Goal: Communication & Community: Share content

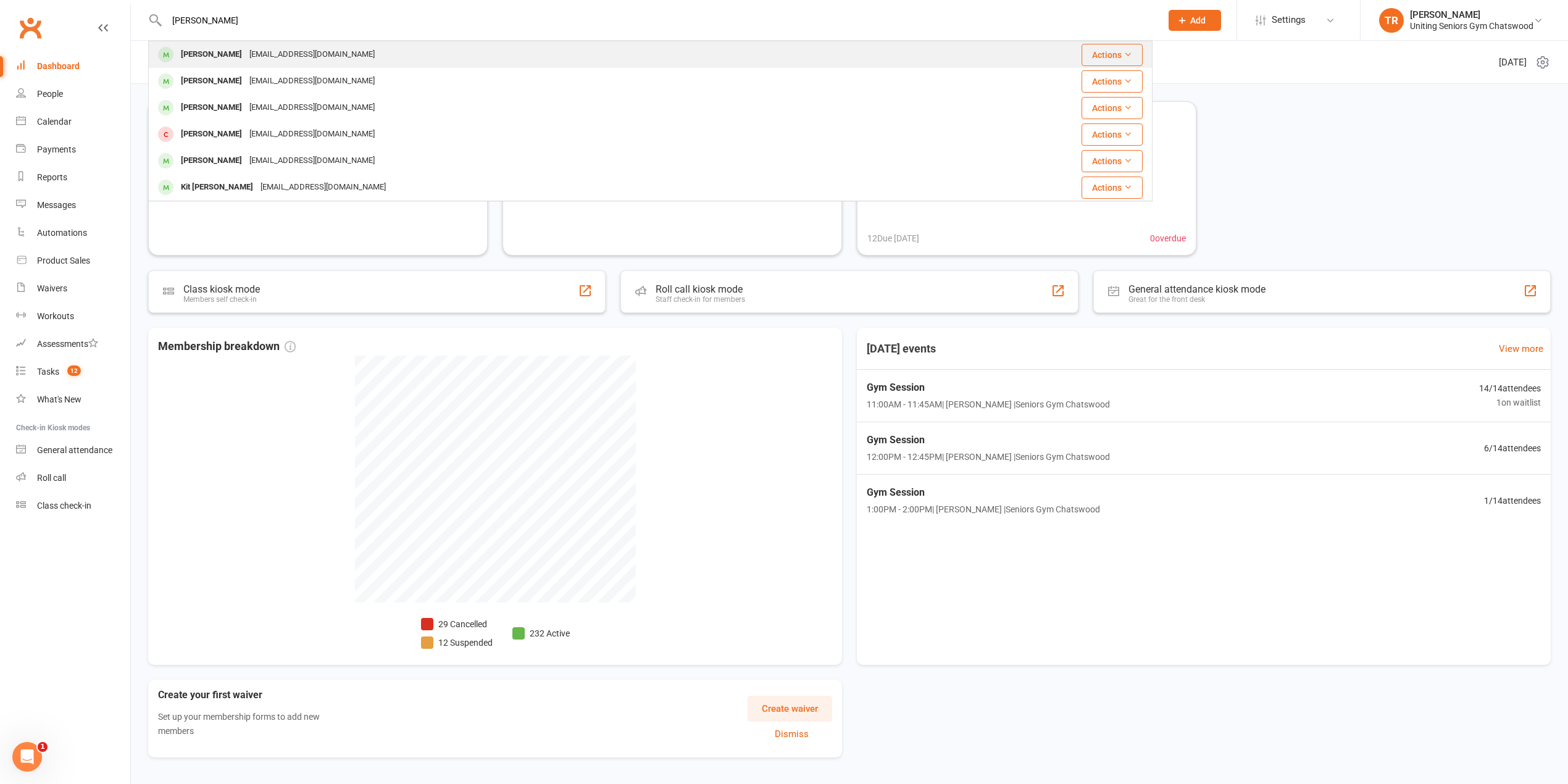
type input "Ken Yap"
drag, startPoint x: 270, startPoint y: 57, endPoint x: 299, endPoint y: 72, distance: 32.6
click at [271, 57] on div "retiredfeline@outlook.com.au" at bounding box center [312, 54] width 133 height 18
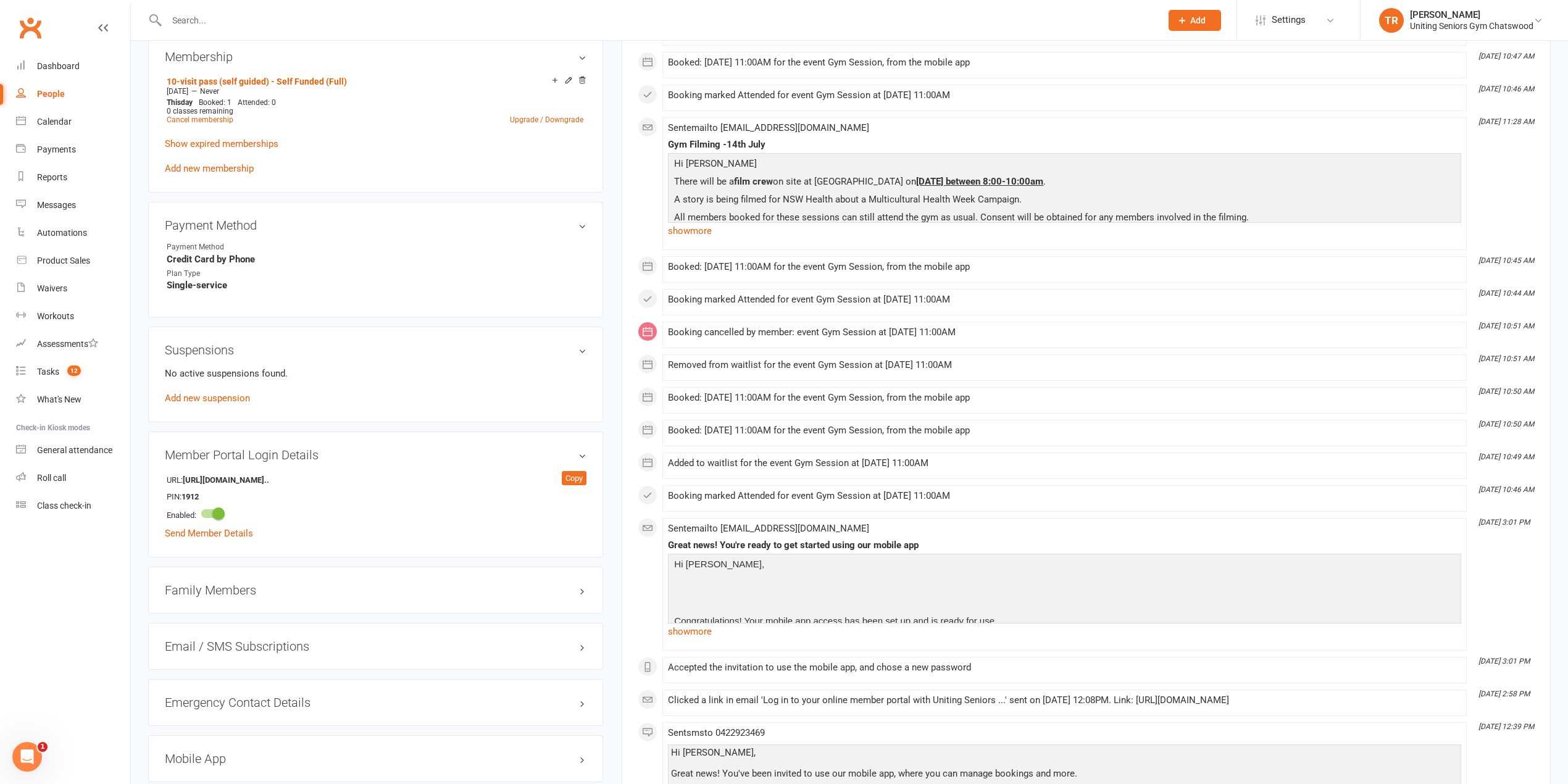
scroll to position [658, 0]
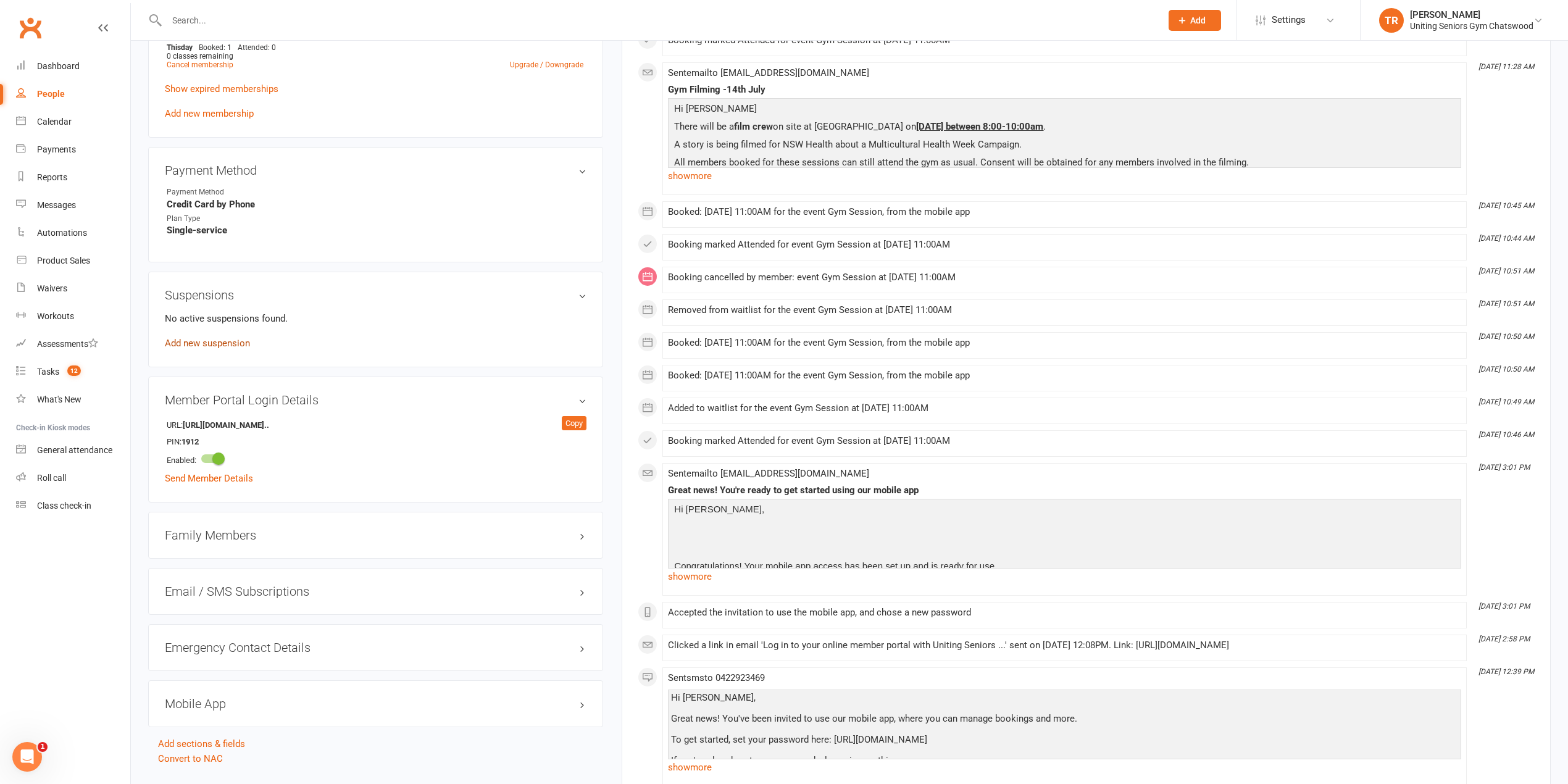
click at [189, 347] on link "Add new suspension" at bounding box center [207, 343] width 85 height 11
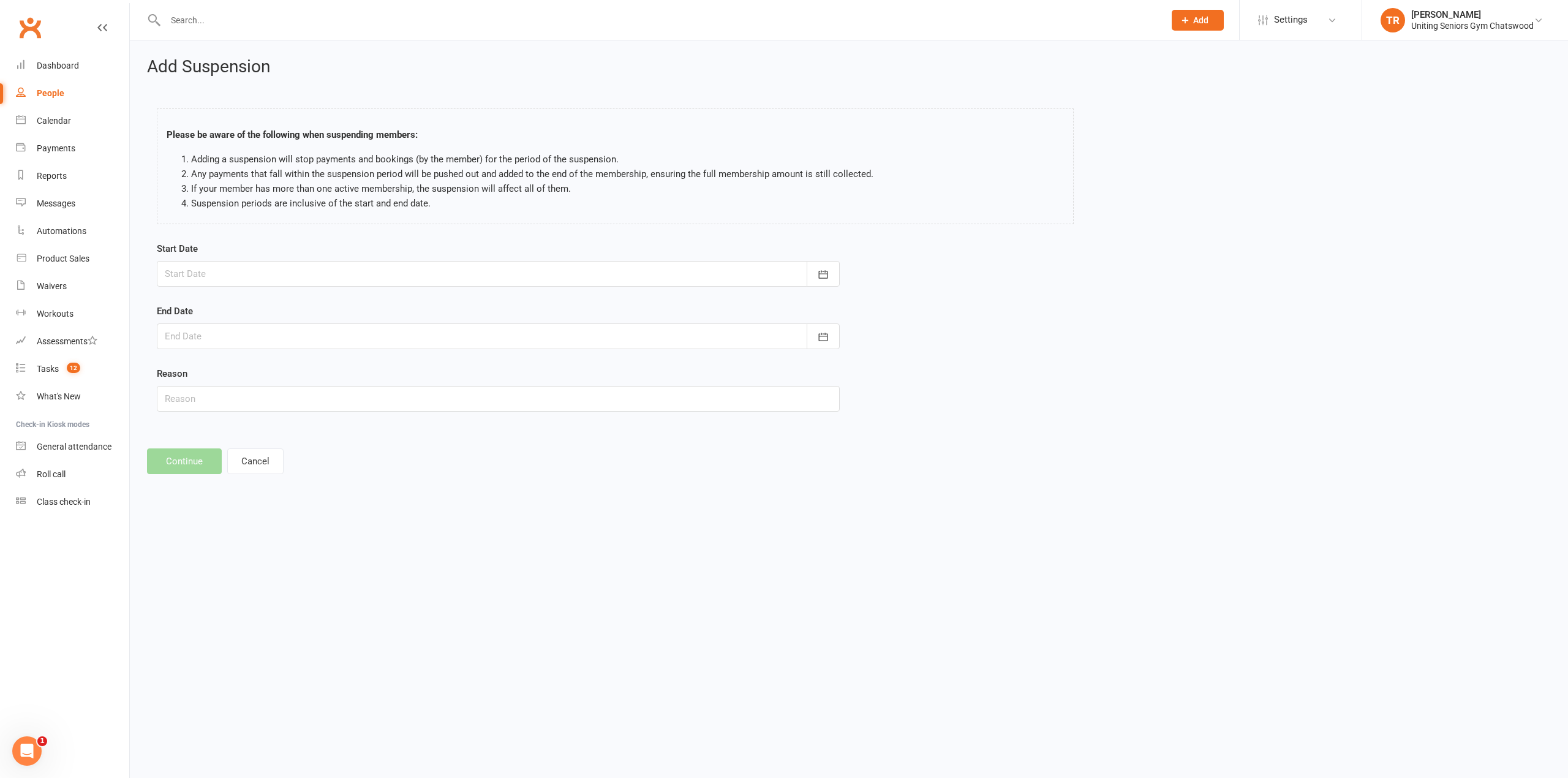
click at [250, 263] on div at bounding box center [498, 273] width 683 height 26
click at [366, 299] on button "button" at bounding box center [371, 305] width 26 height 22
click at [336, 370] on span "12" at bounding box center [341, 375] width 10 height 10
type input "12 Sep 2025"
click at [337, 339] on div at bounding box center [498, 336] width 683 height 26
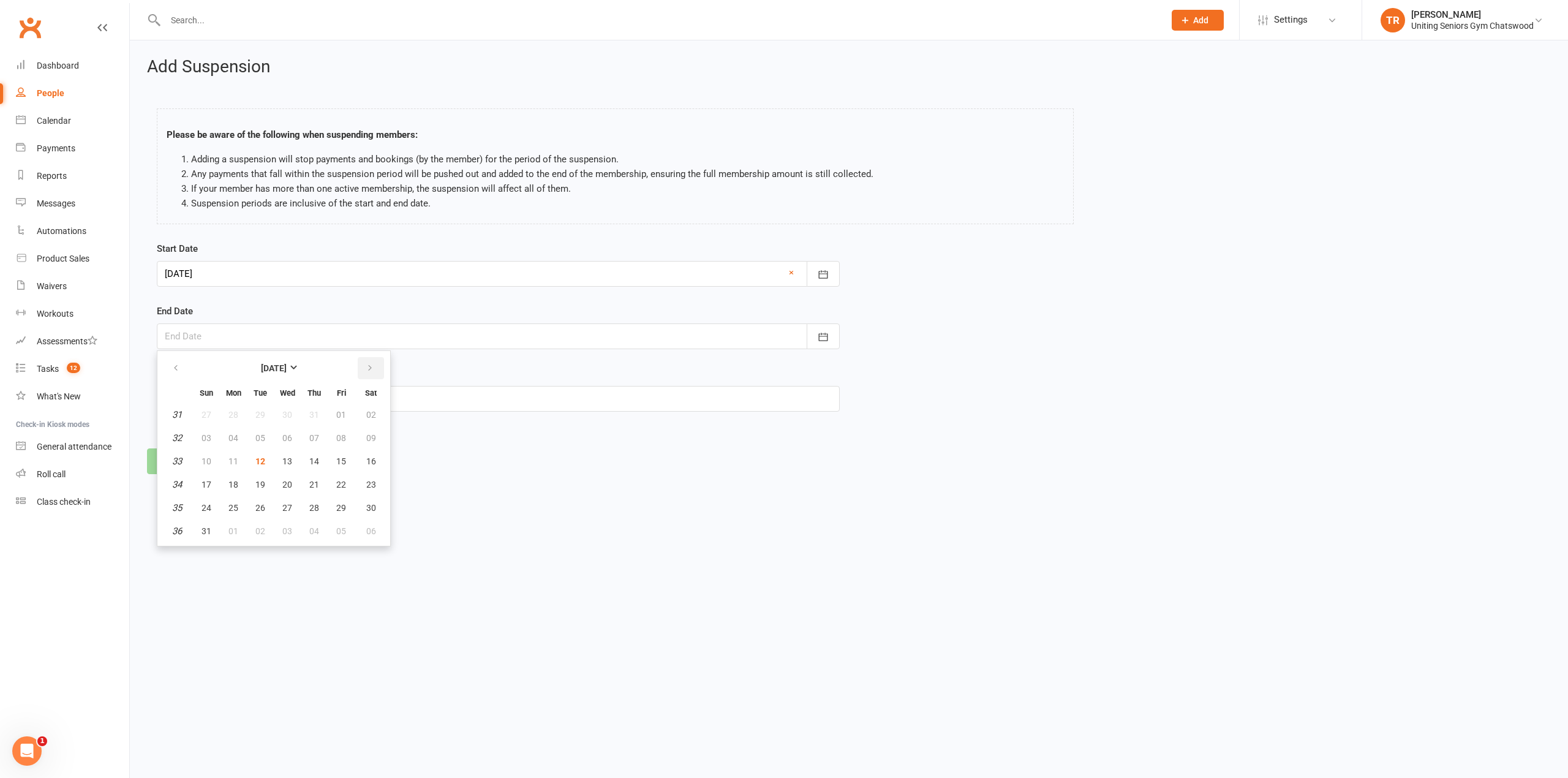
click at [366, 371] on icon "button" at bounding box center [369, 368] width 9 height 10
click at [178, 368] on icon "button" at bounding box center [175, 368] width 9 height 10
click at [255, 483] on span "21" at bounding box center [260, 485] width 10 height 10
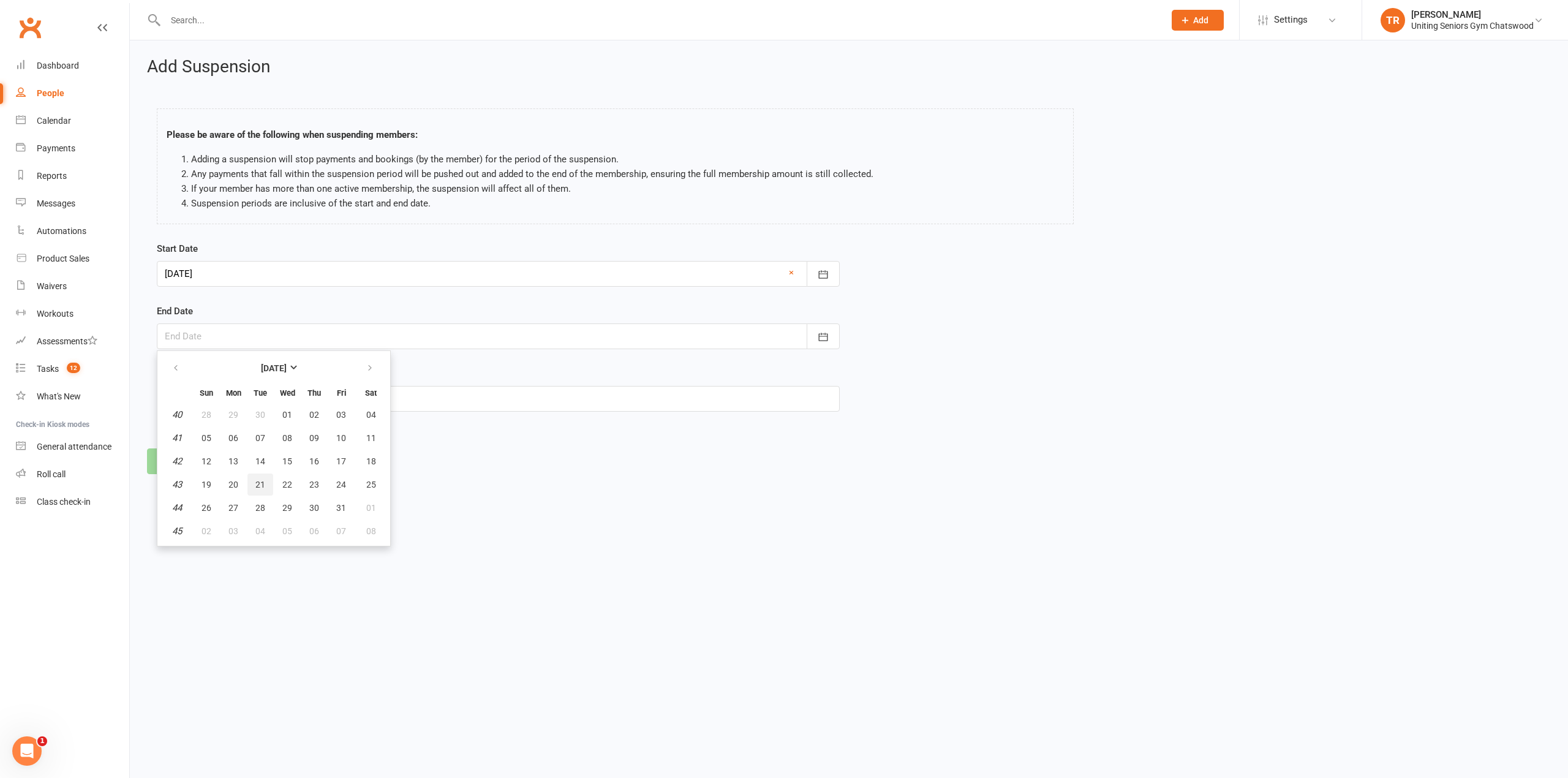
type input "21 Oct 2025"
click at [238, 401] on input "text" at bounding box center [498, 398] width 683 height 26
type input "Holiday"
click at [165, 458] on button "Continue" at bounding box center [184, 461] width 75 height 26
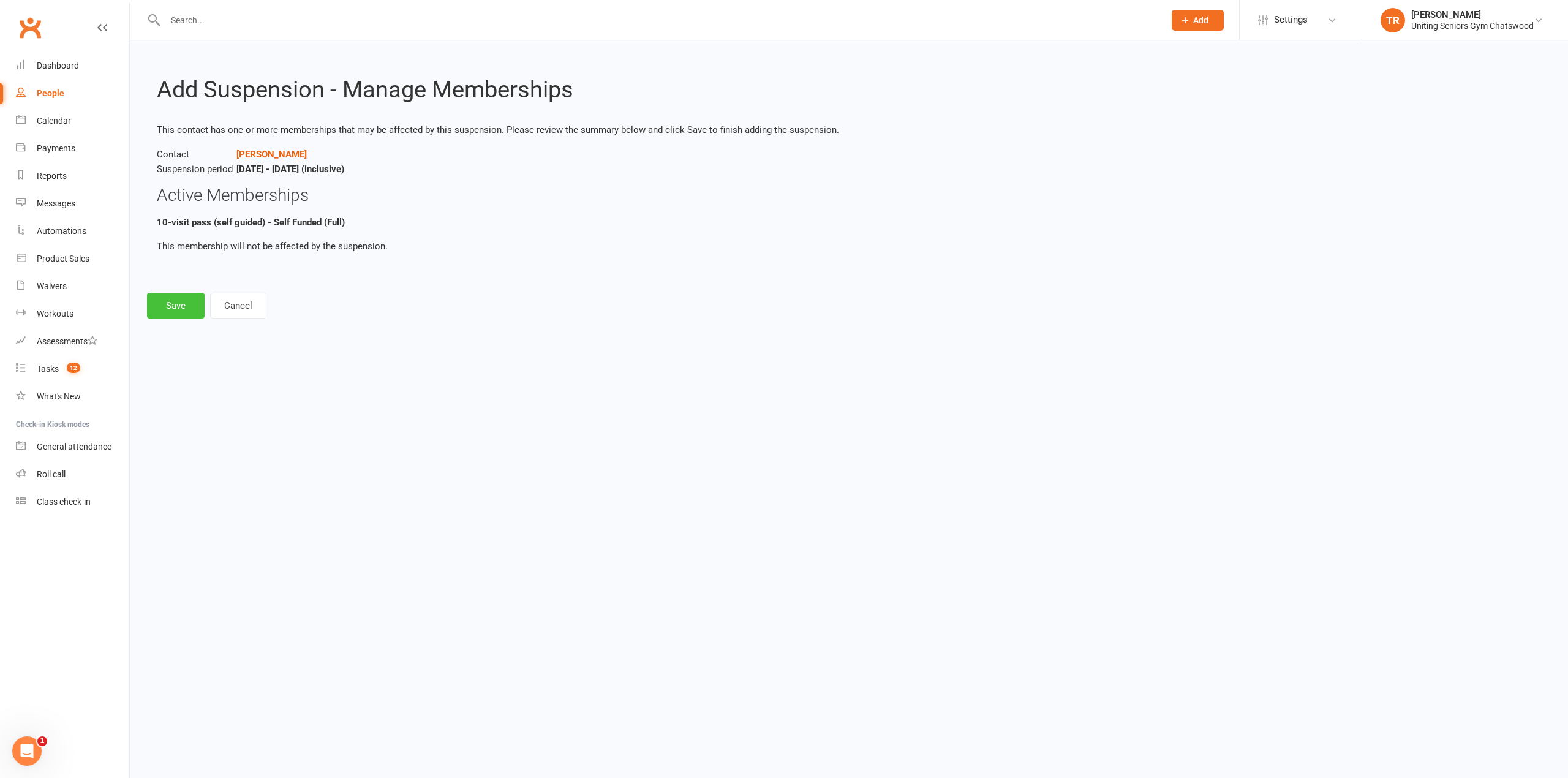
click at [175, 307] on button "Save" at bounding box center [175, 305] width 57 height 26
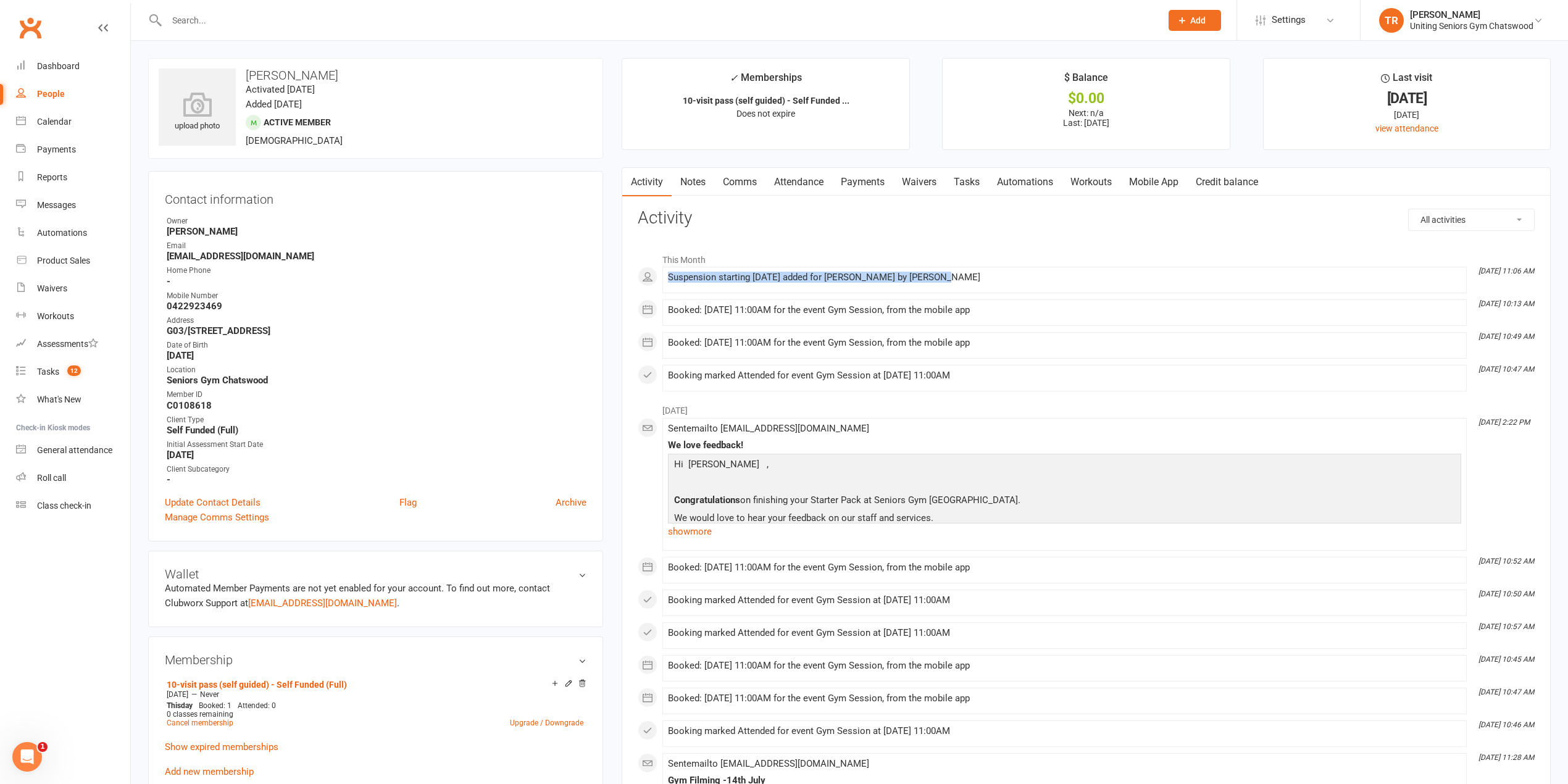
drag, startPoint x: 900, startPoint y: 279, endPoint x: 927, endPoint y: 273, distance: 27.7
click at [662, 279] on div "This Month Aug 12, 11:06 AM Suspension starting 12 Sep 2025 added for Ken Yap b…" at bounding box center [1086, 319] width 897 height 145
click at [966, 272] on div "Suspension starting 12 Sep 2025 added for Ken Yap by Tyler Ryan" at bounding box center [1065, 277] width 793 height 10
drag, startPoint x: 887, startPoint y: 282, endPoint x: 660, endPoint y: 285, distance: 227.0
click at [660, 285] on div "This Month Aug 12, 11:06 AM Suspension starting 12 Sep 2025 added for Ken Yap b…" at bounding box center [1086, 319] width 897 height 145
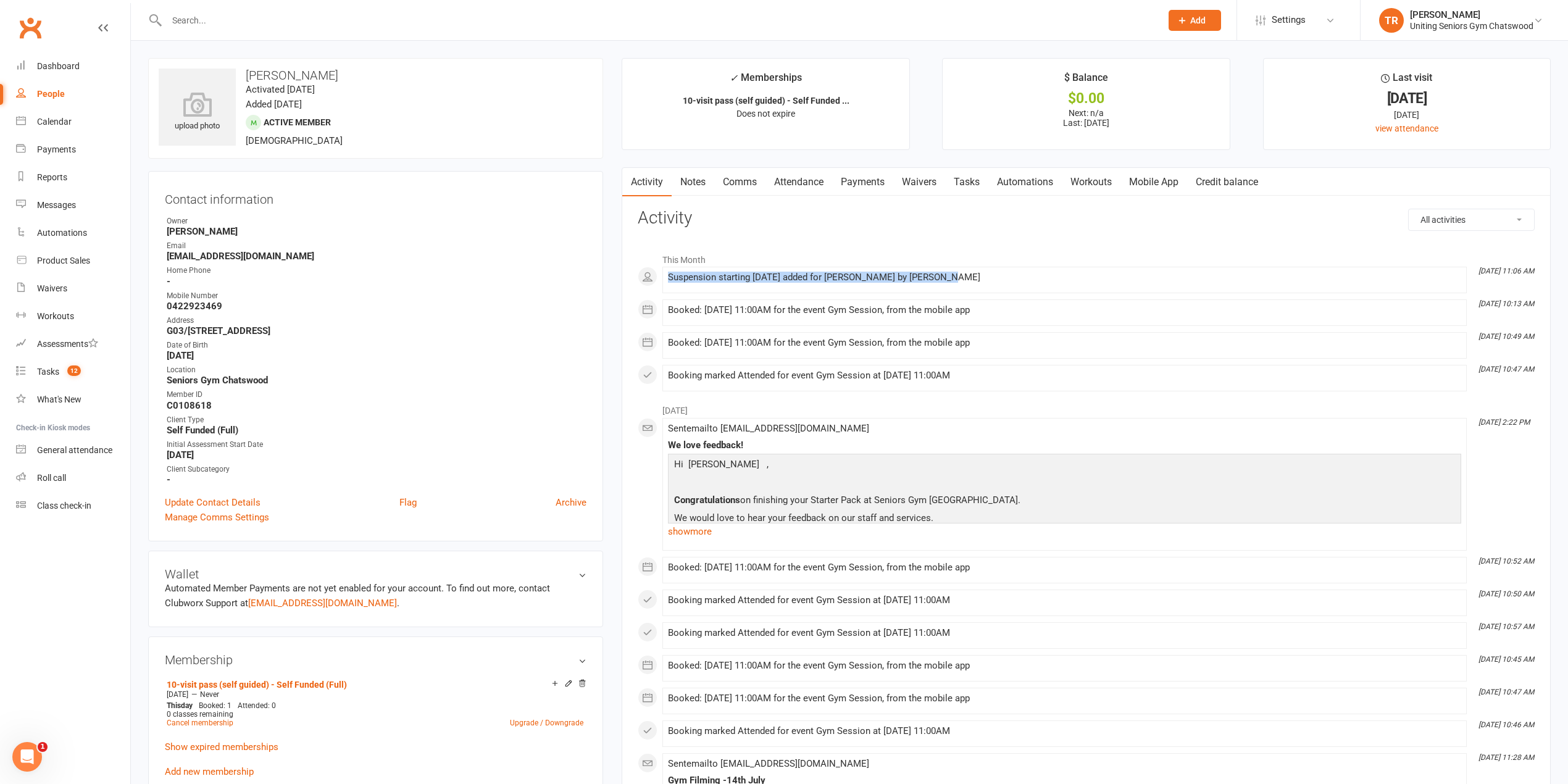
copy div "Suspension starting 12 Sep 2025 added for Ken Yap by Tyler Ryan"
click at [293, 19] on input "text" at bounding box center [657, 20] width 990 height 17
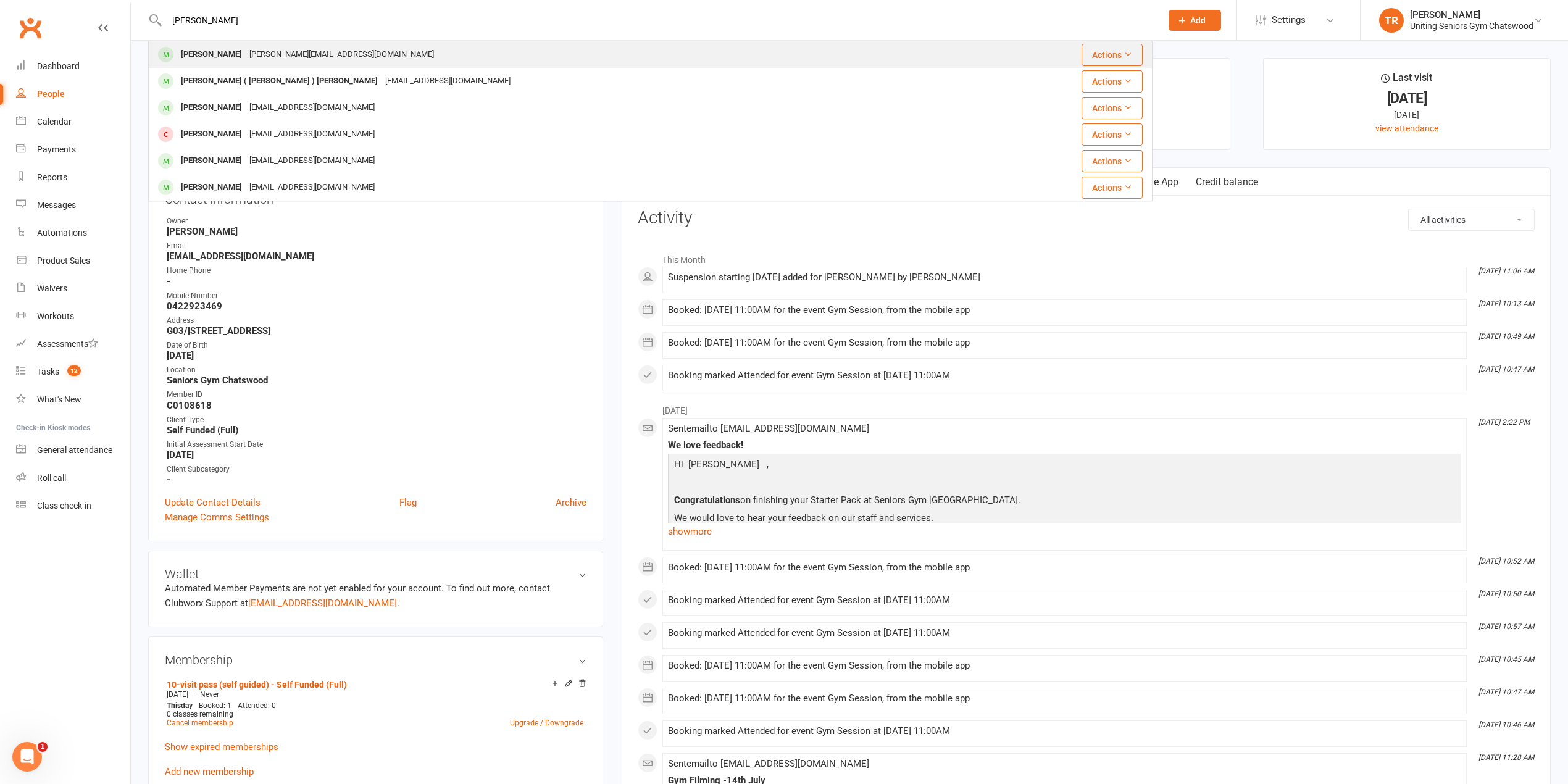
type input "David greig"
click at [247, 54] on div "david@forfar.com.au" at bounding box center [341, 54] width 192 height 18
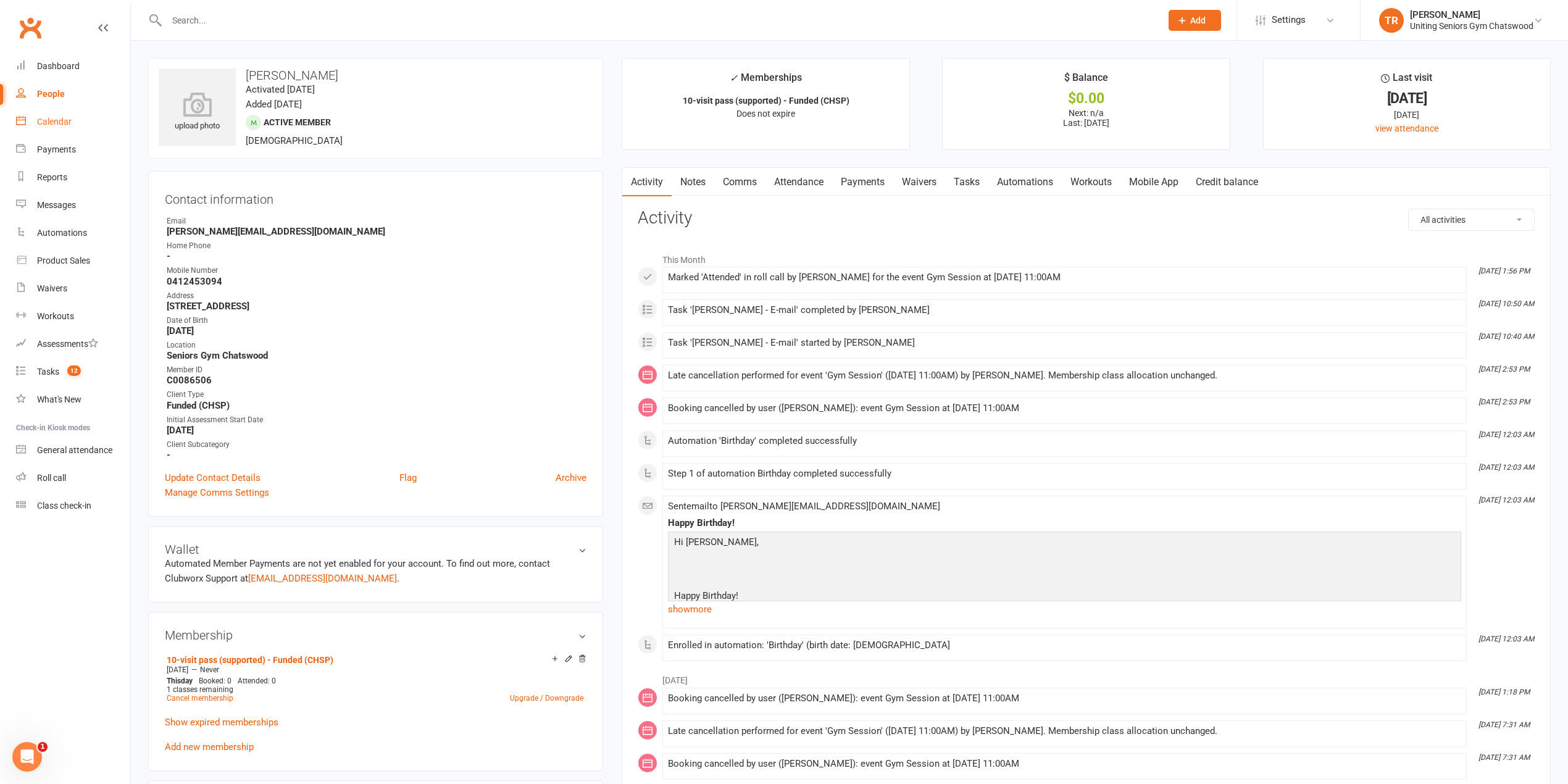
click at [72, 115] on link "Calendar" at bounding box center [74, 122] width 114 height 28
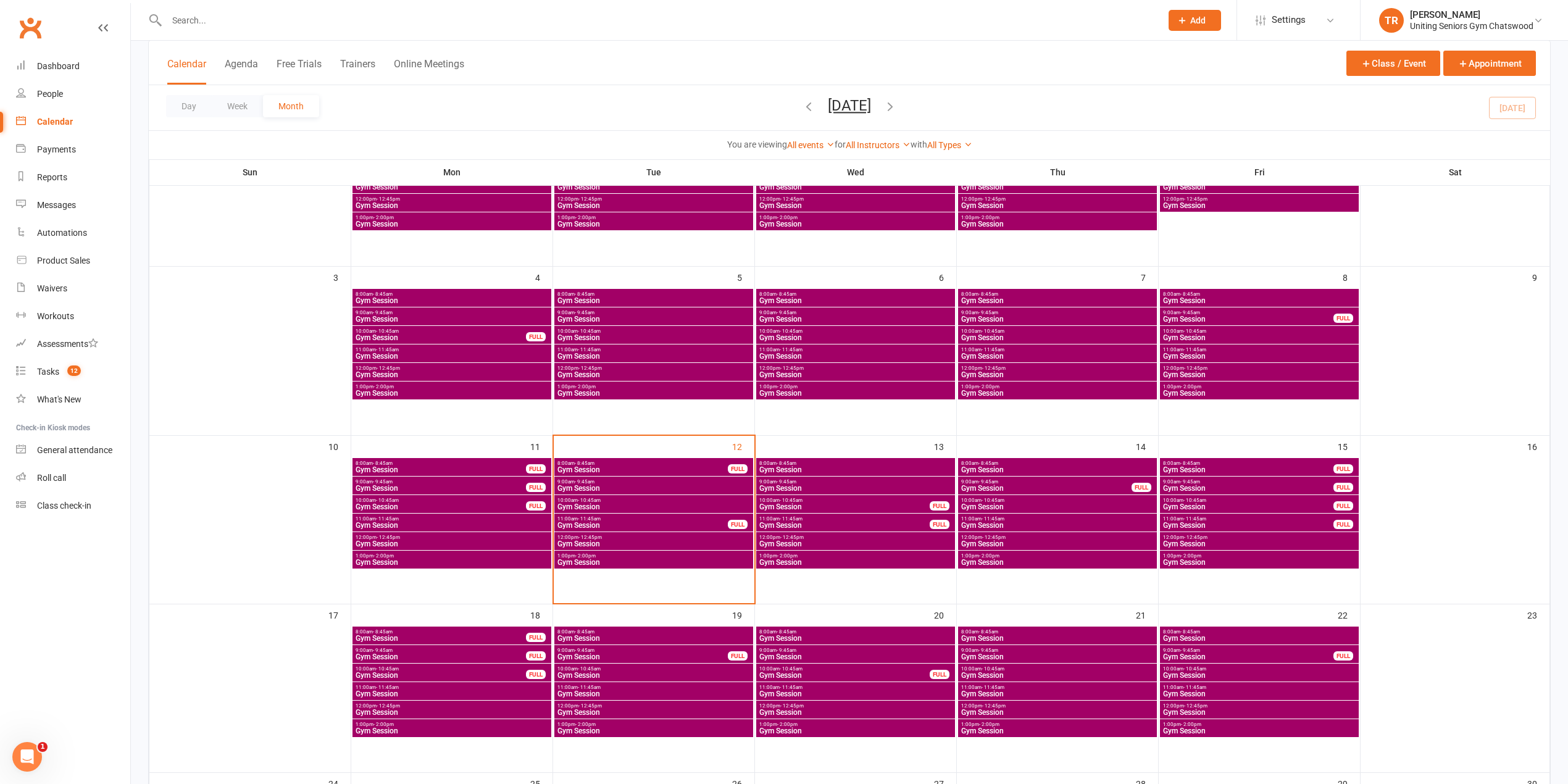
scroll to position [247, 0]
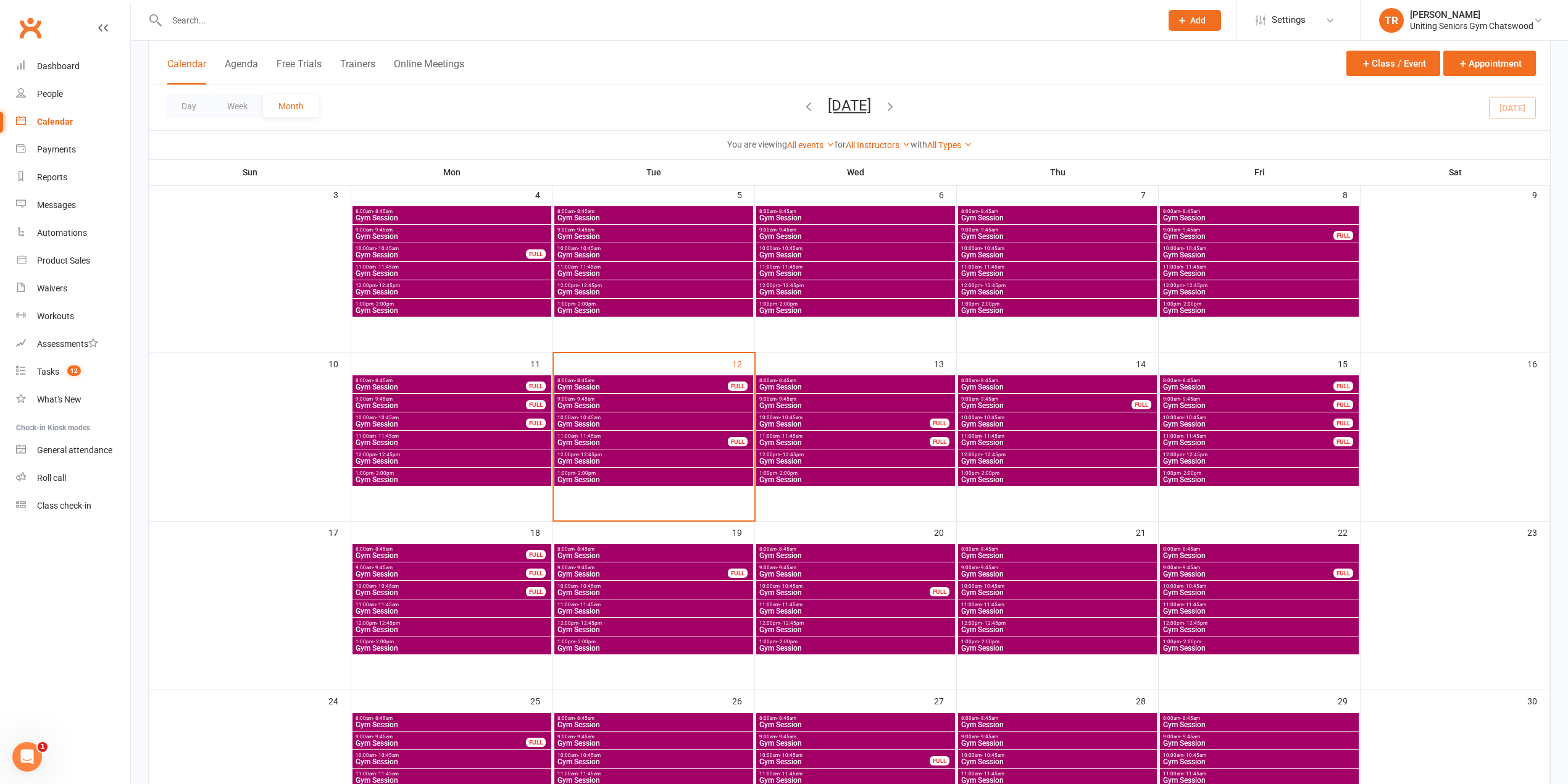
click at [575, 588] on span "10:00am - 10:45am" at bounding box center [654, 586] width 194 height 5
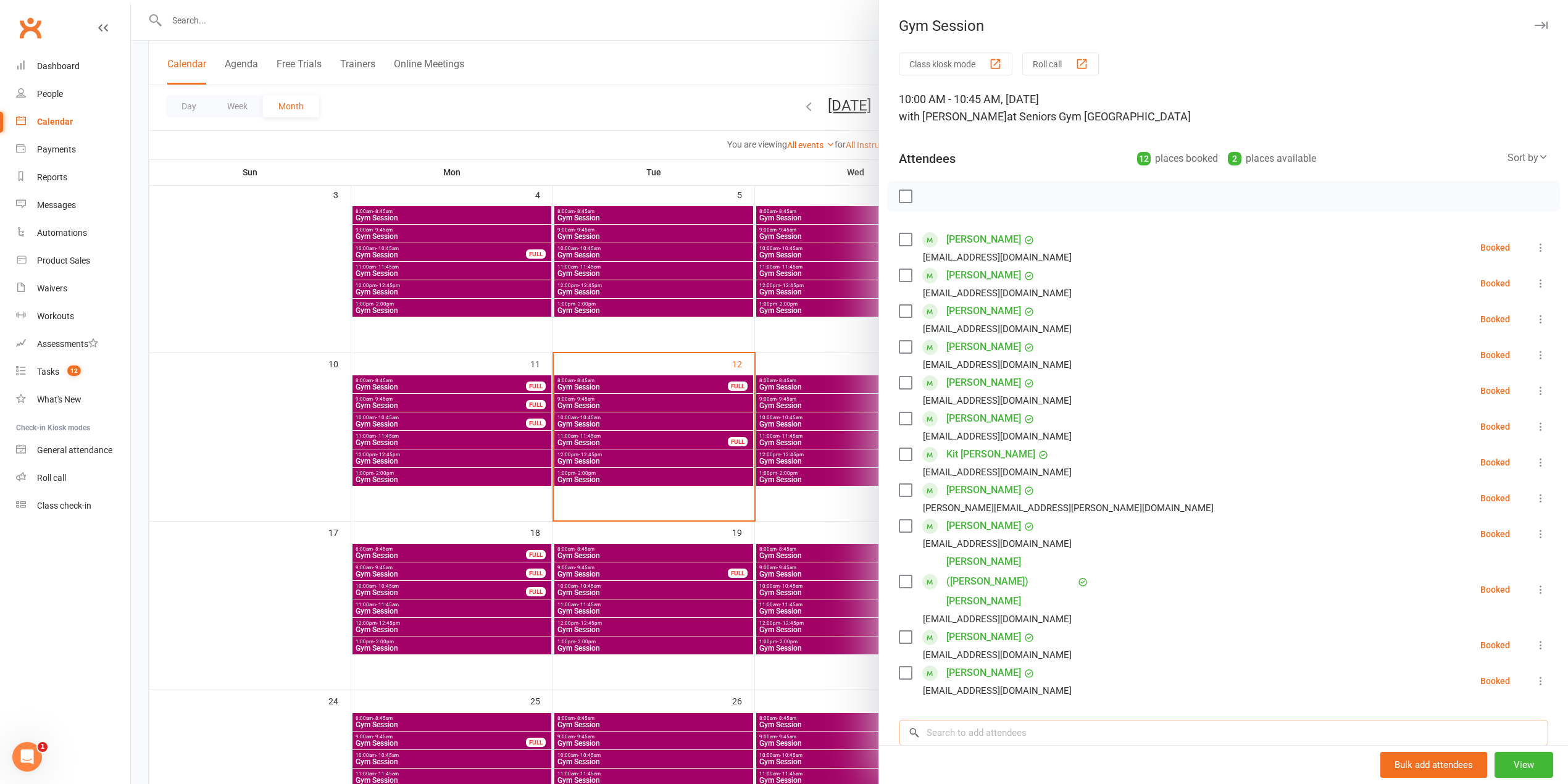
click at [978, 720] on input "search" at bounding box center [1224, 732] width 649 height 26
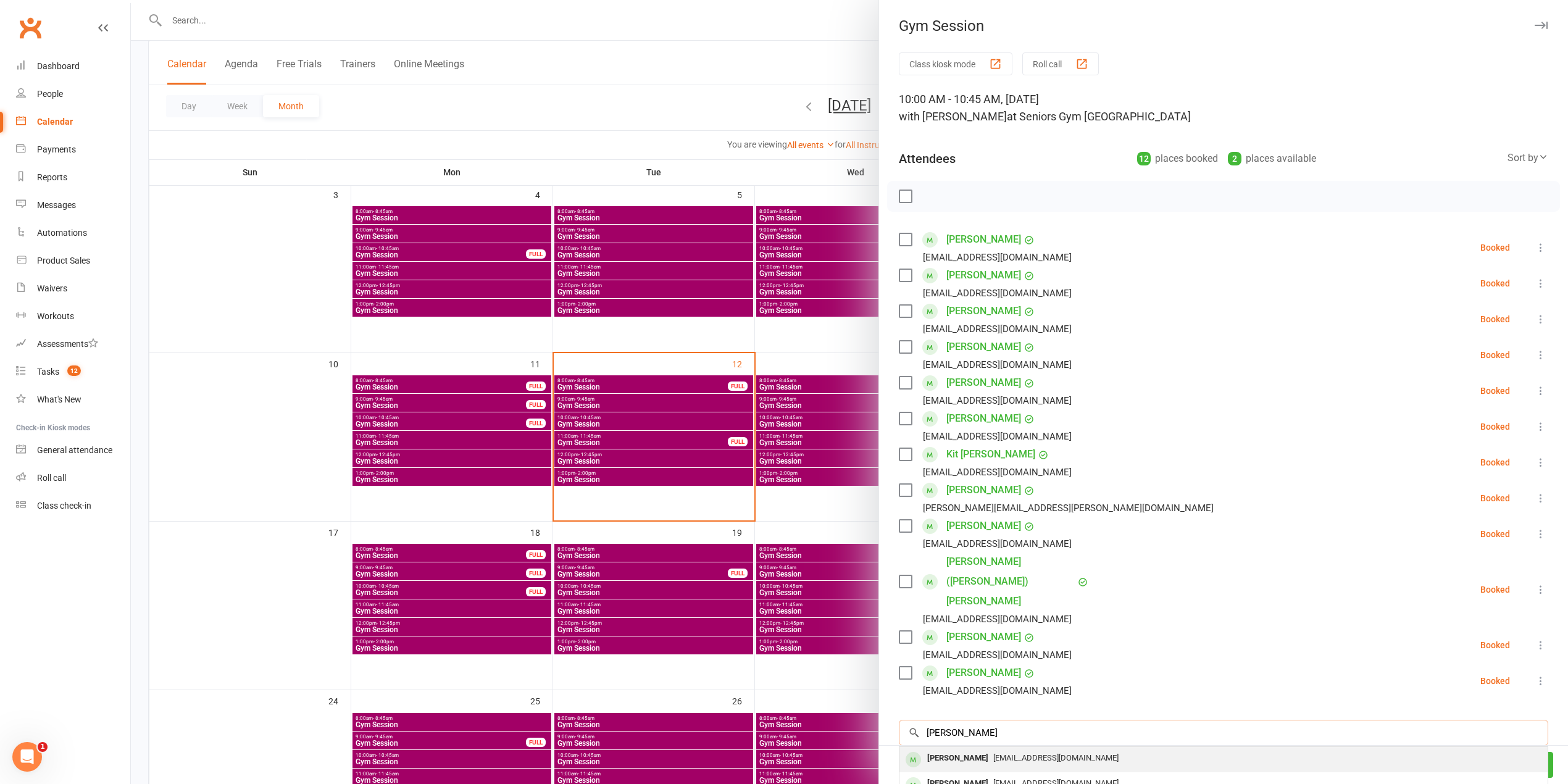
type input "Anita Chan"
click at [993, 753] on span "reneani@optusnet.com" at bounding box center [1056, 758] width 125 height 9
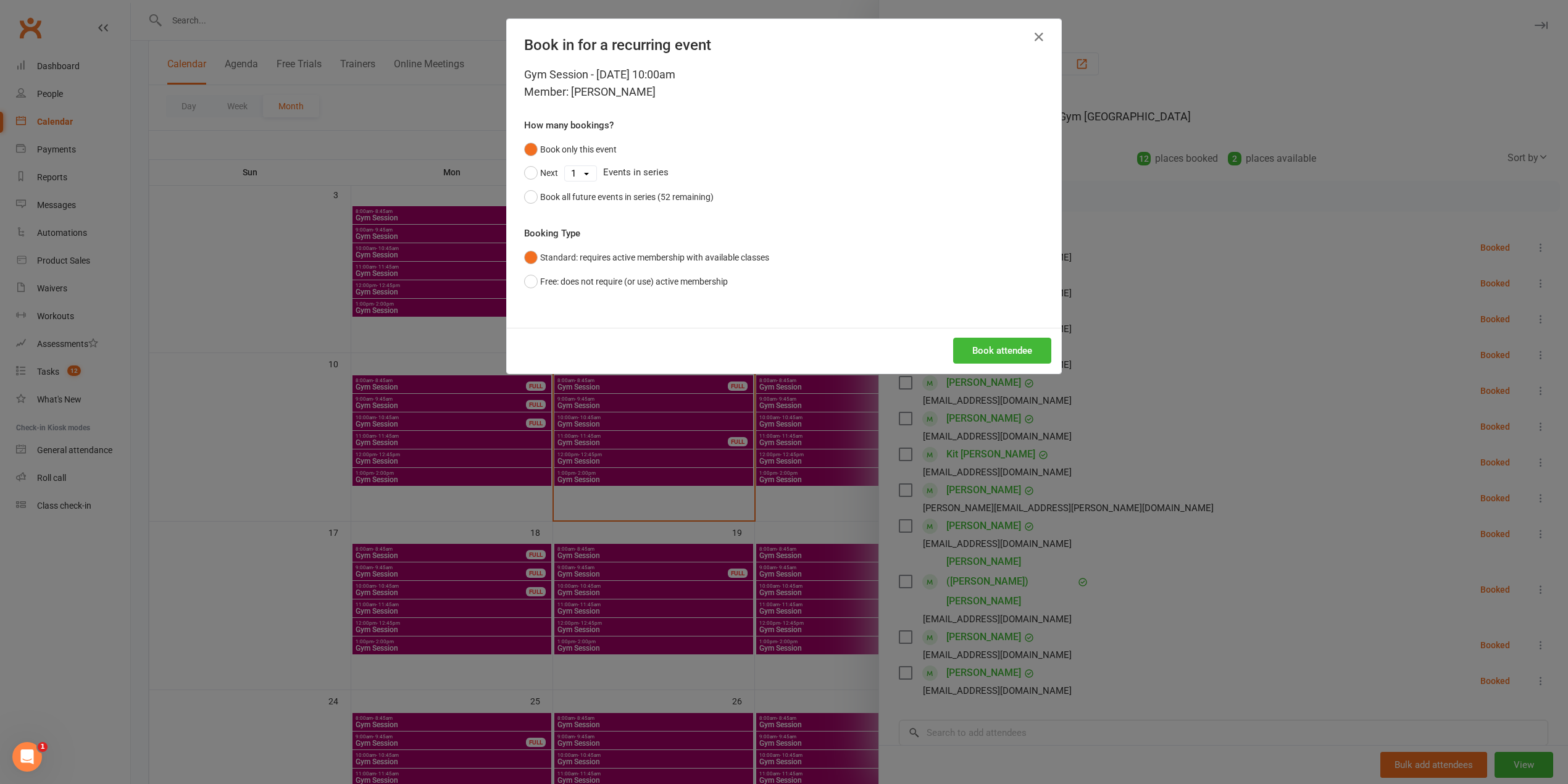
click at [1002, 336] on div "Book attendee" at bounding box center [784, 351] width 554 height 45
click at [1003, 339] on button "Book attendee" at bounding box center [1002, 351] width 98 height 26
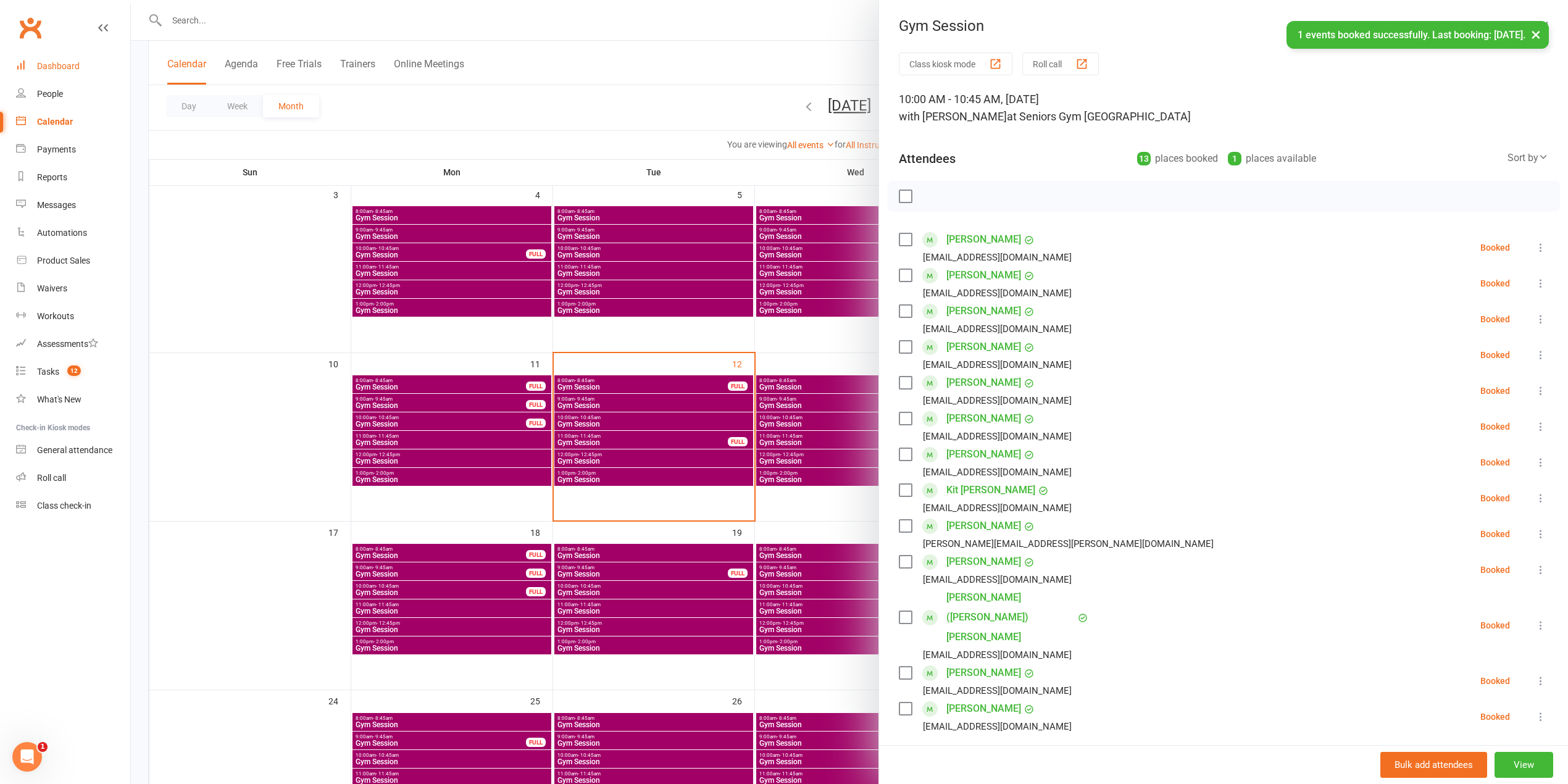
click at [65, 70] on div "Dashboard" at bounding box center [58, 66] width 42 height 10
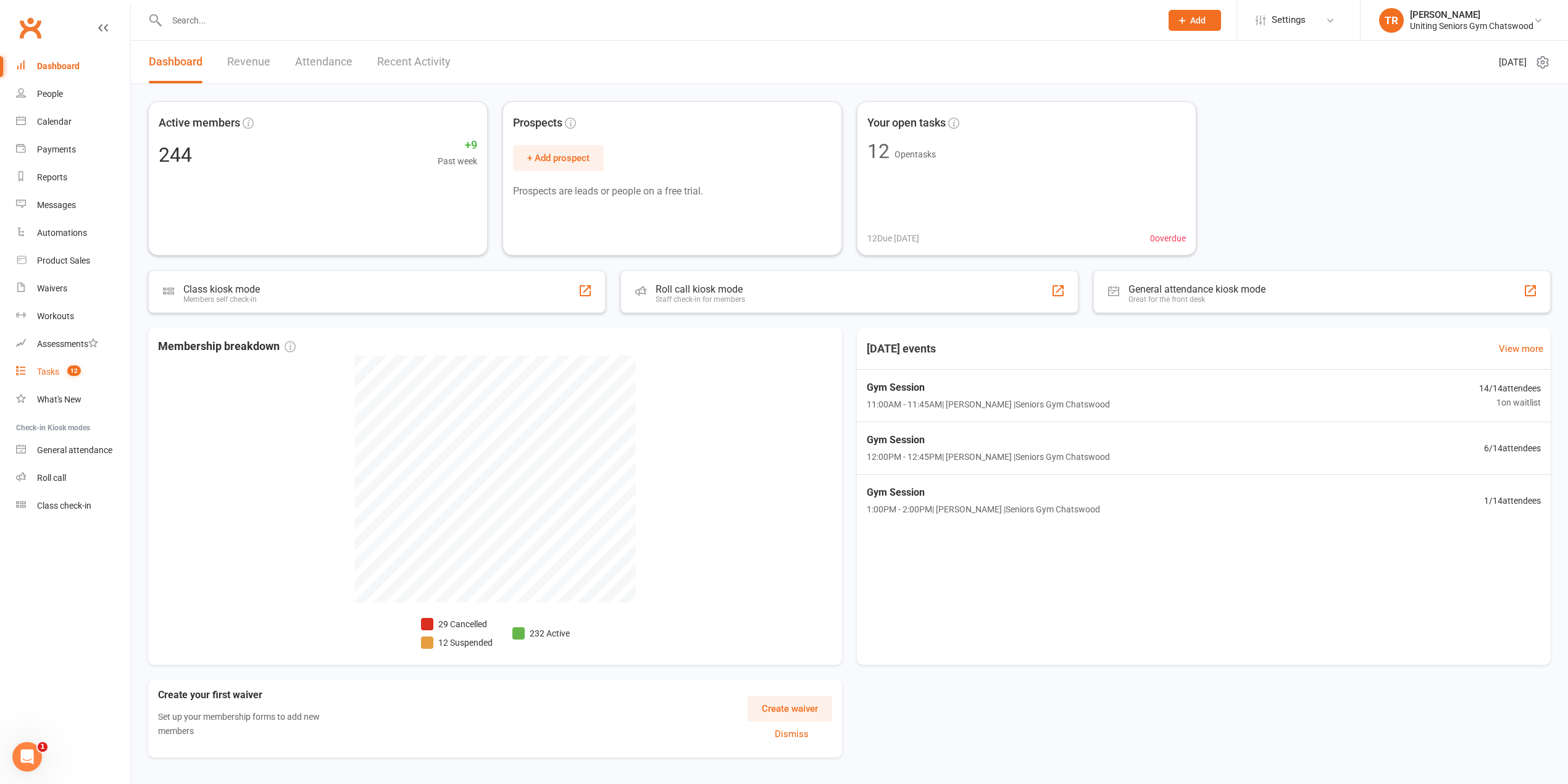
click at [59, 364] on link "Tasks 12" at bounding box center [74, 372] width 114 height 28
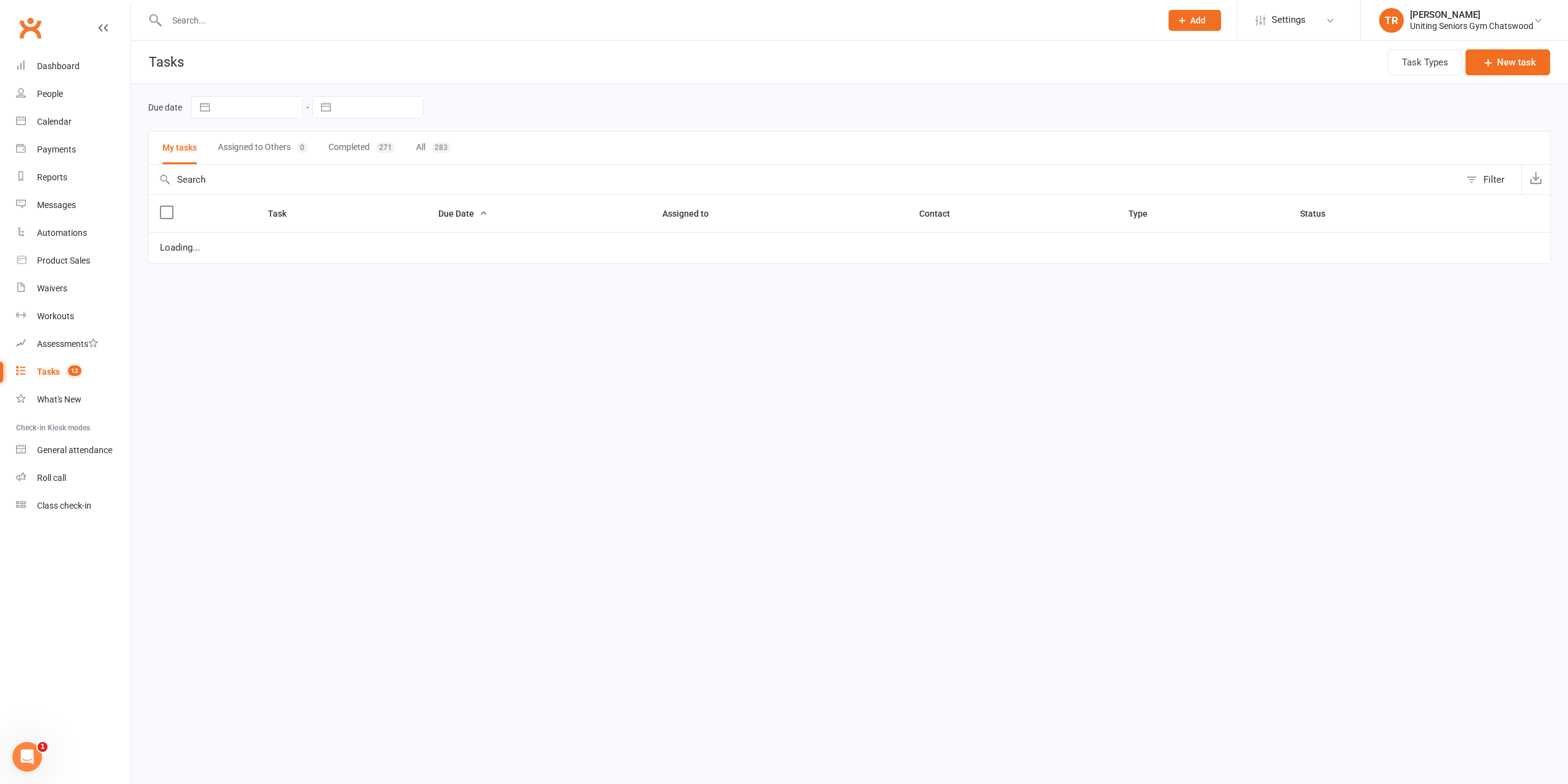
select select "started"
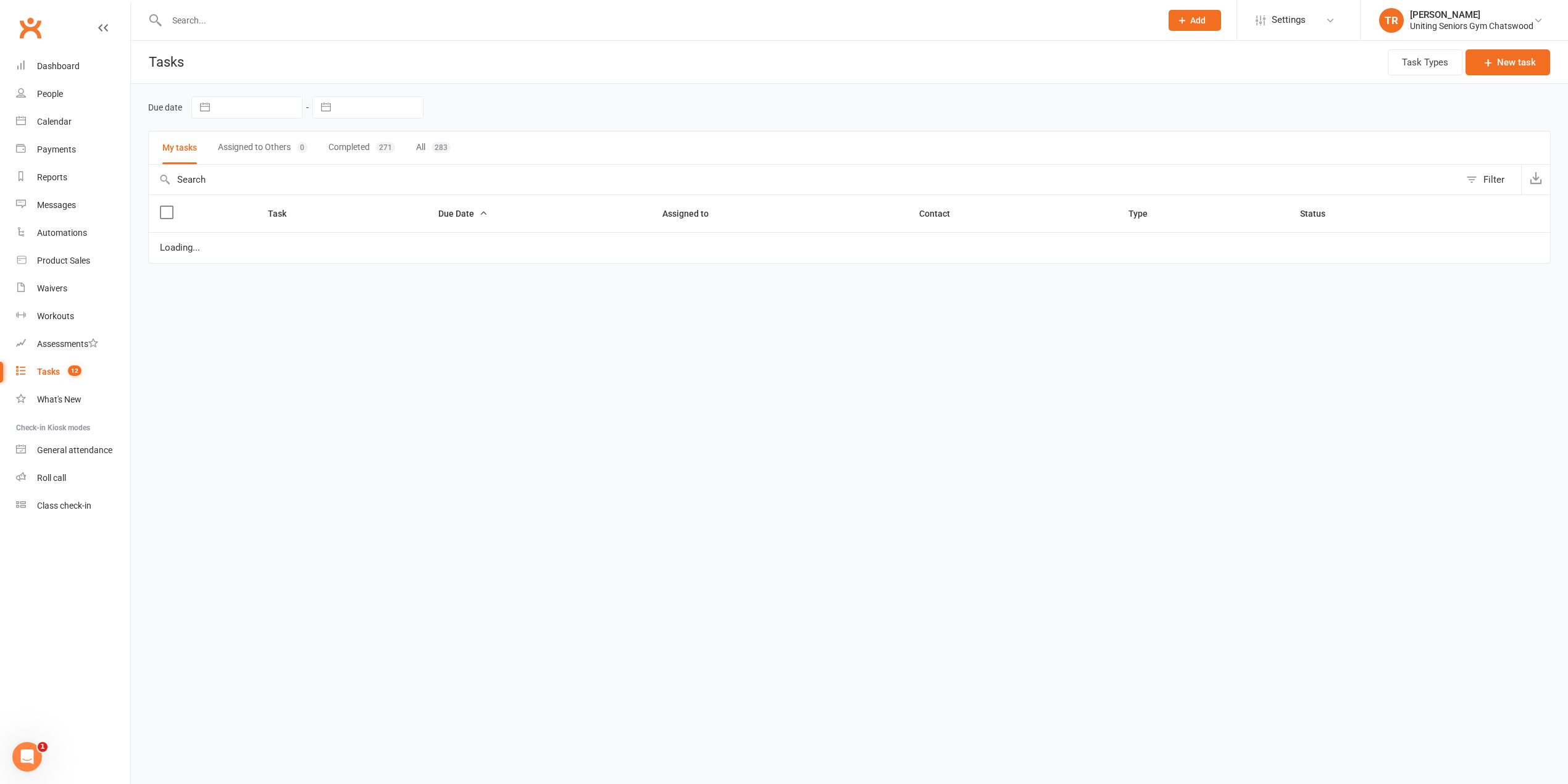
select select "started"
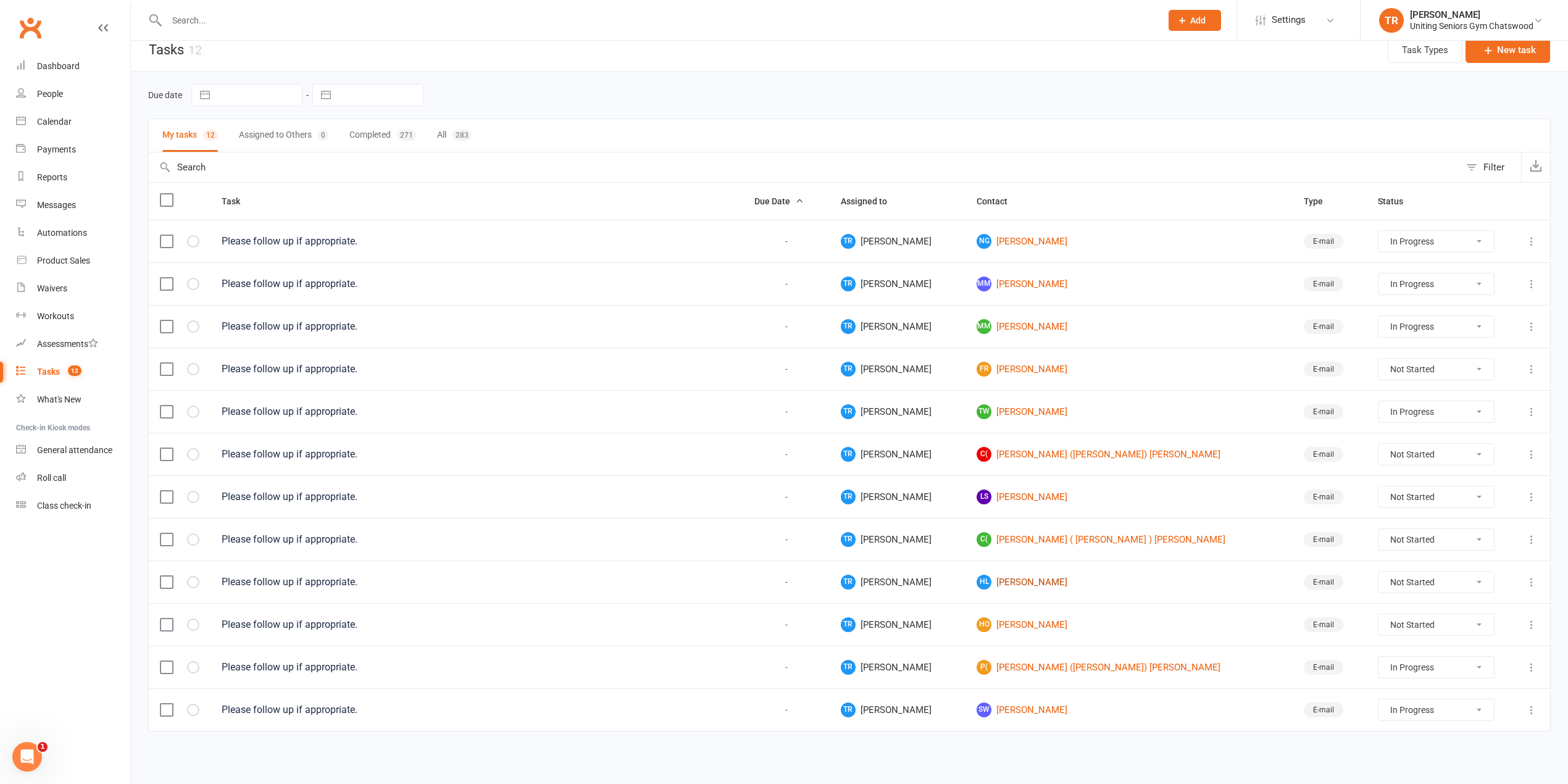
scroll to position [21, 0]
drag, startPoint x: 1063, startPoint y: 705, endPoint x: 1077, endPoint y: 716, distance: 17.8
click at [1062, 707] on link "SW Suzanne Windred" at bounding box center [1128, 710] width 304 height 15
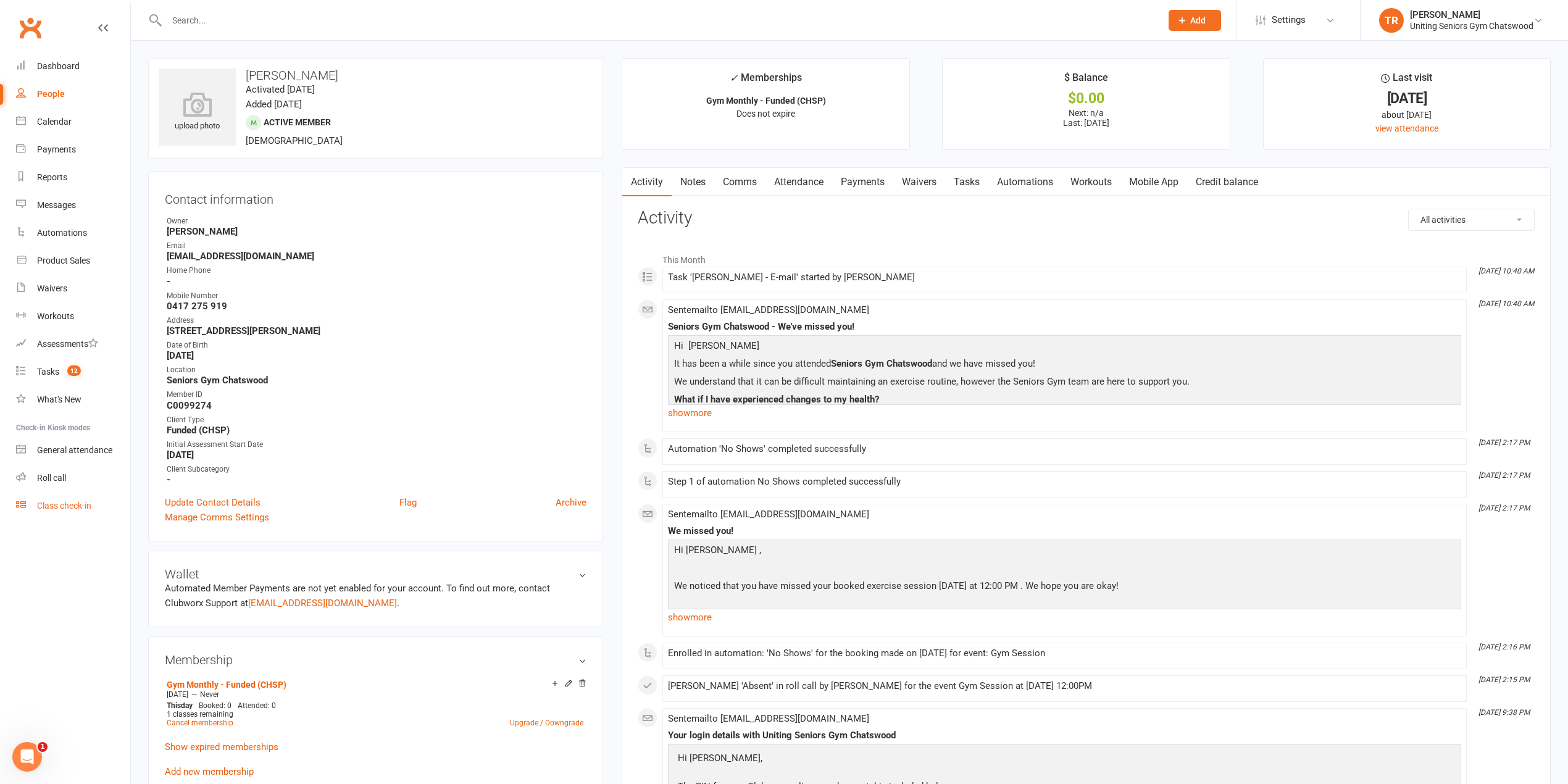
click at [62, 502] on div "Class check-in" at bounding box center [63, 505] width 54 height 10
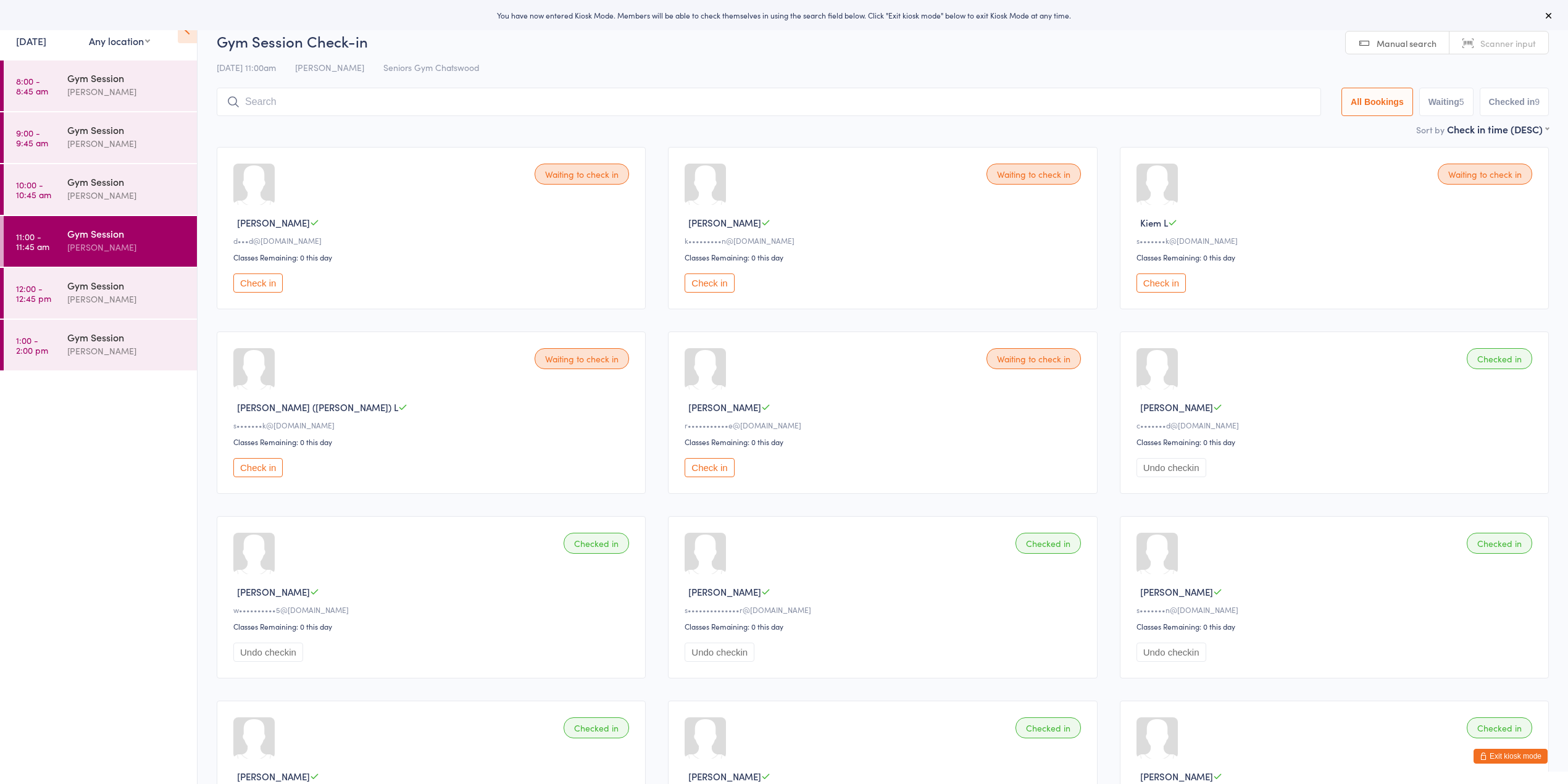
click at [1507, 757] on button "Exit kiosk mode" at bounding box center [1510, 756] width 74 height 15
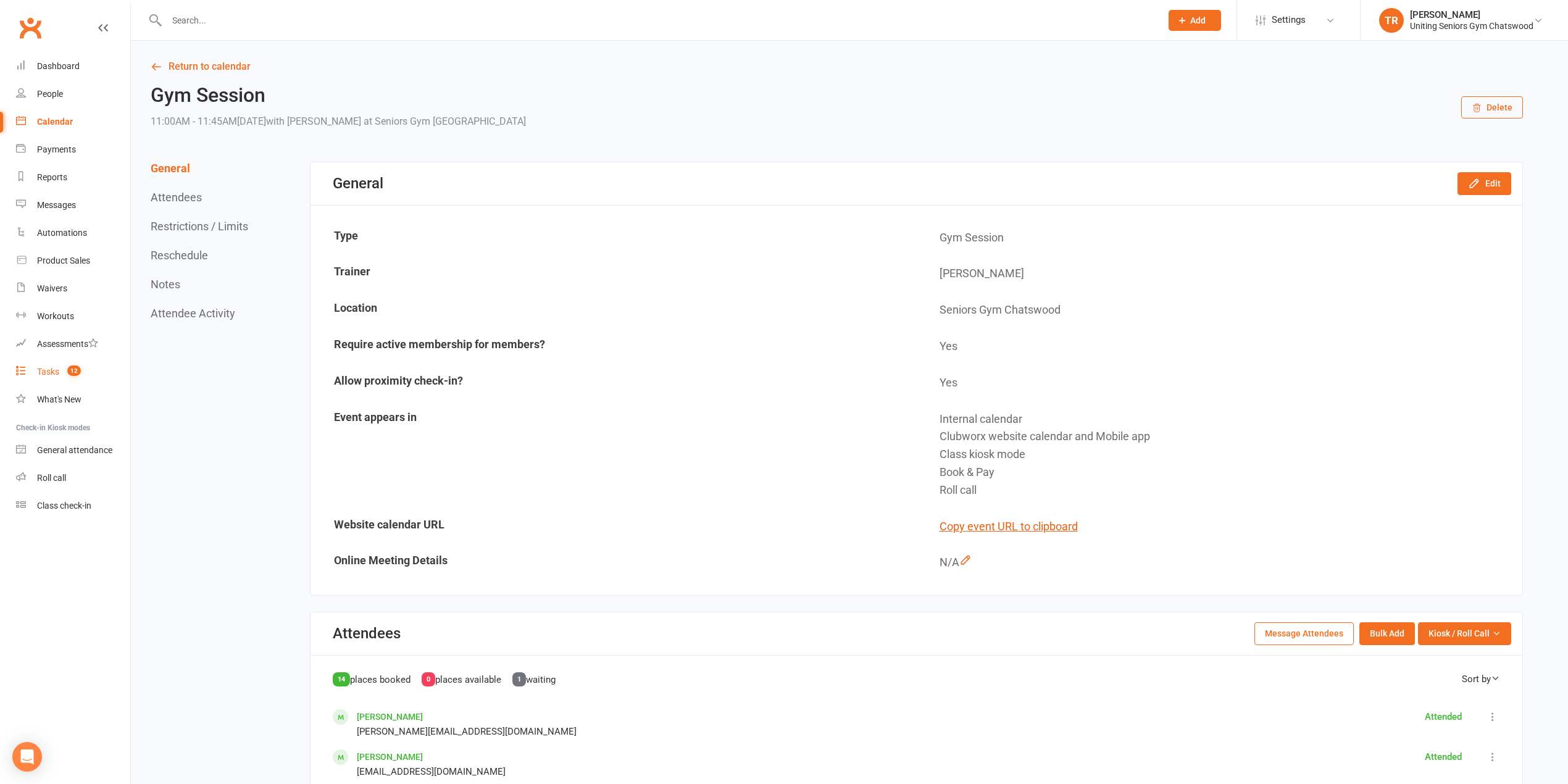
click at [59, 379] on link "Tasks 12" at bounding box center [74, 372] width 114 height 28
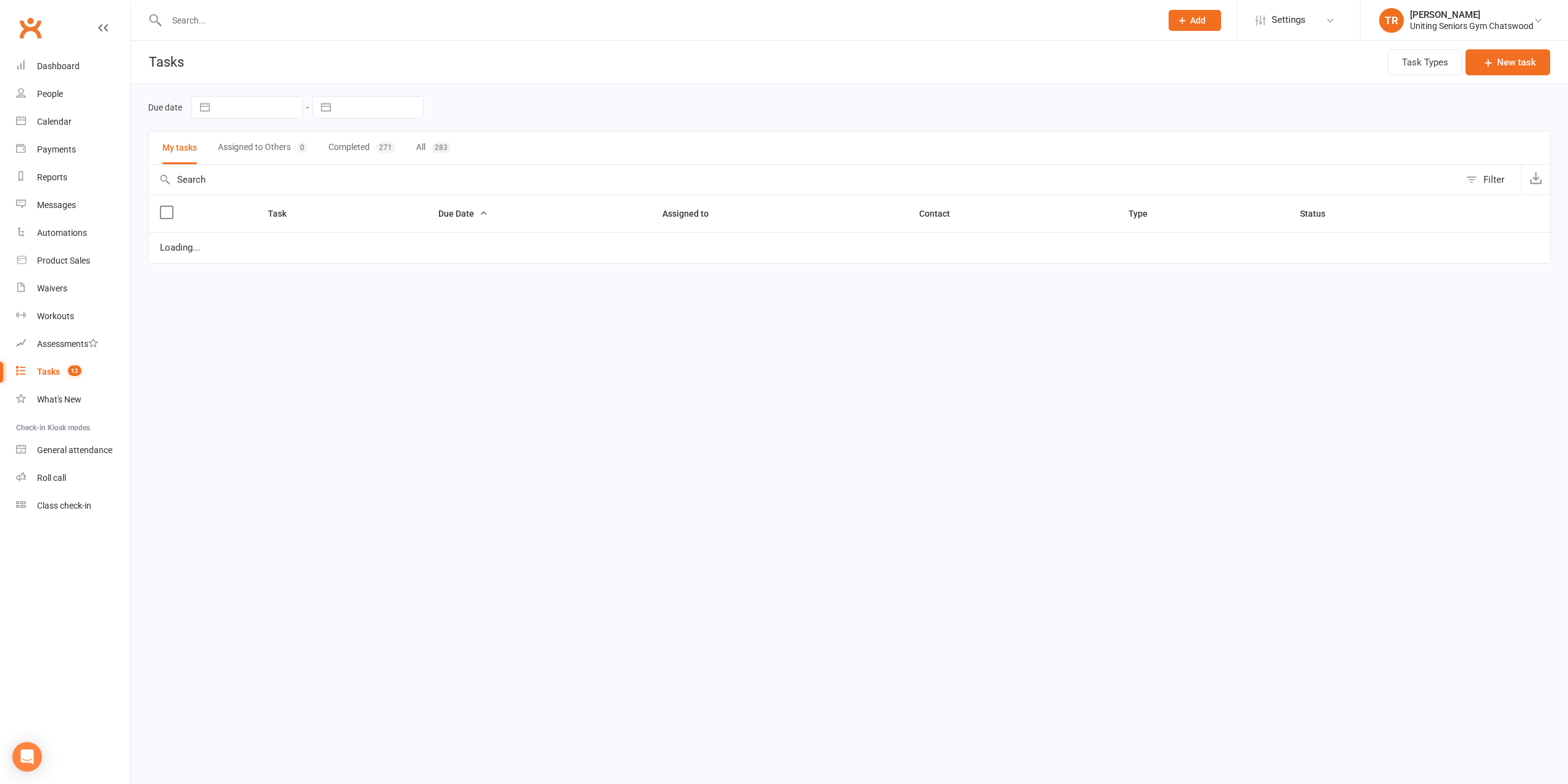
select select "started"
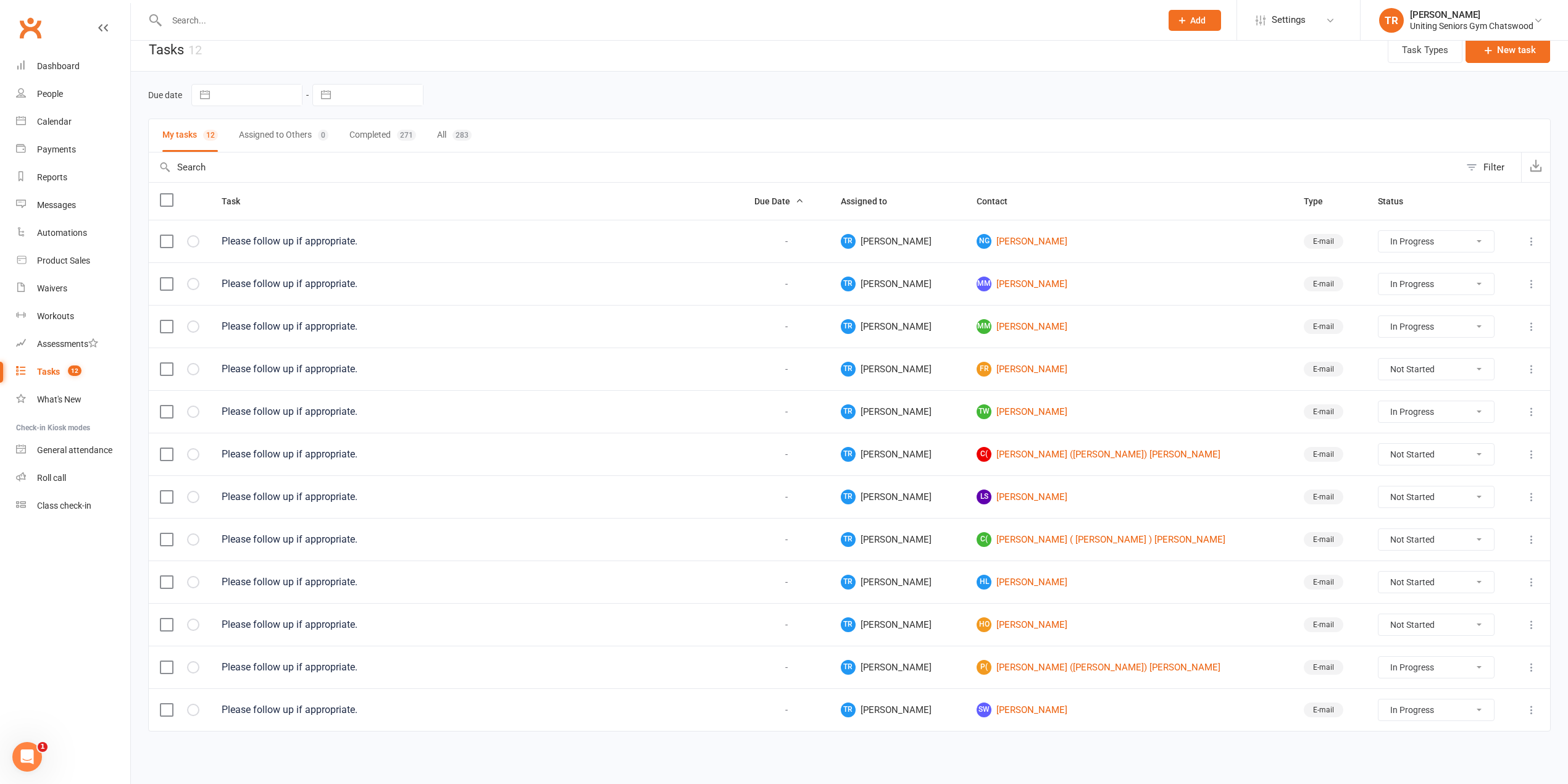
scroll to position [21, 0]
click at [1399, 704] on select "Not Started In Progress Waiting Complete" at bounding box center [1436, 710] width 115 height 21
click at [1379, 699] on select "Not Started In Progress Waiting Complete" at bounding box center [1436, 710] width 115 height 21
select select "started"
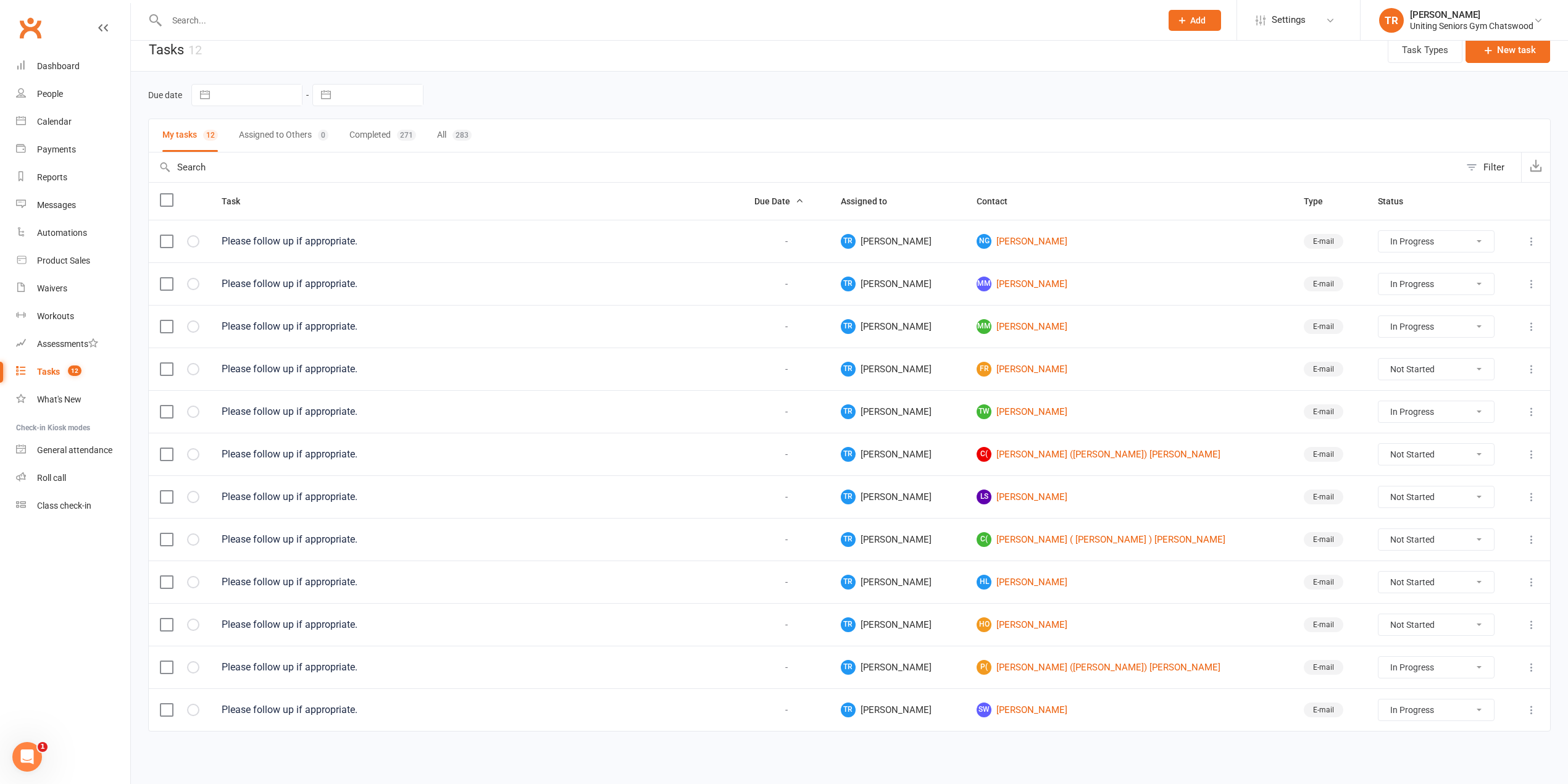
select select "started"
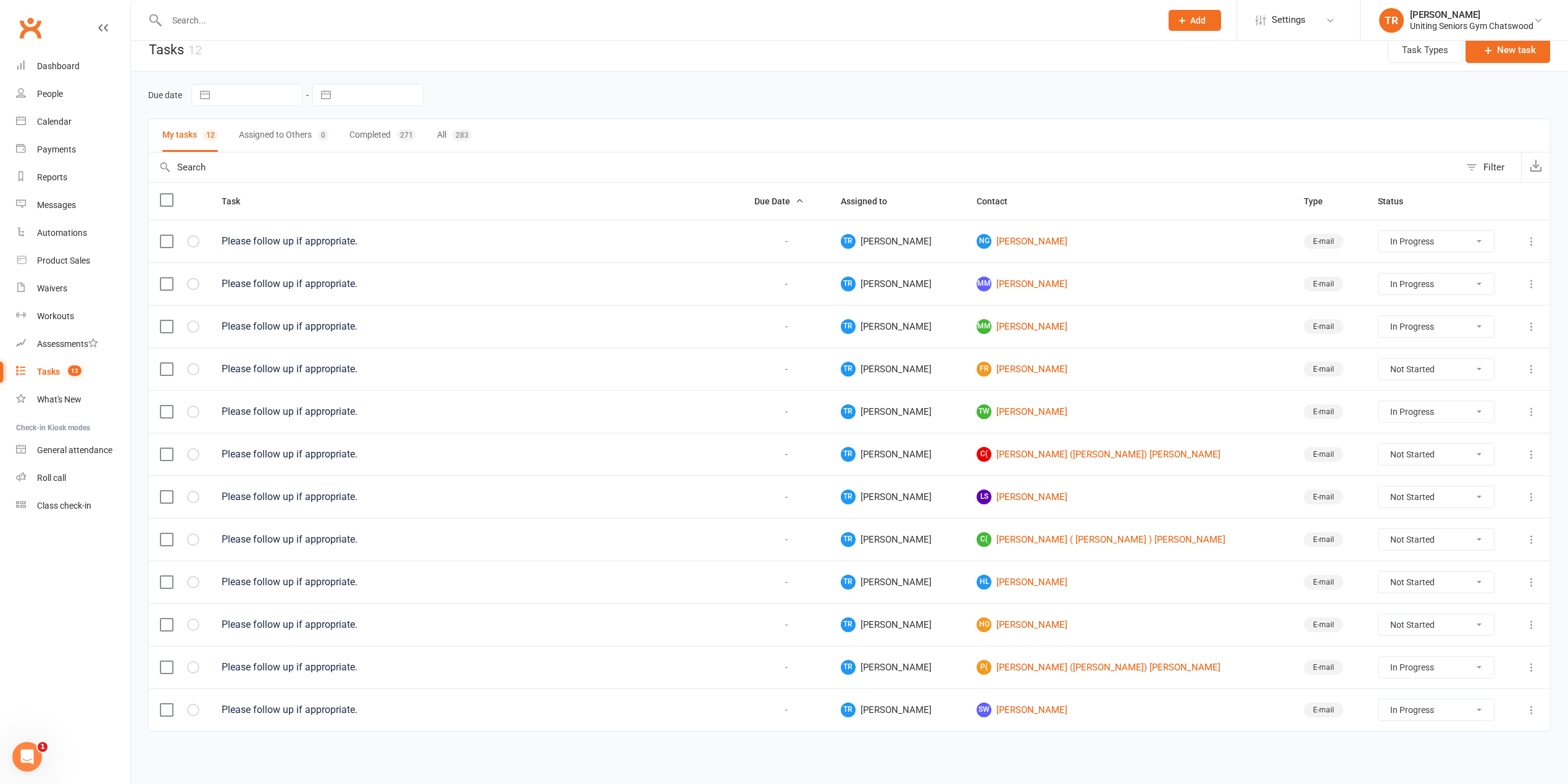
select select "started"
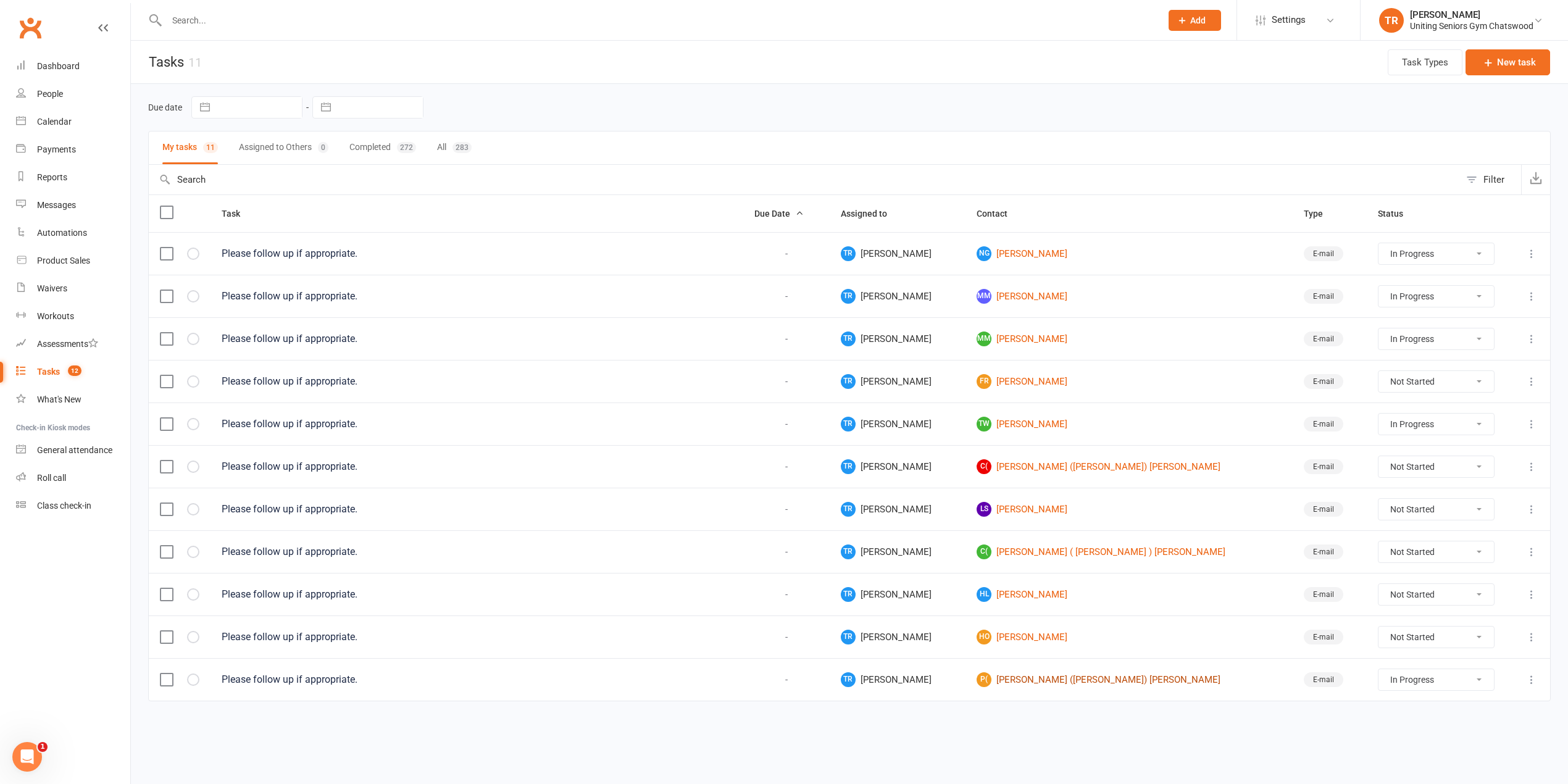
scroll to position [0, 0]
click at [1059, 687] on link "P( Patricia (Trish) Holdway" at bounding box center [1137, 679] width 307 height 15
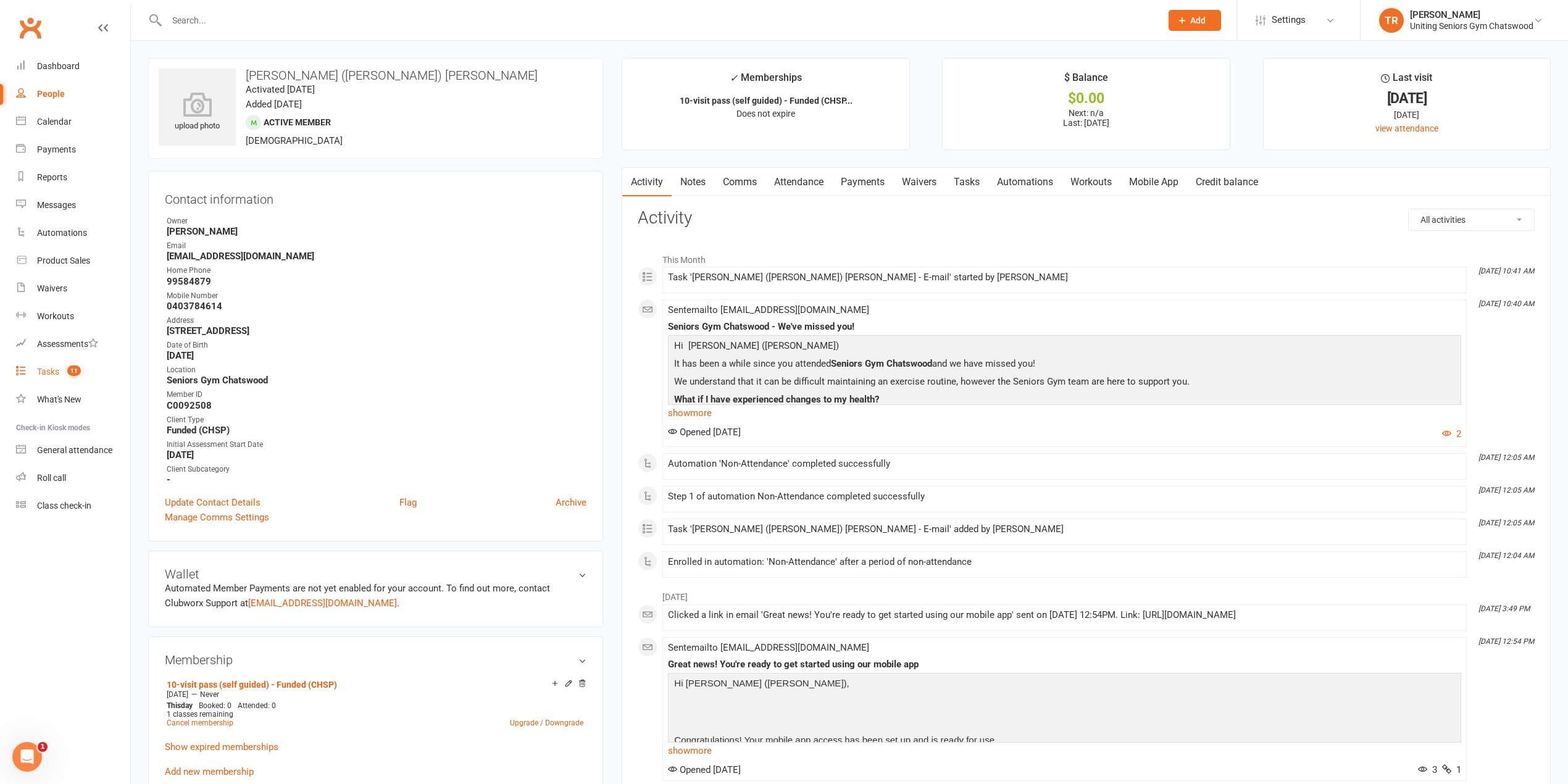
drag, startPoint x: 72, startPoint y: 364, endPoint x: 378, endPoint y: 516, distance: 341.7
click at [72, 365] on span "11" at bounding box center [74, 370] width 13 height 10
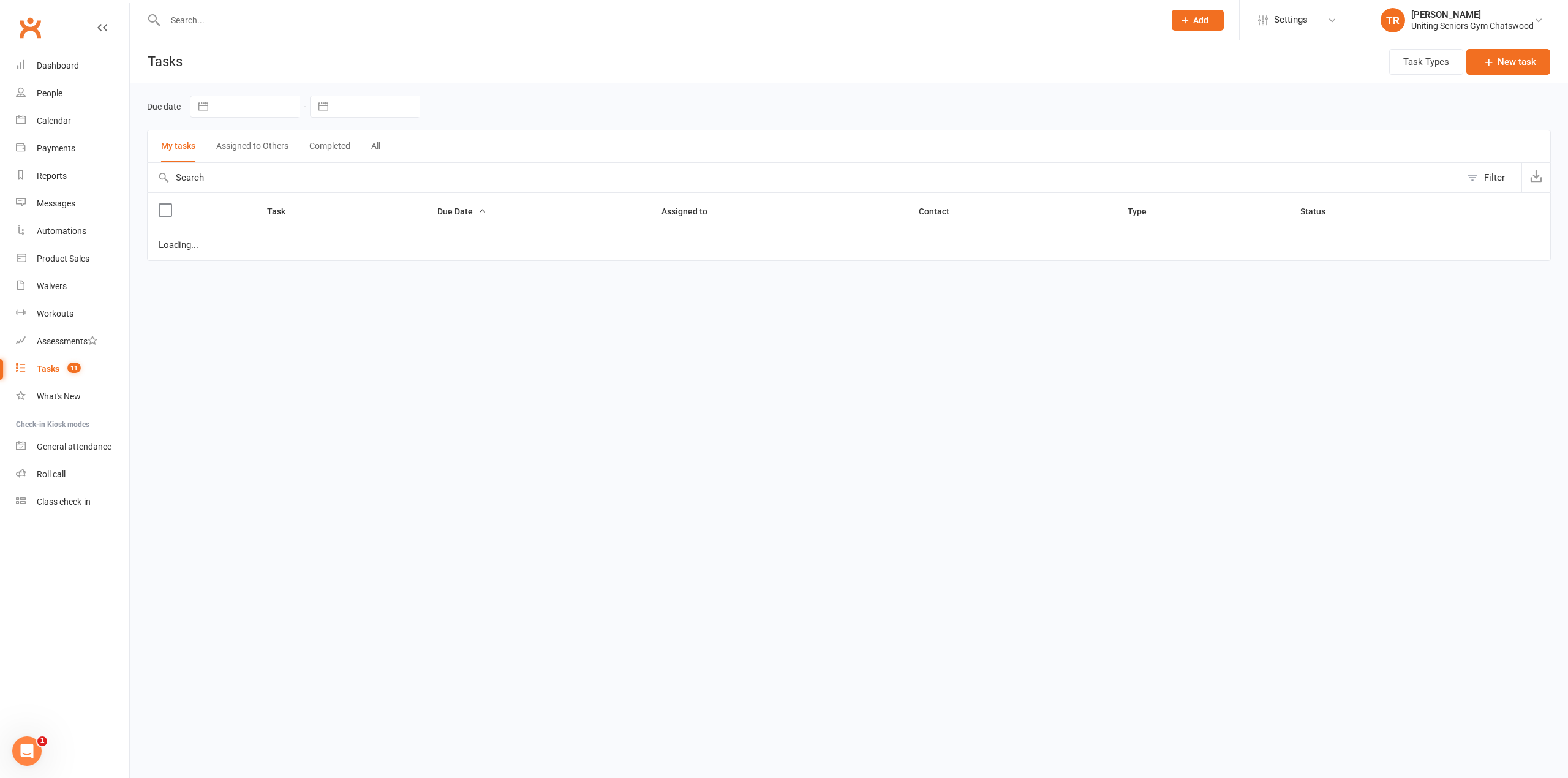
select select "started"
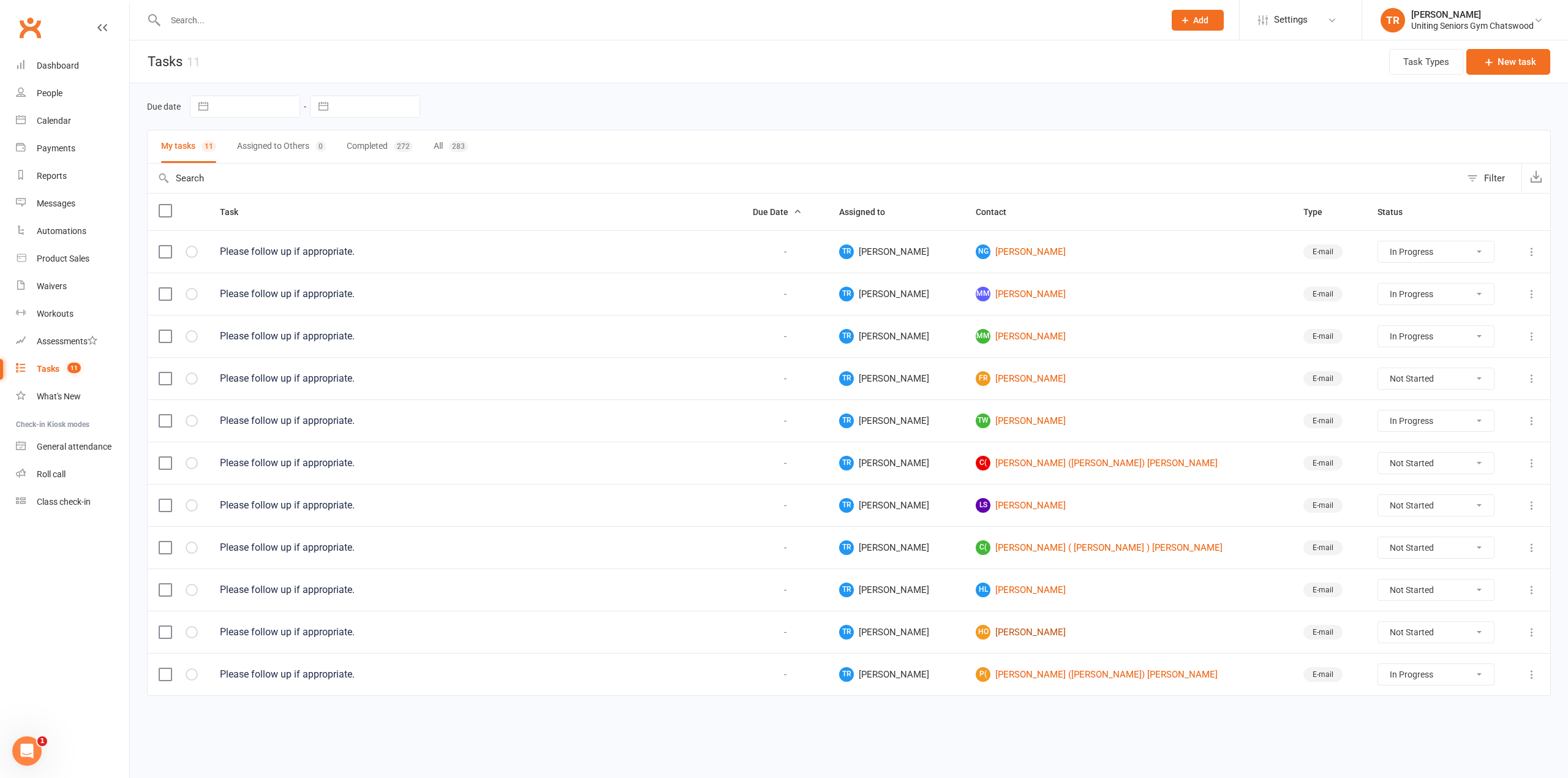
click at [1046, 638] on link "HO Heather O'Sullivan" at bounding box center [1128, 632] width 305 height 15
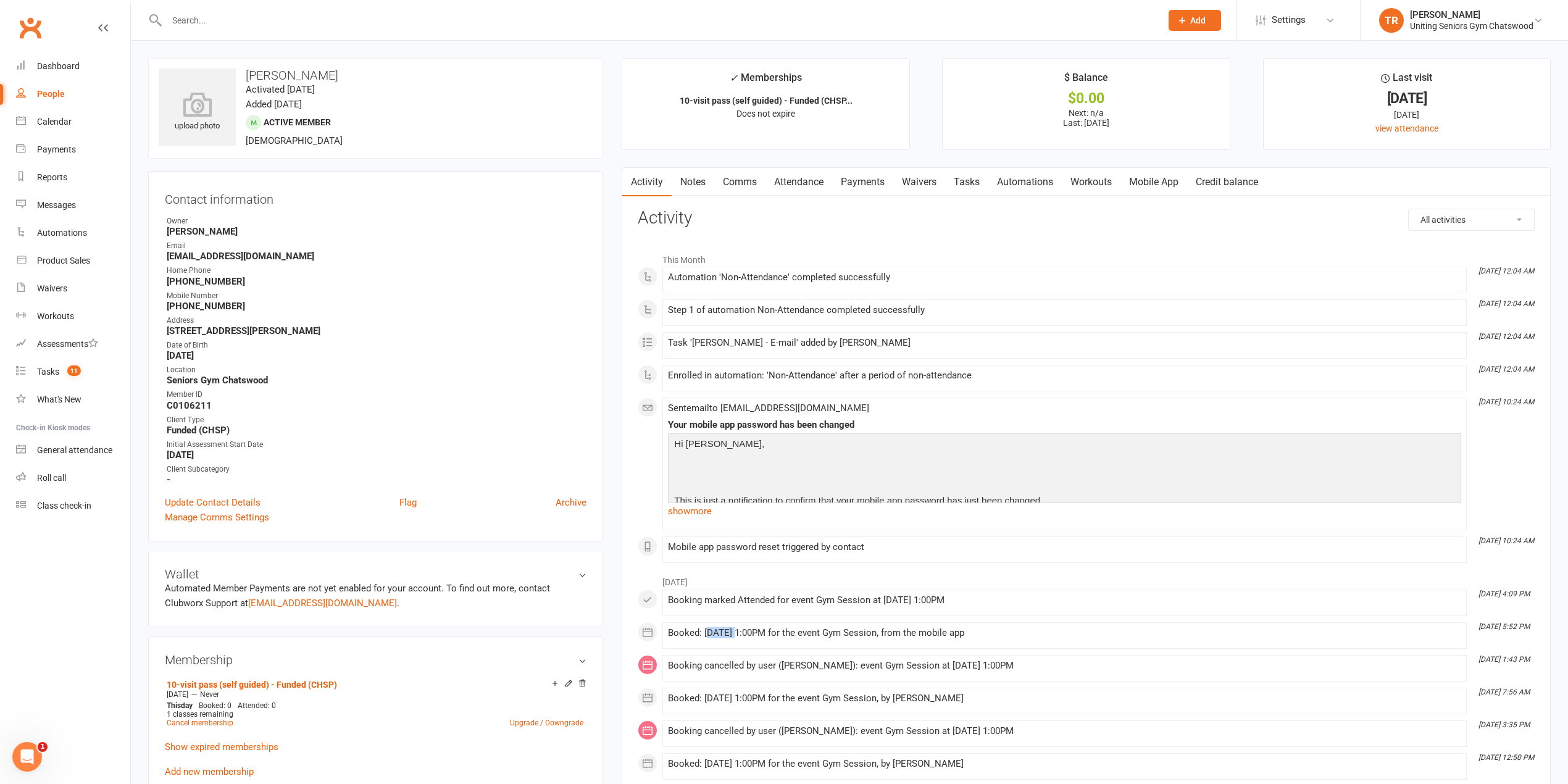
drag, startPoint x: 707, startPoint y: 635, endPoint x: 749, endPoint y: 633, distance: 42.0
click at [732, 635] on div "Booked: 28 Jul 2025 at 1:00PM for the event Gym Session, from the mobile app" at bounding box center [1065, 632] width 793 height 10
click at [797, 631] on div "Booked: 28 Jul 2025 at 1:00PM for the event Gym Session, from the mobile app" at bounding box center [1065, 632] width 793 height 10
click at [47, 364] on link "Tasks 11" at bounding box center [74, 372] width 114 height 28
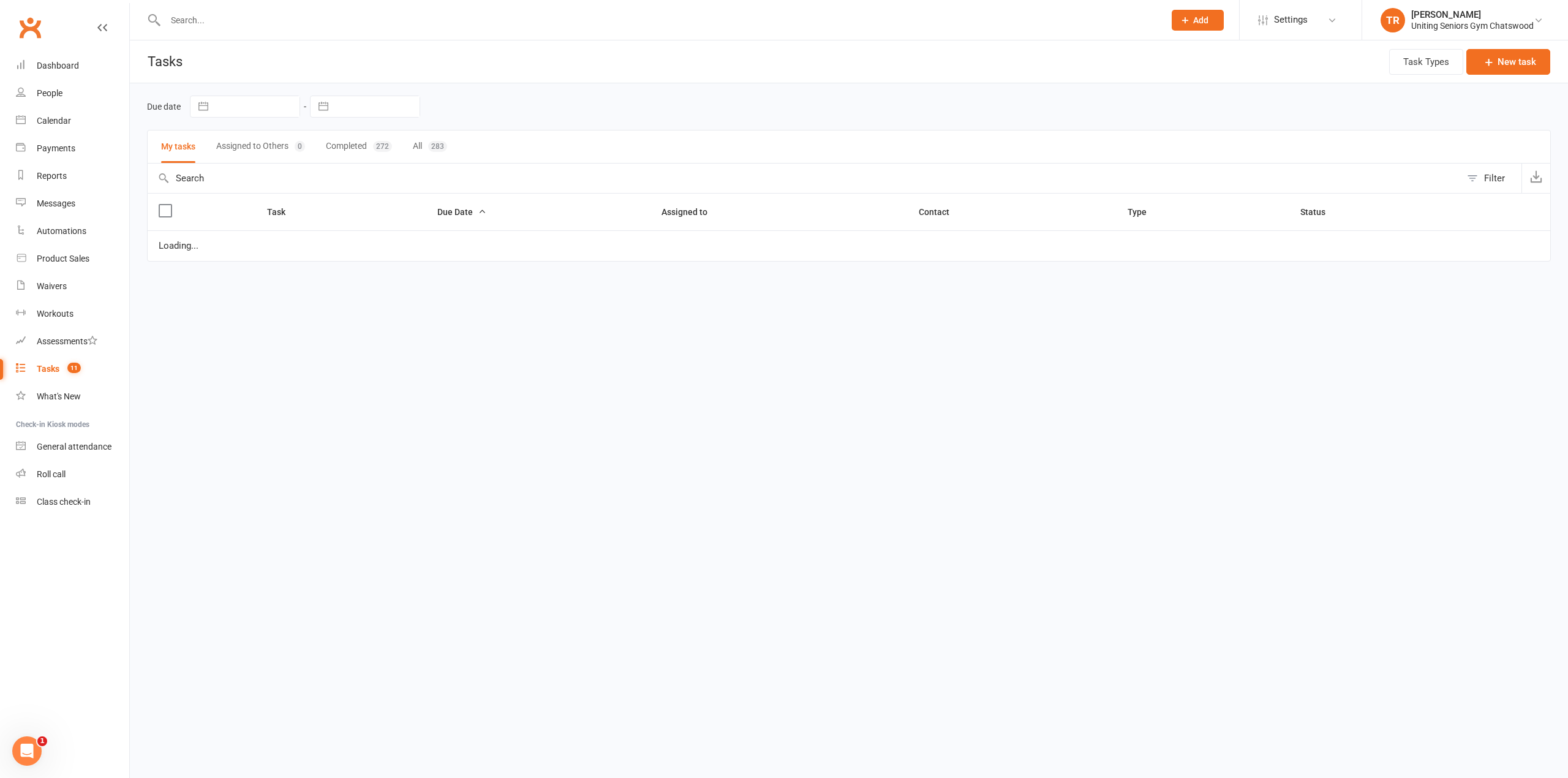
select select "started"
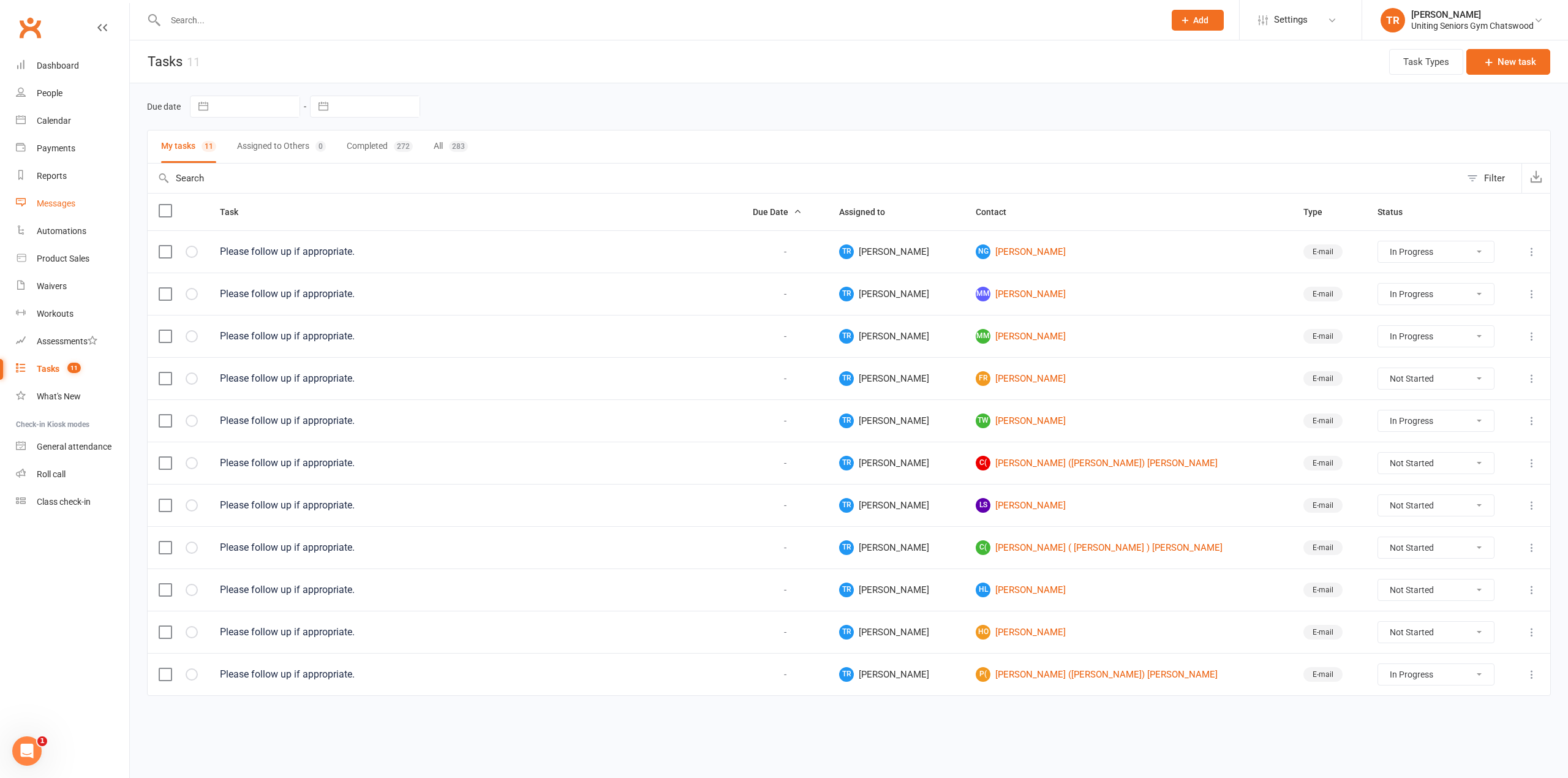
drag, startPoint x: 57, startPoint y: 197, endPoint x: 91, endPoint y: 201, distance: 34.2
click at [57, 199] on link "Messages" at bounding box center [73, 204] width 113 height 28
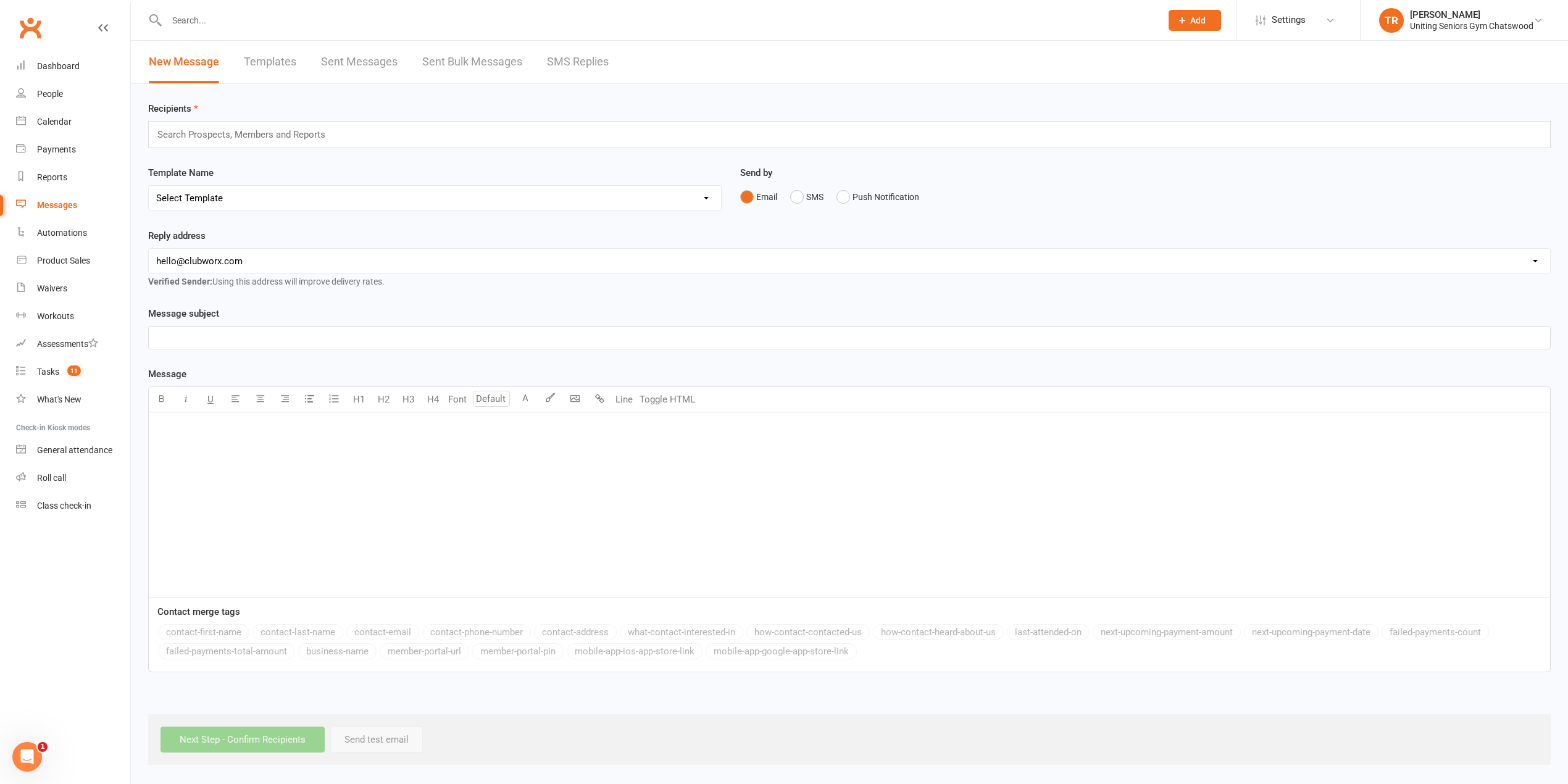
click at [248, 135] on input "text" at bounding box center [246, 135] width 181 height 16
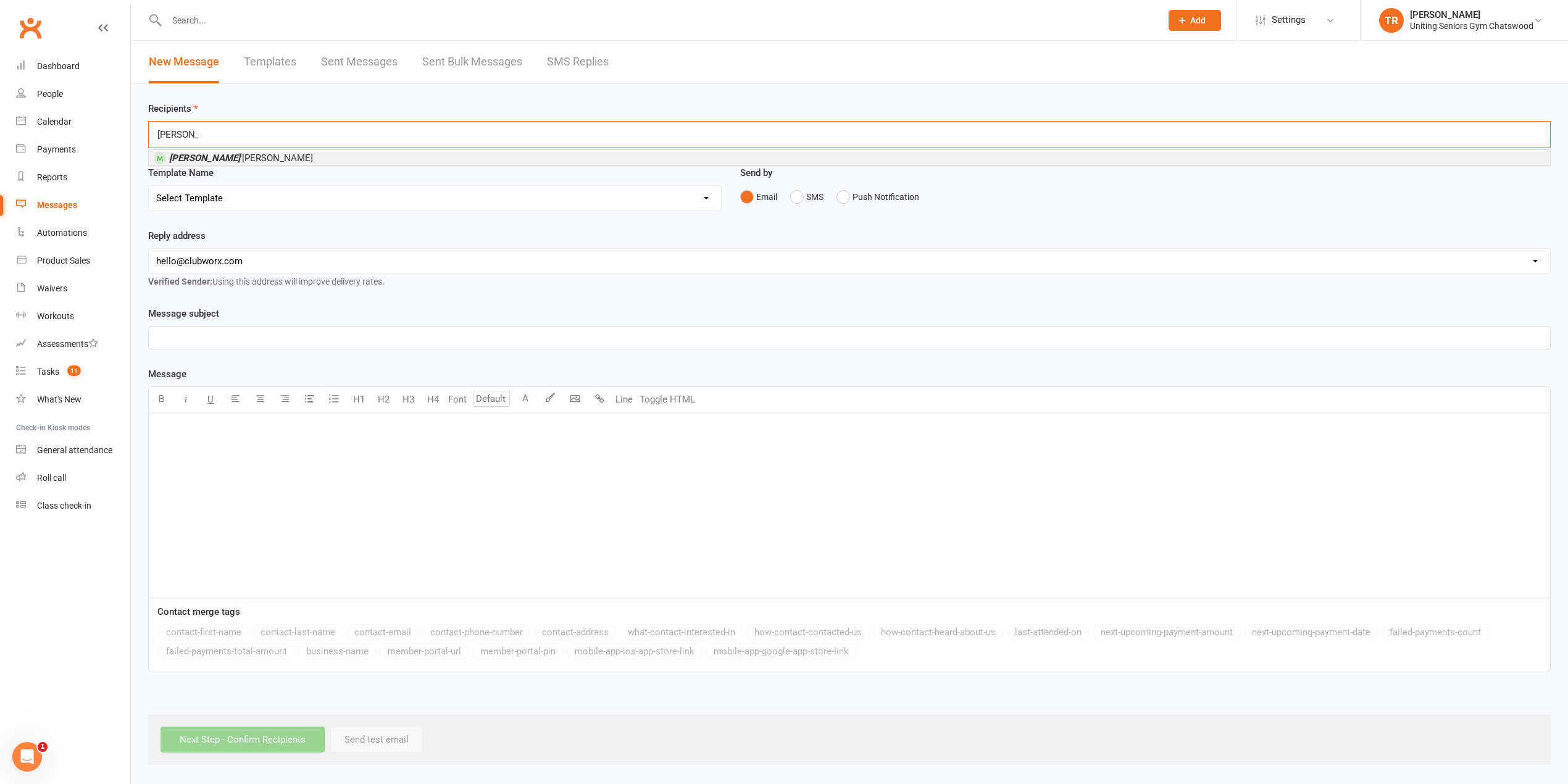
type input "heather o"
click at [244, 164] on span "Heather O 'Sullivan" at bounding box center [241, 158] width 144 height 11
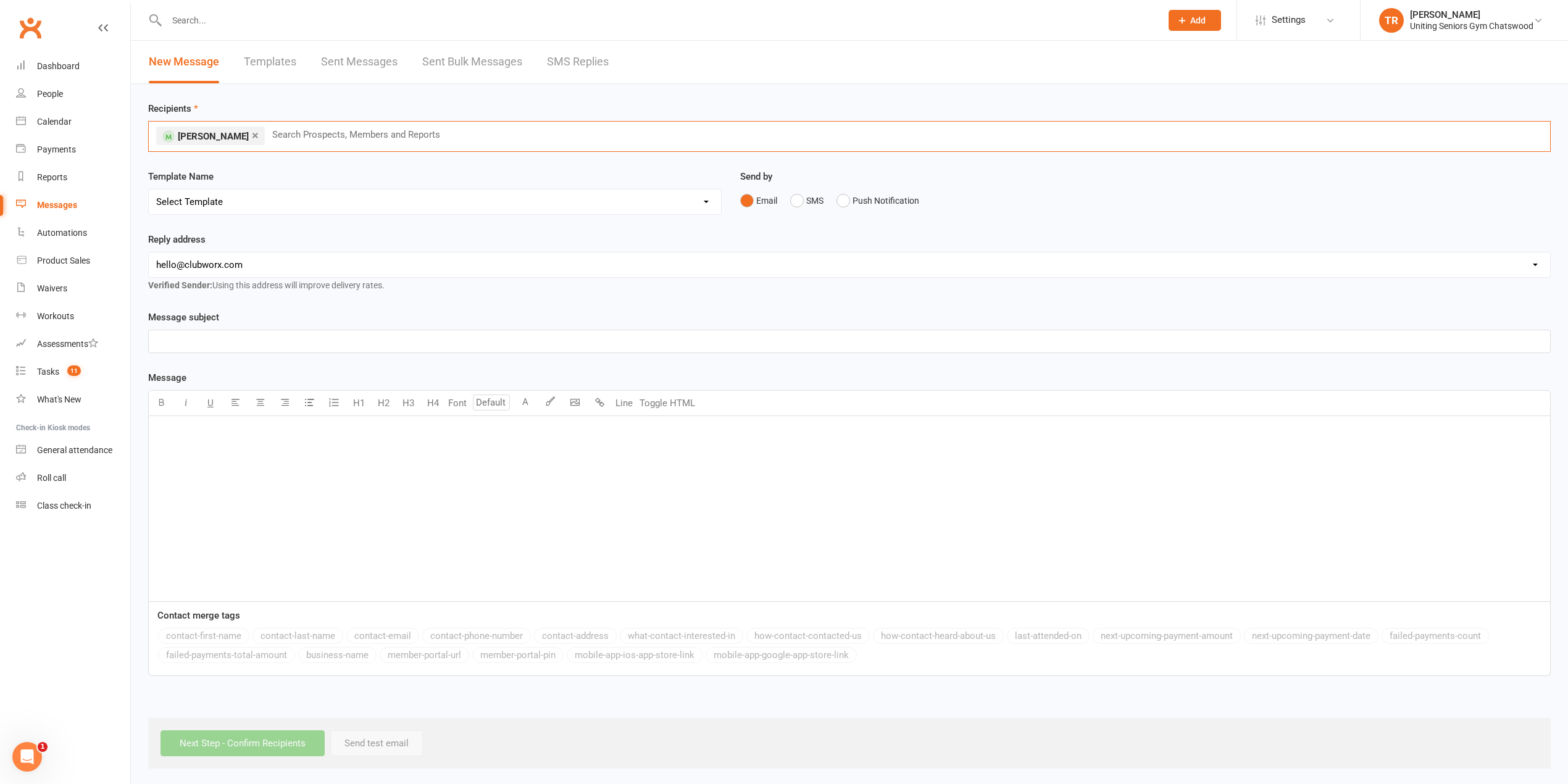
click at [257, 200] on select "Select Template [Email] PE2 - Bookings [Email] Christmas Closure [SMS] Gym Open…" at bounding box center [434, 202] width 572 height 25
select select "7"
click at [149, 190] on select "Select Template [Email] PE2 - Bookings [Email] Christmas Closure [SMS] Gym Open…" at bounding box center [434, 202] width 572 height 25
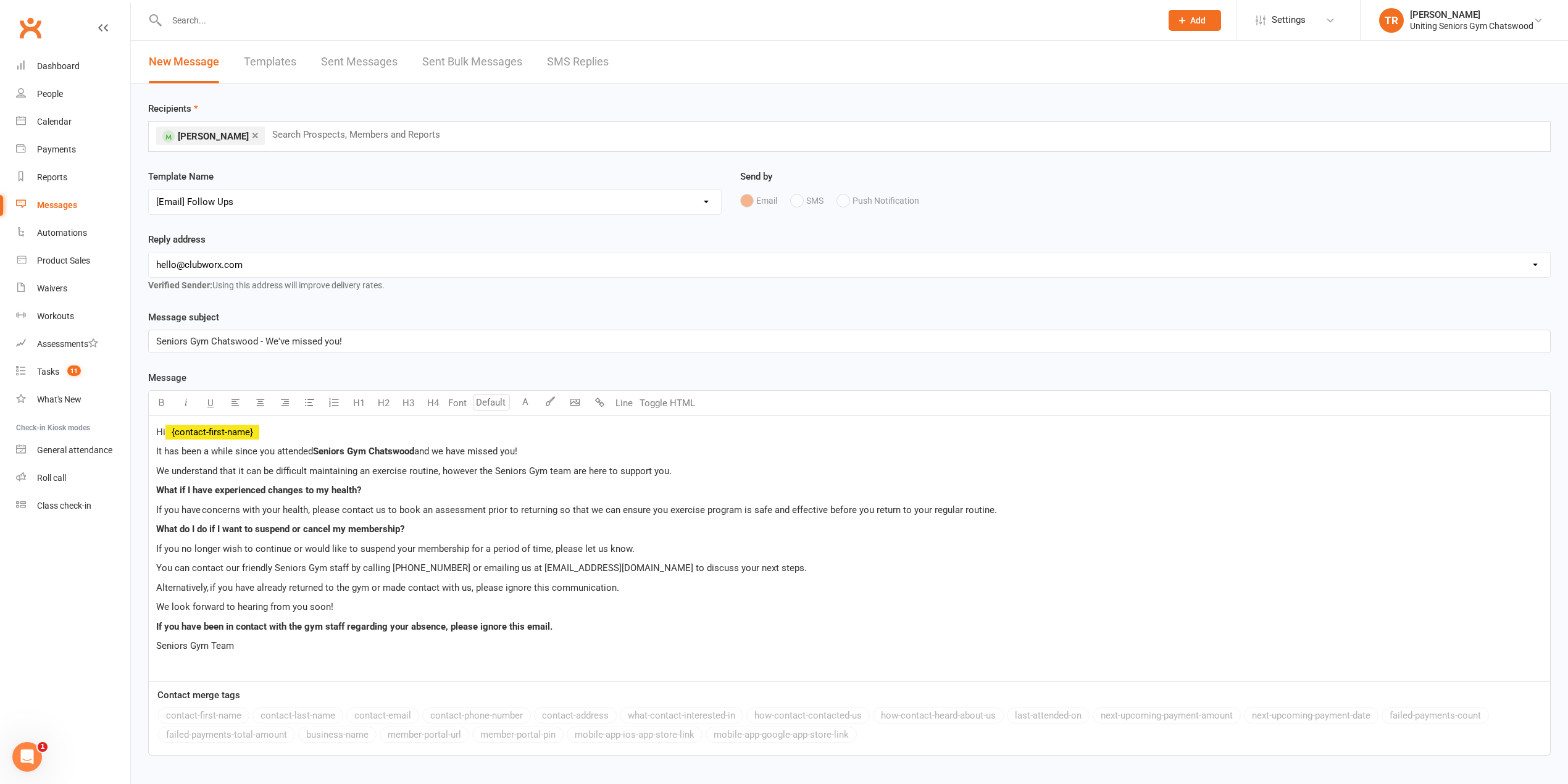
click at [244, 269] on select "hello@clubworx.com seniorsgym@uniting.org rchang@uniting.org wmadge@uniting.org…" at bounding box center [849, 265] width 1401 height 25
select select "13"
click at [149, 254] on select "hello@clubworx.com seniorsgym@uniting.org rchang@uniting.org wmadge@uniting.org…" at bounding box center [849, 265] width 1401 height 25
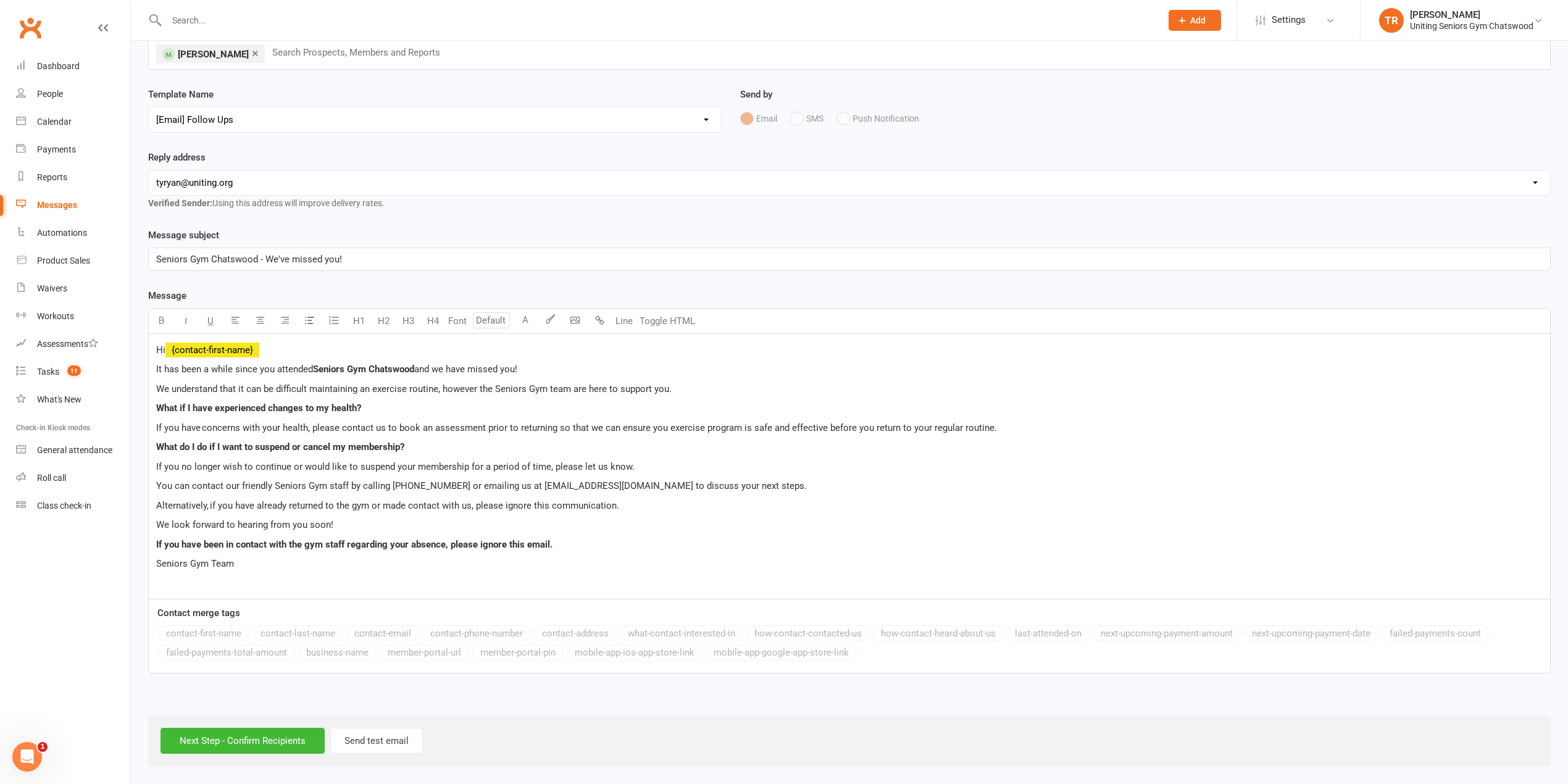
scroll to position [86, 0]
drag, startPoint x: 236, startPoint y: 751, endPoint x: 250, endPoint y: 742, distance: 16.6
click at [239, 751] on input "Next Step - Confirm Recipients" at bounding box center [243, 740] width 164 height 26
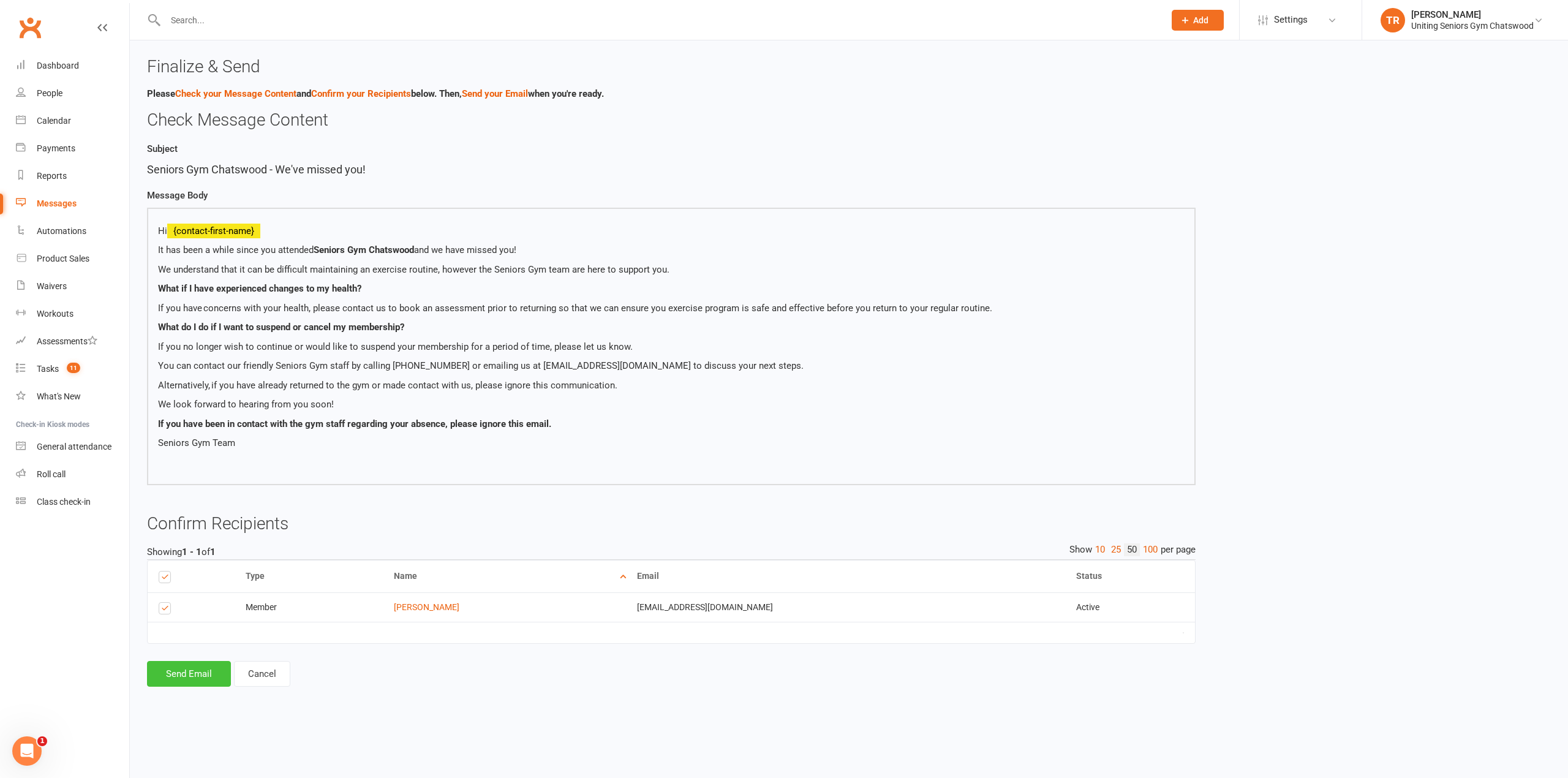
drag, startPoint x: 186, startPoint y: 678, endPoint x: 193, endPoint y: 596, distance: 82.3
click at [186, 677] on button "Send Email" at bounding box center [189, 673] width 84 height 26
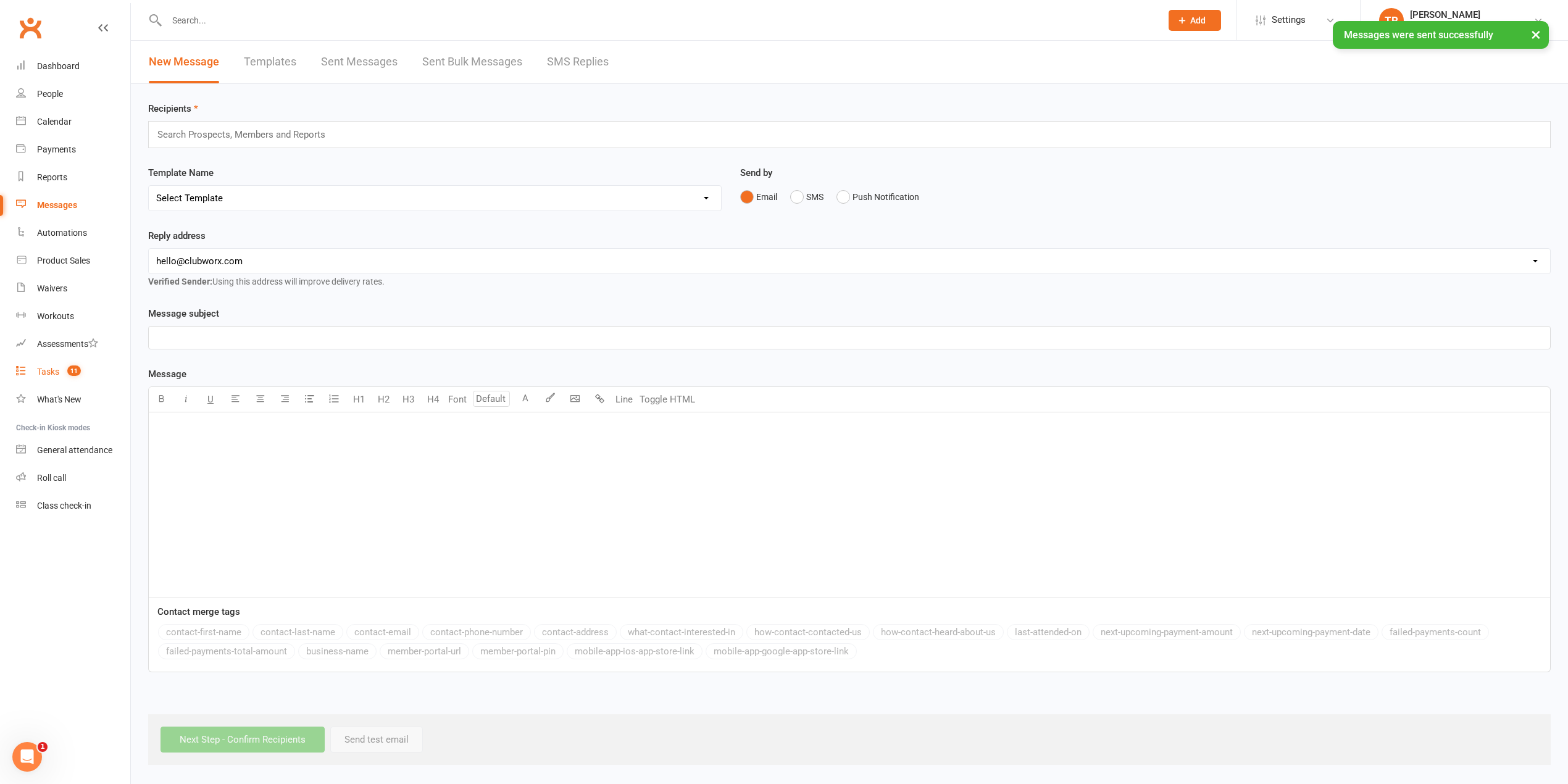
click at [65, 376] on link "Tasks 11" at bounding box center [74, 372] width 114 height 28
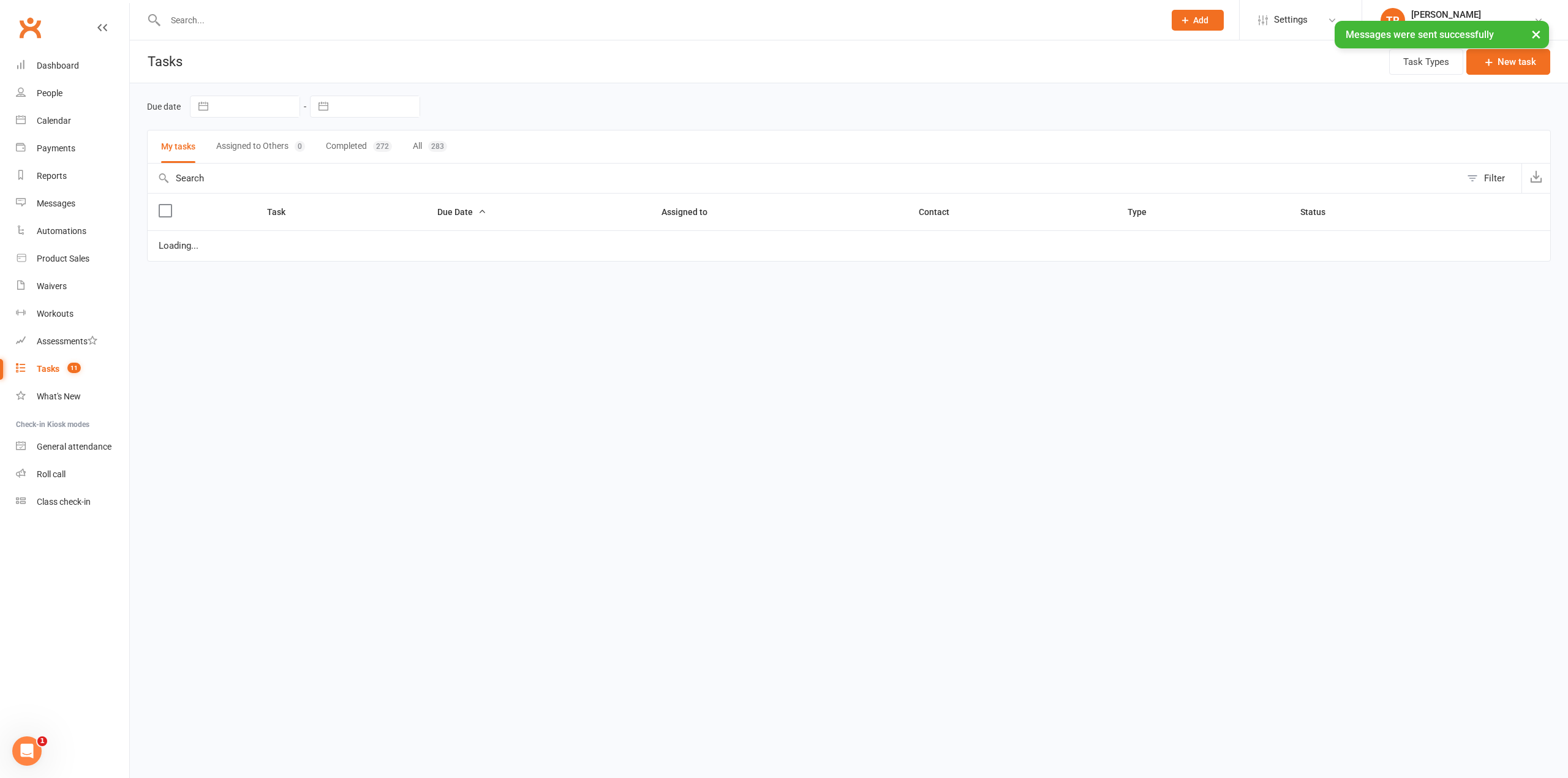
select select "started"
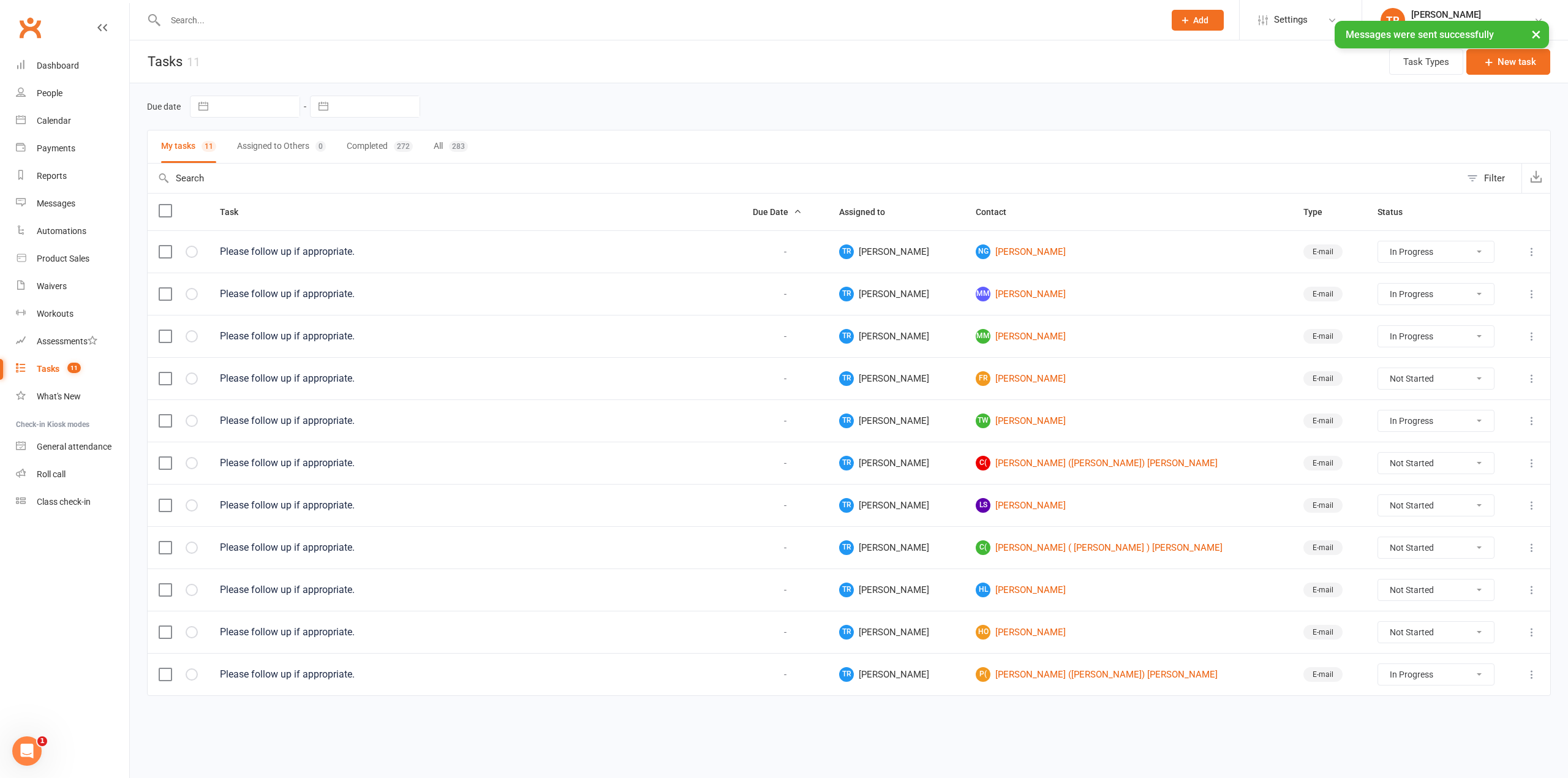
click at [1378, 635] on select "Not Started In Progress Waiting Complete" at bounding box center [1435, 632] width 115 height 21
click at [1378, 629] on select "Not Started In Progress Waiting Complete" at bounding box center [1435, 632] width 115 height 21
select select "unstarted"
select select "started"
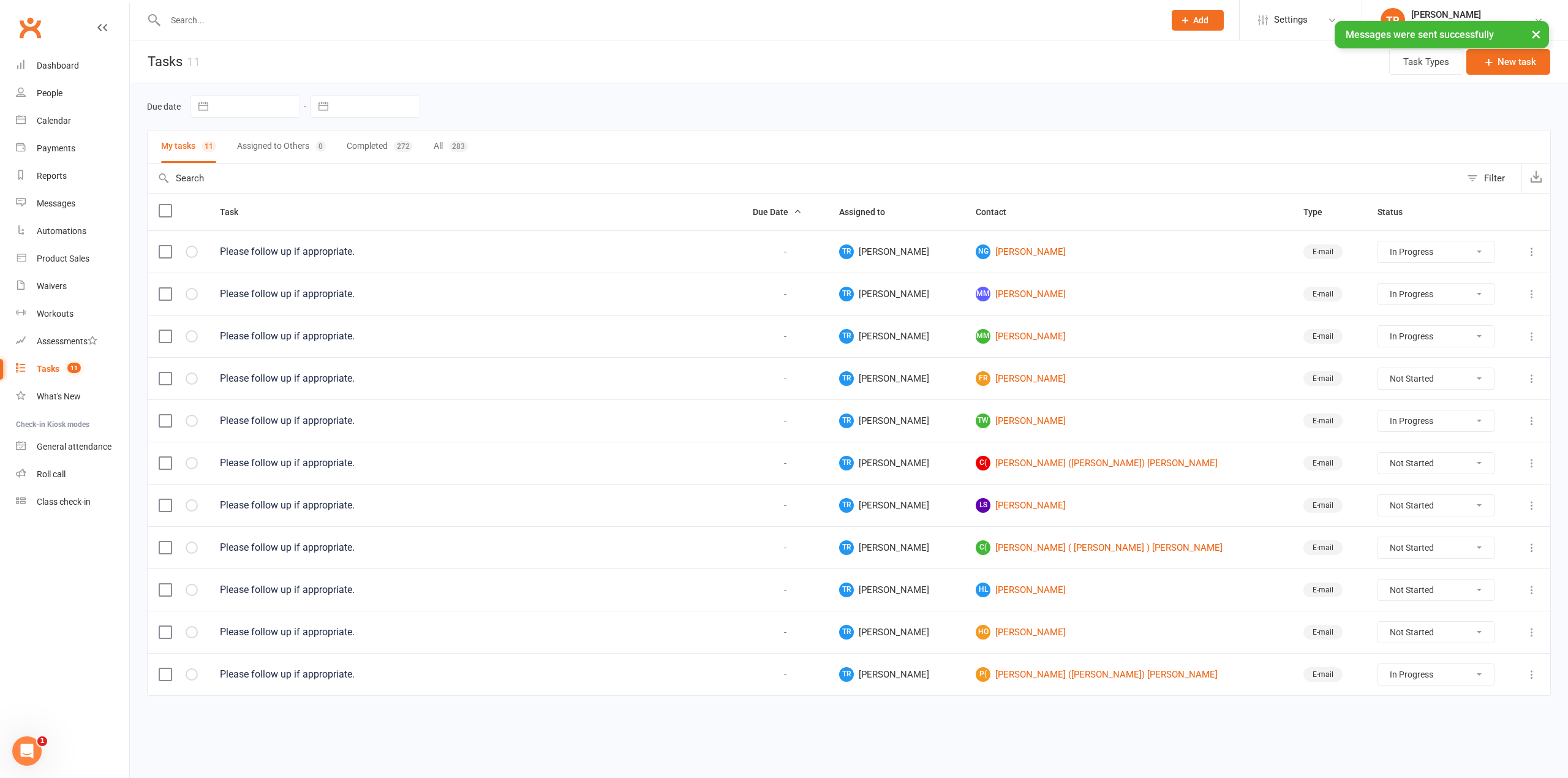
select select "started"
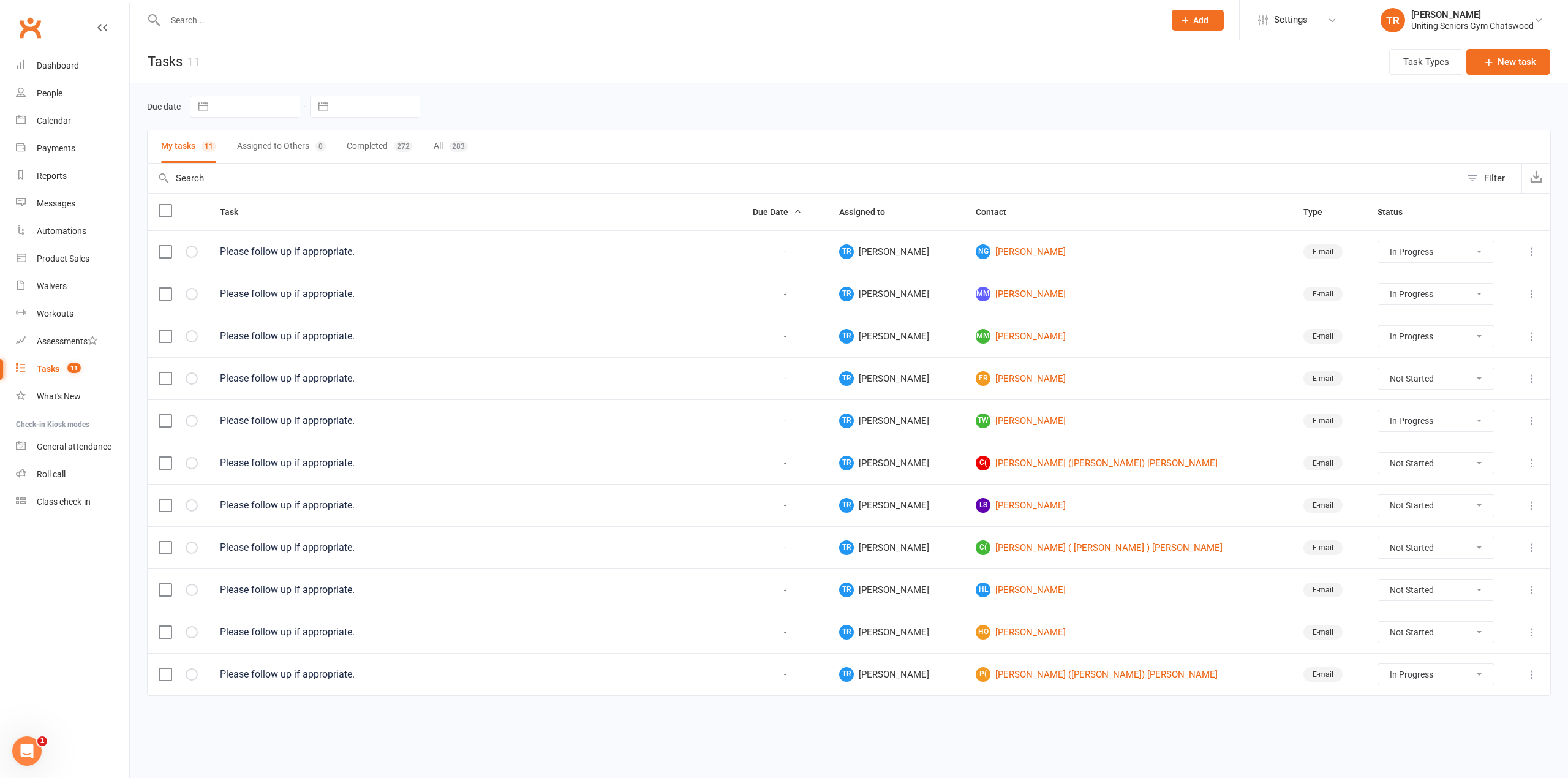
select select "started"
click at [1018, 591] on link "HL Hugh Liney" at bounding box center [1128, 589] width 305 height 15
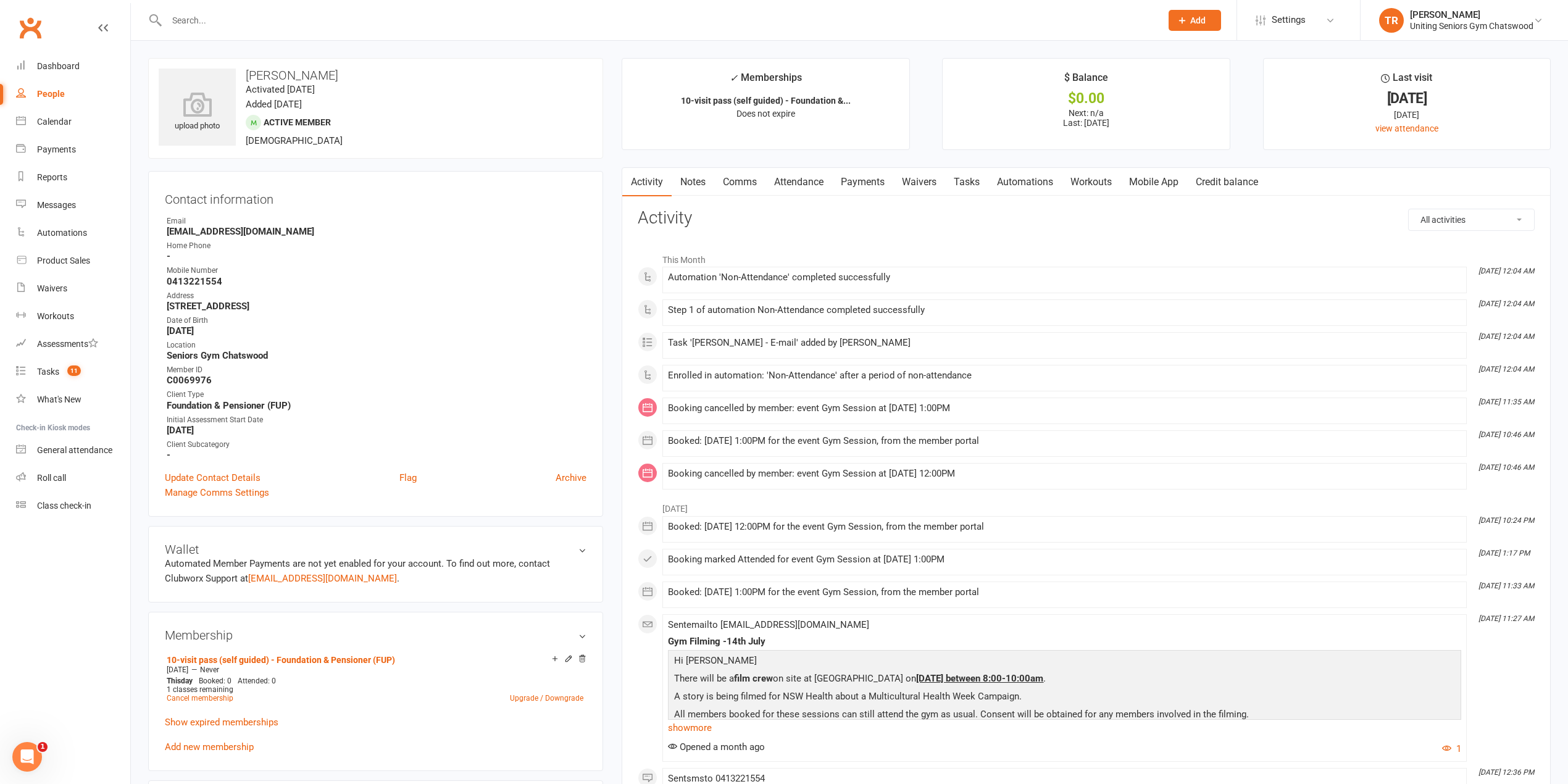
drag, startPoint x: 964, startPoint y: 406, endPoint x: 690, endPoint y: 404, distance: 274.0
click at [690, 404] on li "Aug 4, 11:35 AM Booking cancelled by member: event Gym Session at 04 Aug 2025 a…" at bounding box center [1065, 411] width 804 height 27
click at [692, 404] on li "Aug 4, 11:35 AM Booking cancelled by member: event Gym Session at 04 Aug 2025 a…" at bounding box center [1065, 411] width 804 height 27
drag, startPoint x: 847, startPoint y: 527, endPoint x: 865, endPoint y: 527, distance: 18.0
click at [860, 527] on div "Booked: 01 Aug 2025 at 12:00PM for the event Gym Session, from the member portal" at bounding box center [1065, 527] width 793 height 10
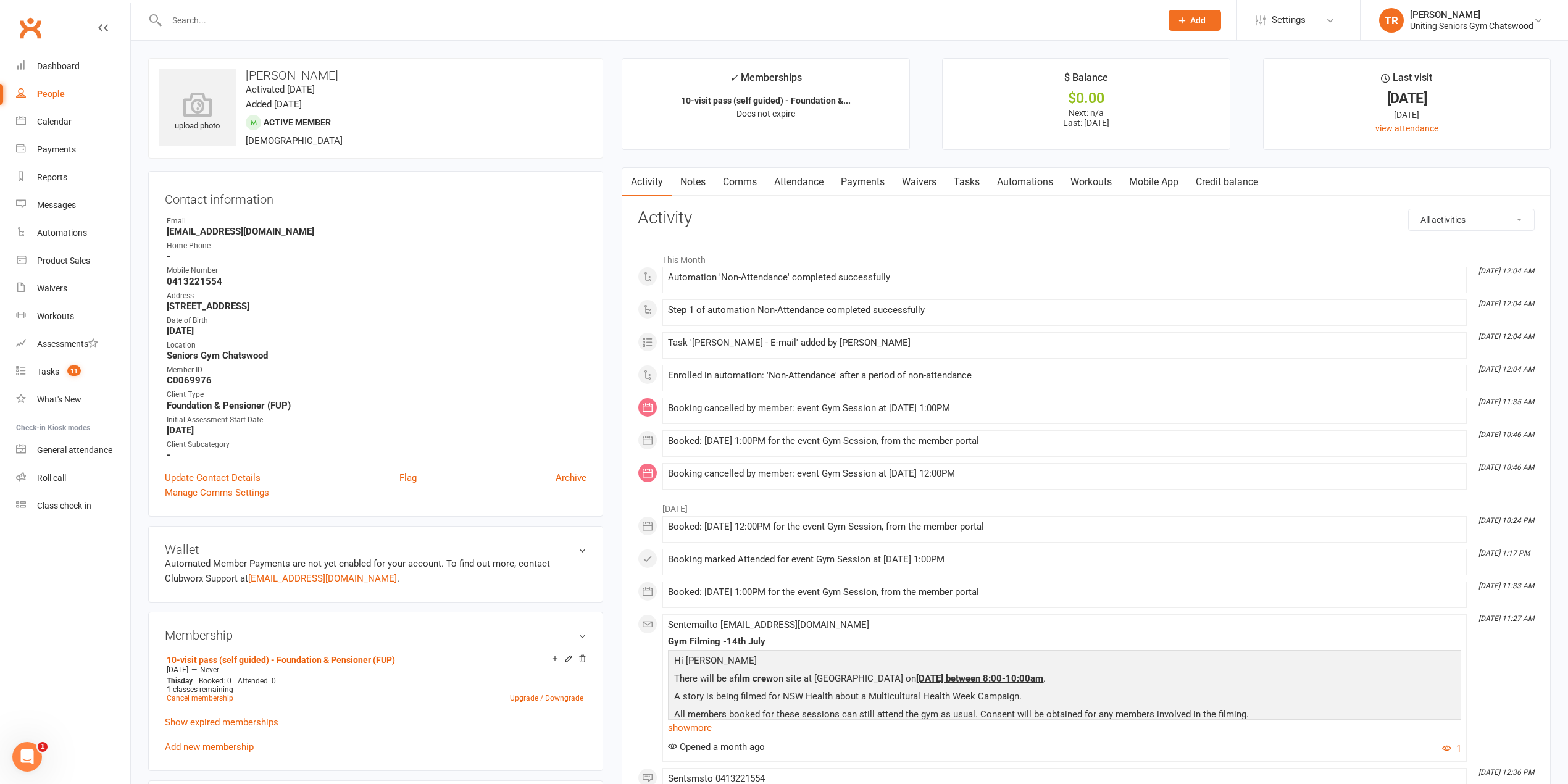
click at [865, 527] on div "Booked: 01 Aug 2025 at 12:00PM for the event Gym Session, from the member portal" at bounding box center [1065, 527] width 793 height 10
click at [52, 210] on link "Messages" at bounding box center [74, 206] width 114 height 28
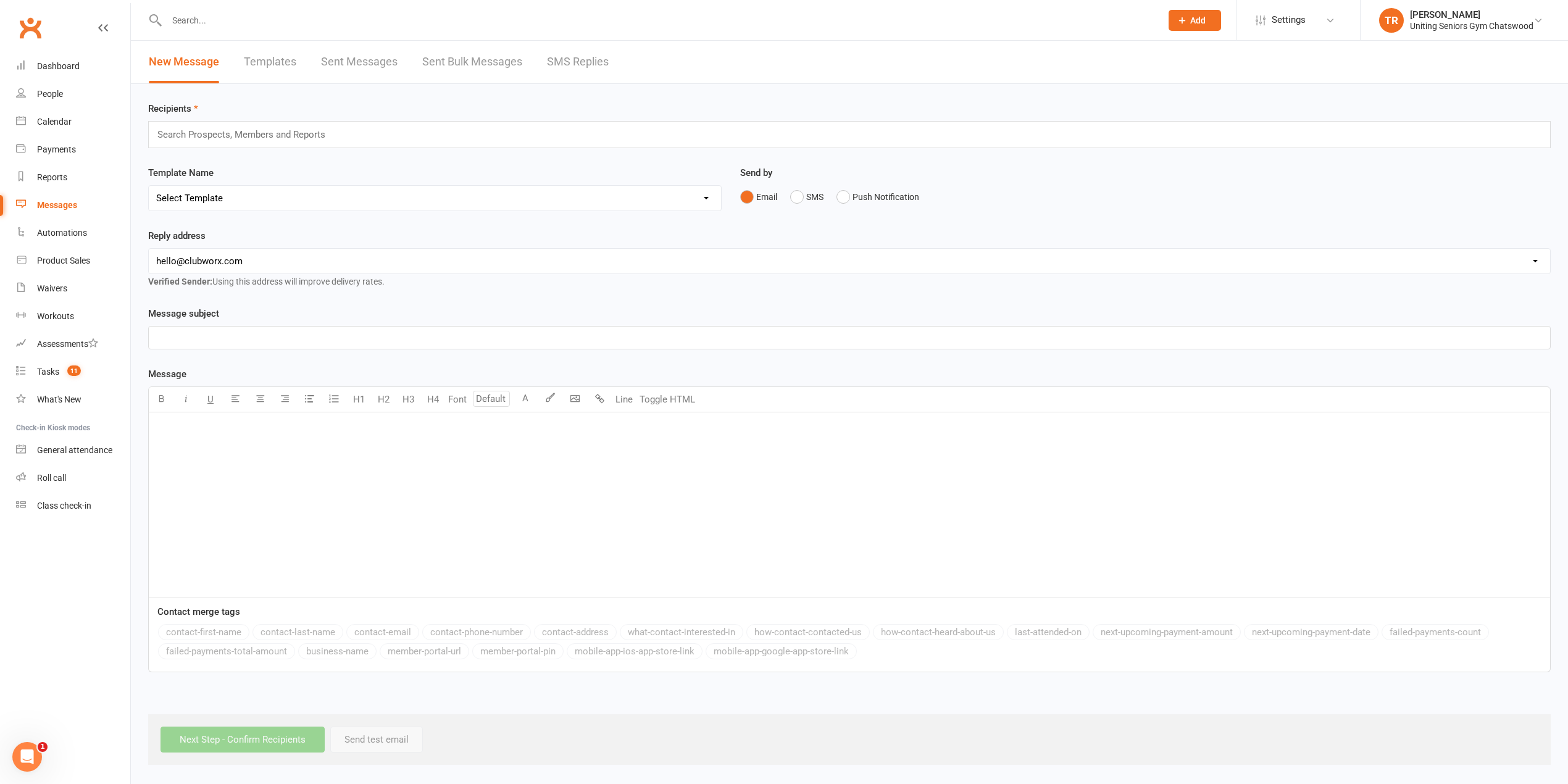
click at [304, 136] on input "text" at bounding box center [246, 135] width 181 height 16
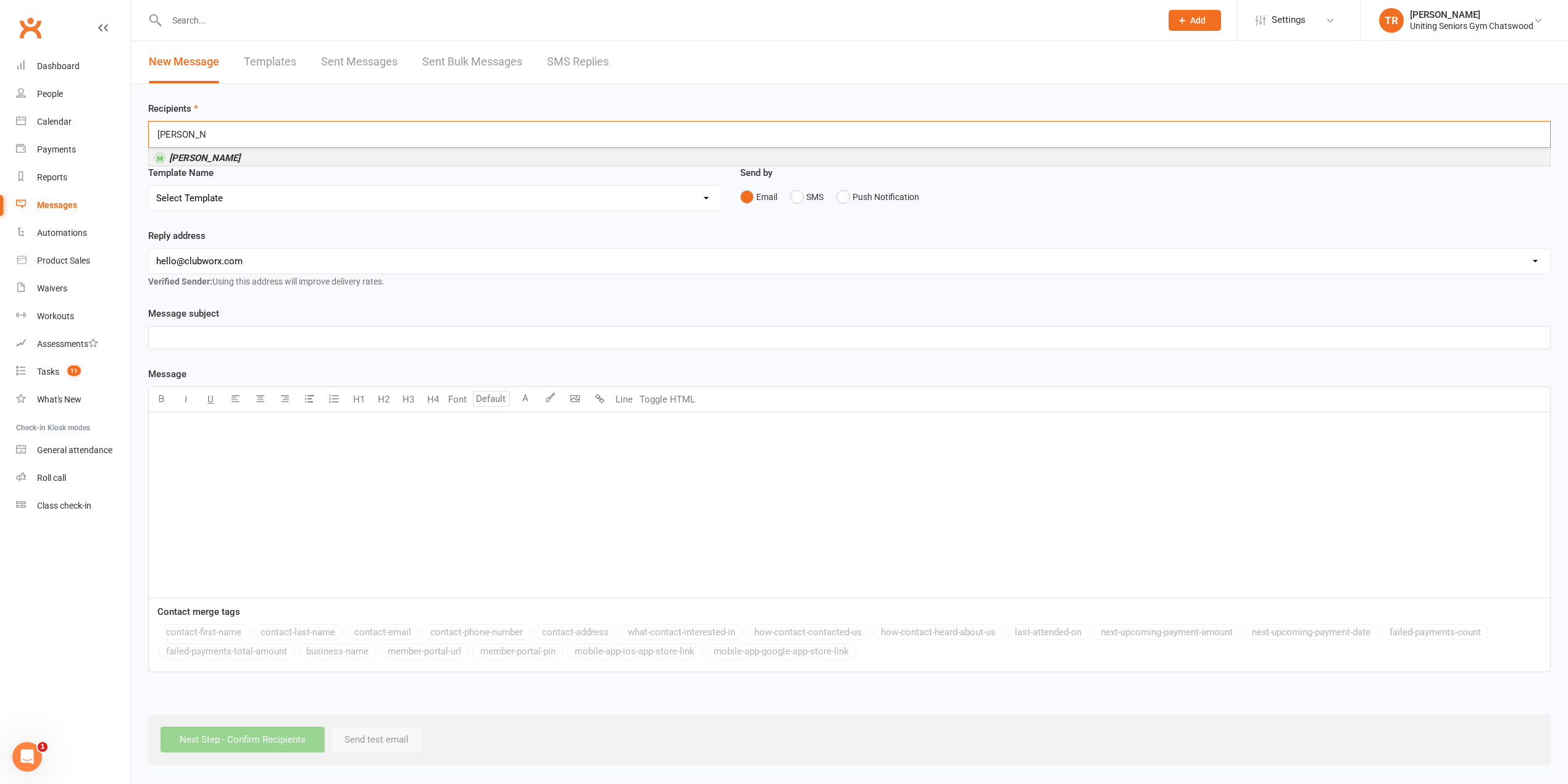
type input "Hugh Liney"
click at [259, 156] on li "Hugh Liney" at bounding box center [849, 158] width 1401 height 16
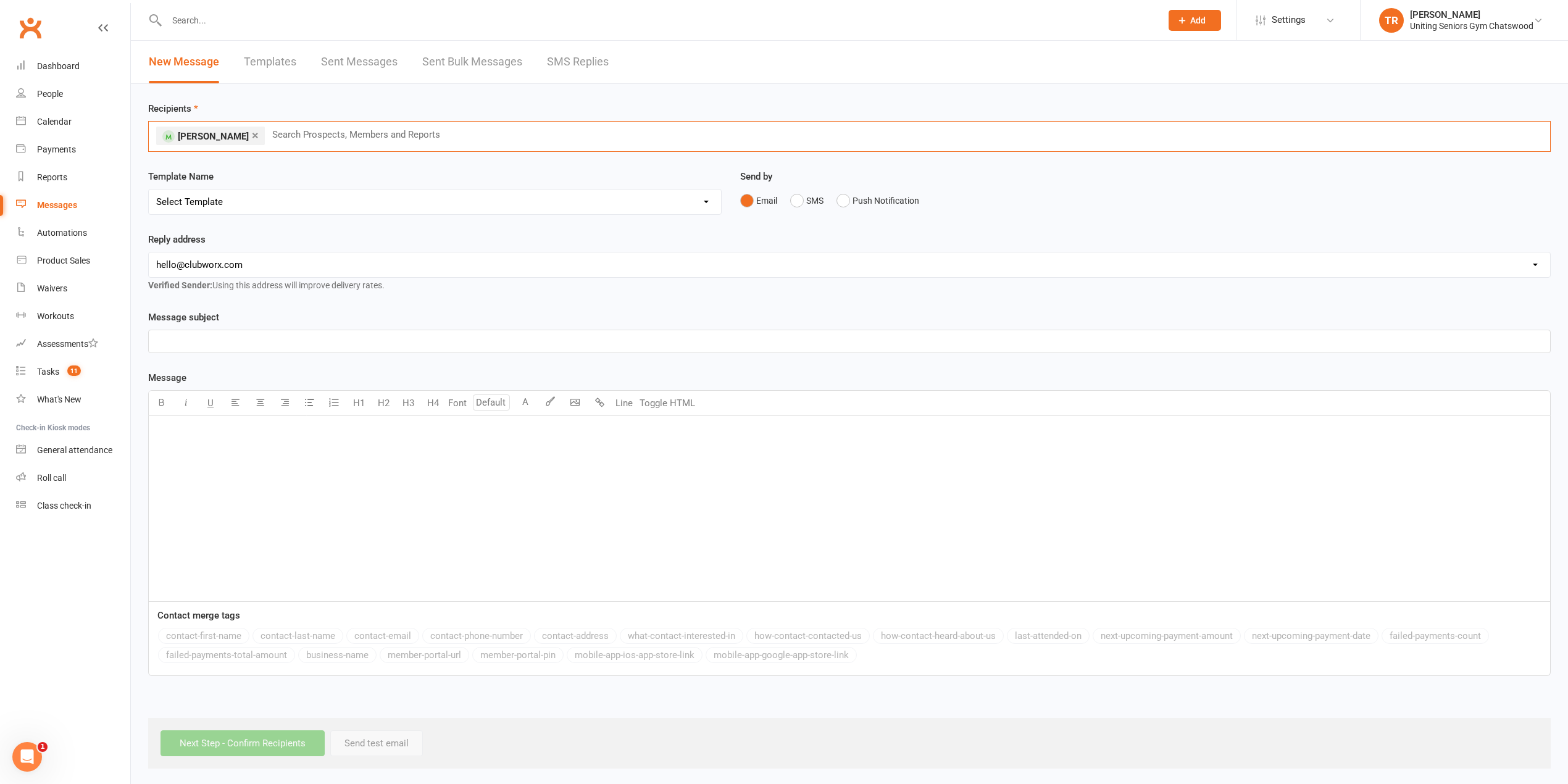
drag, startPoint x: 272, startPoint y: 201, endPoint x: 269, endPoint y: 212, distance: 11.4
click at [272, 203] on select "Select Template [Email] PE2 - Bookings [Email] Christmas Closure [SMS] Gym Open…" at bounding box center [434, 202] width 572 height 25
select select "7"
click at [149, 190] on select "Select Template [Email] PE2 - Bookings [Email] Christmas Closure [SMS] Gym Open…" at bounding box center [434, 202] width 572 height 25
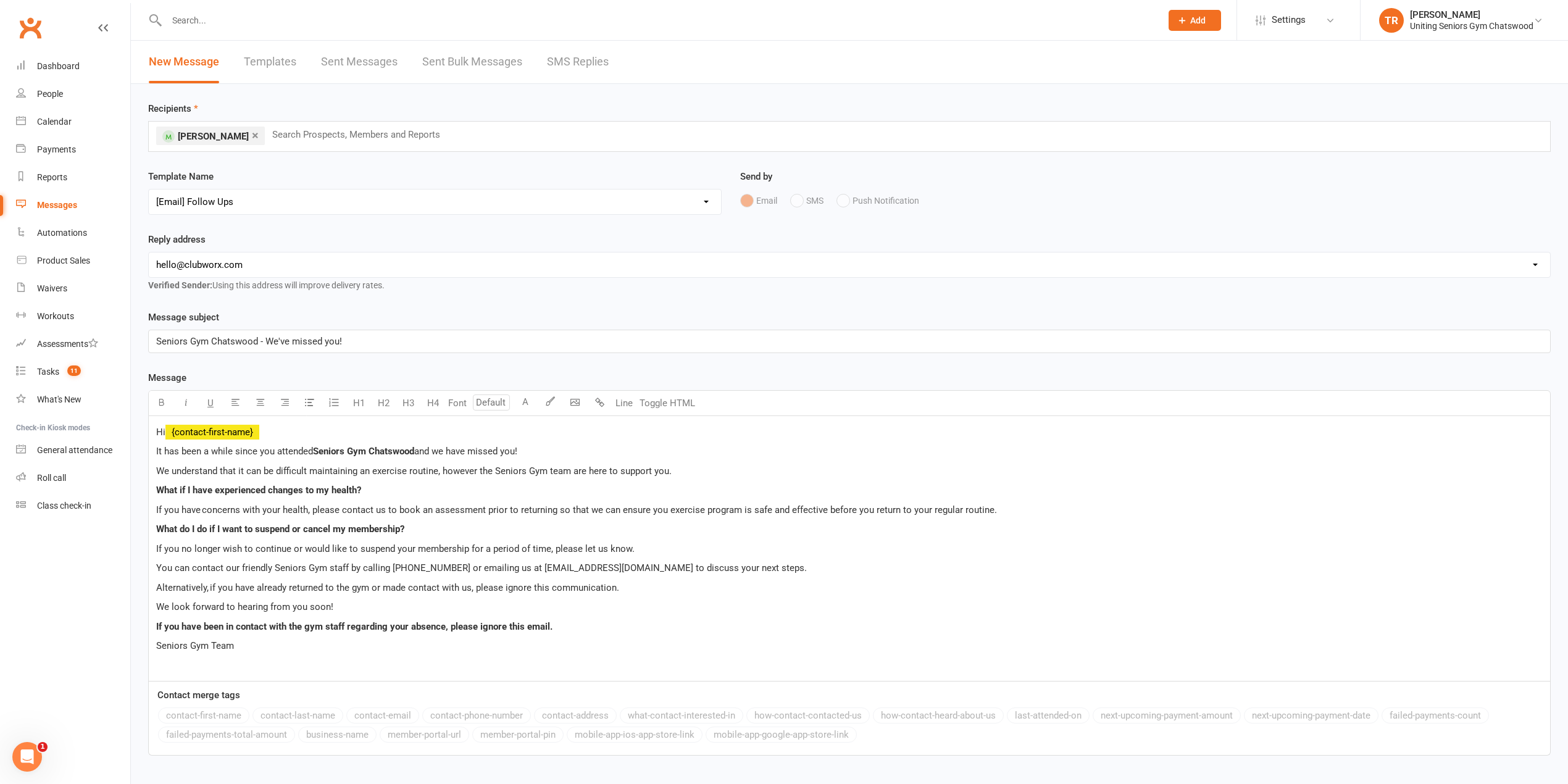
click at [227, 268] on select "hello@clubworx.com seniorsgym@uniting.org rchang@uniting.org wmadge@uniting.org…" at bounding box center [849, 265] width 1401 height 25
select select "13"
click at [149, 254] on select "hello@clubworx.com seniorsgym@uniting.org rchang@uniting.org wmadge@uniting.org…" at bounding box center [849, 265] width 1401 height 25
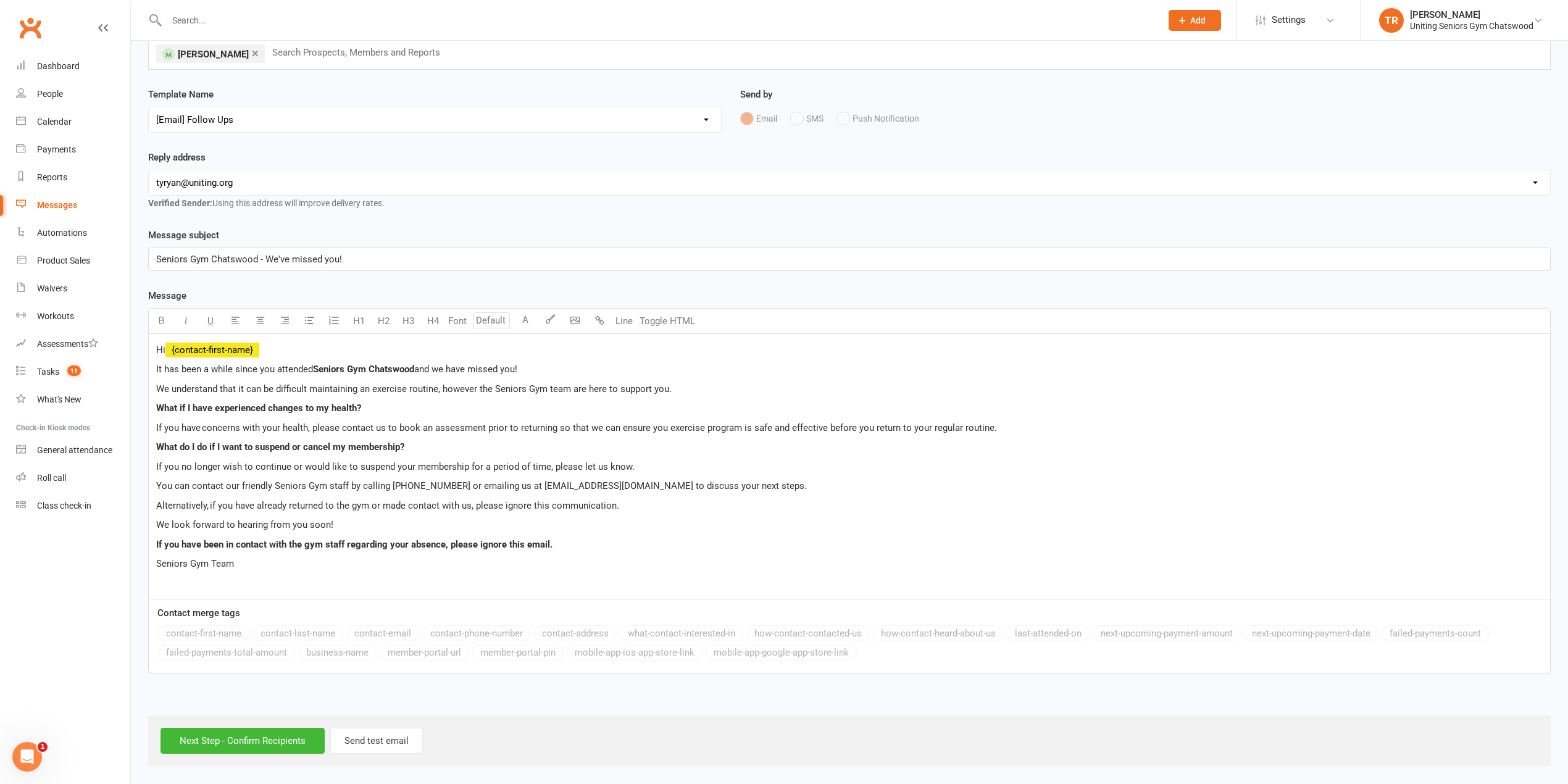
scroll to position [86, 0]
click at [262, 741] on input "Next Step - Confirm Recipients" at bounding box center [243, 740] width 164 height 26
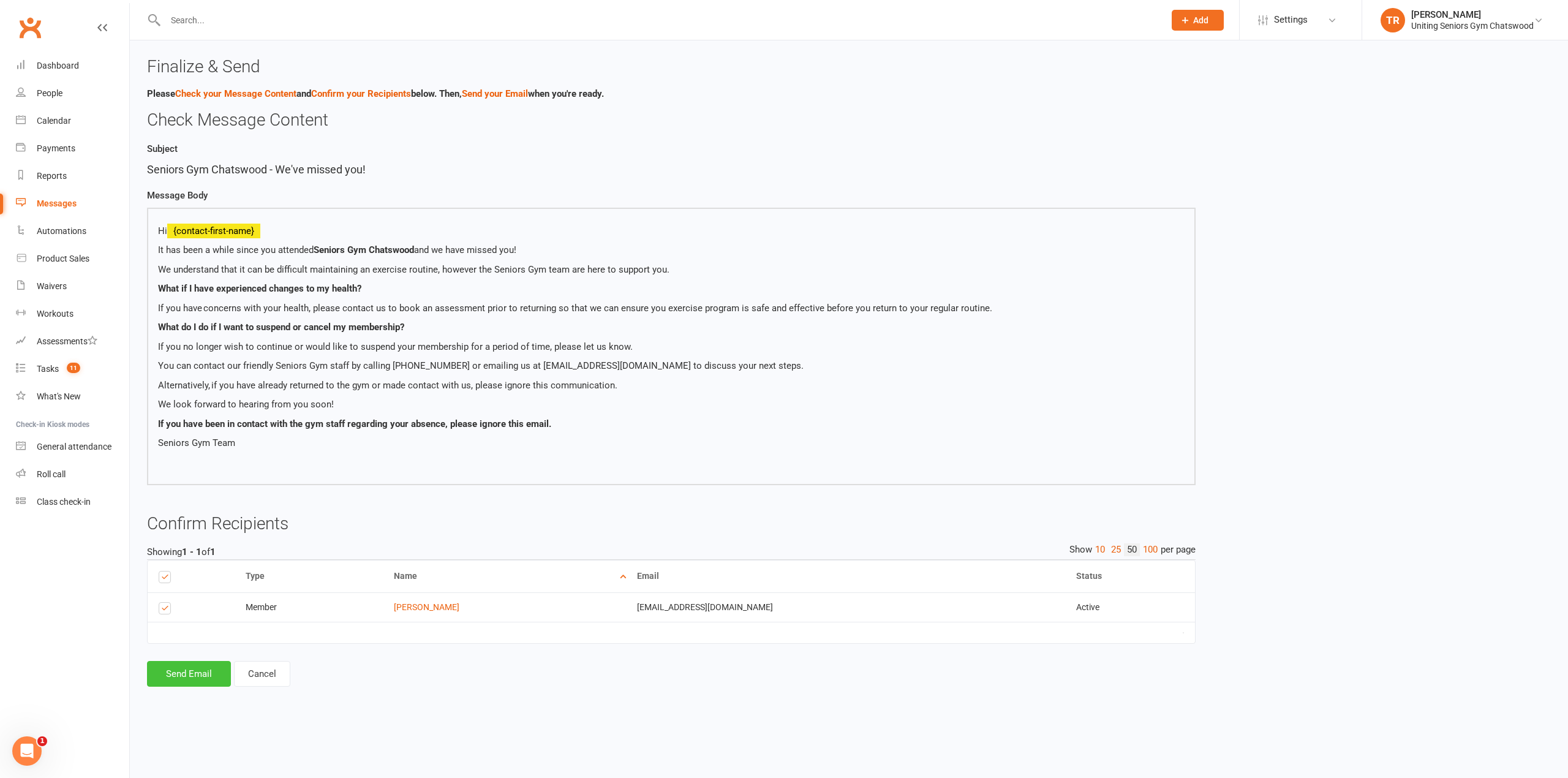
click at [201, 679] on button "Send Email" at bounding box center [189, 673] width 84 height 26
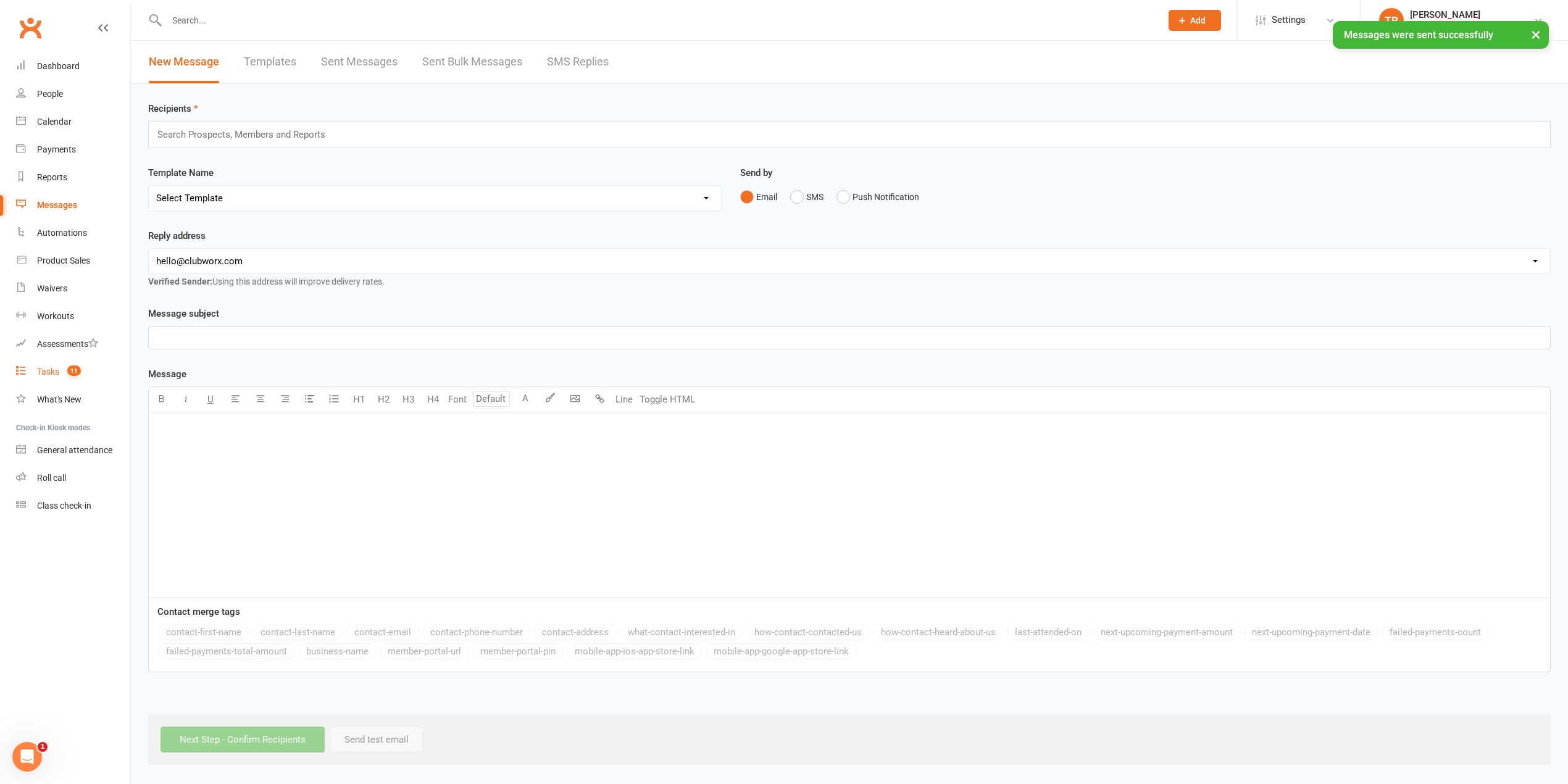
click at [63, 369] on count-badge "11" at bounding box center [70, 372] width 20 height 10
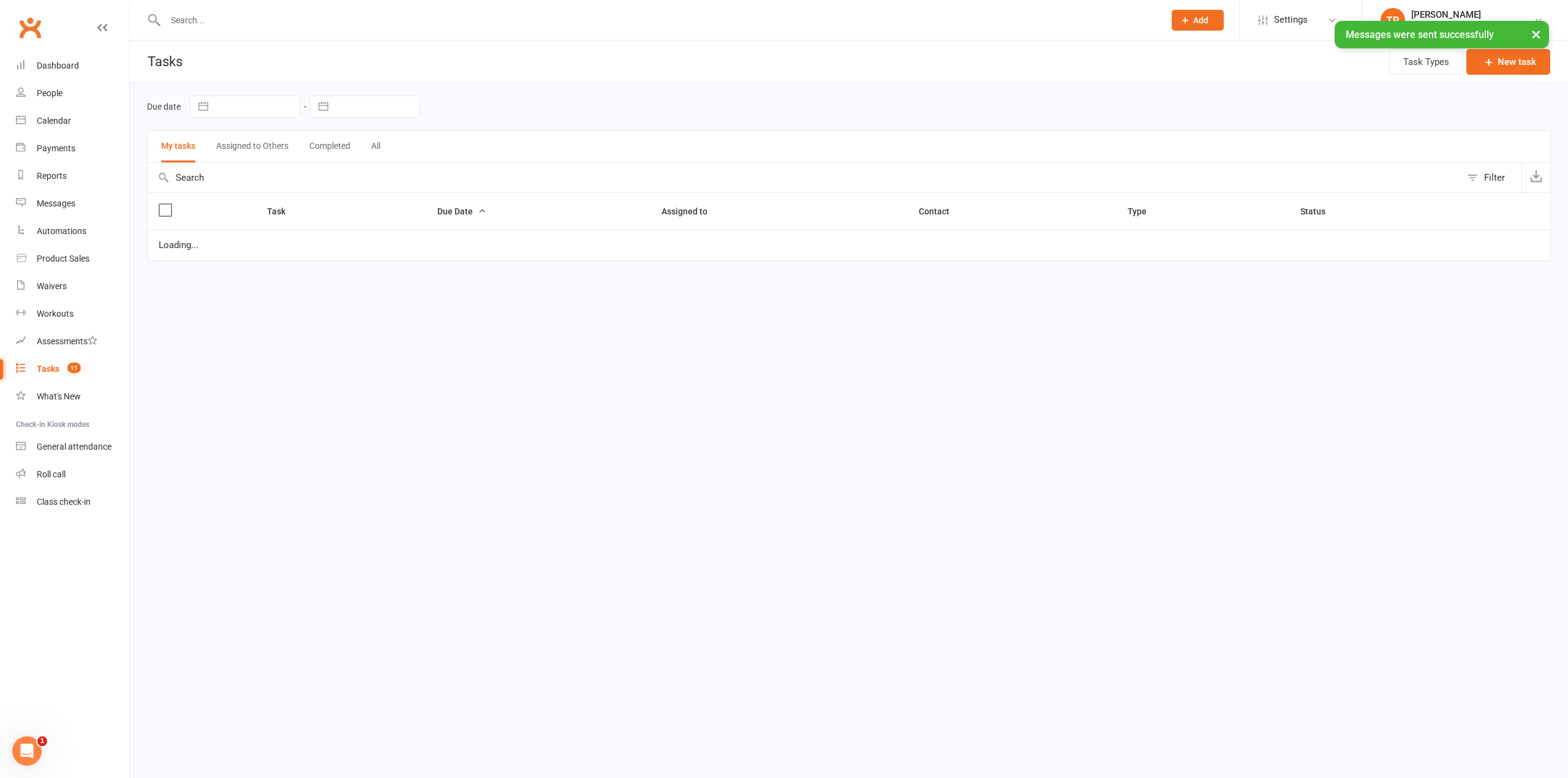
select select "started"
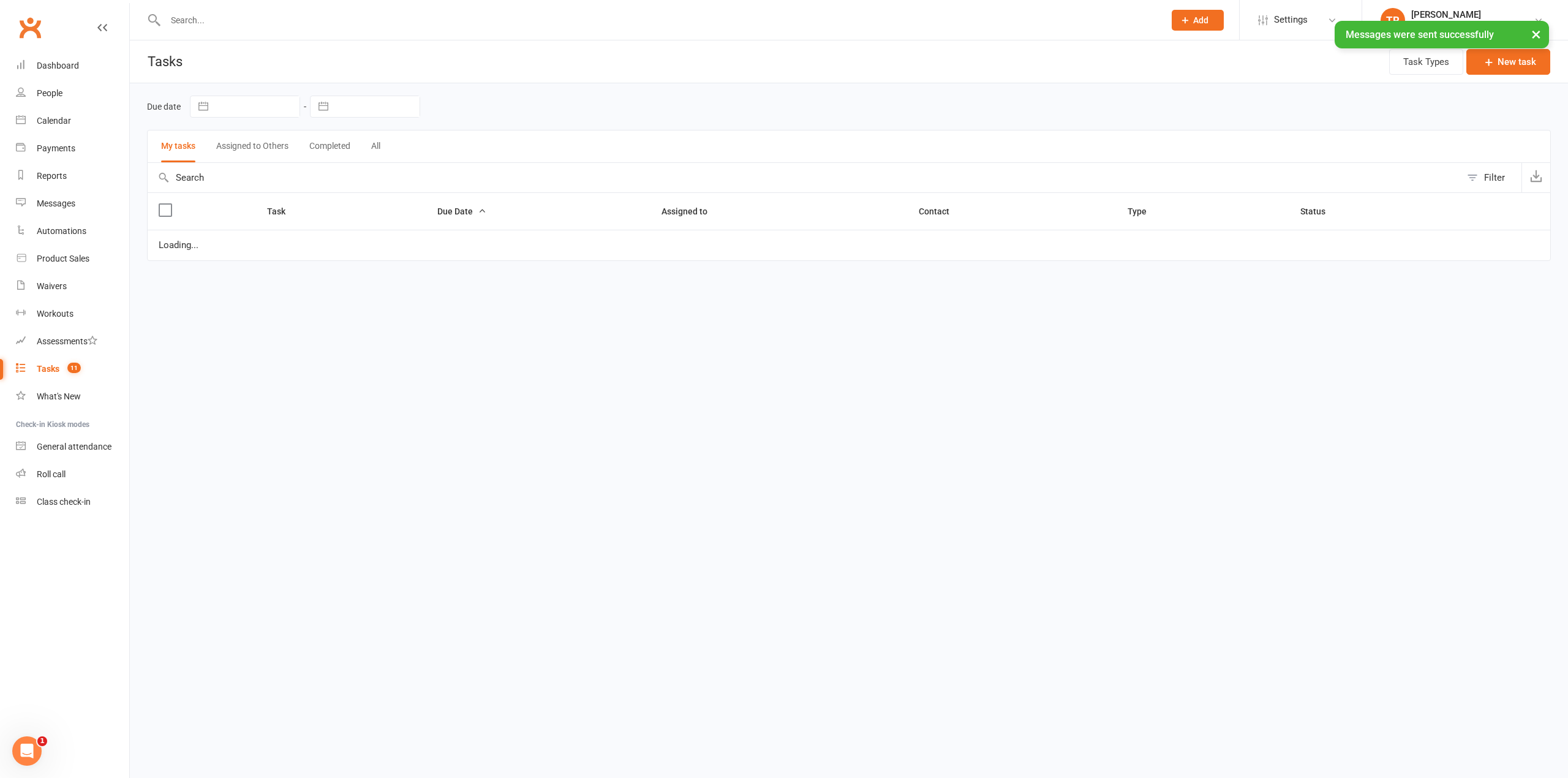
select select "started"
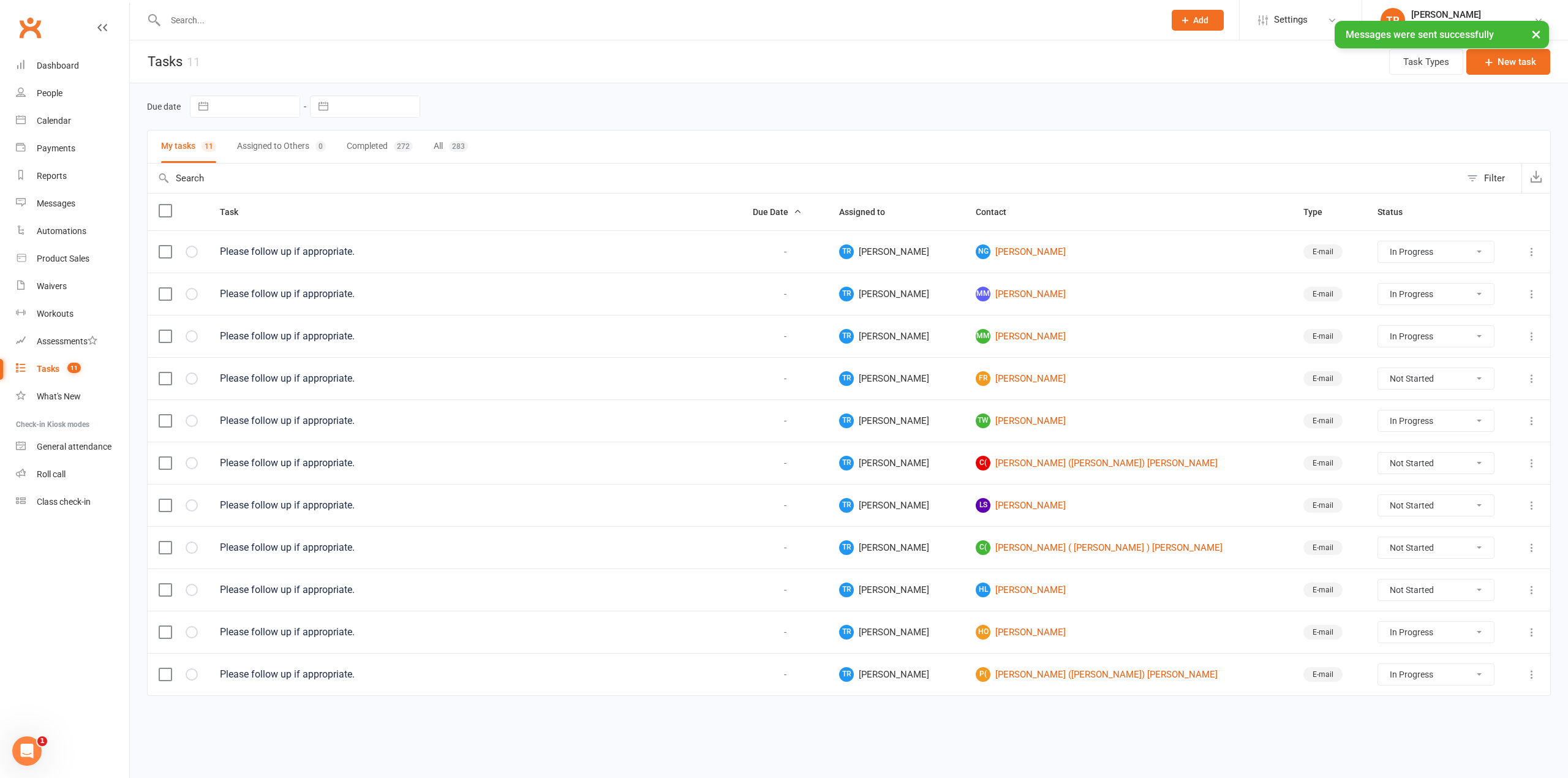
click at [1378, 600] on select "Not Started In Progress Waiting Complete" at bounding box center [1435, 589] width 115 height 21
click at [1378, 586] on select "Not Started In Progress Waiting Complete" at bounding box center [1435, 589] width 115 height 21
select select "unstarted"
select select "started"
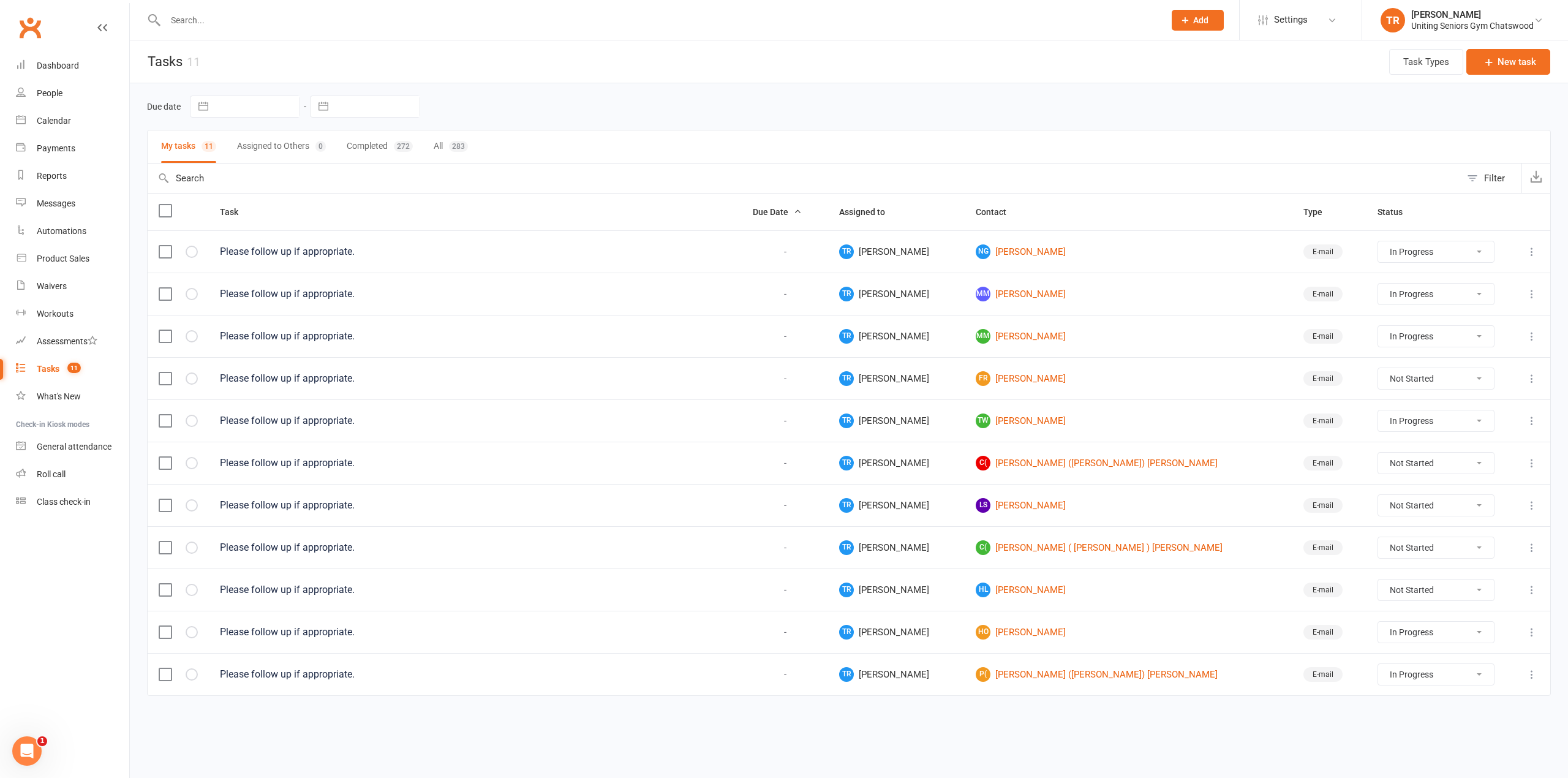
select select "started"
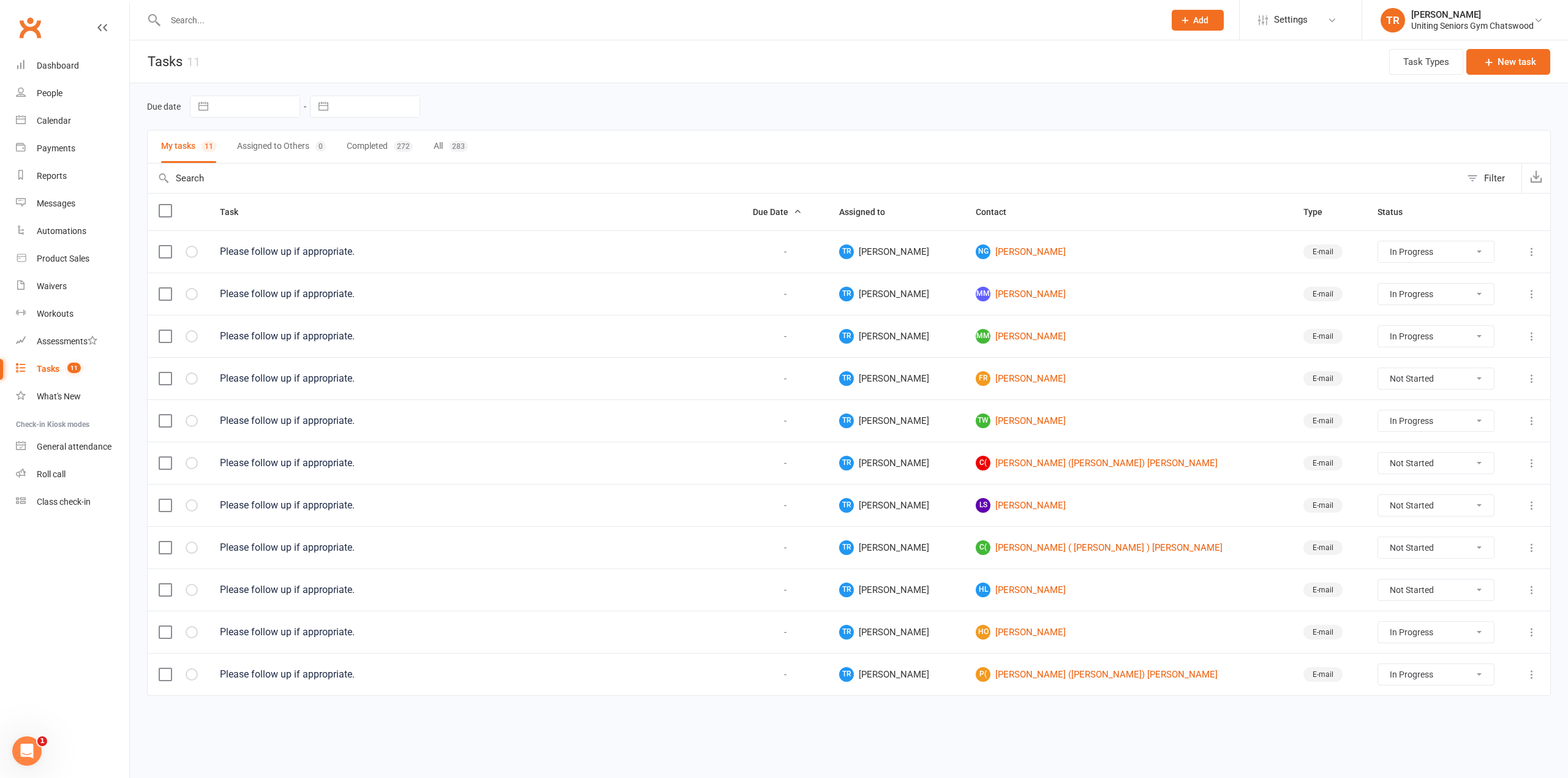
select select "started"
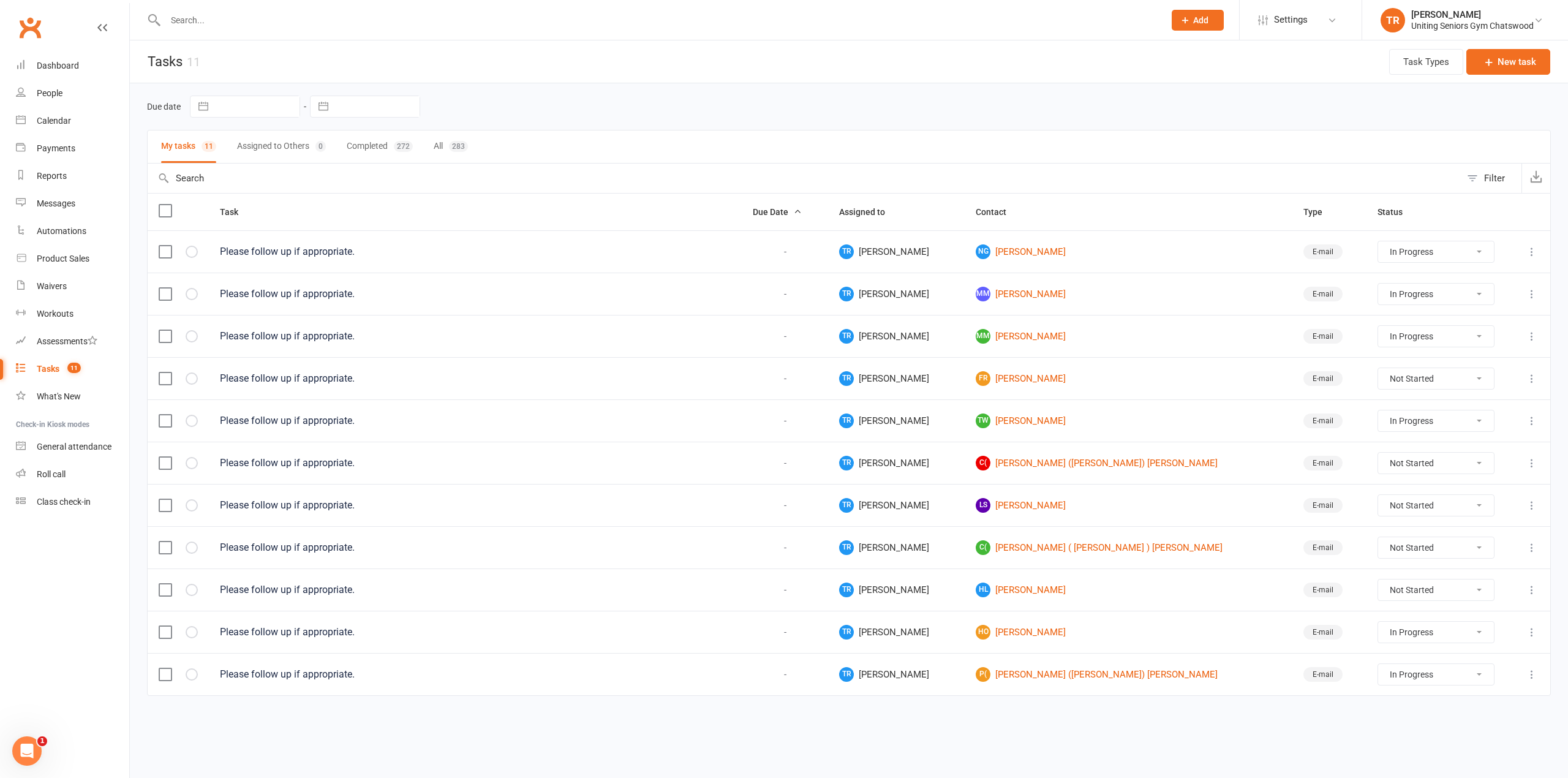
select select "started"
drag, startPoint x: 1091, startPoint y: 554, endPoint x: 1132, endPoint y: 554, distance: 41.0
click at [1093, 554] on link "C( Chris ( William ) Adams" at bounding box center [1128, 547] width 305 height 15
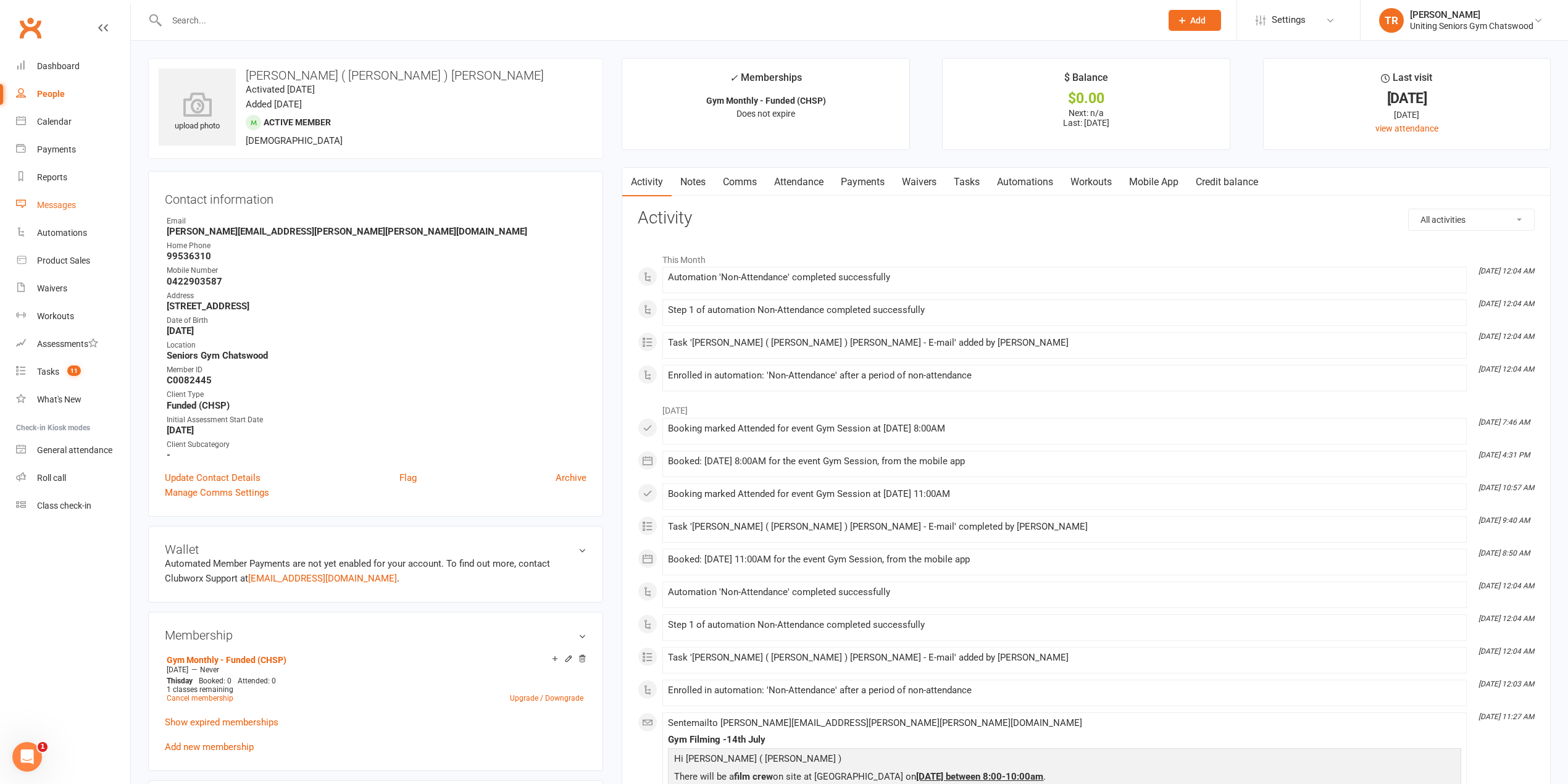
click at [45, 206] on div "Messages" at bounding box center [56, 205] width 39 height 10
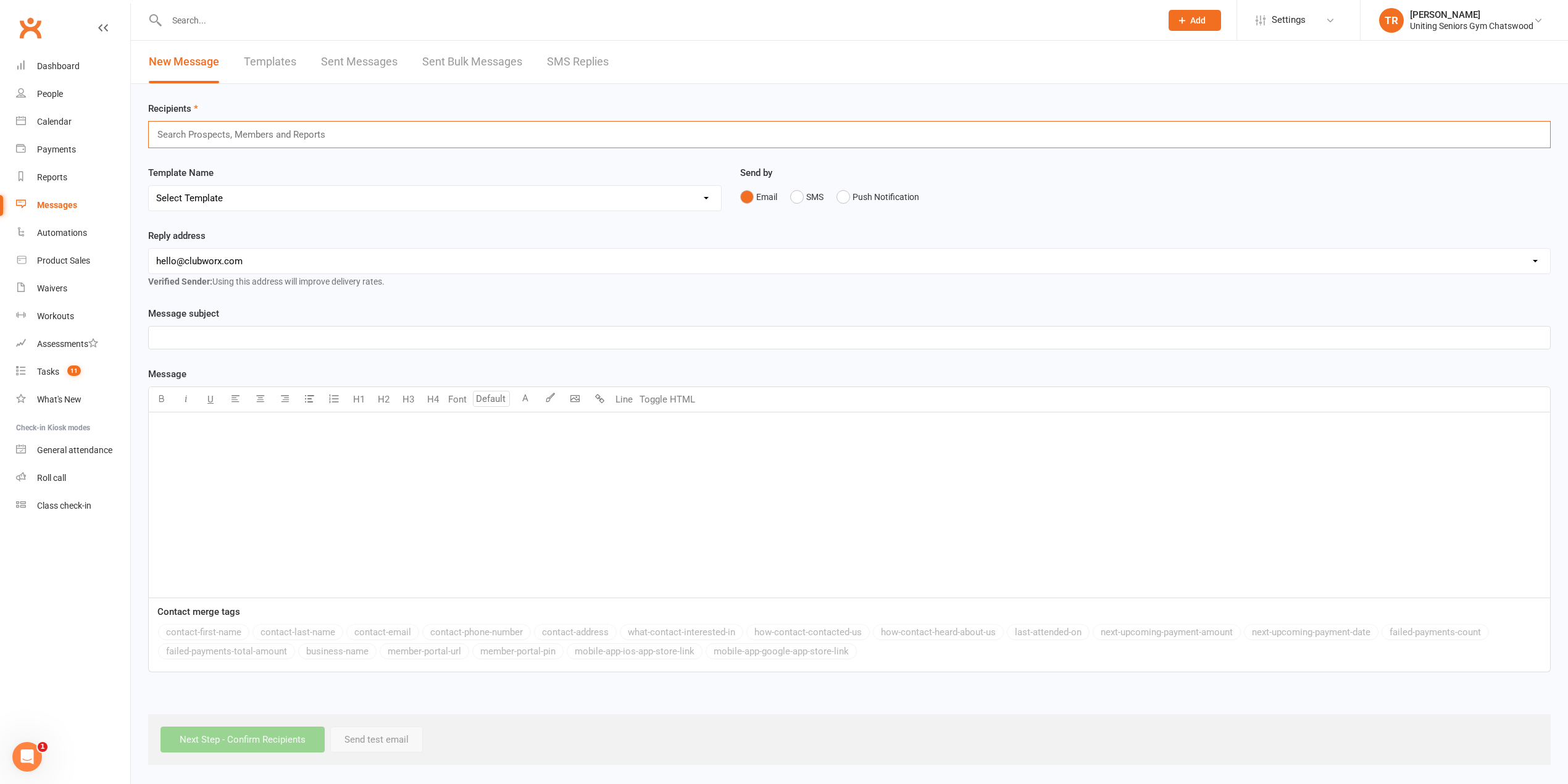
click at [206, 131] on input "text" at bounding box center [246, 135] width 181 height 16
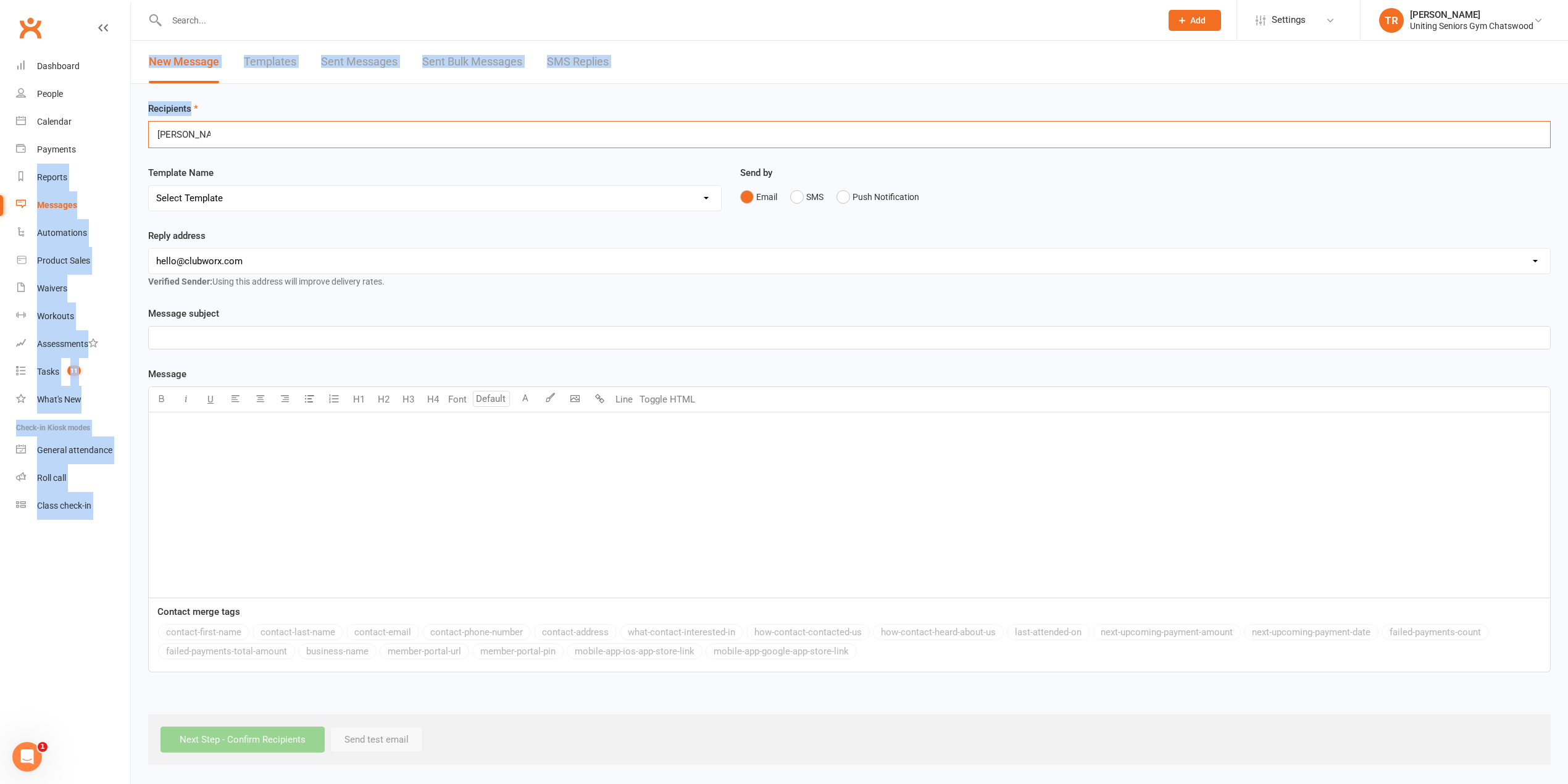
drag, startPoint x: 128, startPoint y: 145, endPoint x: 164, endPoint y: 145, distance: 36.0
click at [110, 145] on ui-view "Prospect Member Non-attending contact Class / event Appointment Task Membership…" at bounding box center [784, 384] width 1568 height 762
click at [300, 136] on div "chris adams chris adams" at bounding box center [849, 135] width 1403 height 27
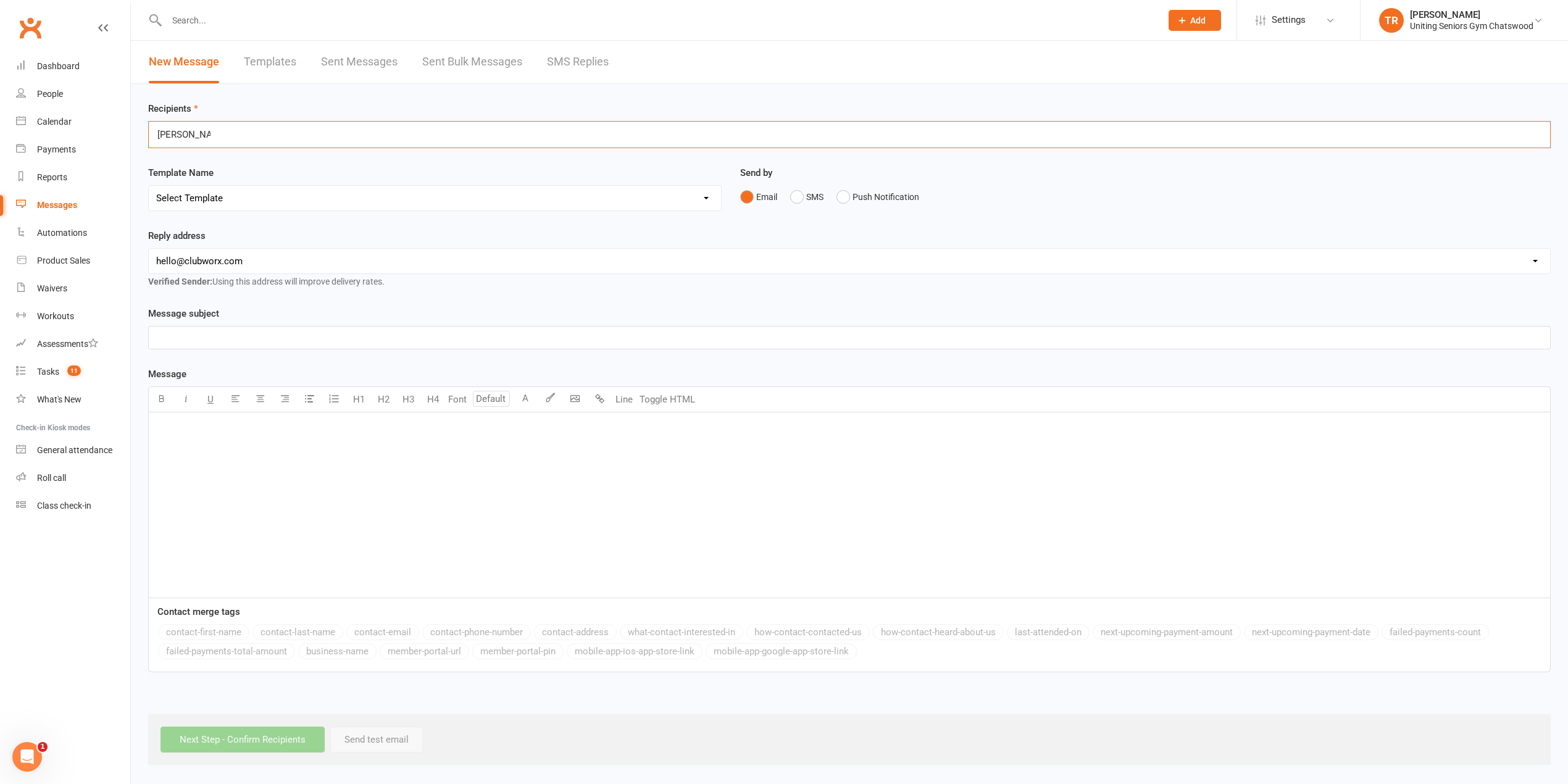
drag, startPoint x: 182, startPoint y: 136, endPoint x: 149, endPoint y: 135, distance: 33.0
click at [149, 135] on div "chris adams chris adams" at bounding box center [849, 135] width 1403 height 27
type input "c"
drag, startPoint x: 268, startPoint y: 126, endPoint x: 143, endPoint y: 142, distance: 126.0
click at [143, 142] on div "Recipients William Chris Adams William Chris Adams Template Name Select Templat…" at bounding box center [849, 424] width 1437 height 681
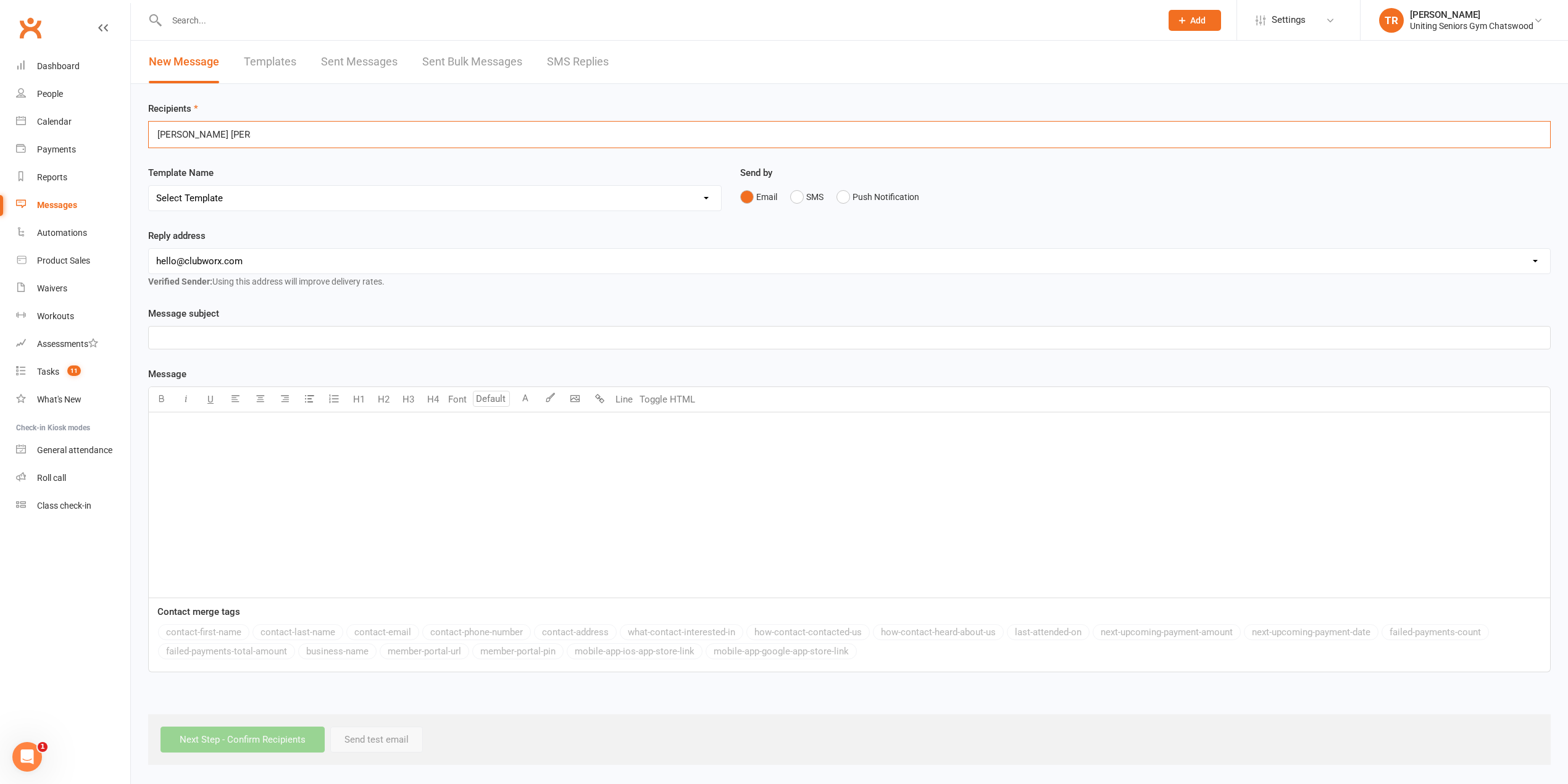
click at [256, 124] on div "William Chris Adams William Chris Adams" at bounding box center [849, 135] width 1403 height 27
type input "William"
click at [290, 159] on li "Chris ( William ) Adams" at bounding box center [849, 158] width 1401 height 16
click at [239, 200] on select "Select Template [Email] PE2 - Bookings [Email] Christmas Closure [SMS] Gym Open…" at bounding box center [434, 202] width 572 height 25
select select "7"
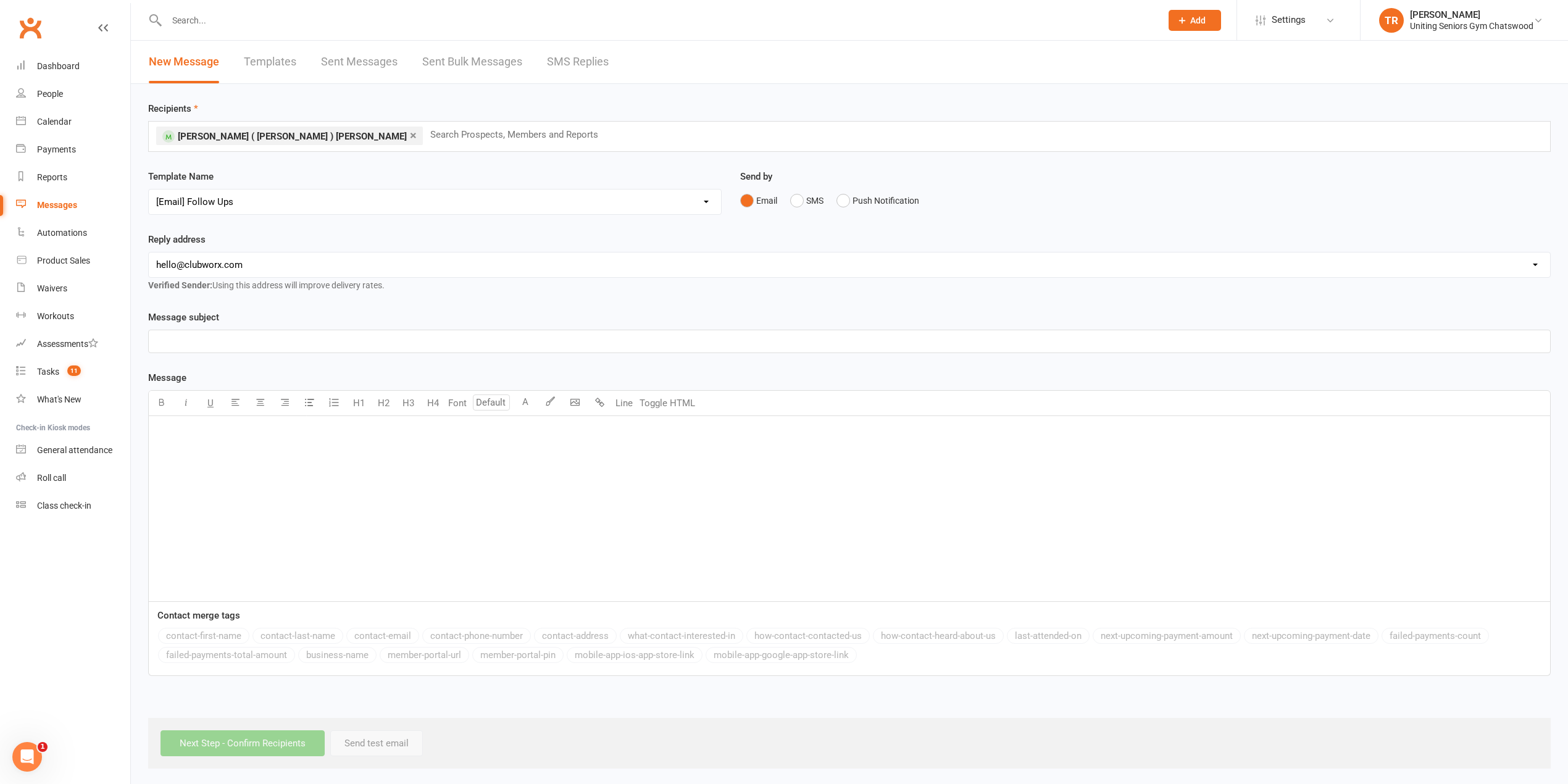
click at [149, 190] on select "Select Template [Email] PE2 - Bookings [Email] Christmas Closure [SMS] Gym Open…" at bounding box center [434, 202] width 572 height 25
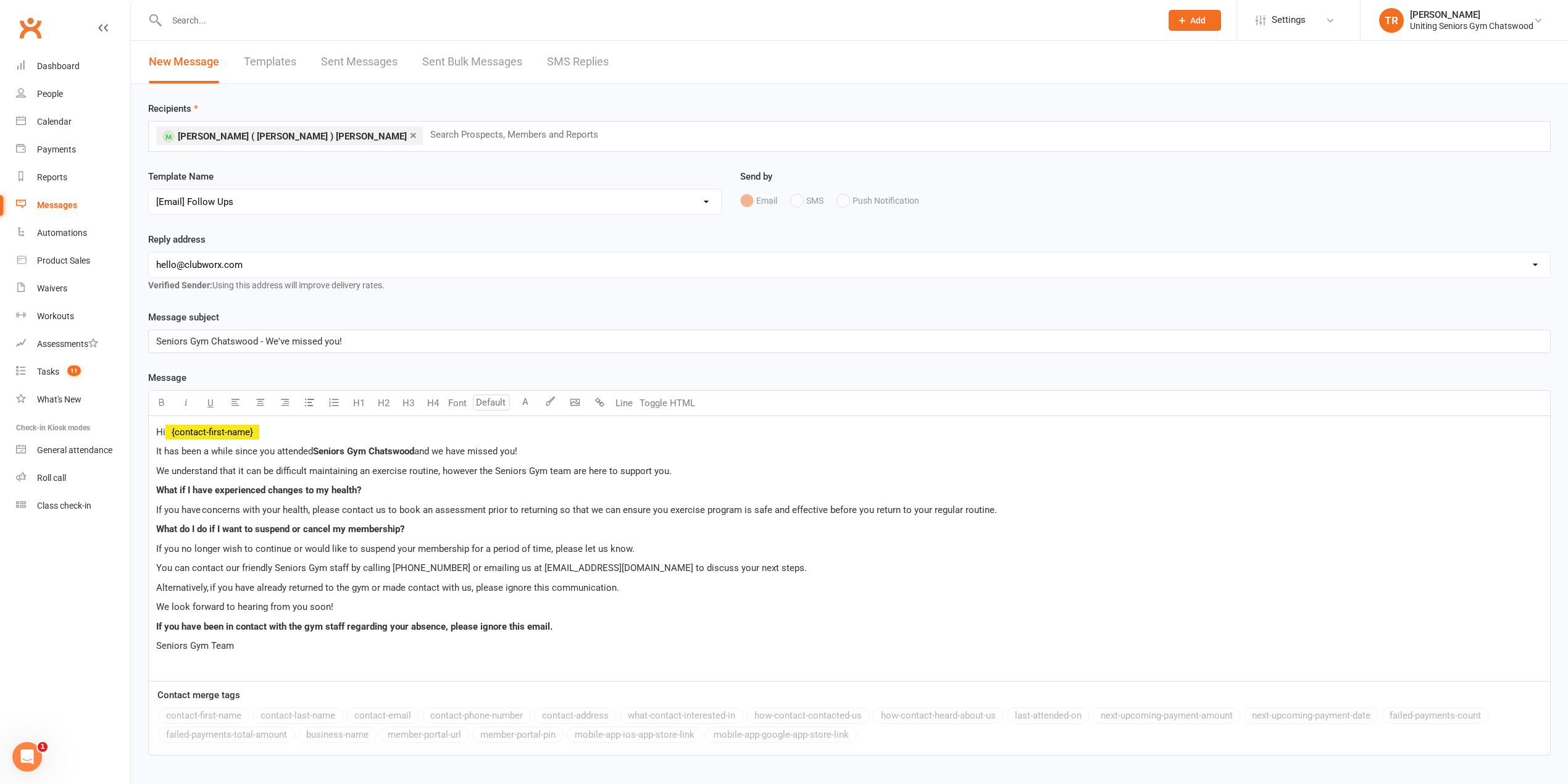
click at [225, 272] on select "hello@clubworx.com seniorsgym@uniting.org rchang@uniting.org wmadge@uniting.org…" at bounding box center [849, 265] width 1401 height 25
select select "13"
click at [149, 254] on select "hello@clubworx.com seniorsgym@uniting.org rchang@uniting.org wmadge@uniting.org…" at bounding box center [849, 265] width 1401 height 25
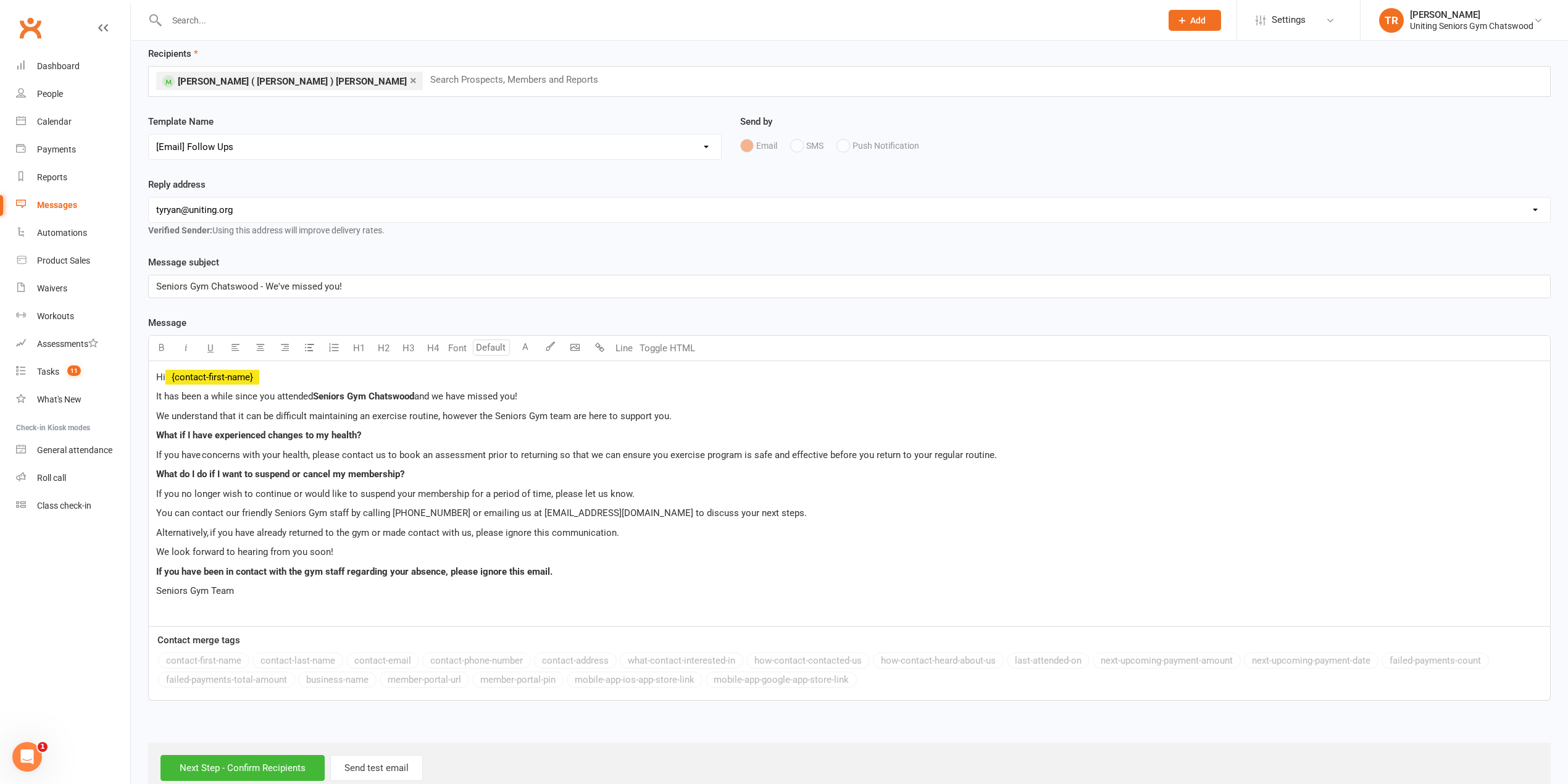
scroll to position [86, 0]
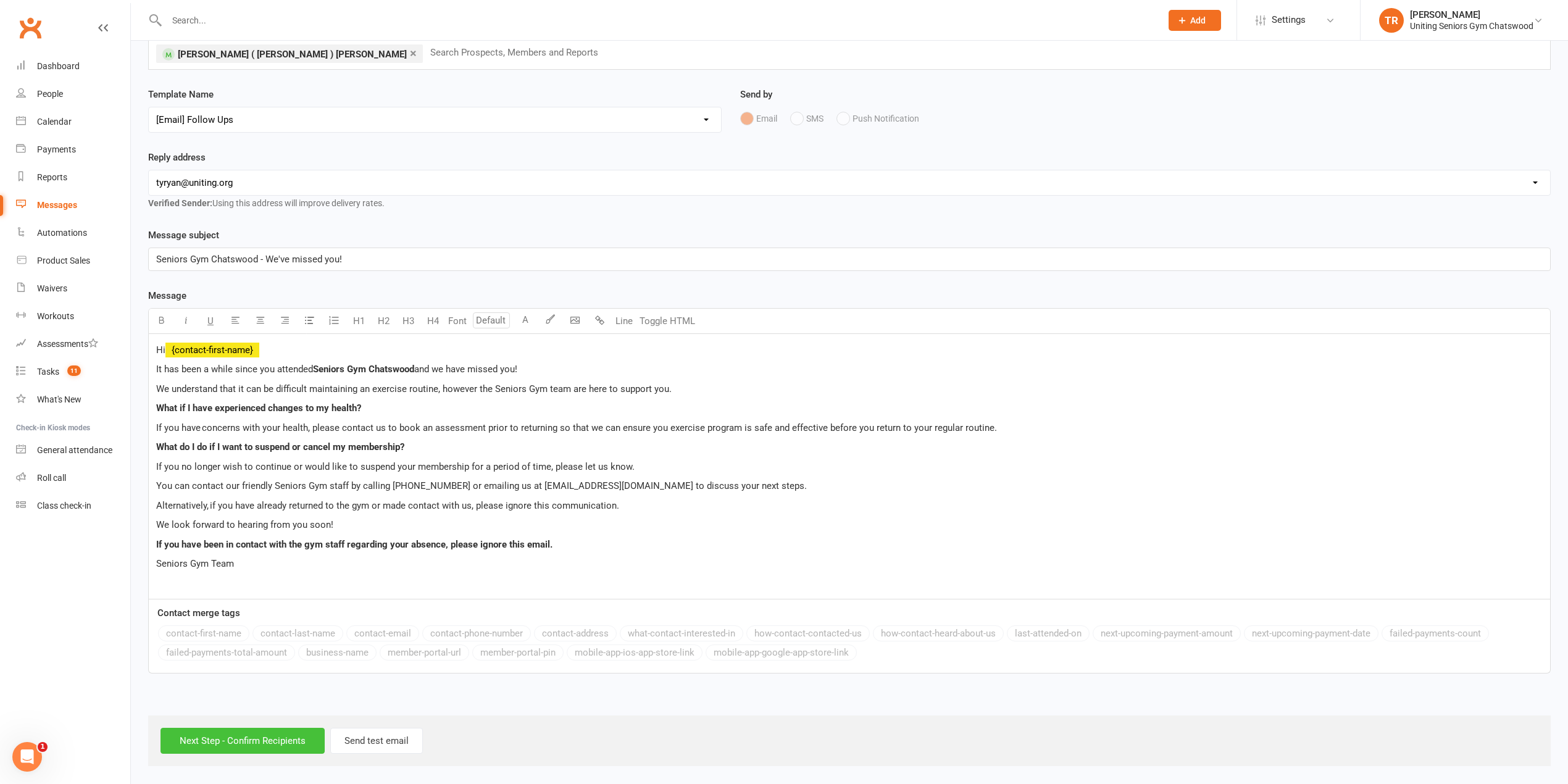
click at [289, 732] on input "Next Step - Confirm Recipients" at bounding box center [243, 740] width 164 height 26
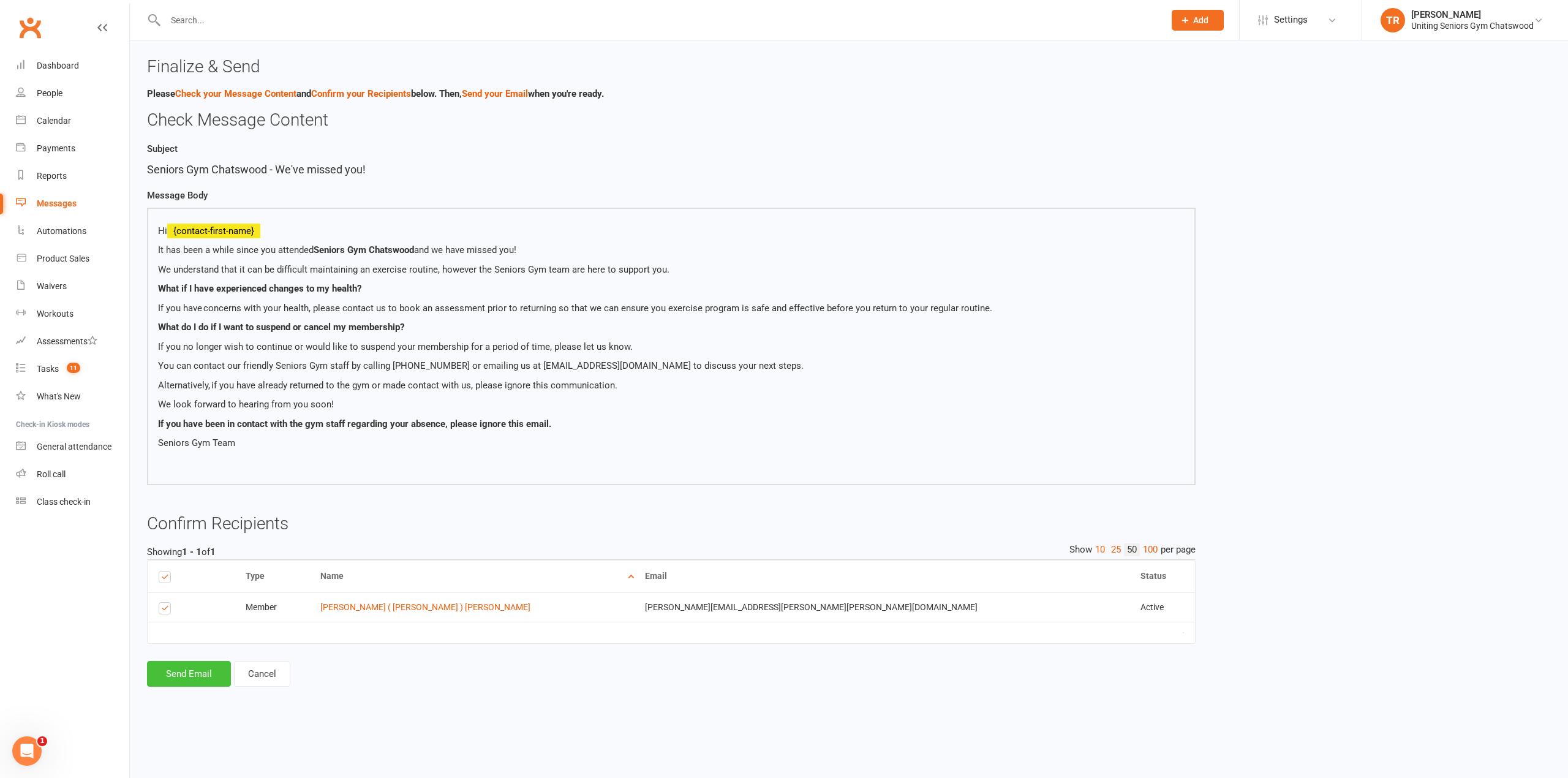
click at [199, 672] on button "Send Email" at bounding box center [189, 673] width 84 height 26
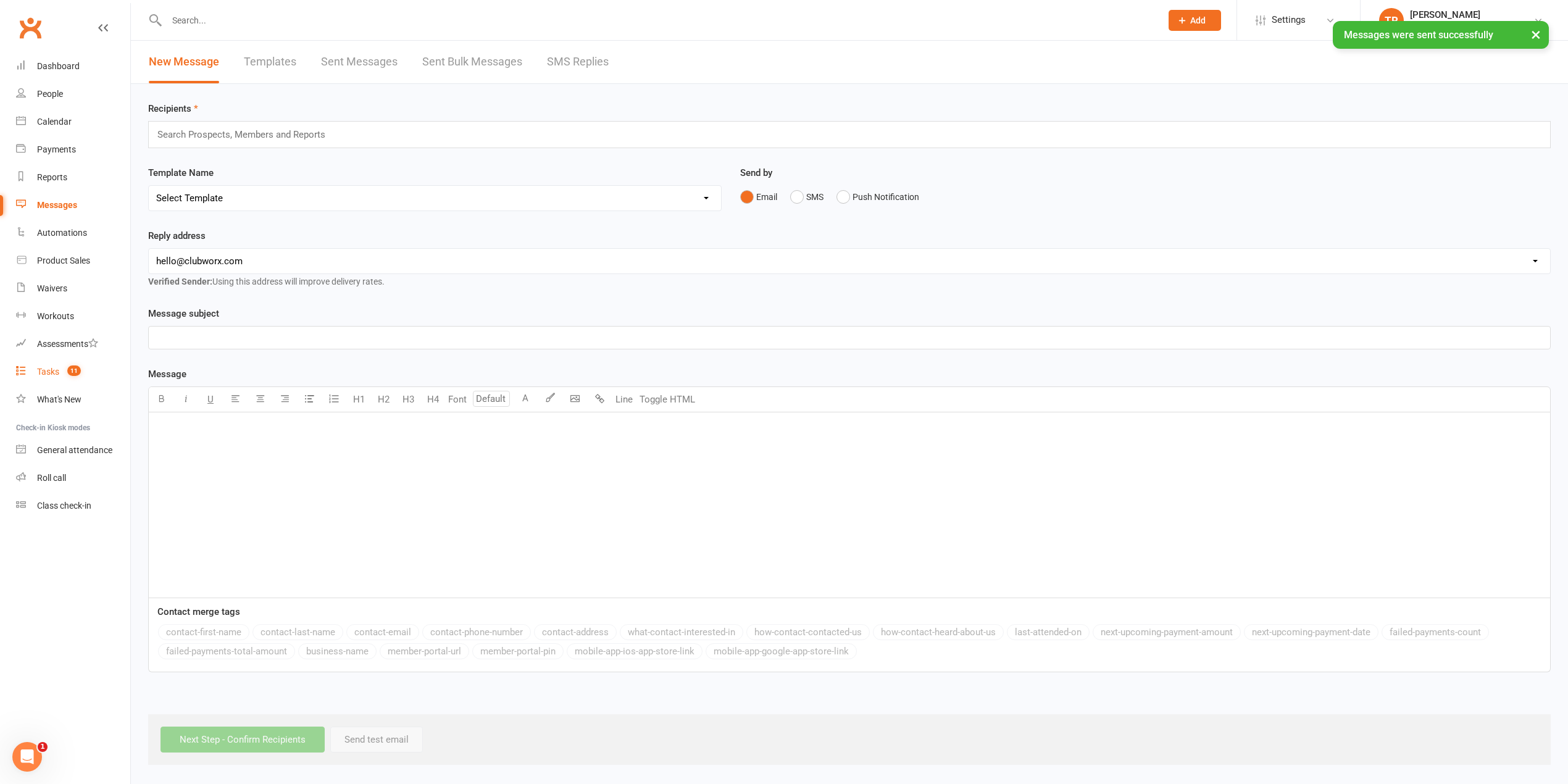
click at [65, 372] on count-badge "11" at bounding box center [70, 372] width 20 height 10
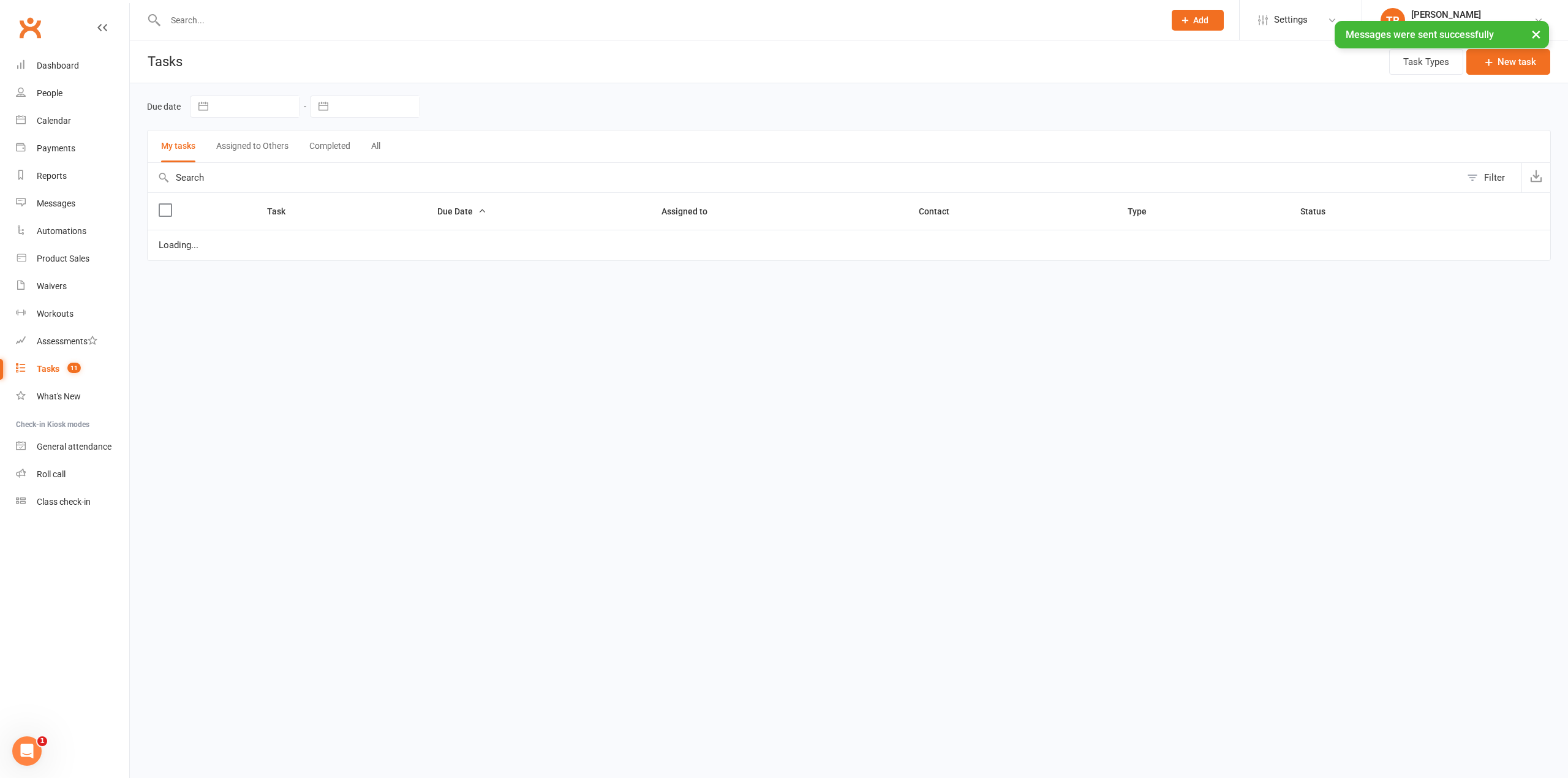
select select "started"
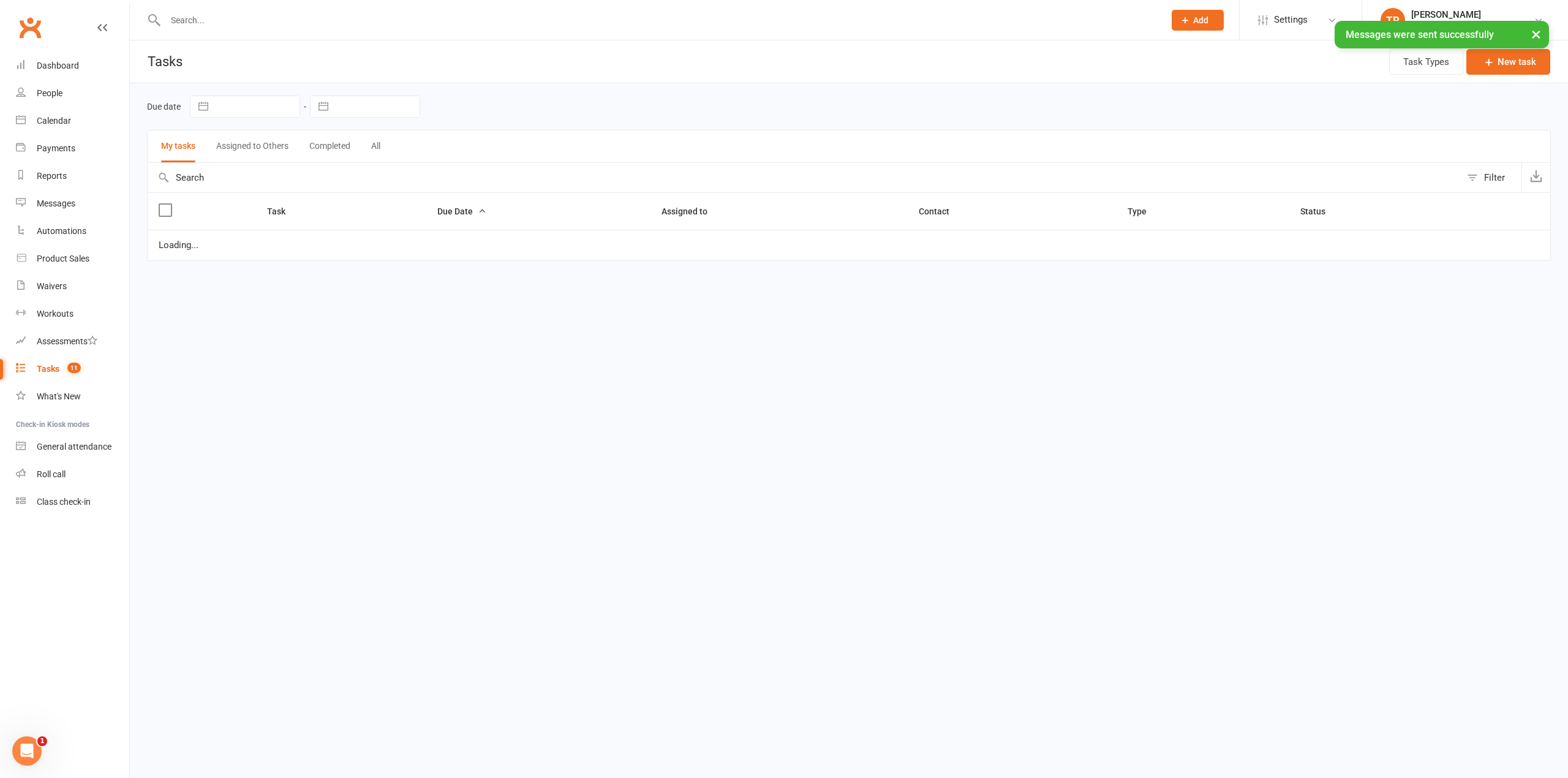
select select "started"
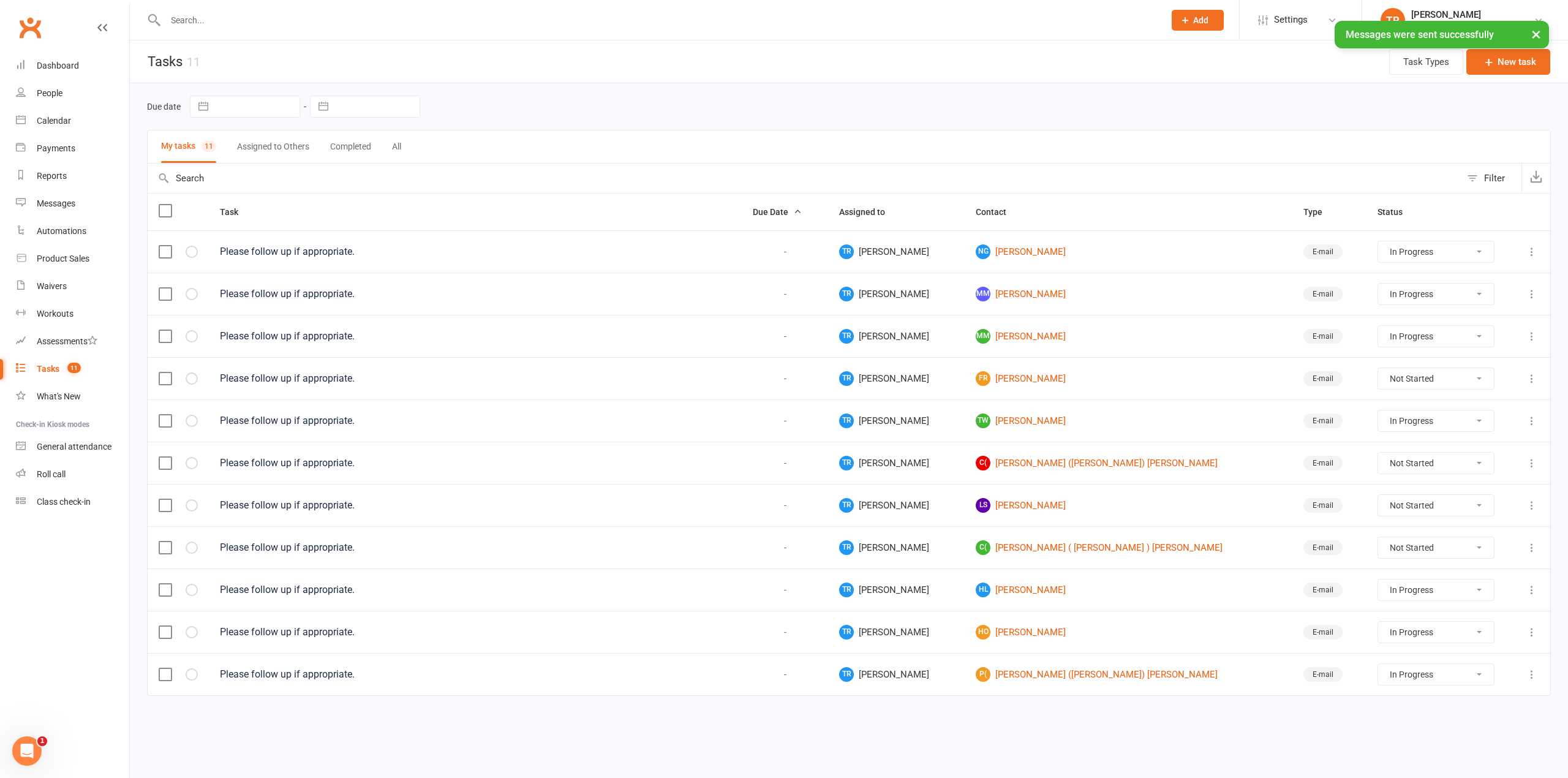
select select "started"
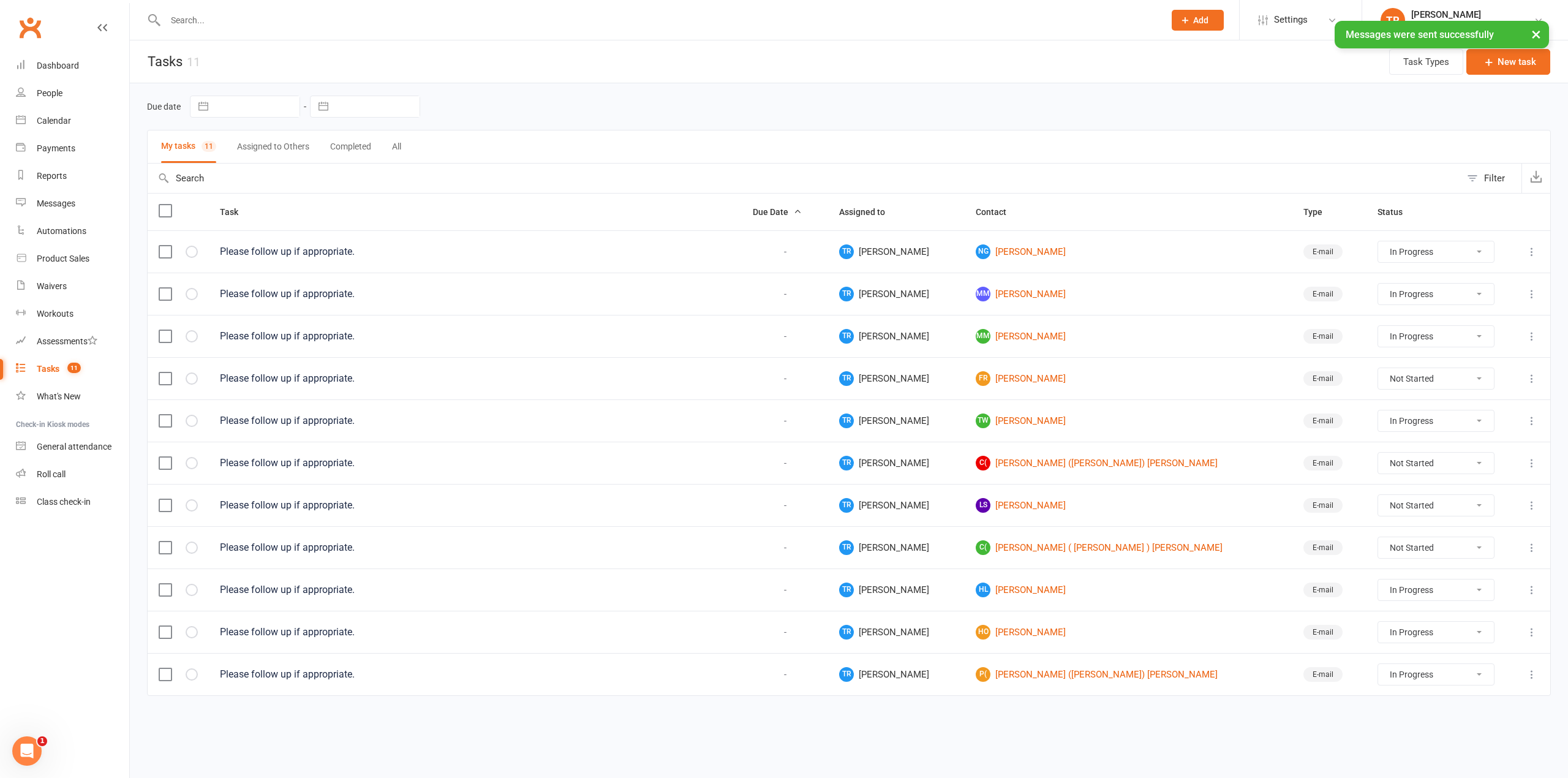
select select "started"
drag, startPoint x: 1386, startPoint y: 547, endPoint x: 1384, endPoint y: 557, distance: 10.2
click at [1386, 547] on select "Not Started In Progress Waiting Complete" at bounding box center [1435, 547] width 115 height 21
click at [1378, 544] on select "Not Started In Progress Waiting Complete" at bounding box center [1435, 547] width 115 height 21
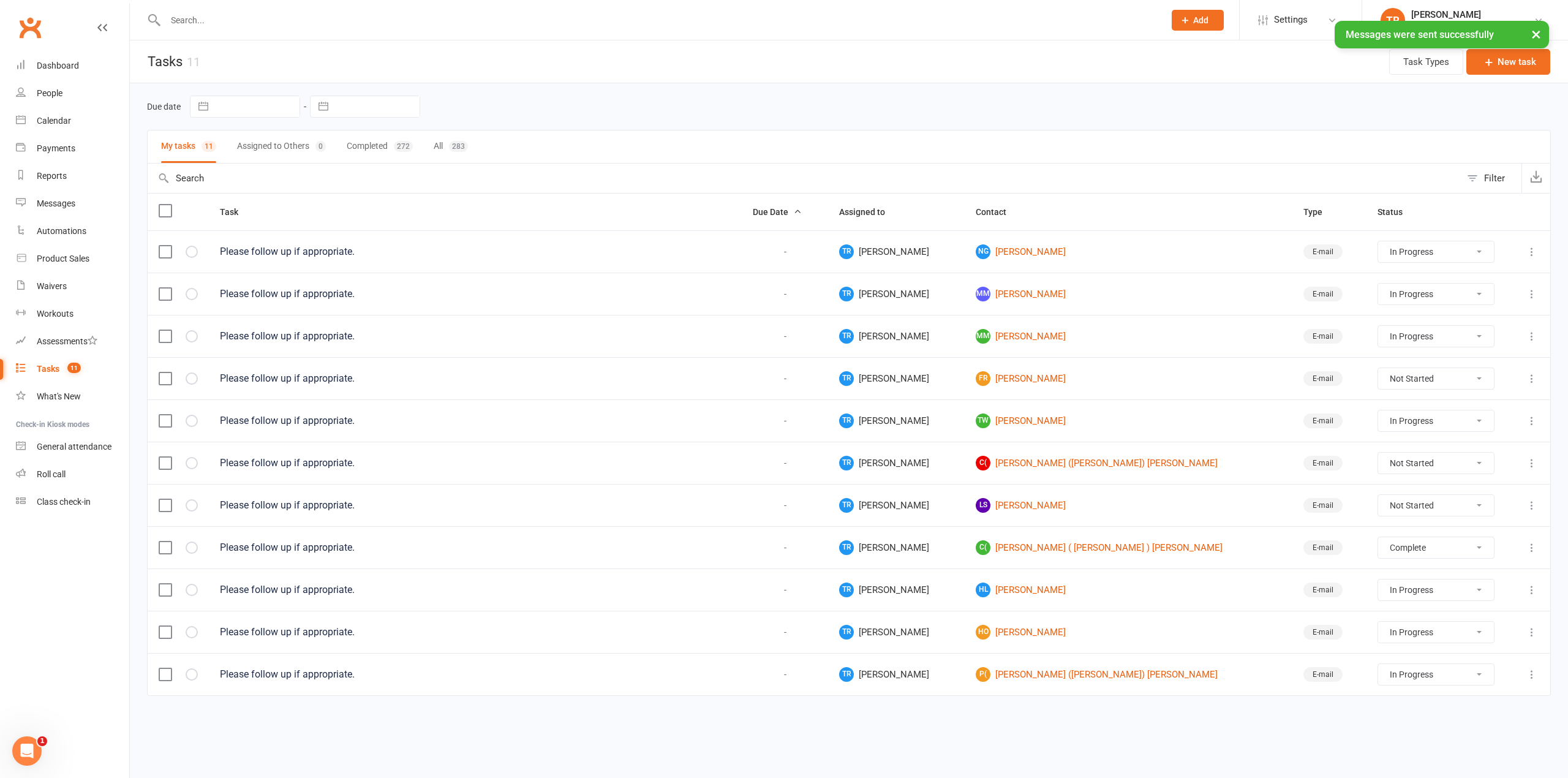
select select "unstarted"
select select "started"
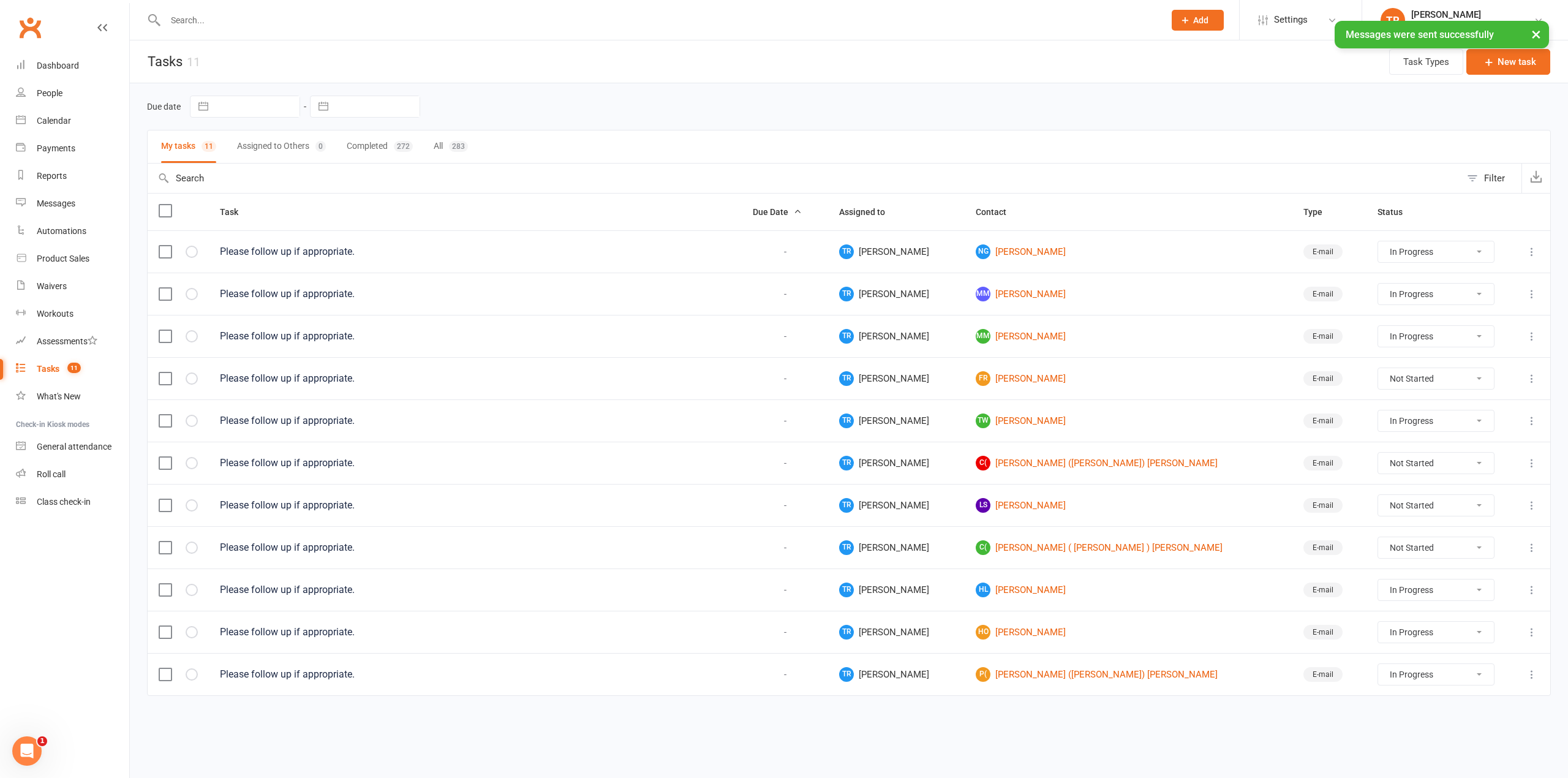
select select "started"
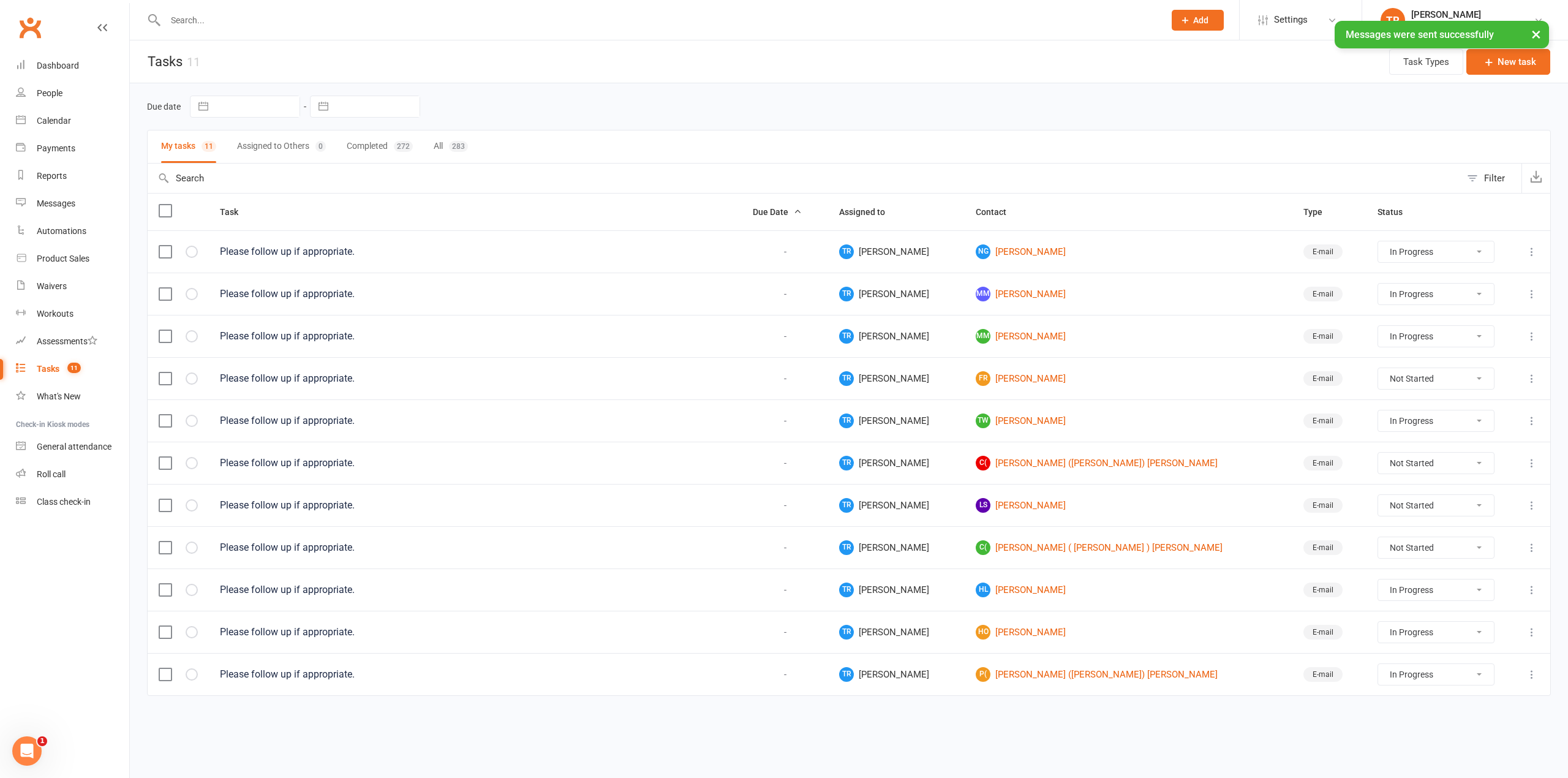
select select "started"
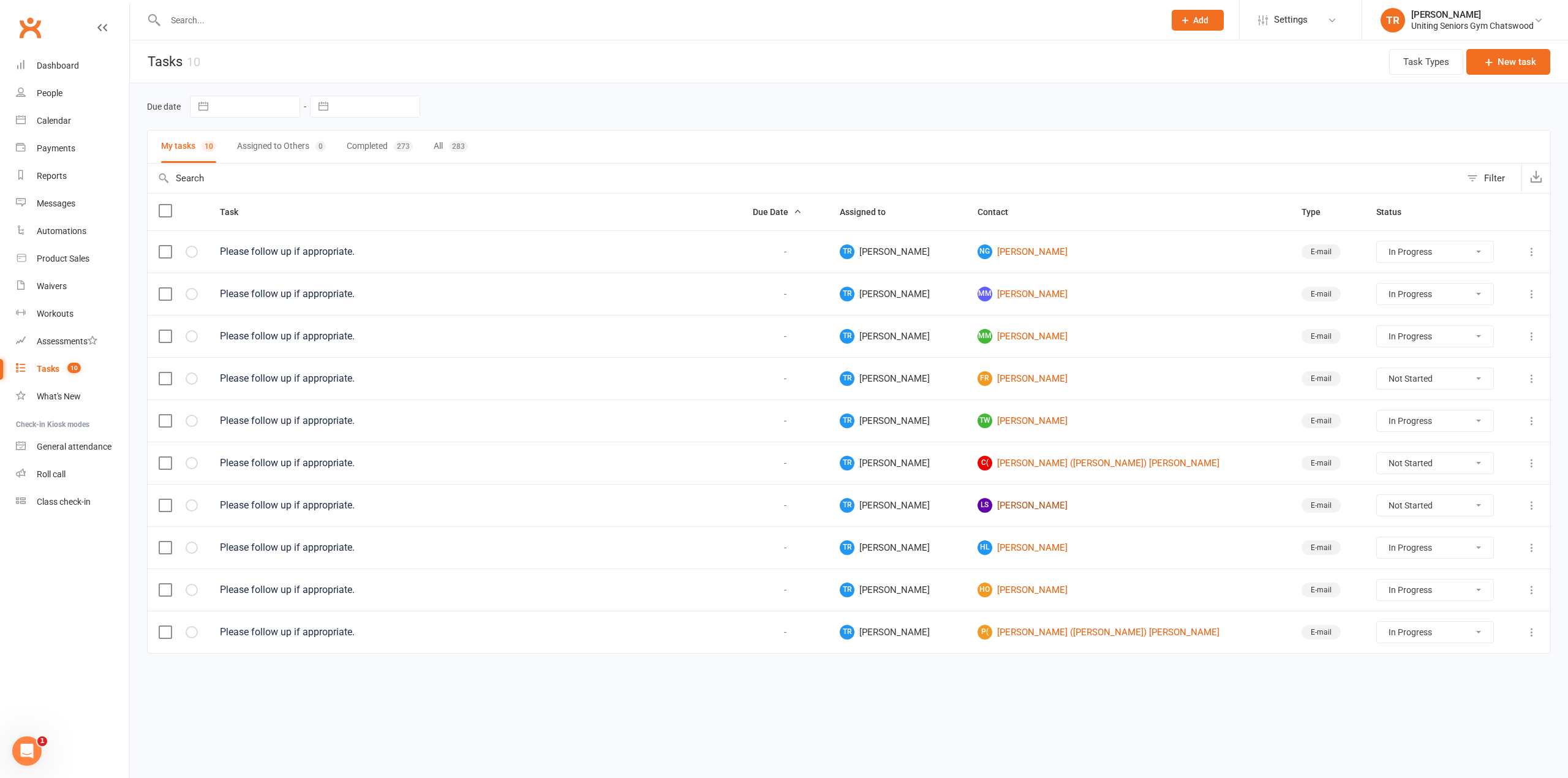
click at [1026, 508] on link "LS Lorraine Slade" at bounding box center [1128, 505] width 302 height 15
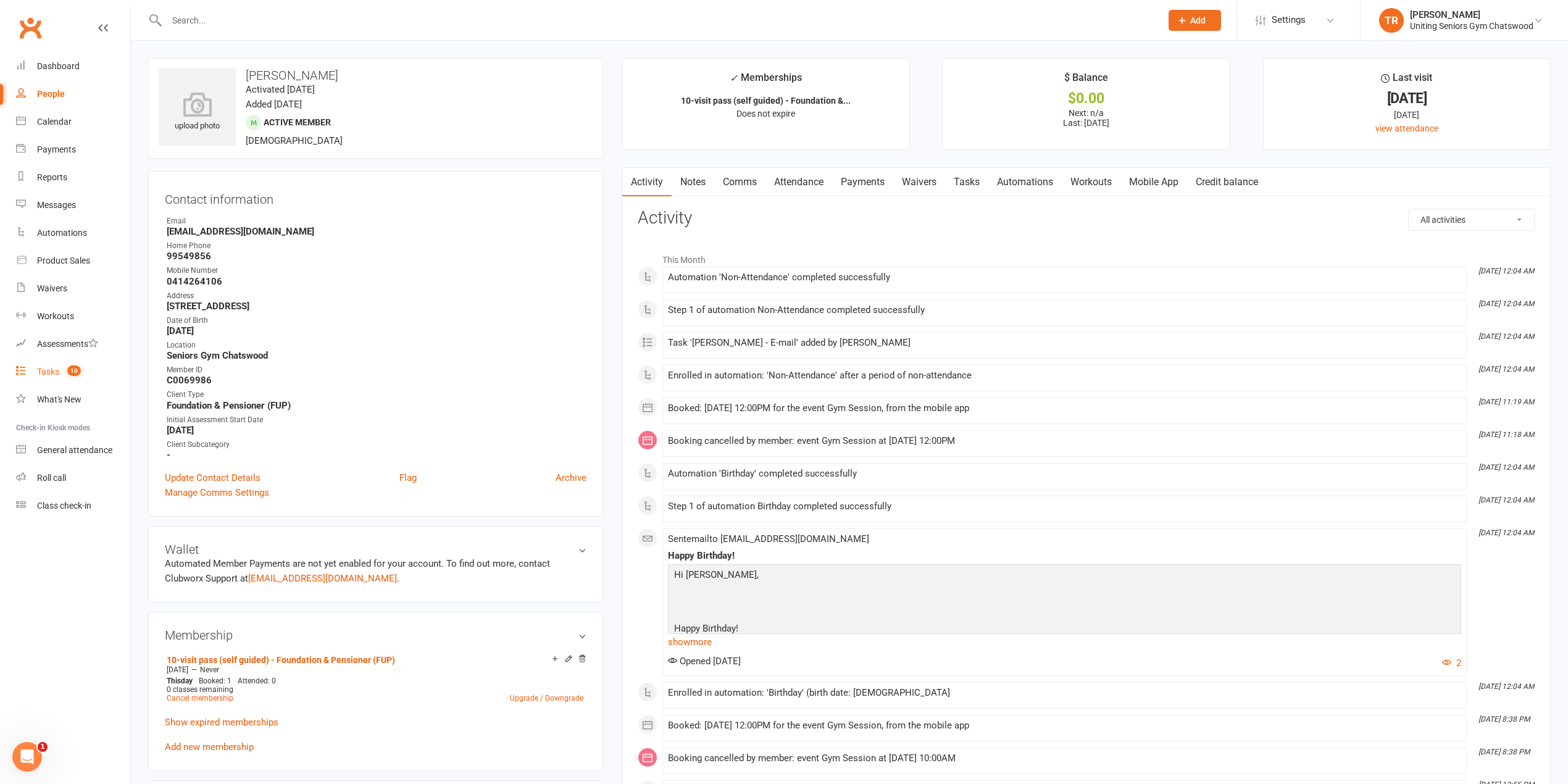
click at [59, 369] on div "Tasks" at bounding box center [48, 372] width 22 height 10
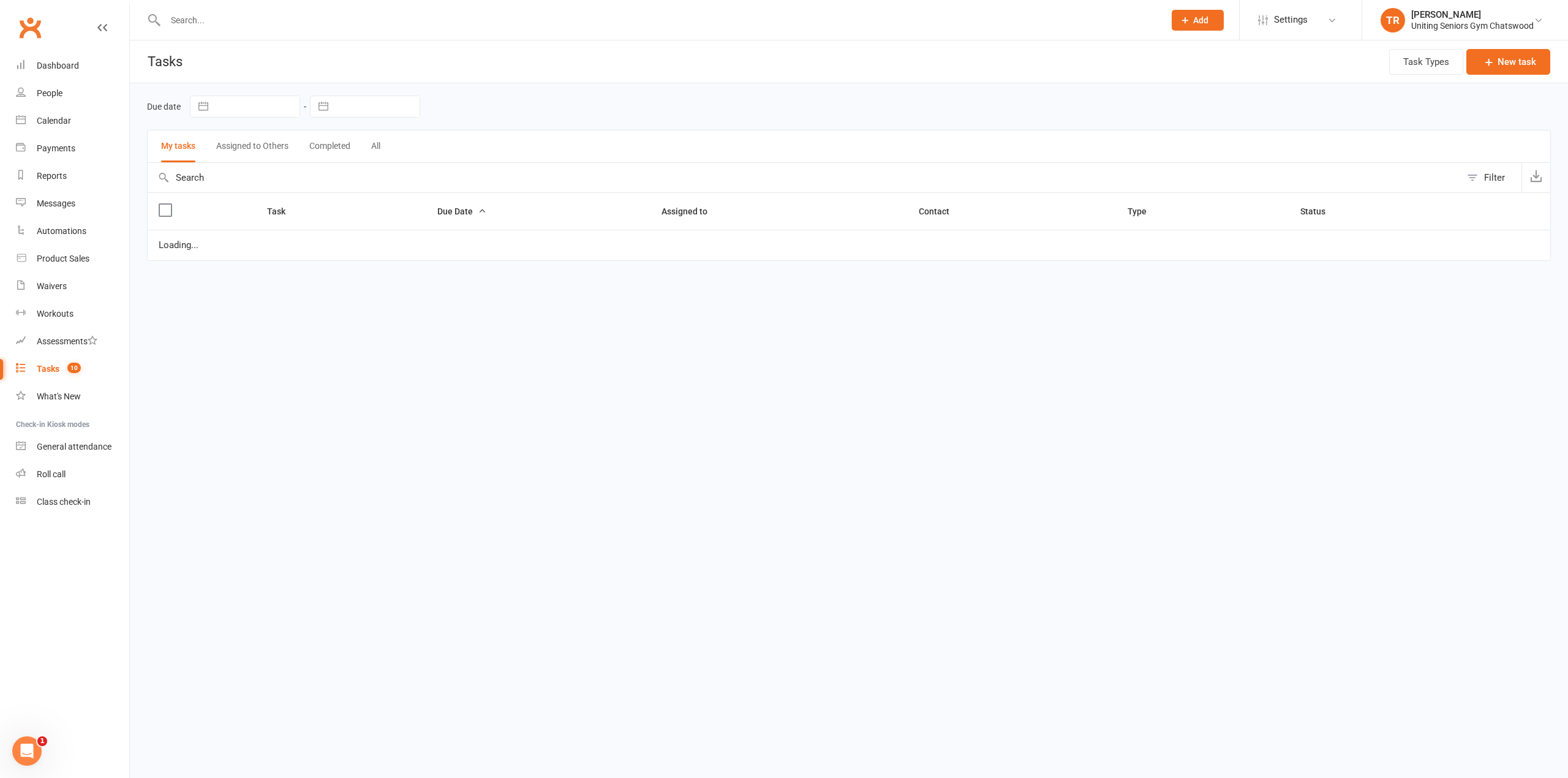
select select "started"
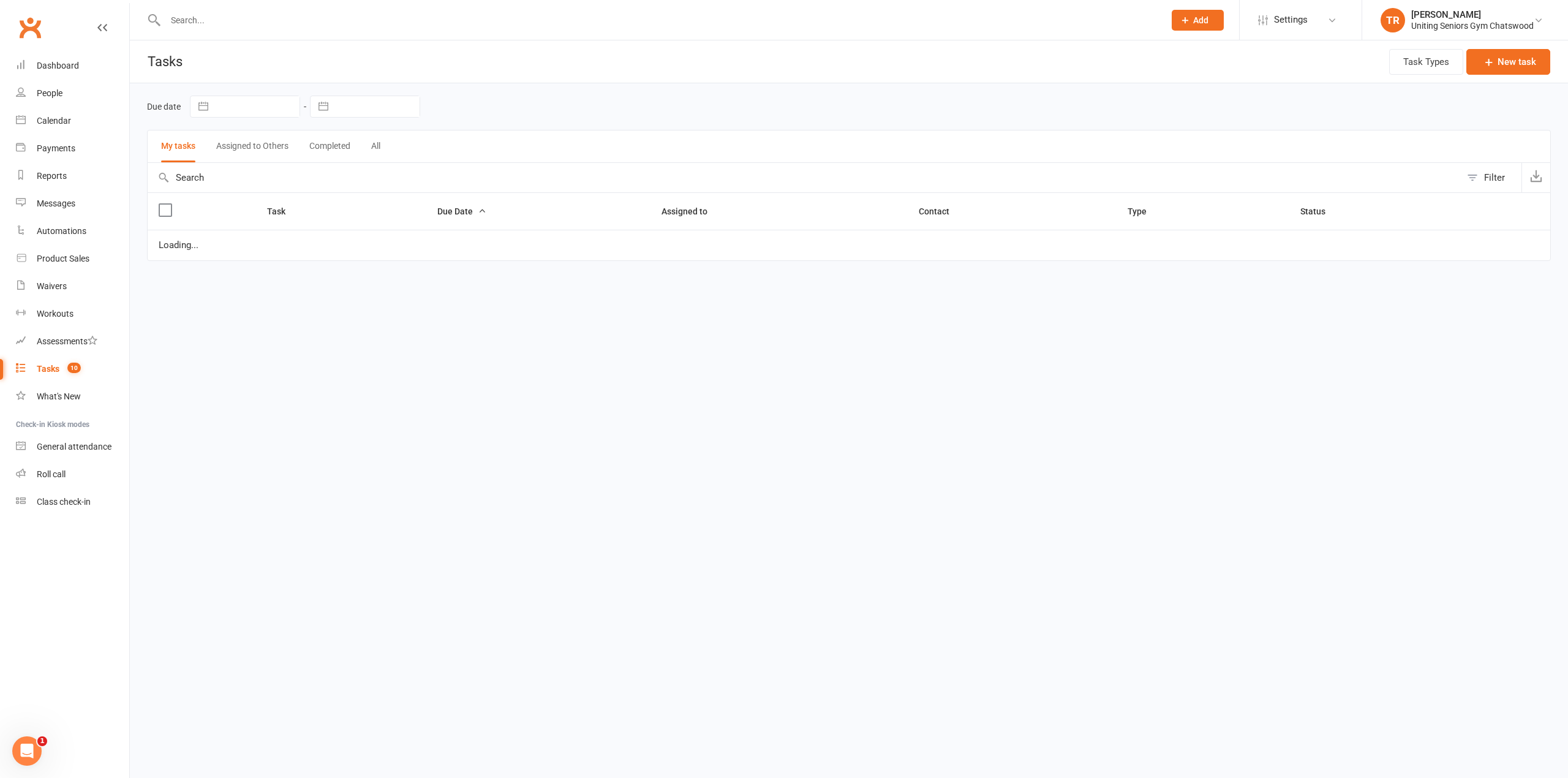
select select "started"
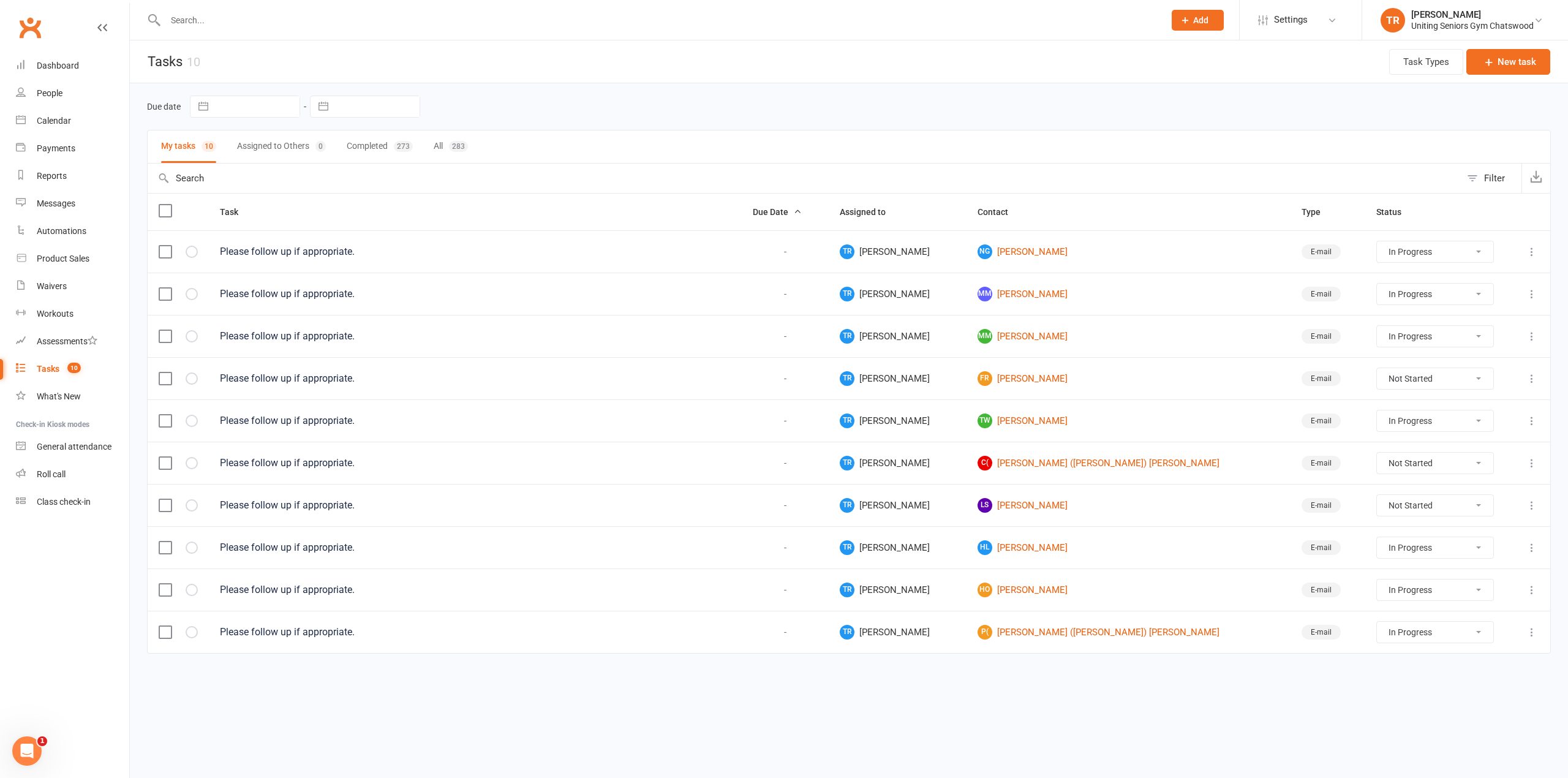
drag, startPoint x: 1371, startPoint y: 513, endPoint x: 1371, endPoint y: 520, distance: 7.0
click at [1377, 515] on select "Not Started In Progress Waiting Complete" at bounding box center [1435, 505] width 116 height 21
click at [1377, 501] on select "Not Started In Progress Waiting Complete" at bounding box center [1435, 505] width 116 height 21
select select "unstarted"
select select "started"
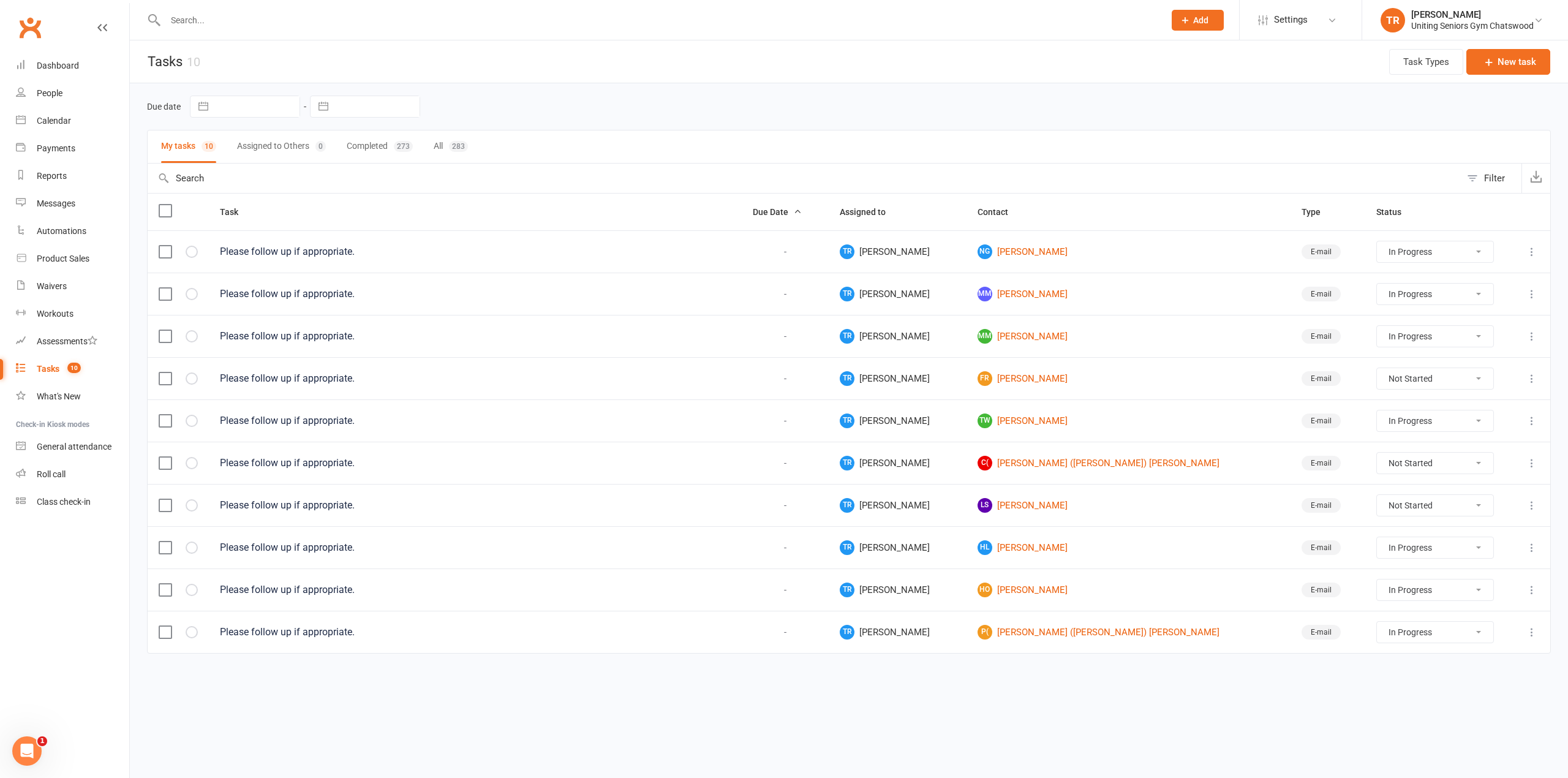
select select "started"
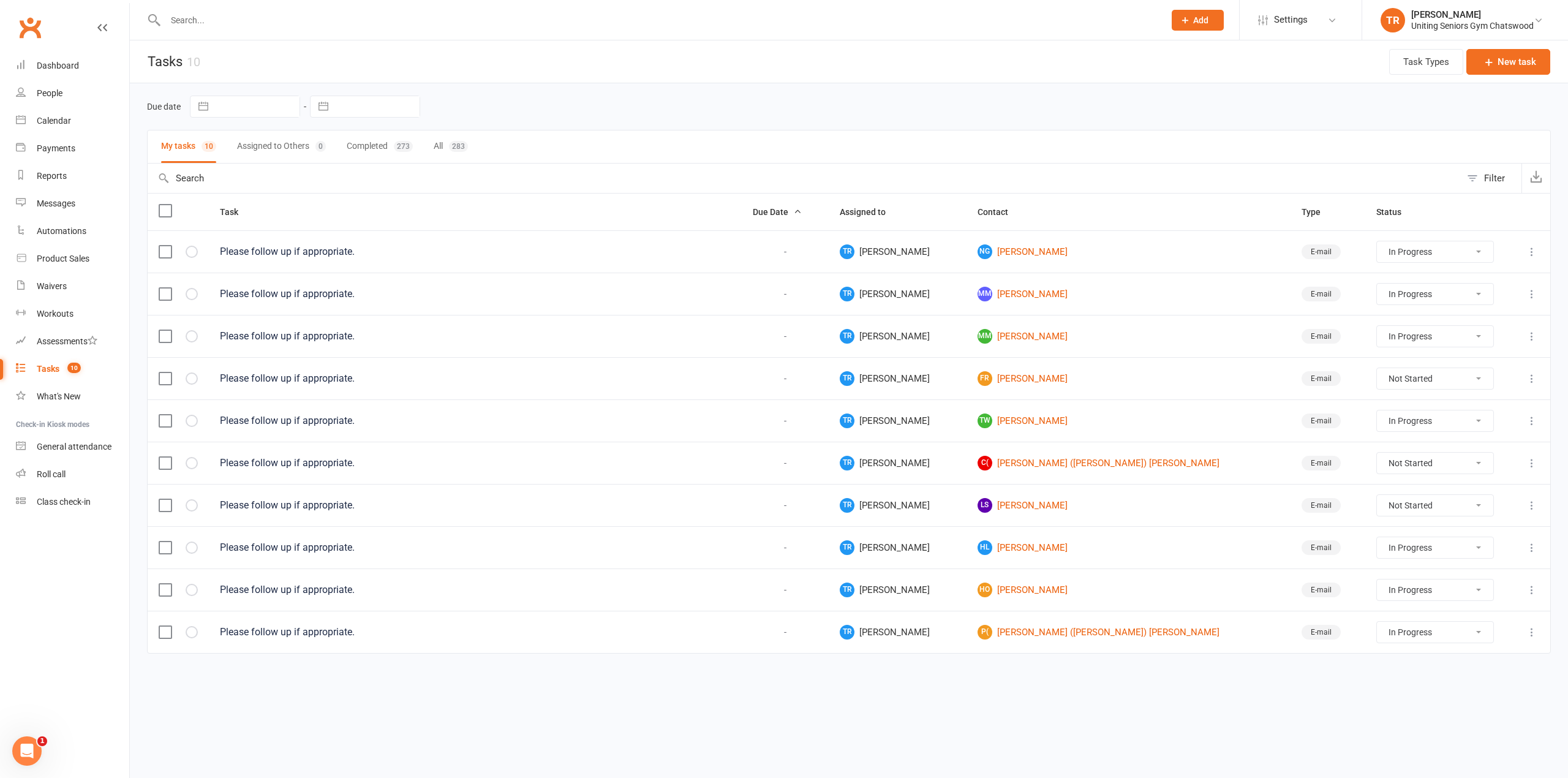
select select "started"
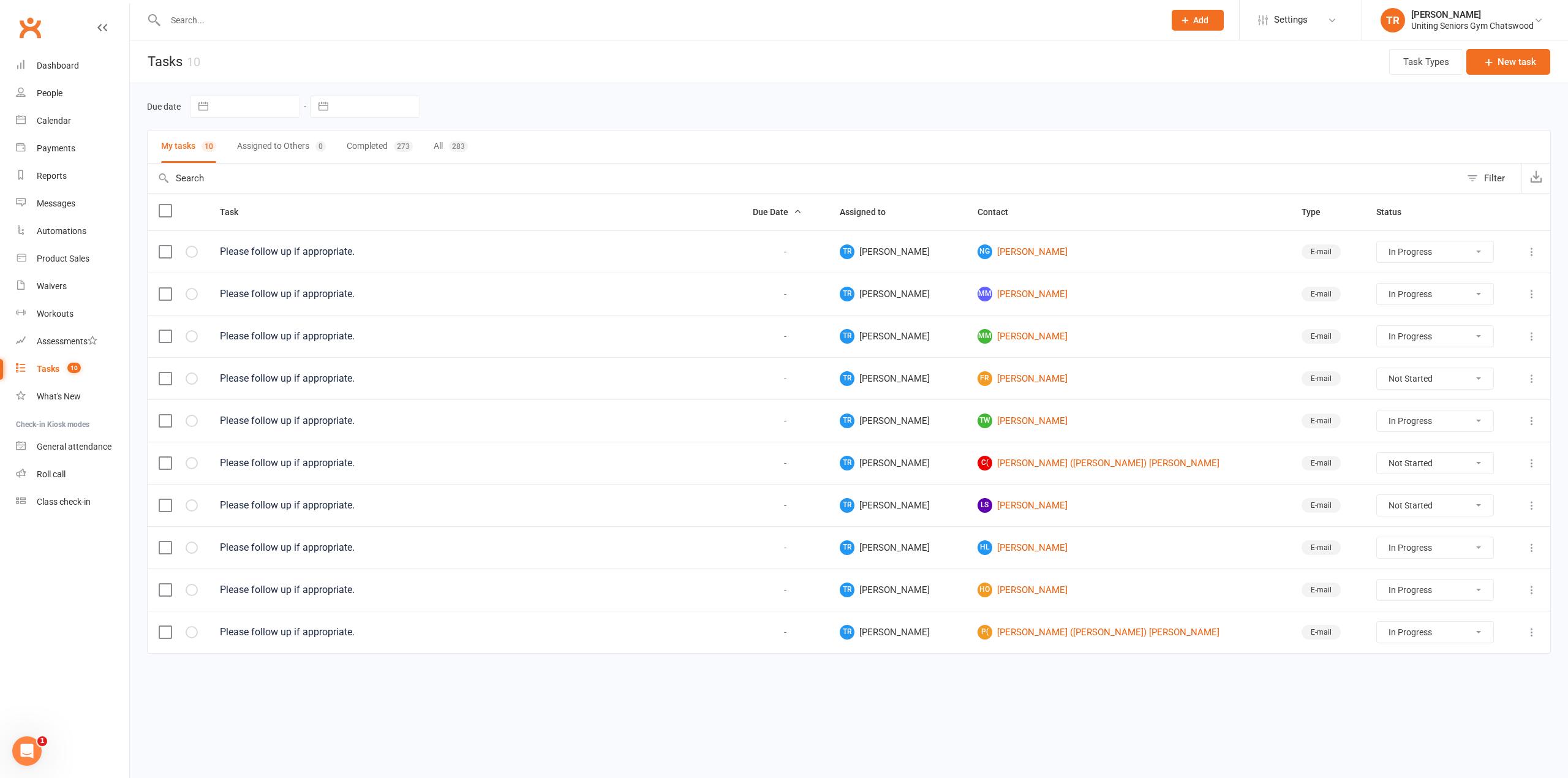
select select "started"
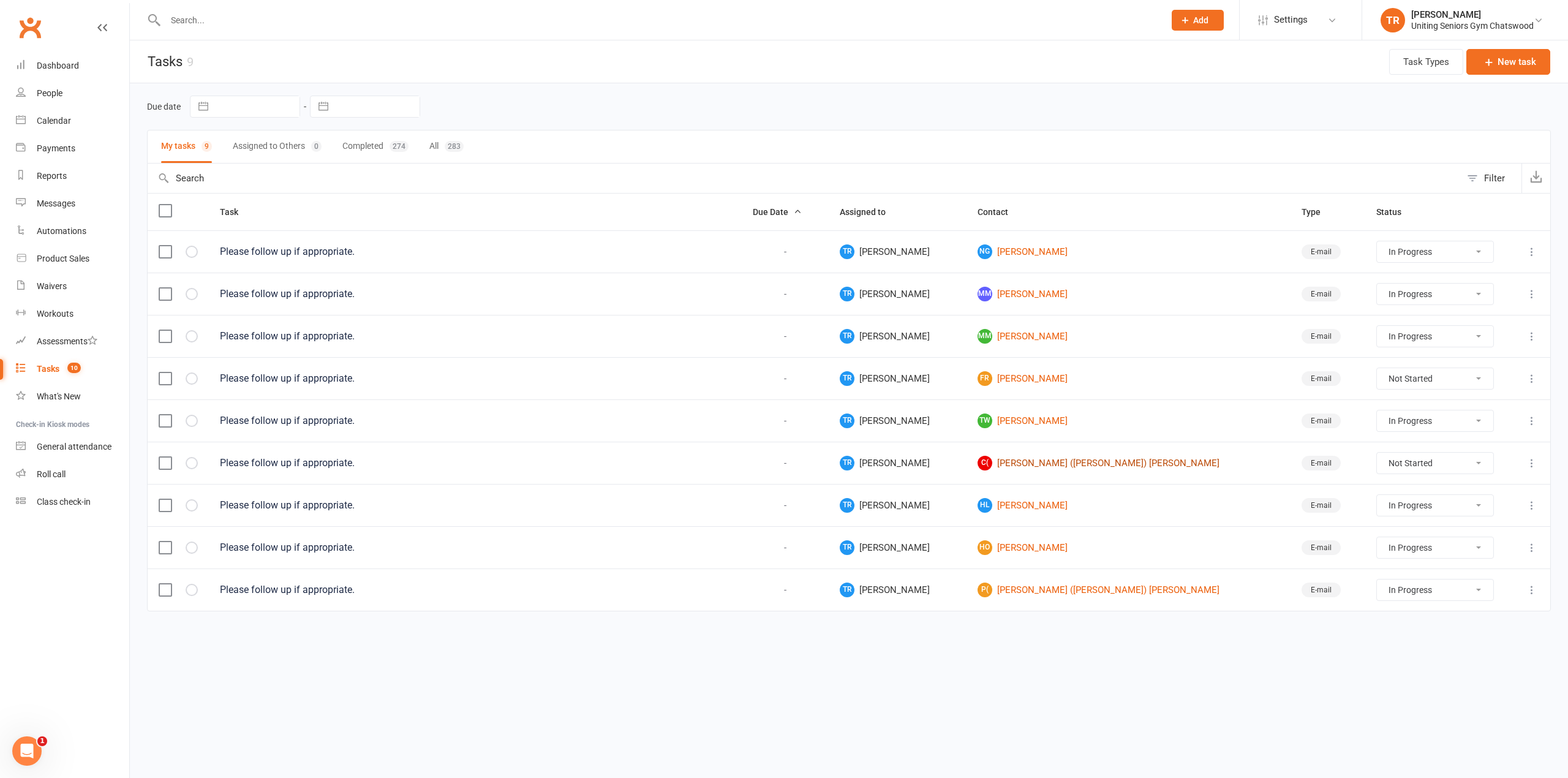
drag, startPoint x: 1093, startPoint y: 467, endPoint x: 1090, endPoint y: 473, distance: 6.7
click at [1091, 467] on link "C( Carol (Cass) Loggie" at bounding box center [1128, 463] width 302 height 15
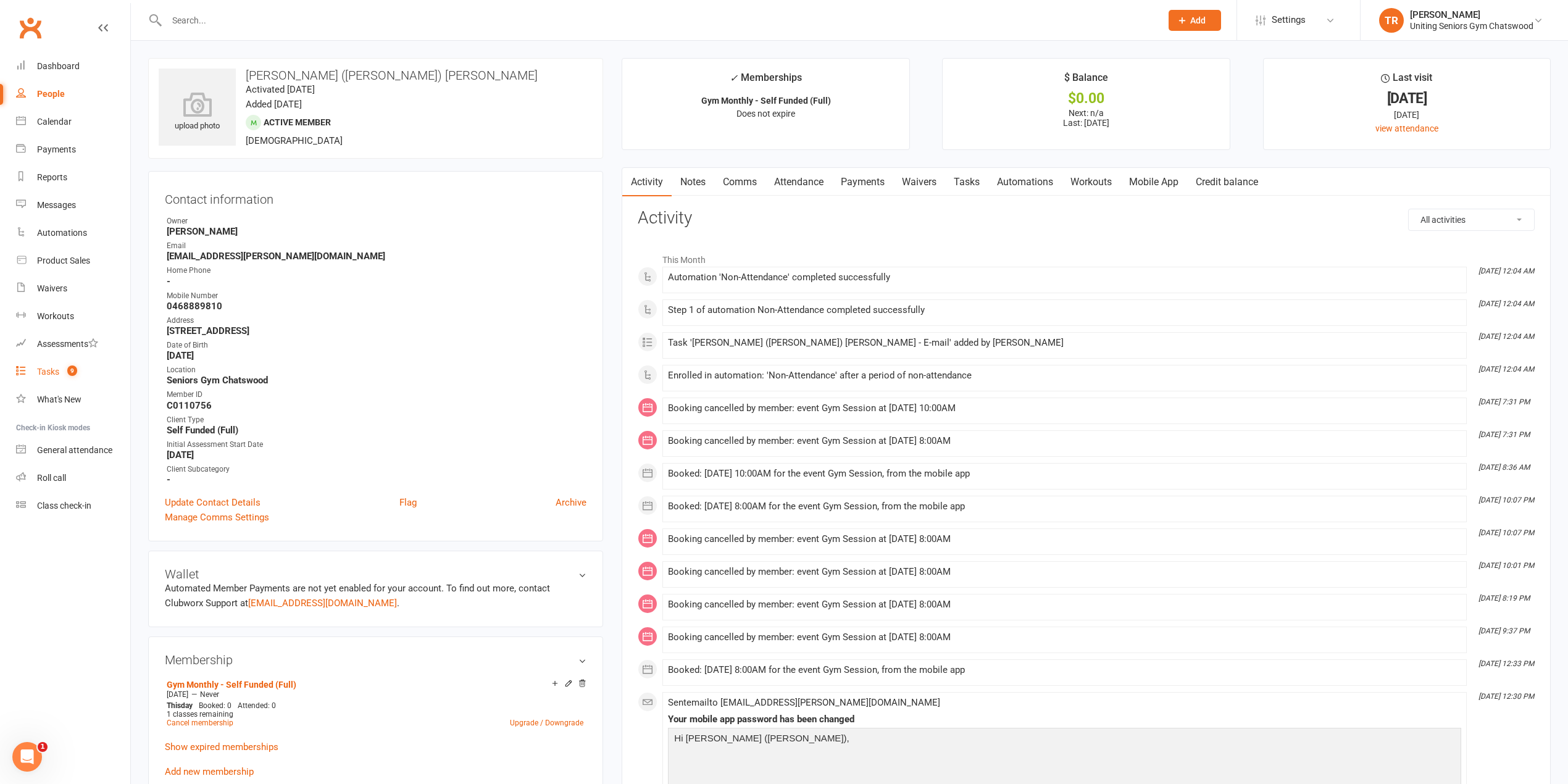
drag, startPoint x: 51, startPoint y: 361, endPoint x: 117, endPoint y: 371, distance: 66.8
click at [51, 363] on link "Tasks 9" at bounding box center [74, 372] width 114 height 28
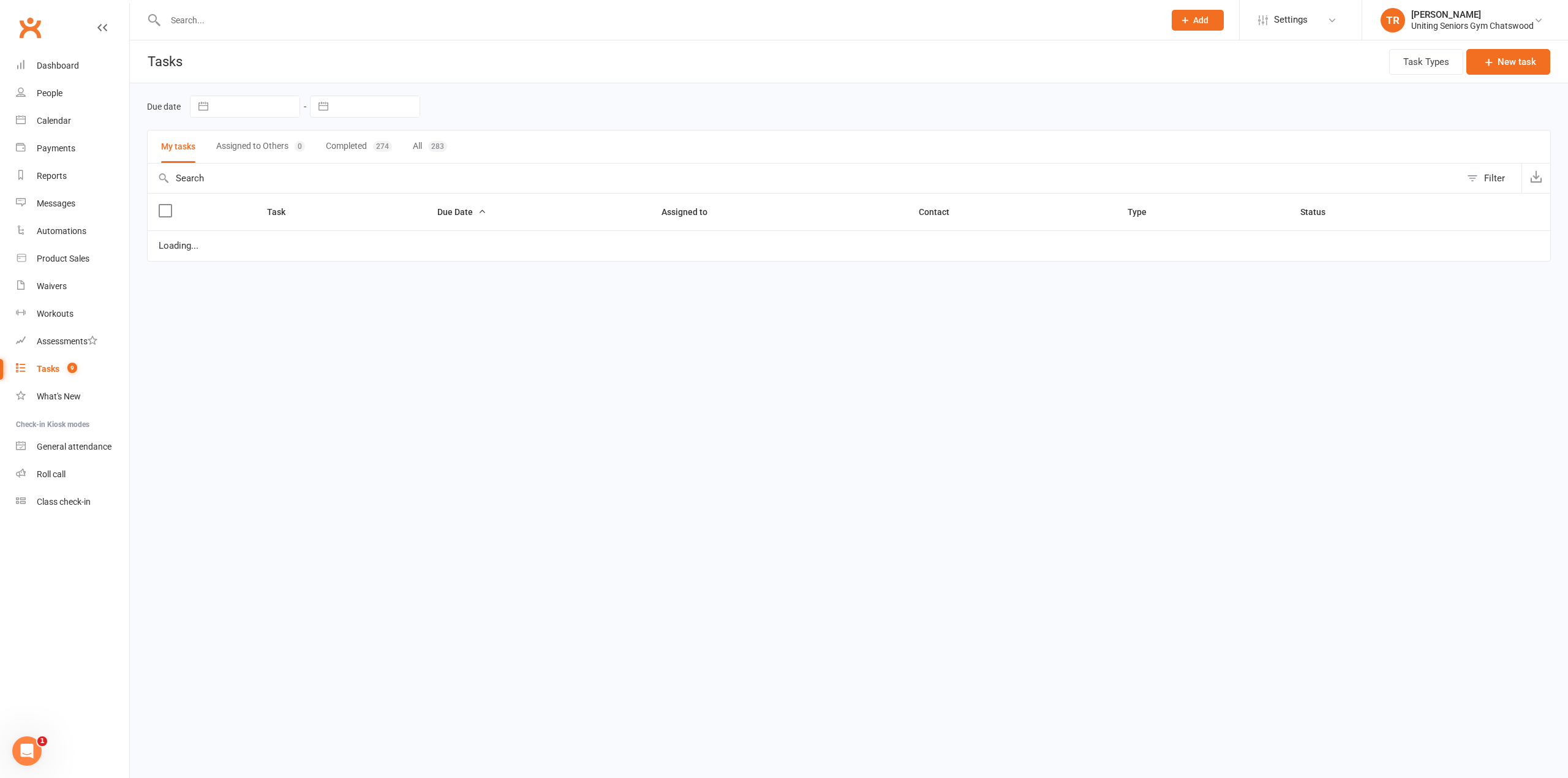
select select "started"
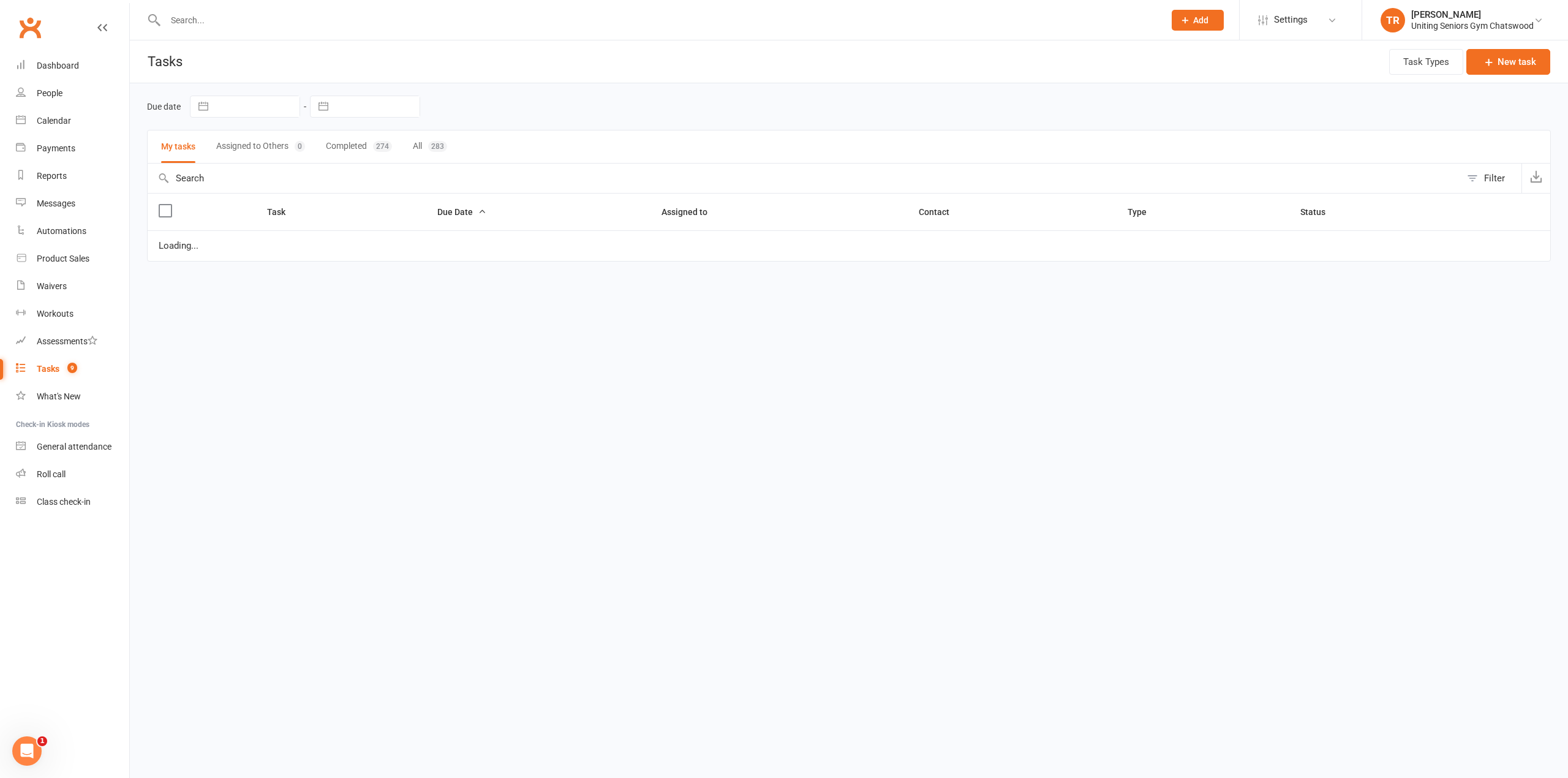
select select "started"
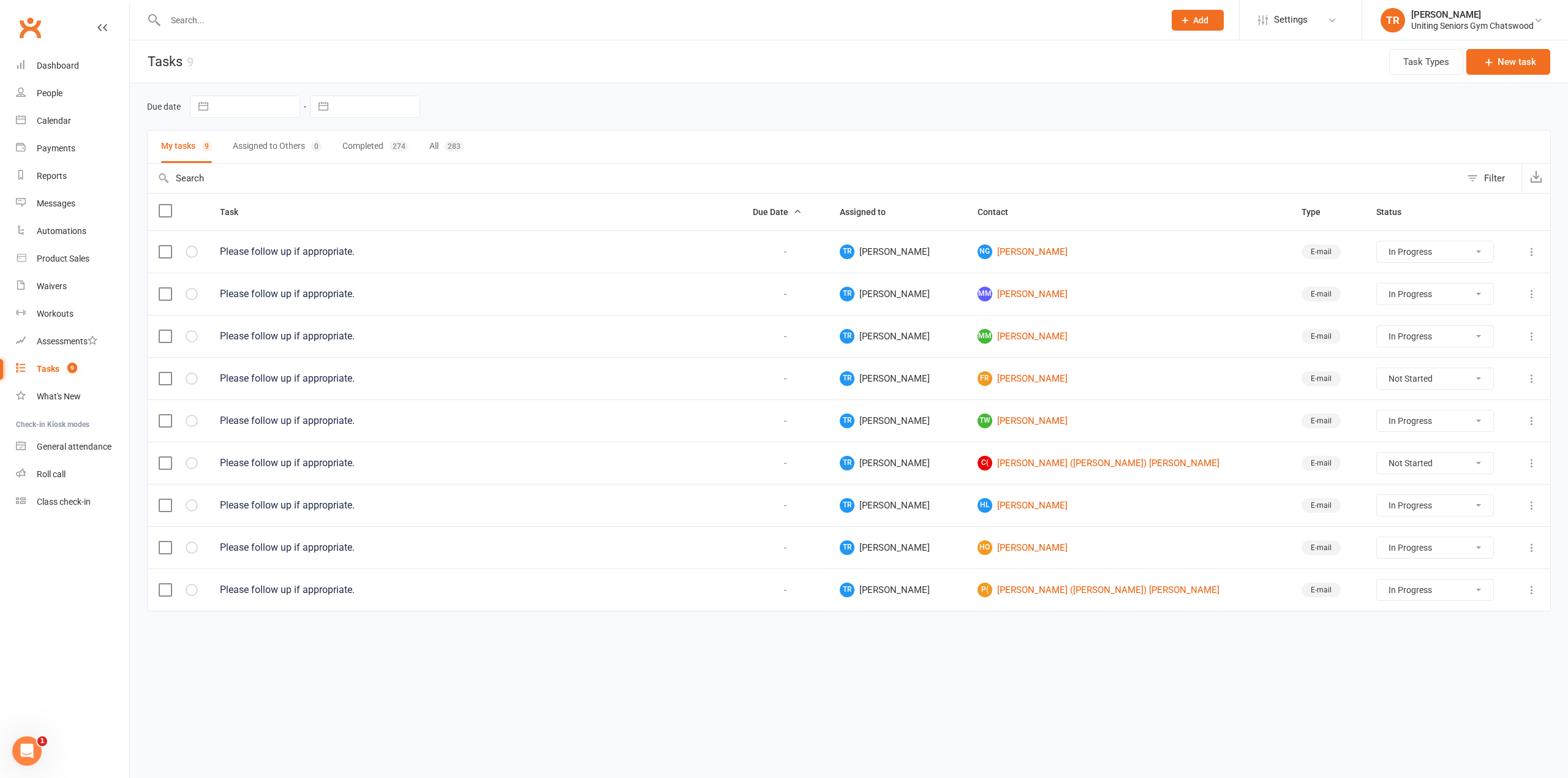
click at [1401, 463] on select "Not Started In Progress Waiting Complete" at bounding box center [1435, 463] width 116 height 21
click at [1377, 457] on select "Not Started In Progress Waiting Complete" at bounding box center [1435, 463] width 116 height 21
select select "unstarted"
select select "started"
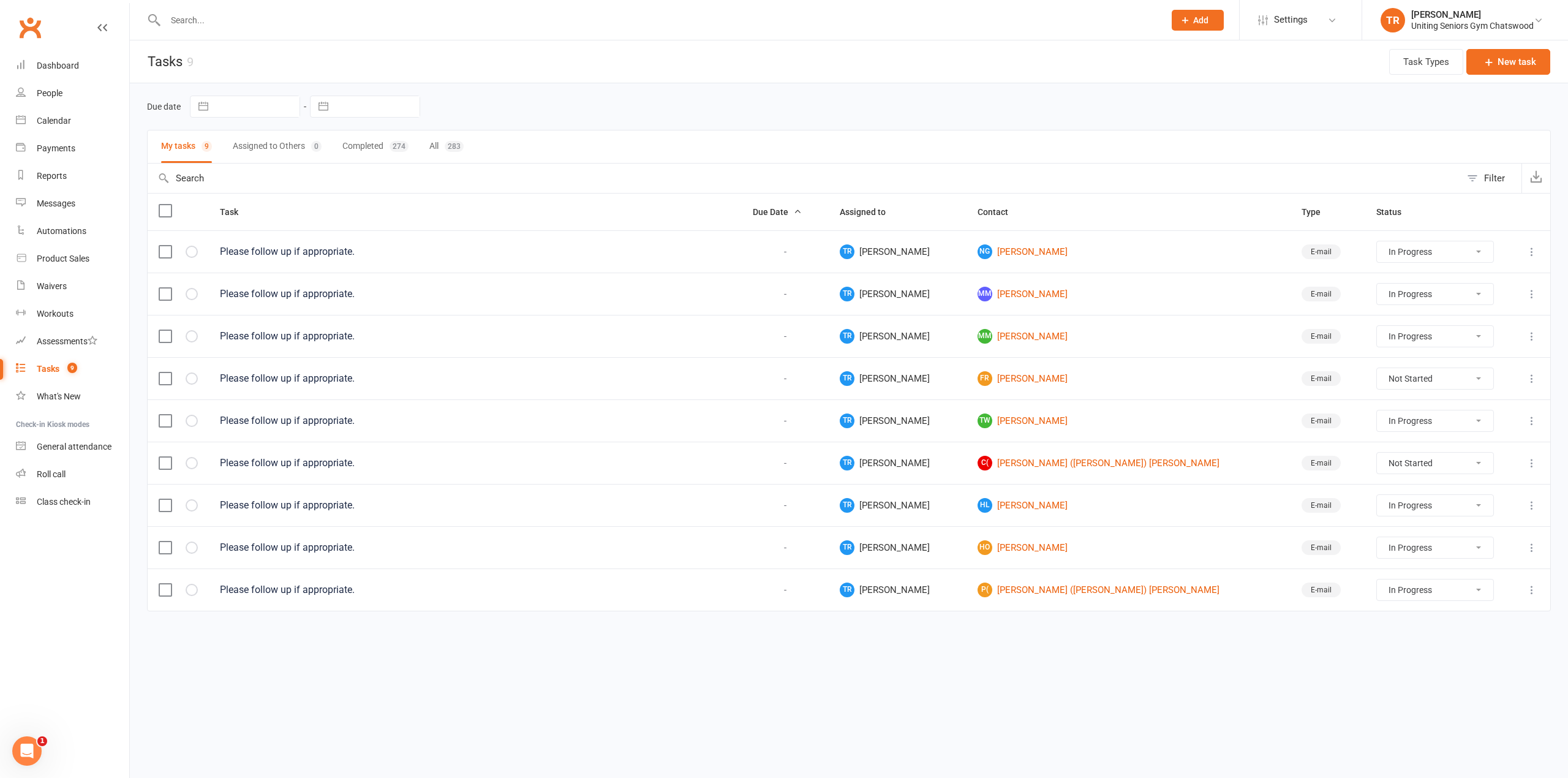
select select "started"
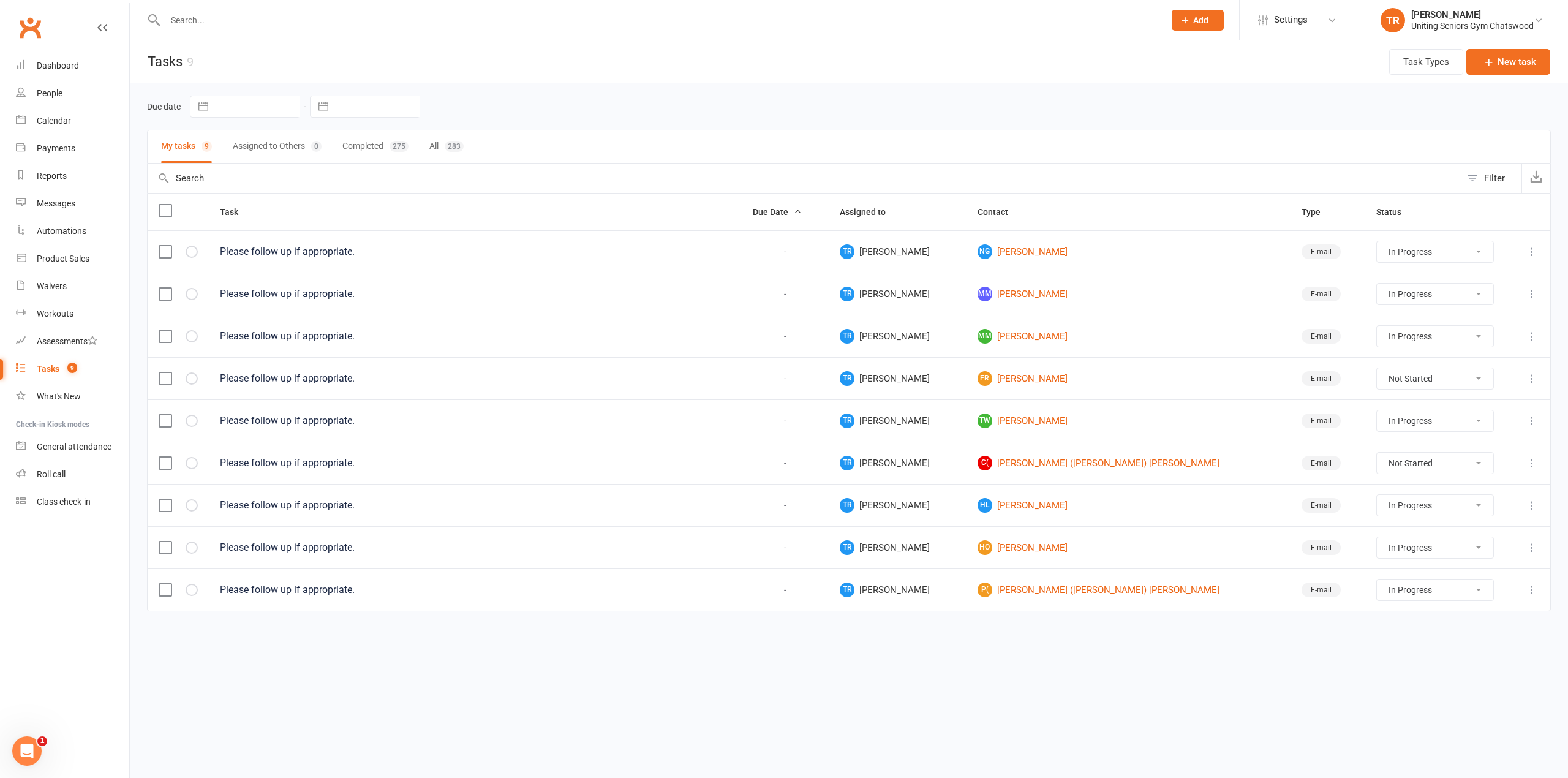
select select "started"
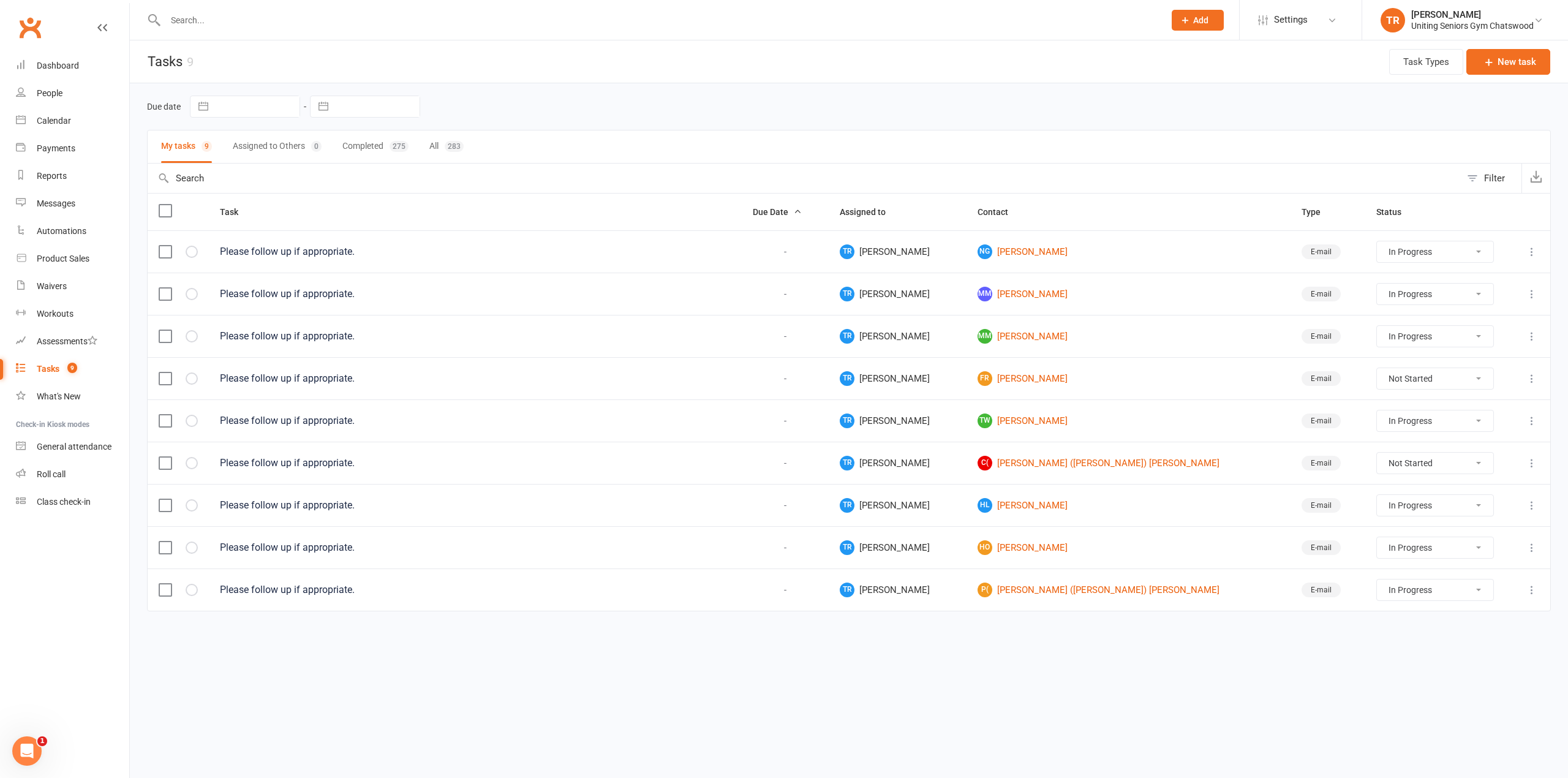
select select "started"
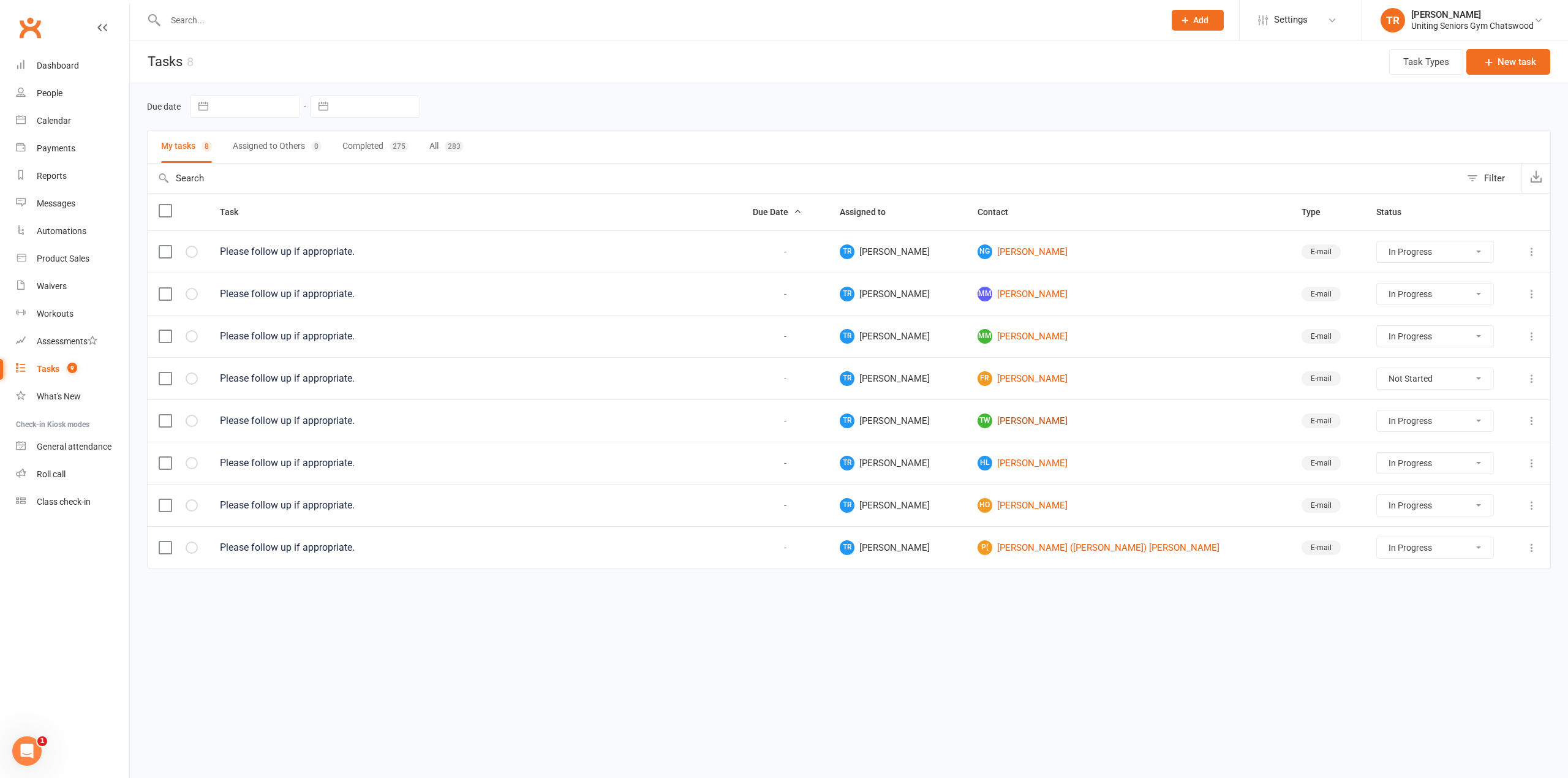
click at [1069, 428] on link "TW Ted Woodley" at bounding box center [1128, 421] width 302 height 15
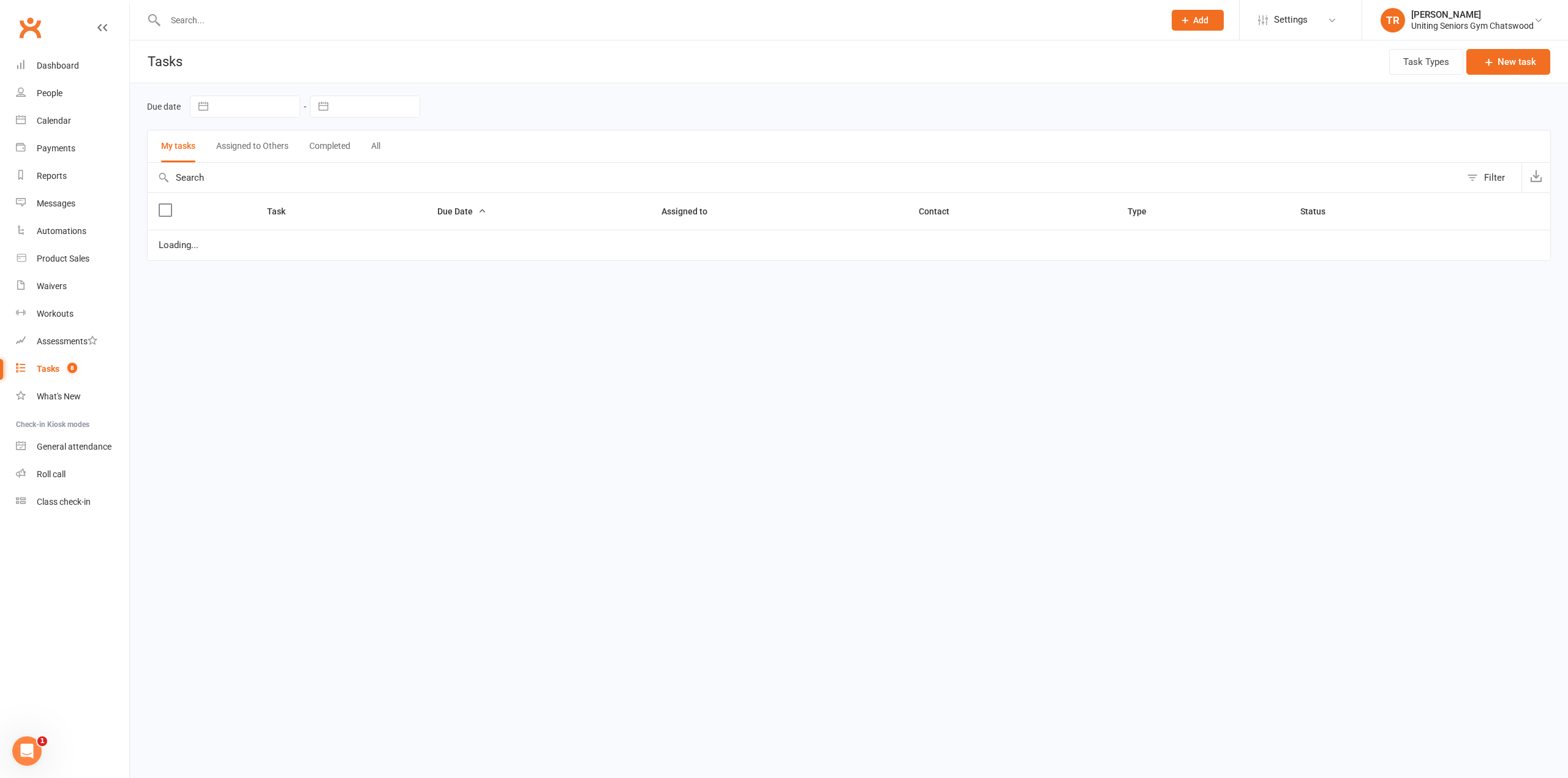
select select "started"
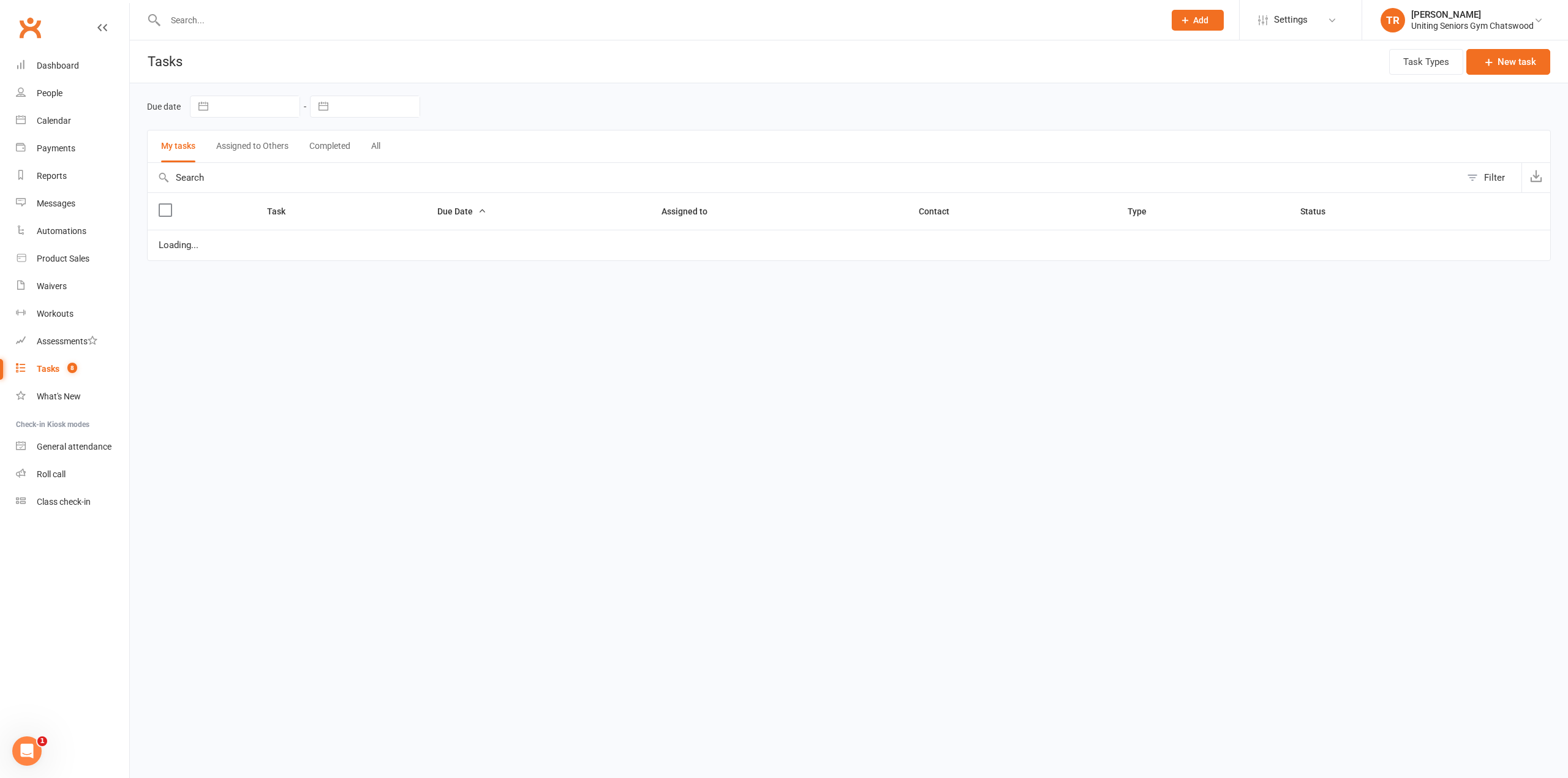
select select "started"
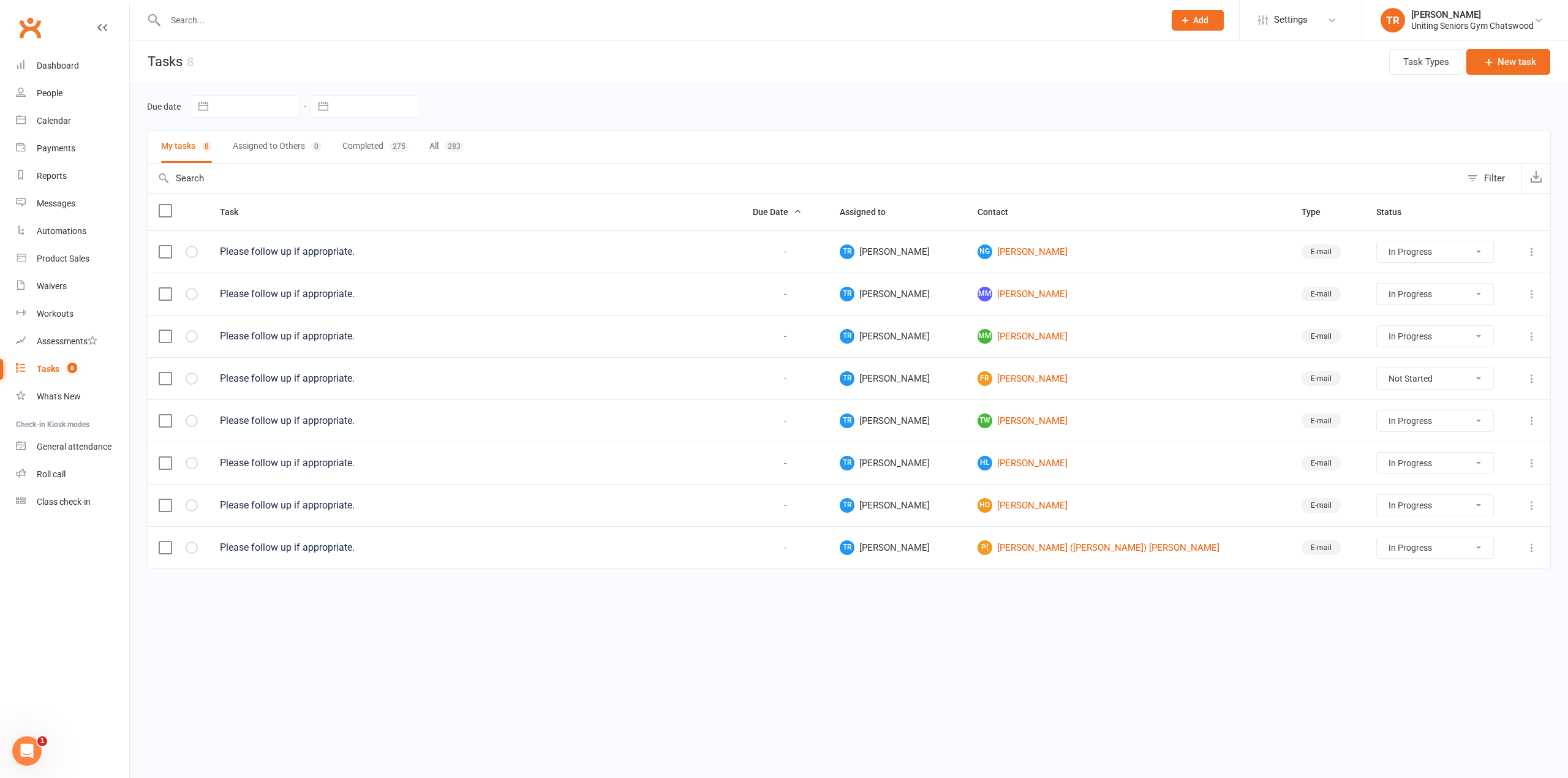
click at [1377, 416] on select "Not Started In Progress Waiting Complete" at bounding box center [1435, 421] width 116 height 21
click at [1377, 415] on select "Not Started In Progress Waiting Complete" at bounding box center [1435, 421] width 116 height 21
select select "started"
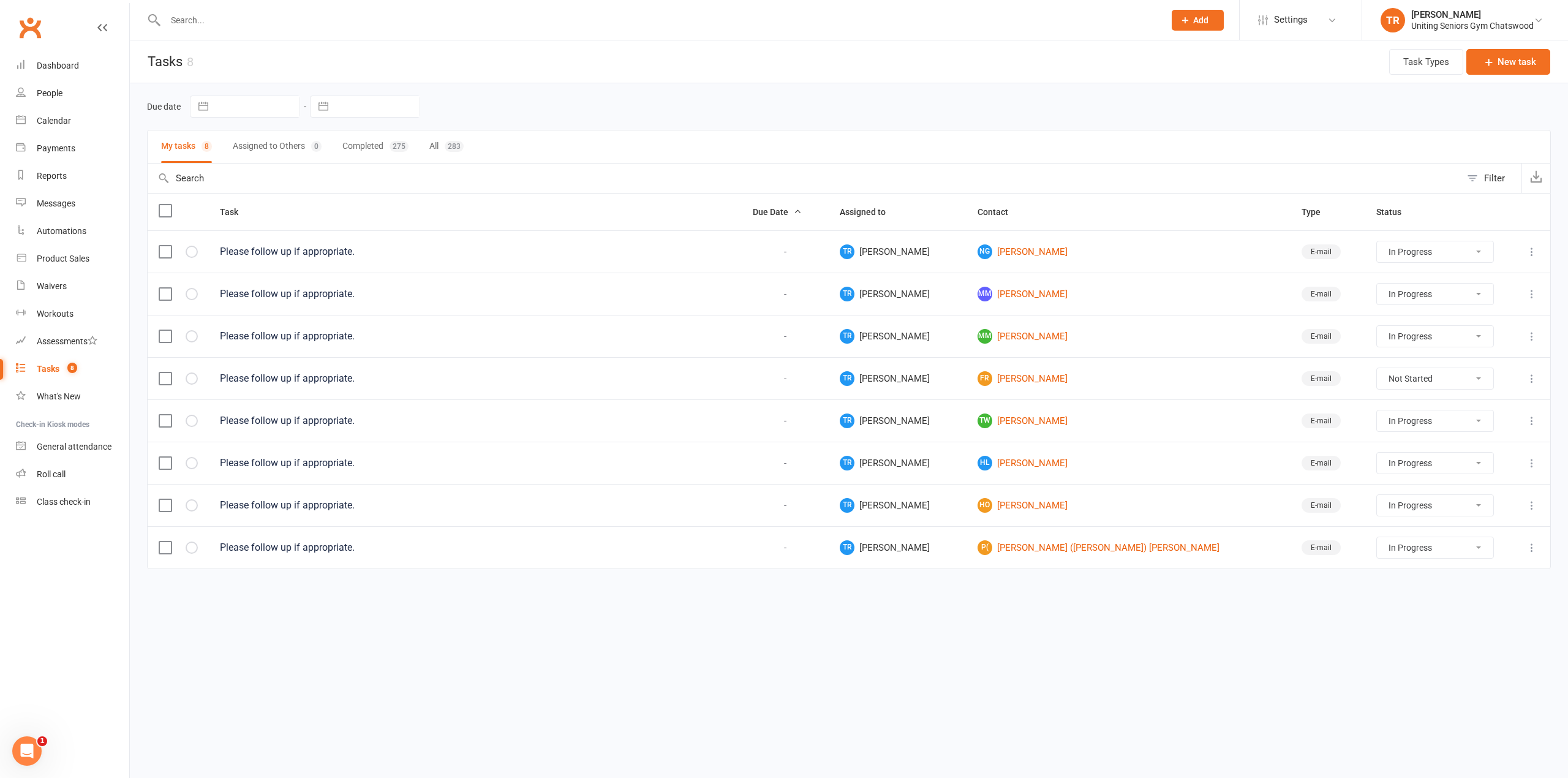
select select "started"
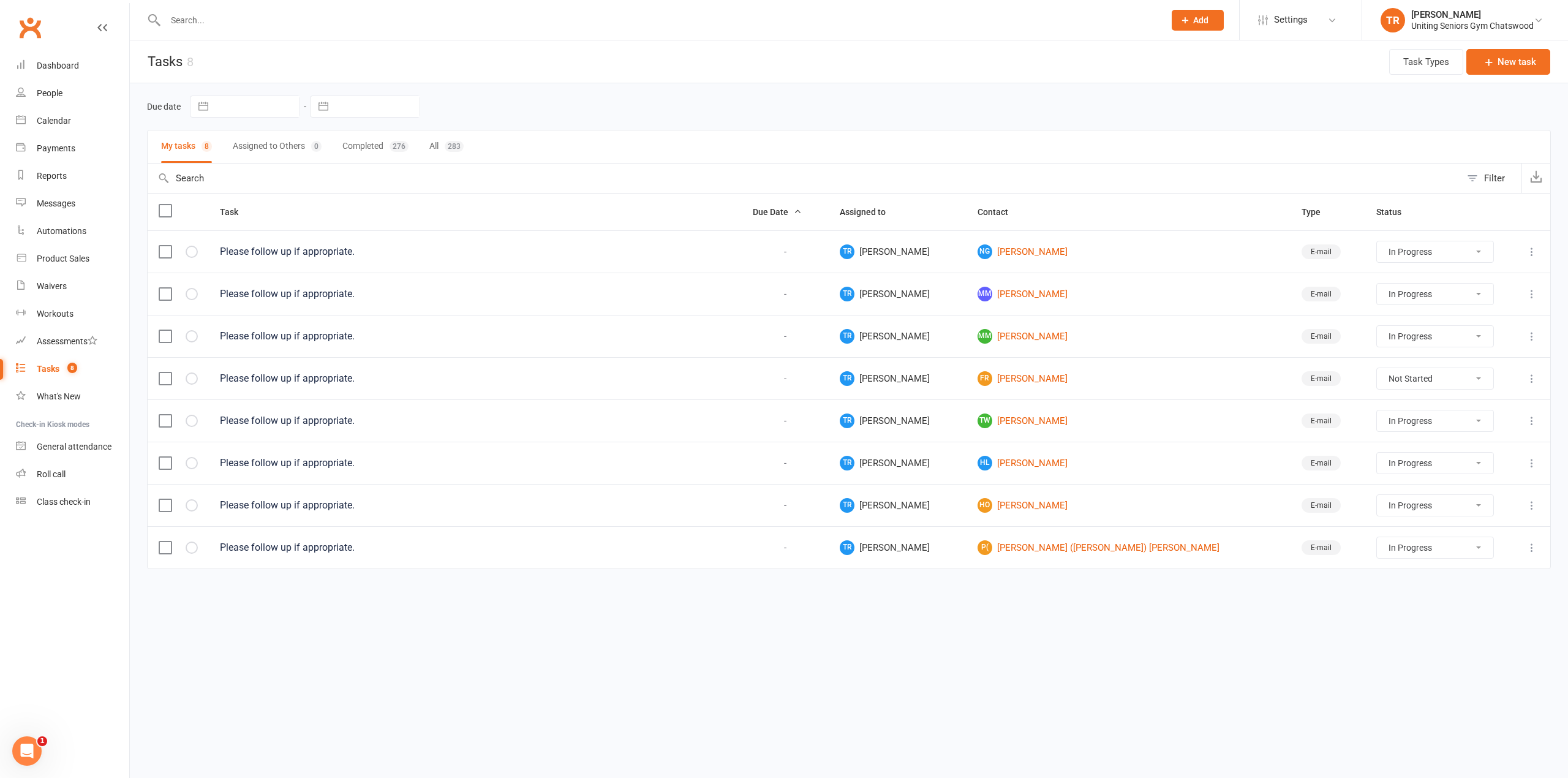
select select "started"
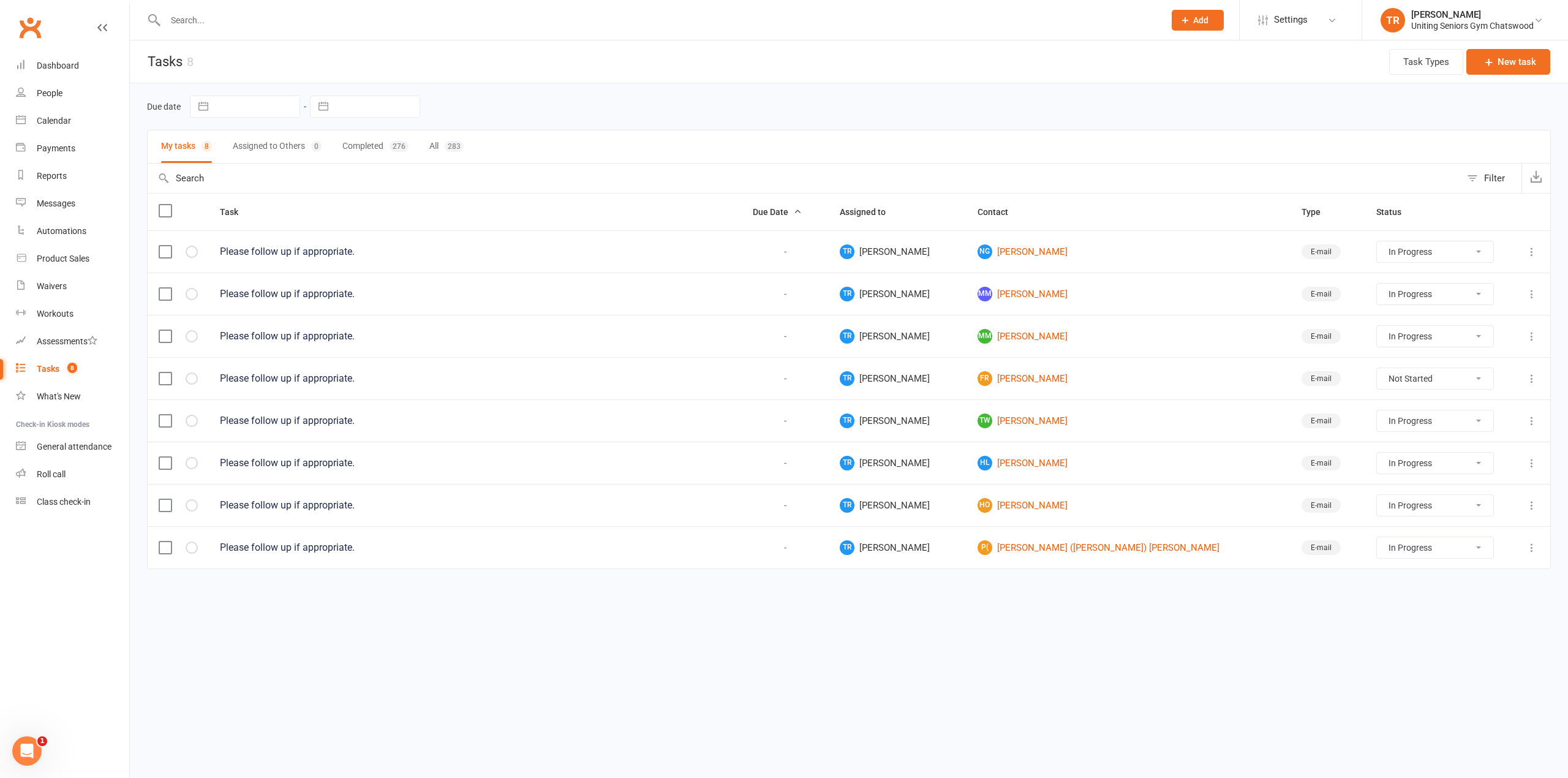
select select "started"
click at [1045, 380] on link "FR Fiona Raffan" at bounding box center [1128, 378] width 302 height 15
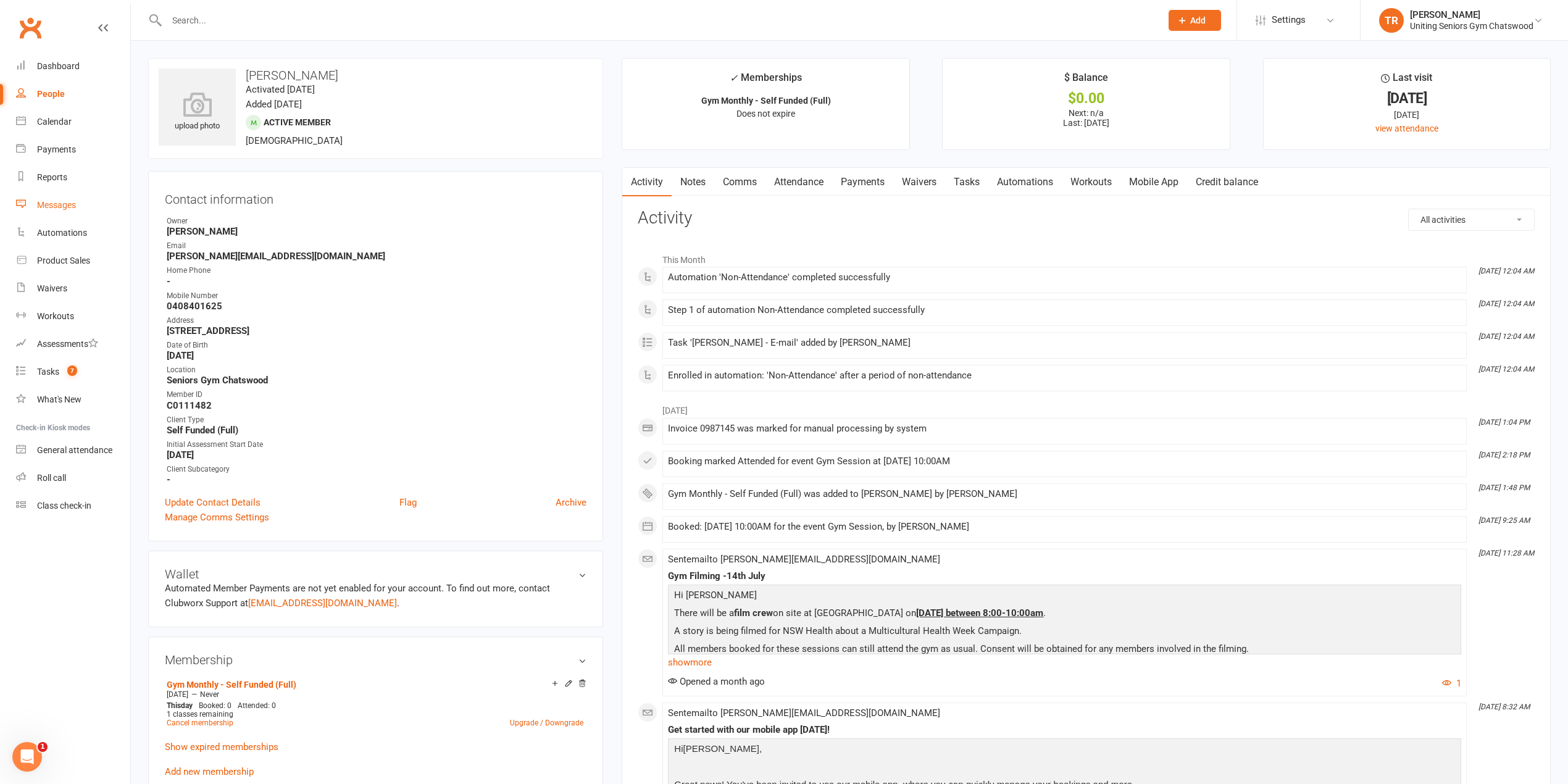
click at [45, 203] on div "Messages" at bounding box center [56, 205] width 39 height 10
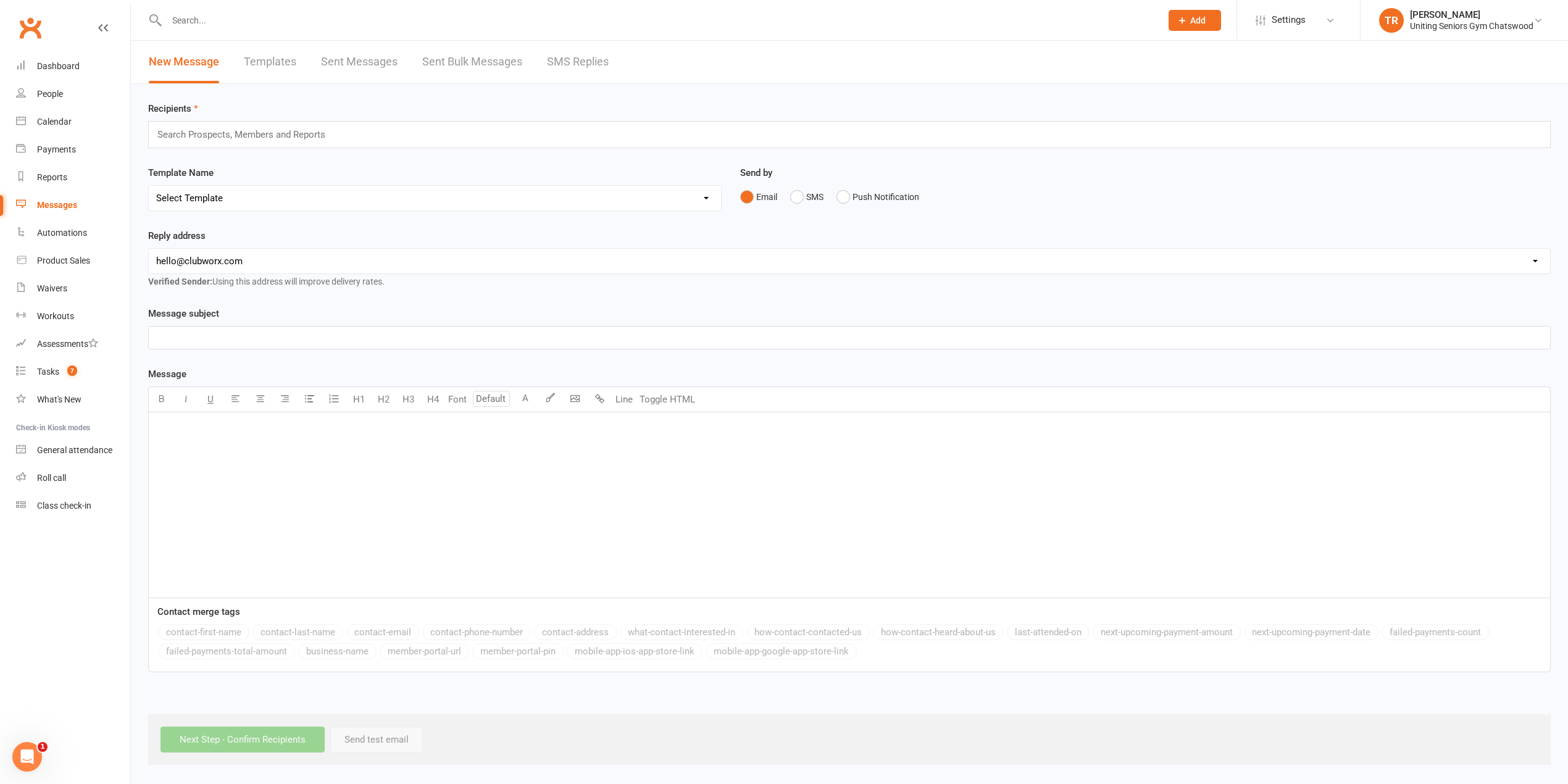
click at [305, 136] on input "text" at bounding box center [246, 135] width 181 height 16
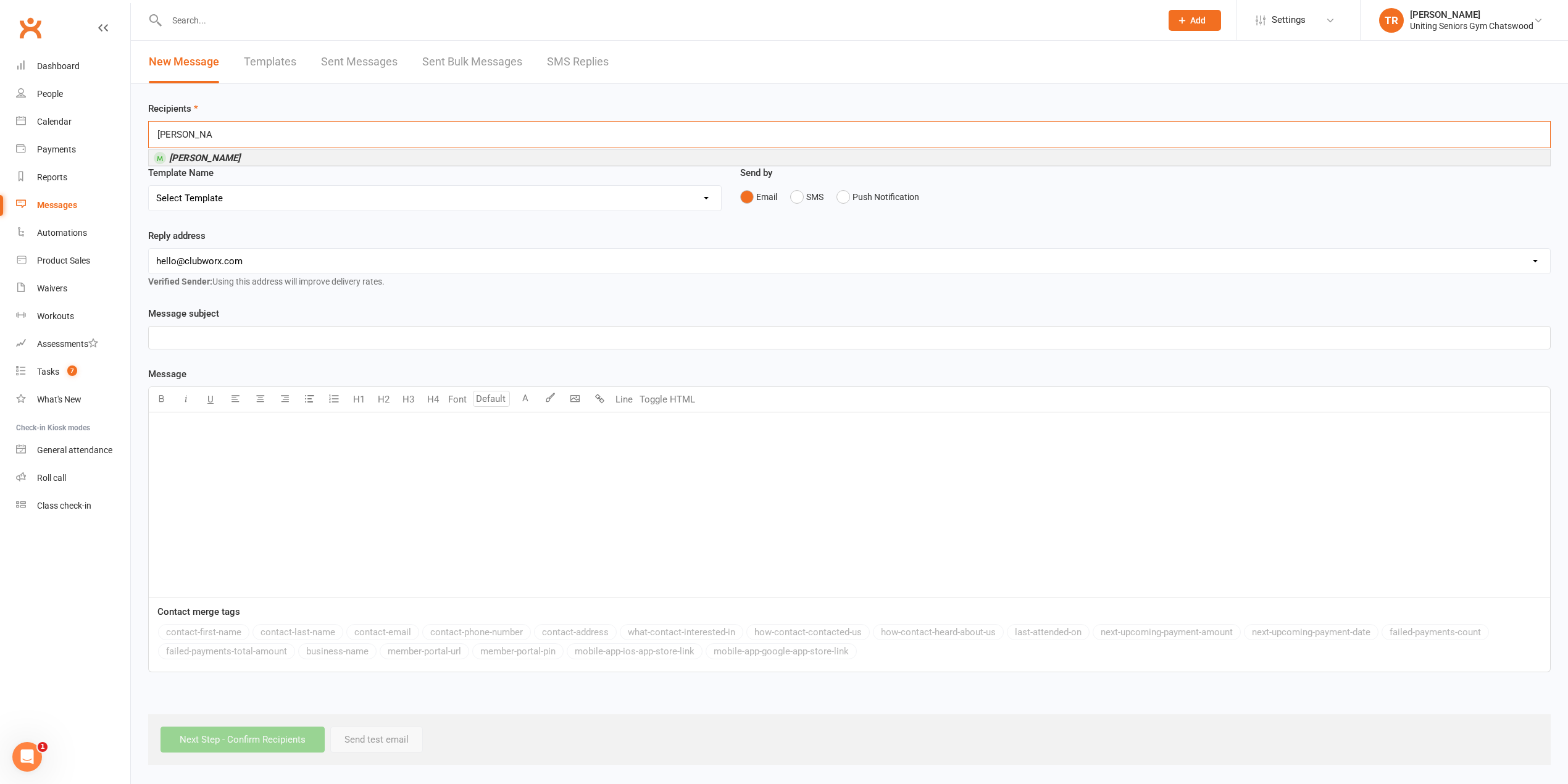
type input "Fiona Raffan"
click at [286, 158] on li "Fiona Raffan" at bounding box center [849, 158] width 1401 height 16
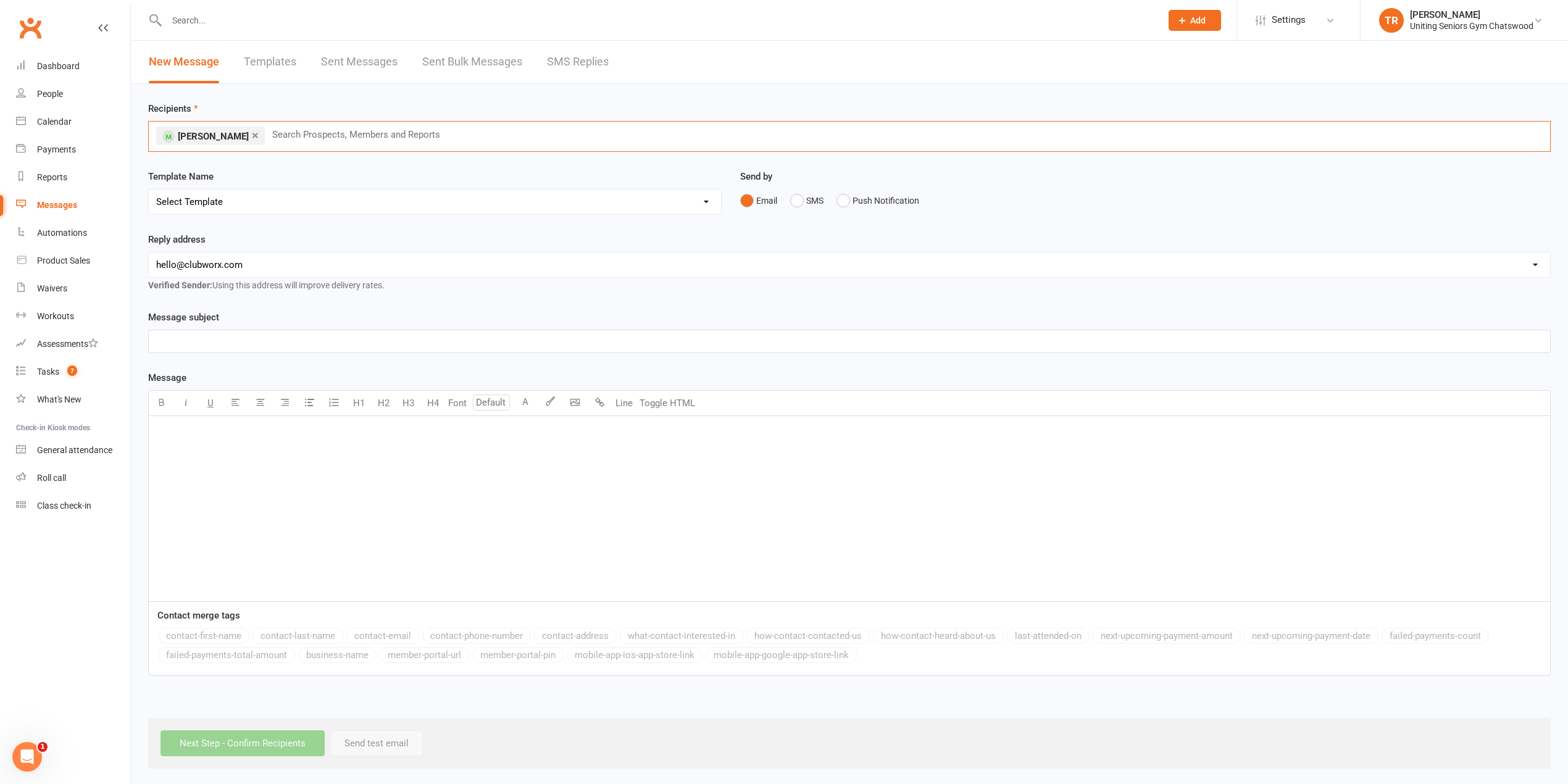
click at [282, 218] on div "Template Name Select Template [Email] PE2 - Bookings [Email] Christmas Closure …" at bounding box center [435, 200] width 592 height 63
click at [282, 201] on select "Select Template [Email] PE2 - Bookings [Email] Christmas Closure [SMS] Gym Open…" at bounding box center [434, 202] width 572 height 25
select select "7"
click at [149, 190] on select "Select Template [Email] PE2 - Bookings [Email] Christmas Closure [SMS] Gym Open…" at bounding box center [434, 202] width 572 height 25
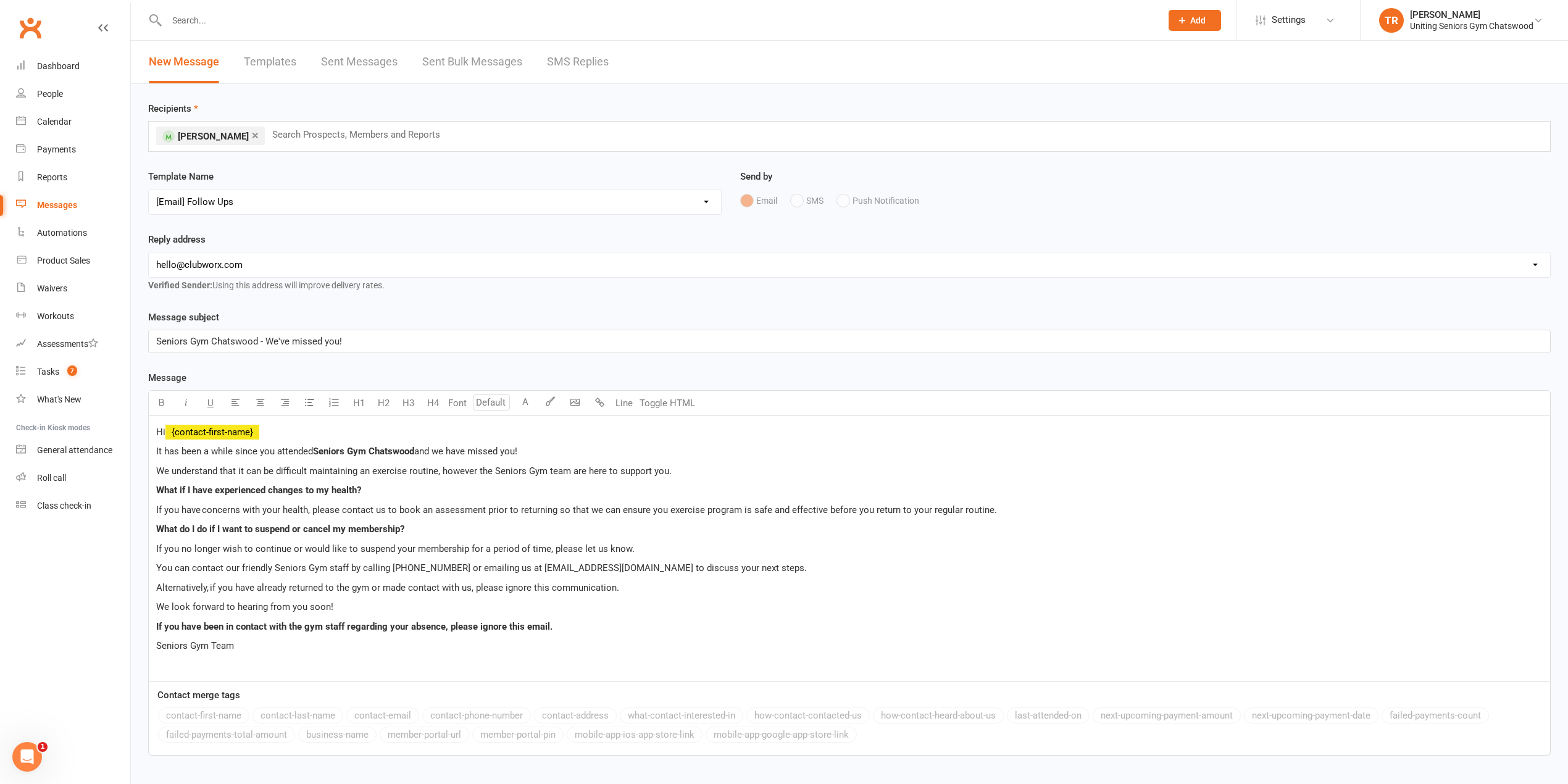
drag, startPoint x: 262, startPoint y: 263, endPoint x: 258, endPoint y: 274, distance: 11.7
click at [261, 264] on select "hello@clubworx.com seniorsgym@uniting.org rchang@uniting.org wmadge@uniting.org…" at bounding box center [849, 265] width 1401 height 25
select select "13"
click at [149, 254] on select "hello@clubworx.com seniorsgym@uniting.org rchang@uniting.org wmadge@uniting.org…" at bounding box center [849, 265] width 1401 height 25
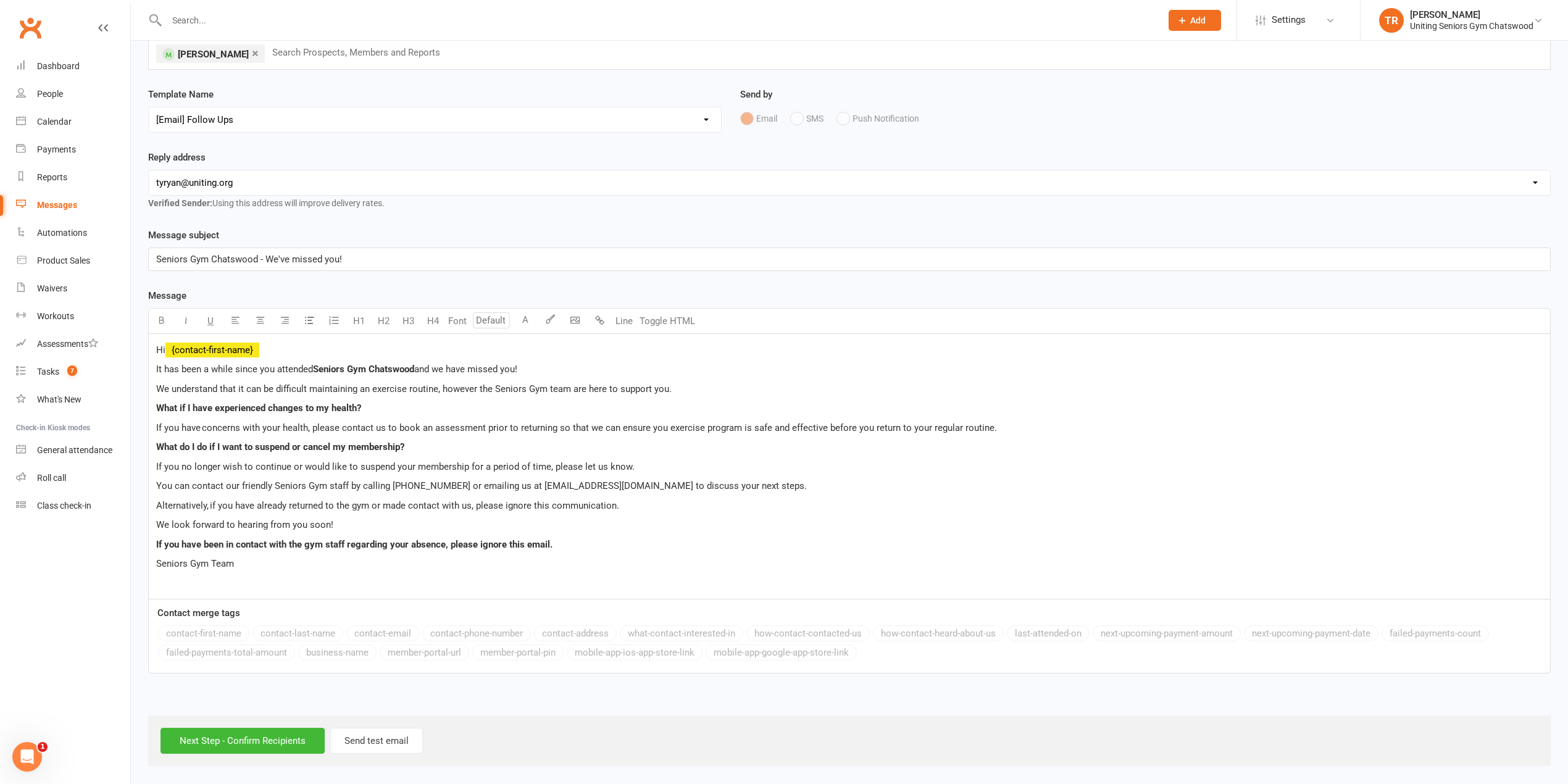
scroll to position [86, 0]
click at [254, 739] on input "Next Step - Confirm Recipients" at bounding box center [243, 740] width 164 height 26
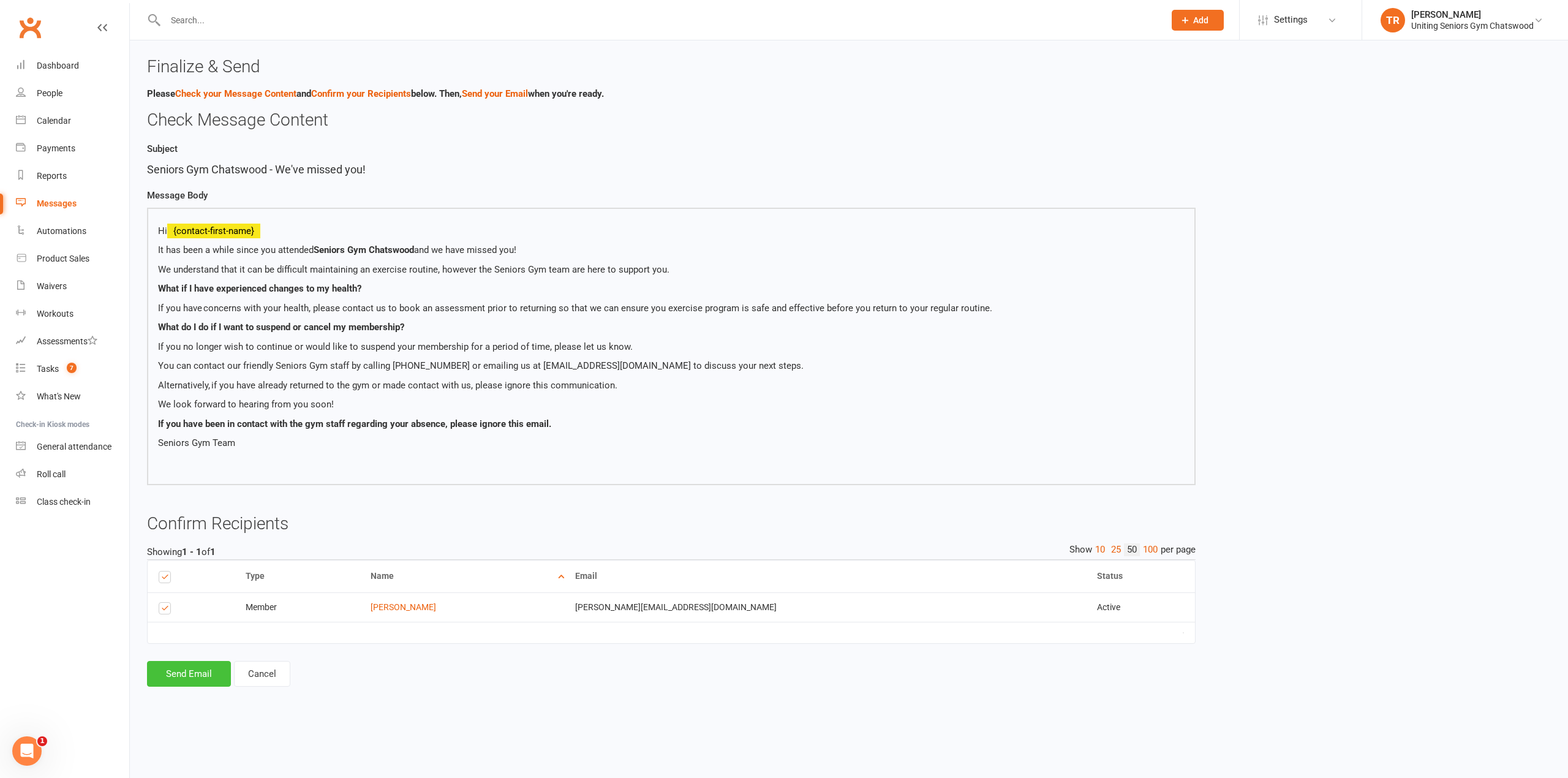
click at [203, 679] on button "Send Email" at bounding box center [189, 673] width 84 height 26
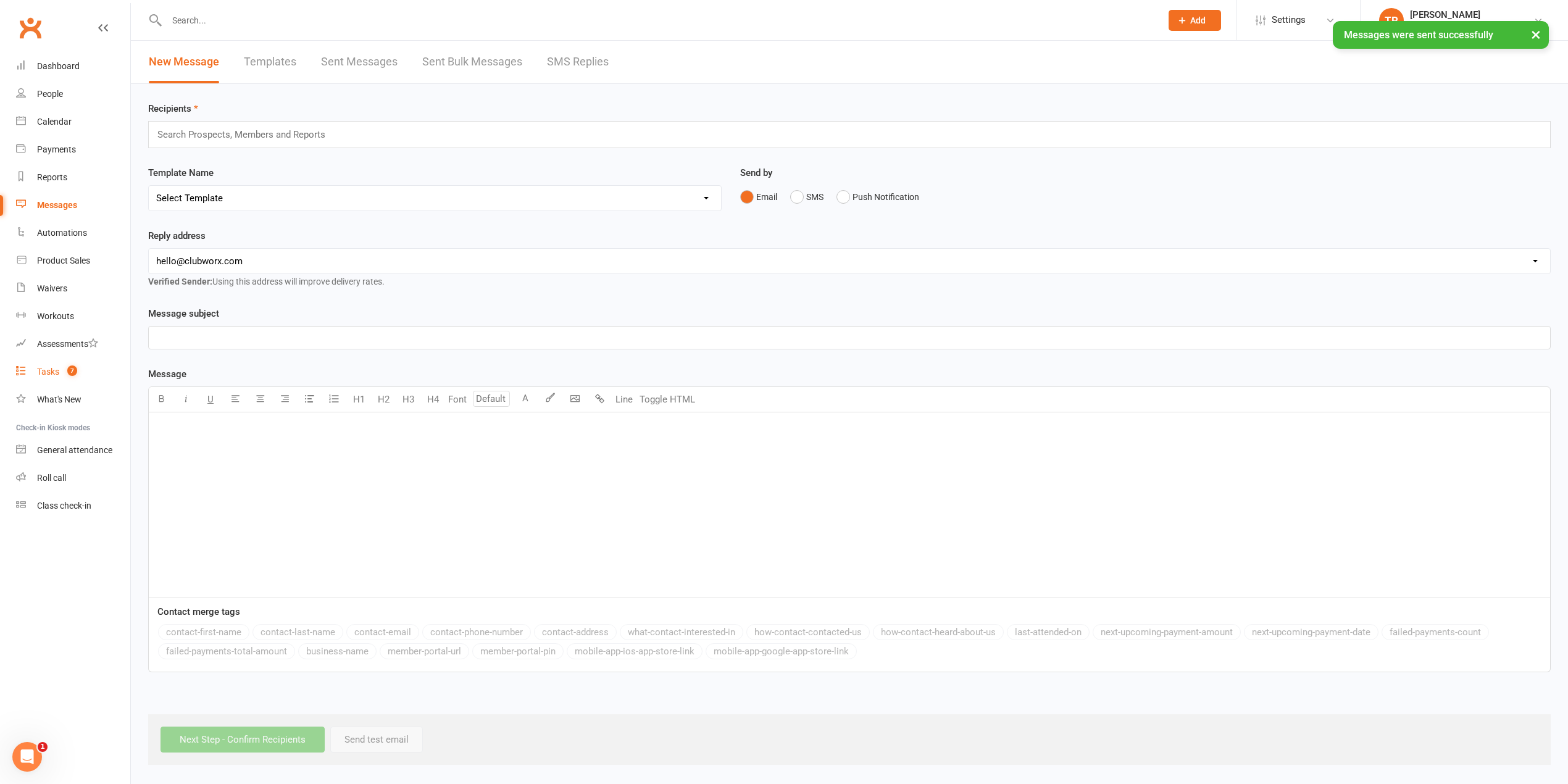
click at [66, 368] on count-badge "7" at bounding box center [69, 372] width 16 height 10
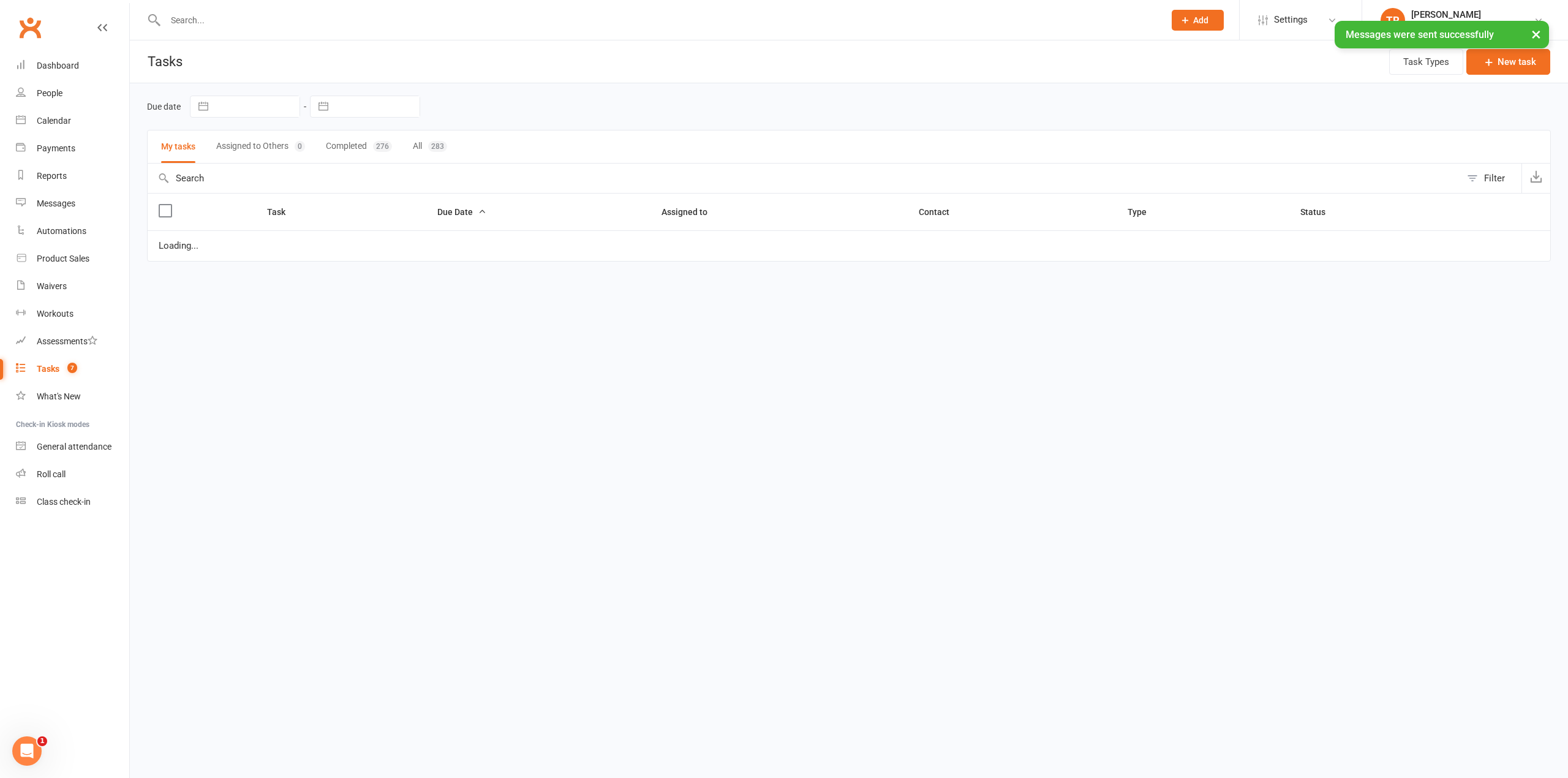
select select "started"
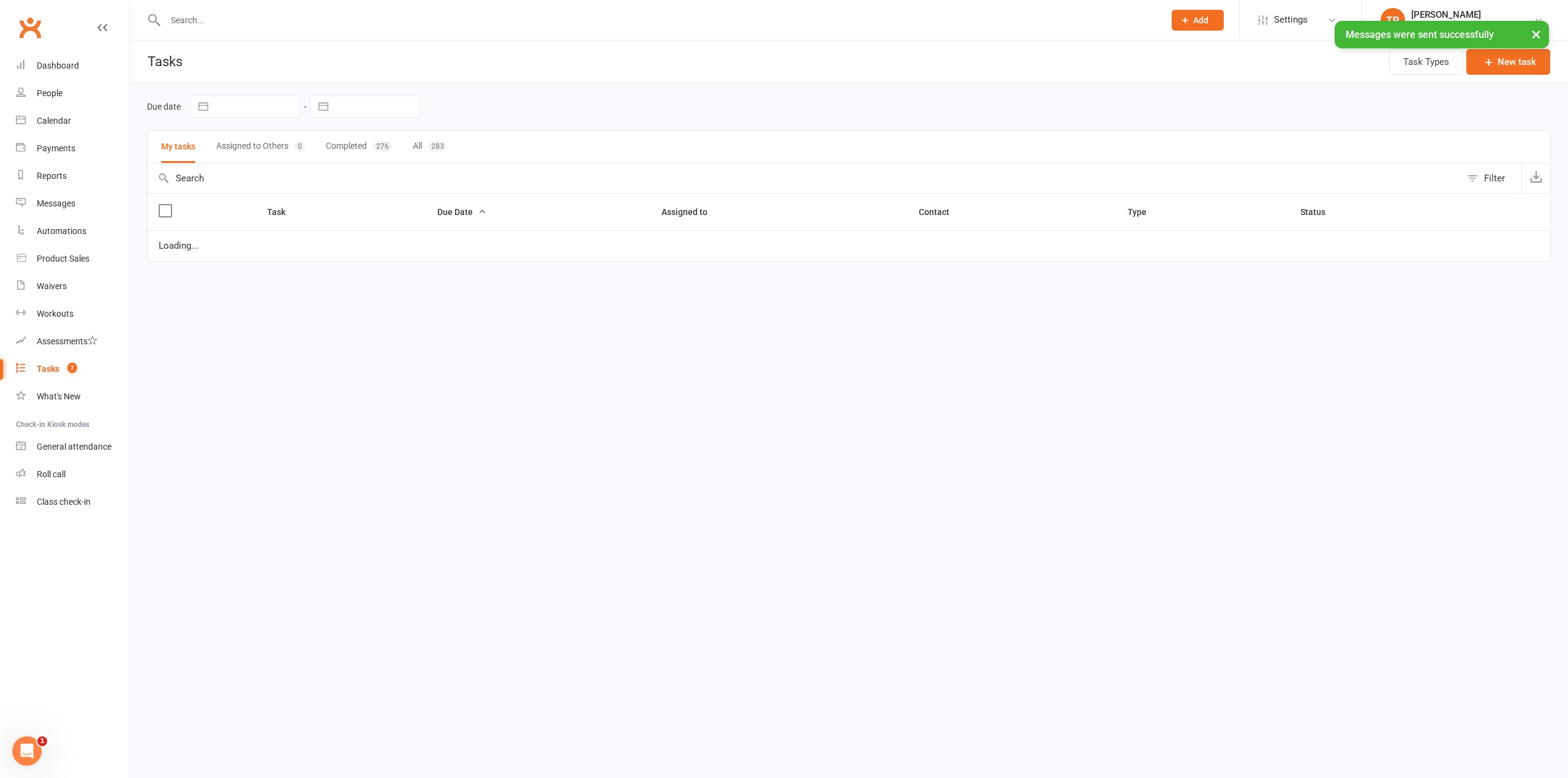
select select "started"
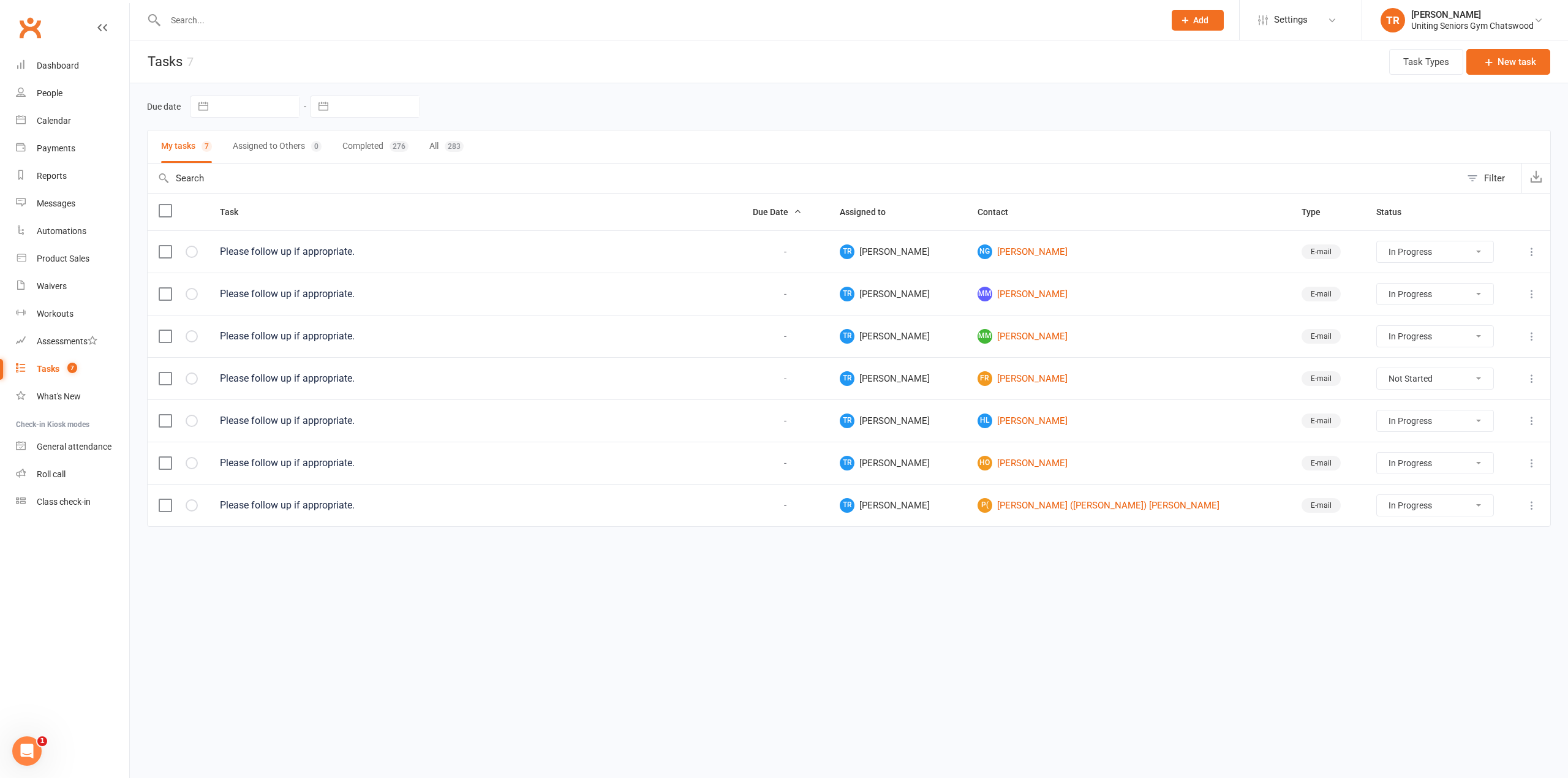
click at [1377, 388] on select "Not Started In Progress Waiting Complete" at bounding box center [1435, 378] width 116 height 21
click at [1377, 372] on select "Not Started In Progress Waiting Complete" at bounding box center [1435, 378] width 116 height 21
select select "unstarted"
select select "started"
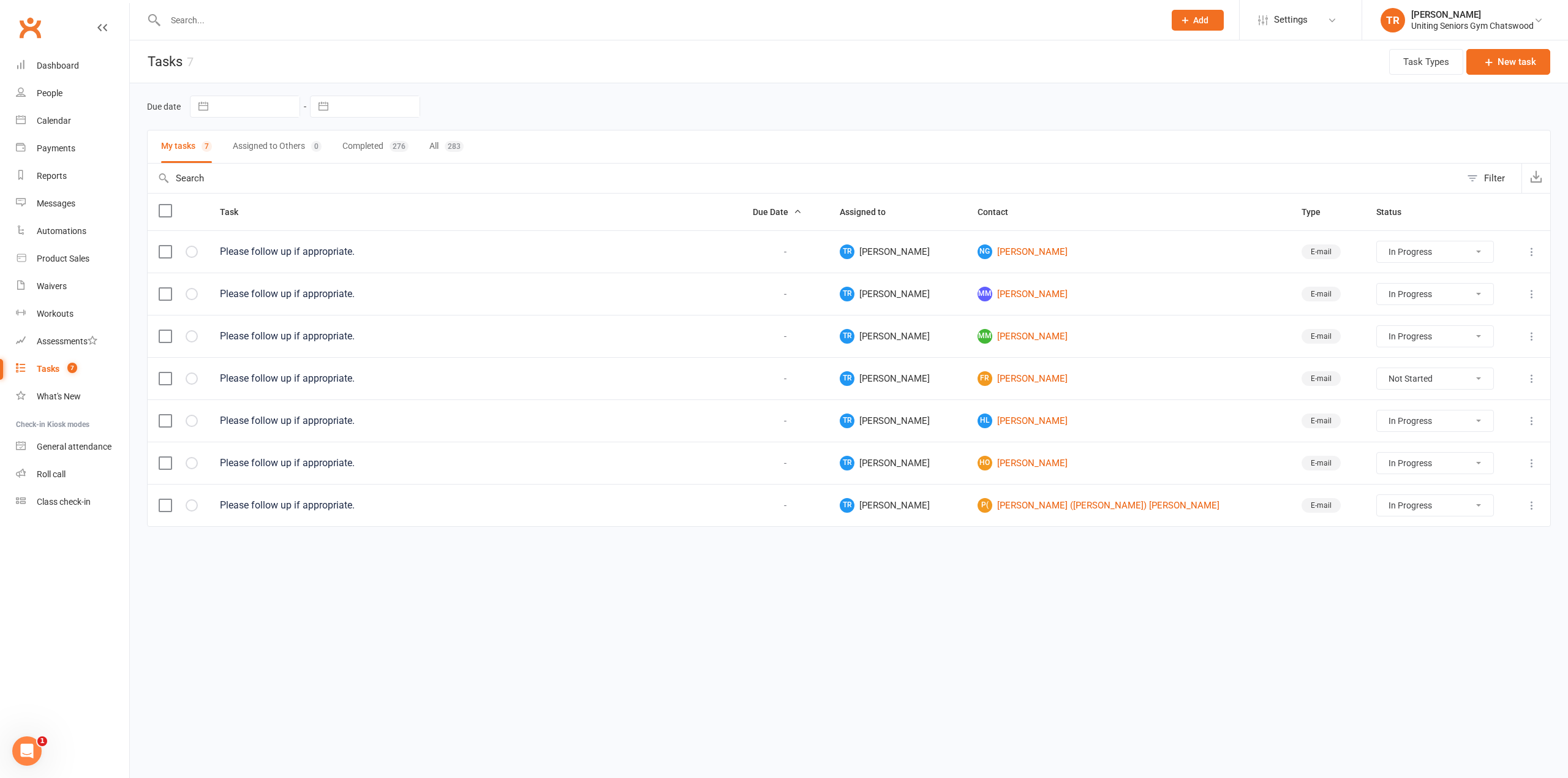
select select "started"
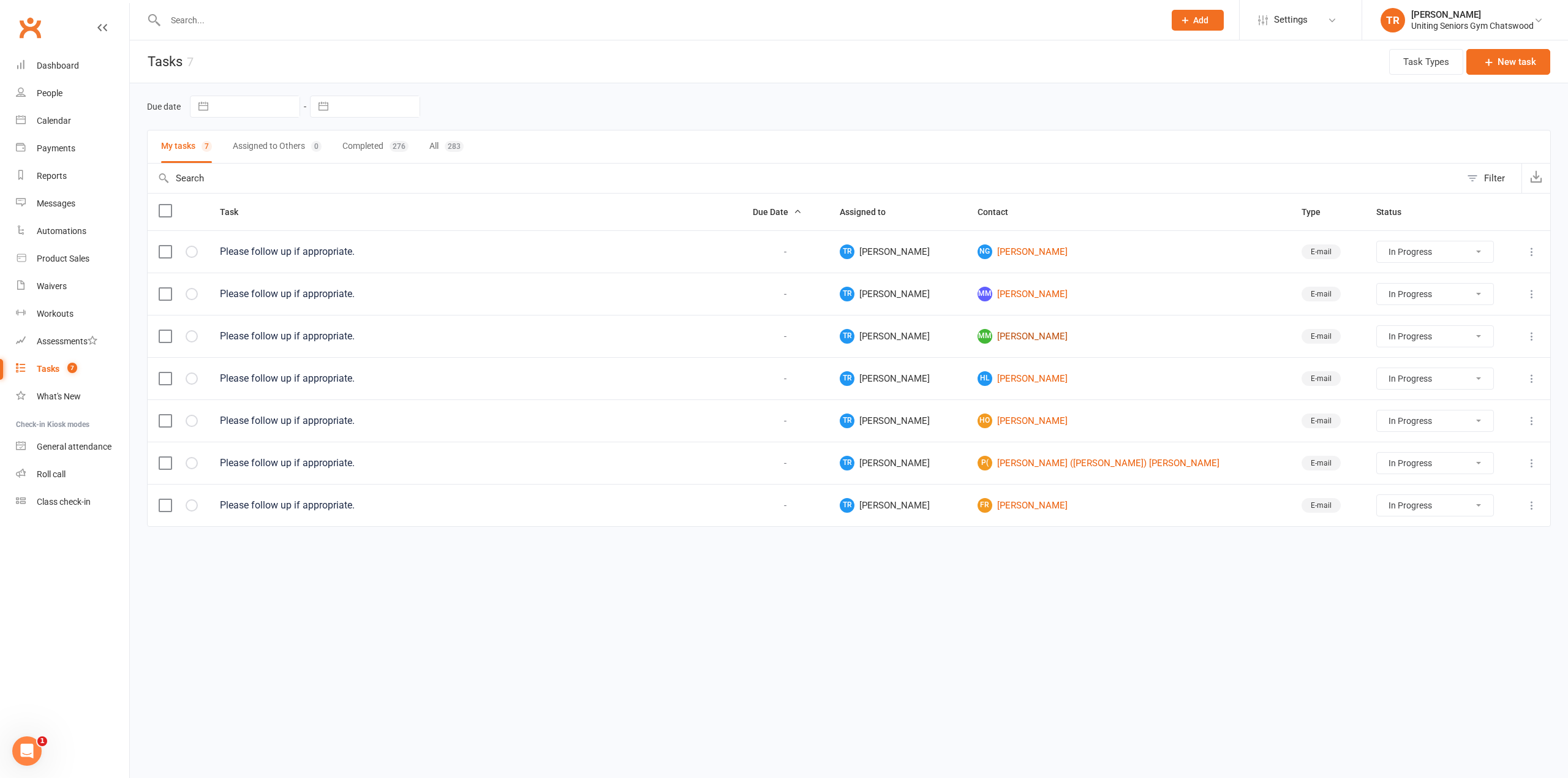
click at [1049, 339] on link "MM Margaret McNaught" at bounding box center [1128, 336] width 302 height 15
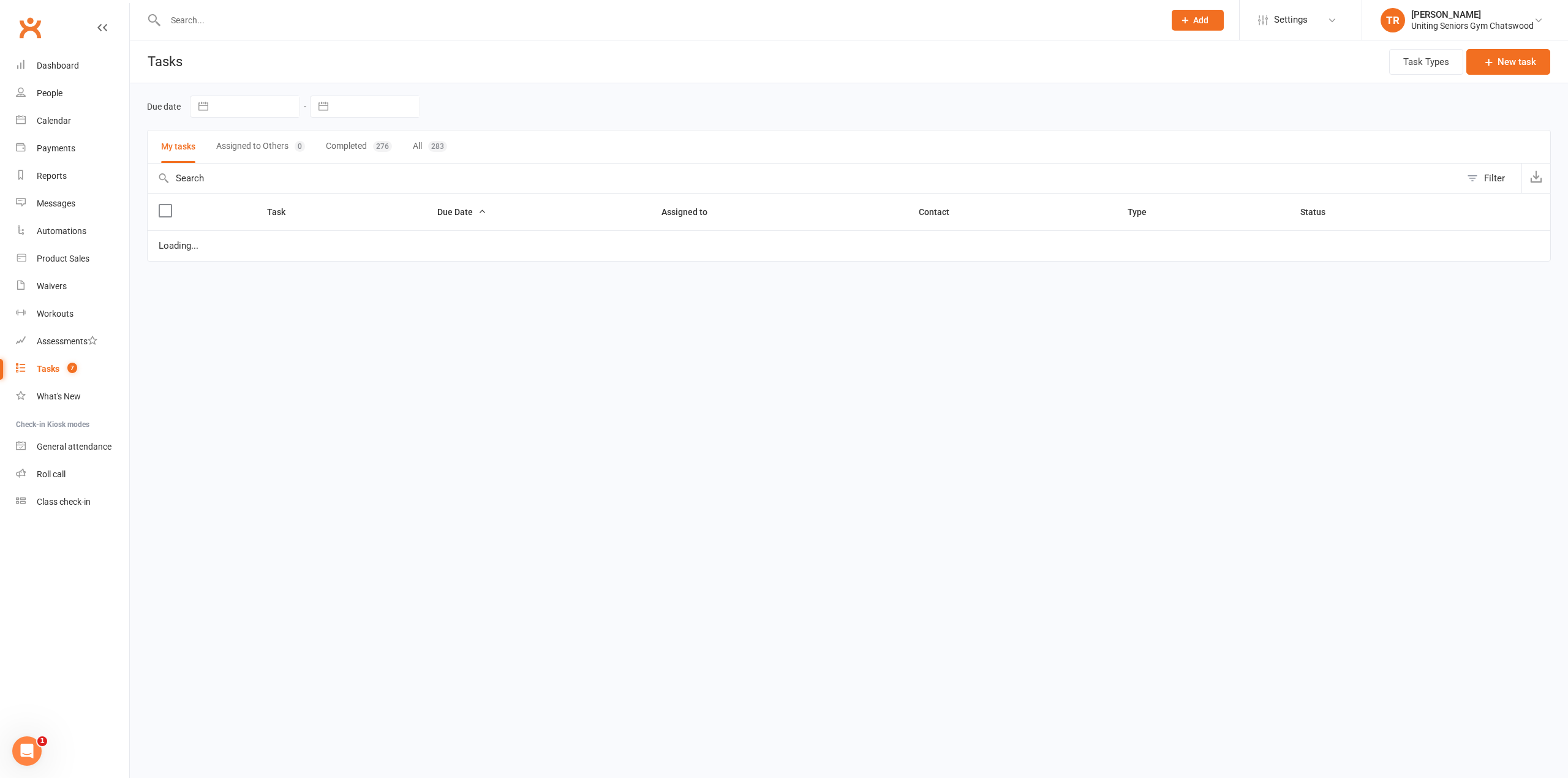
select select "started"
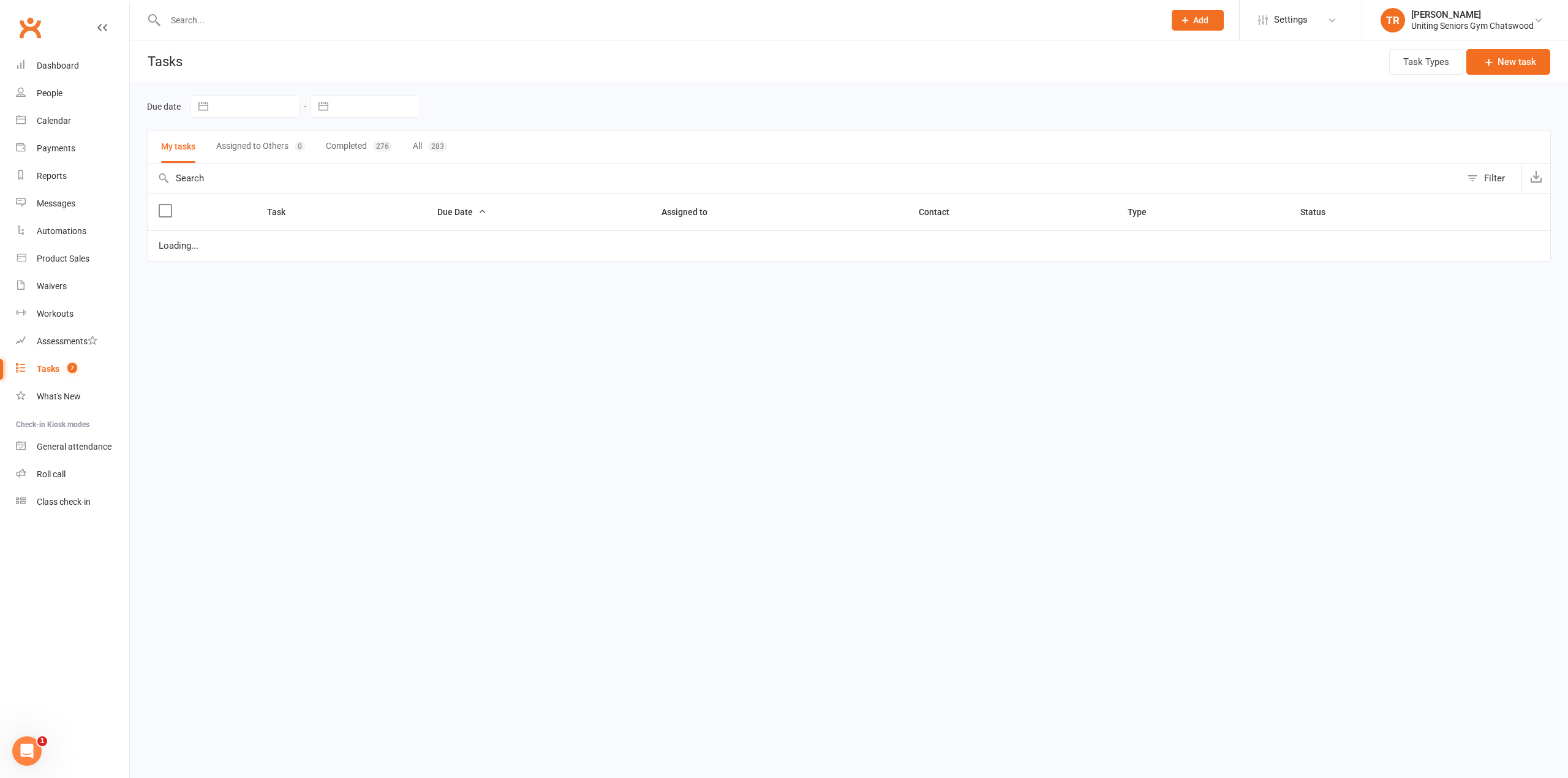
select select "started"
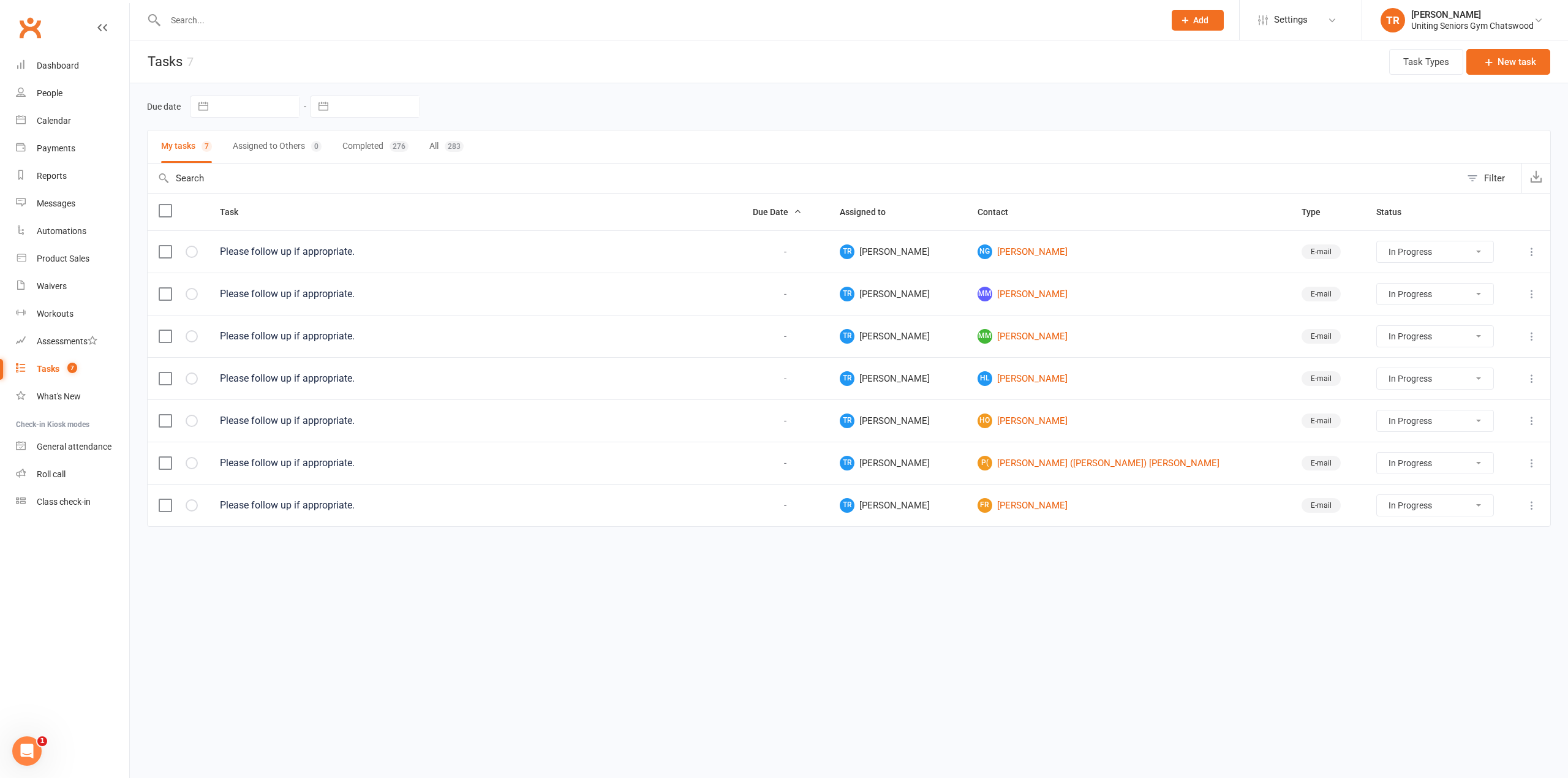
click at [1402, 339] on select "Not Started In Progress Waiting Complete" at bounding box center [1435, 336] width 116 height 21
click at [1377, 329] on select "Not Started In Progress Waiting Complete" at bounding box center [1435, 336] width 116 height 21
select select "started"
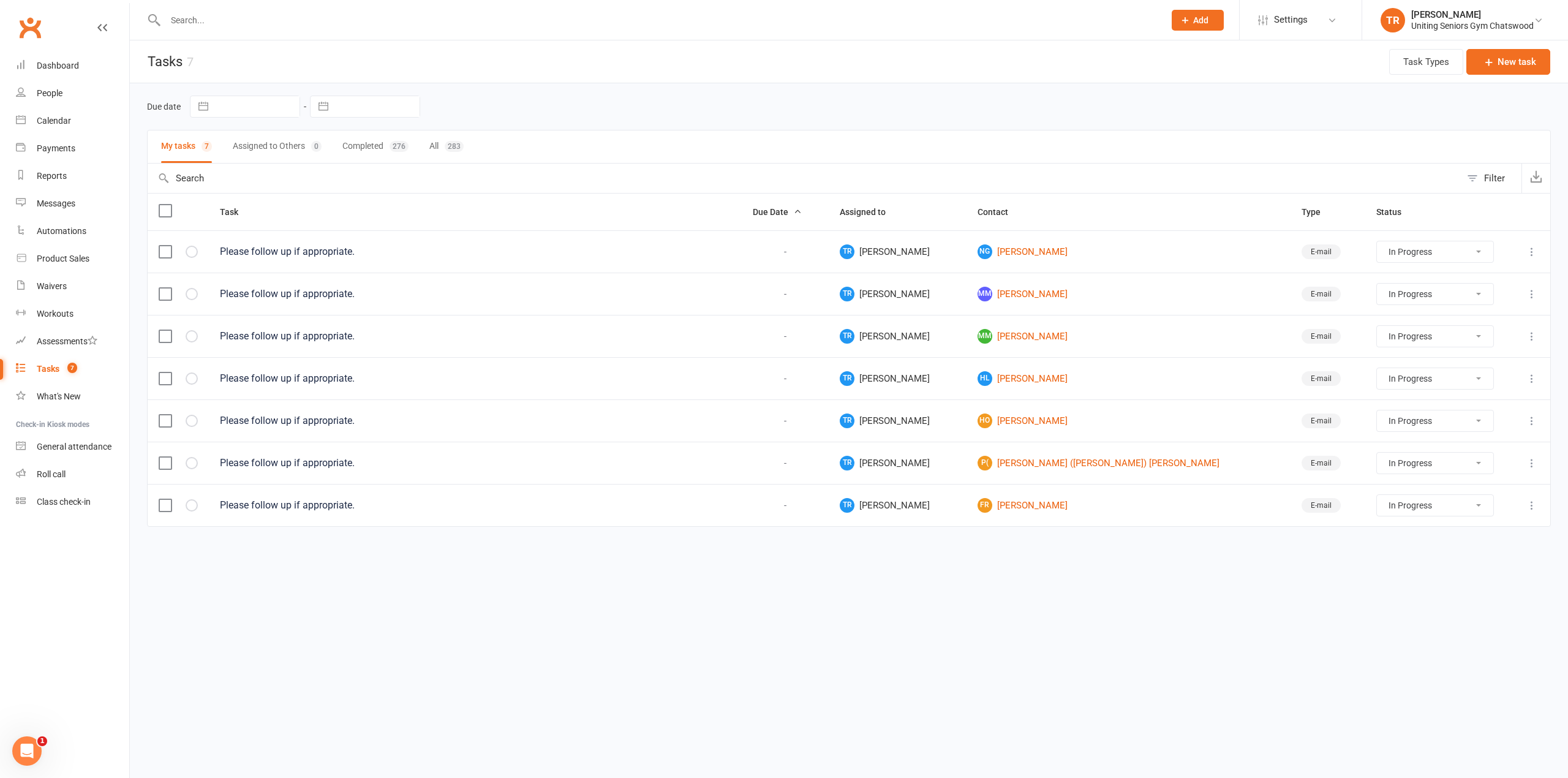
select select "started"
click at [1052, 297] on link "MM Margaret Miller" at bounding box center [1128, 293] width 302 height 15
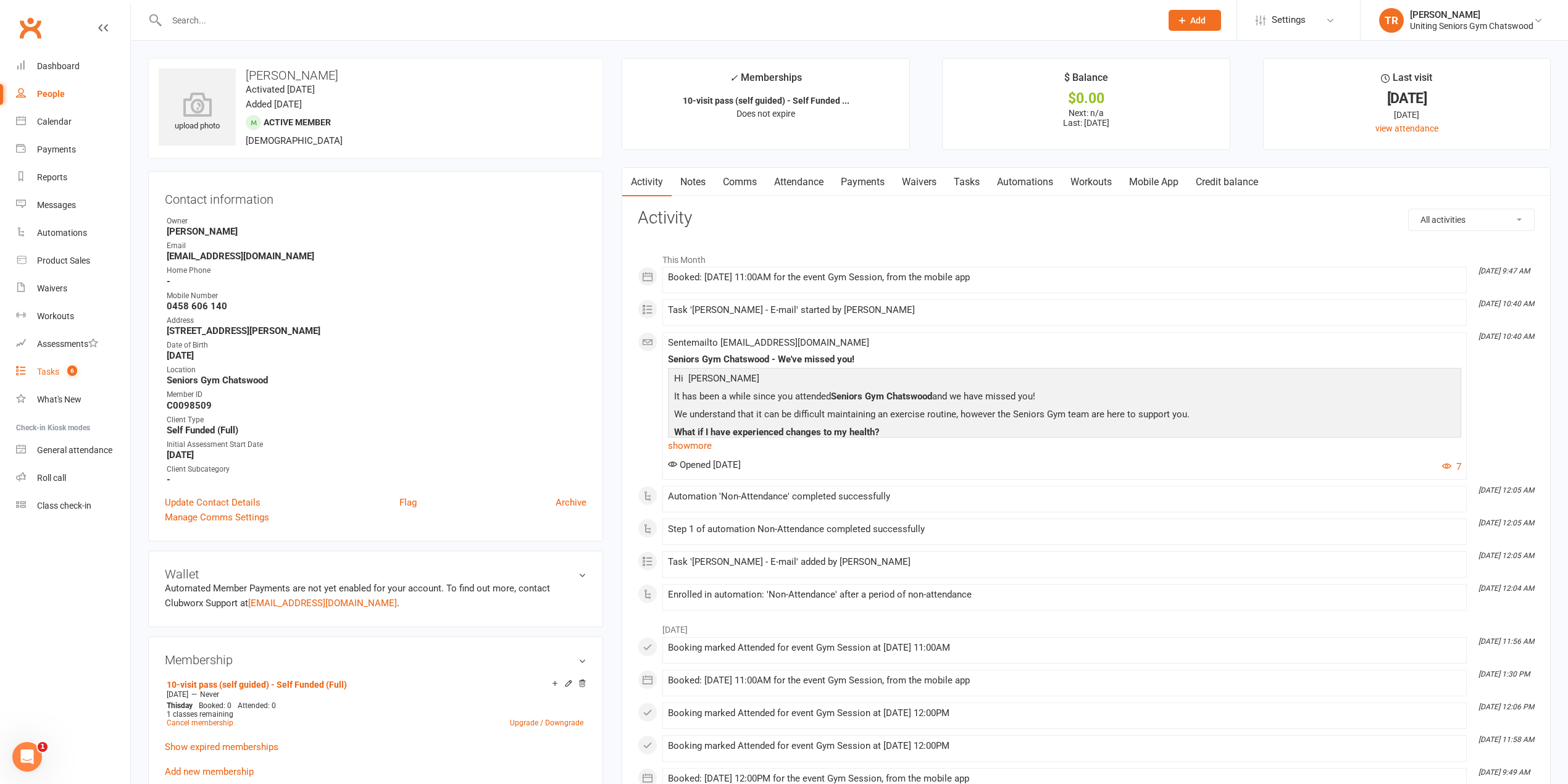
click at [66, 373] on count-badge "6" at bounding box center [69, 372] width 16 height 10
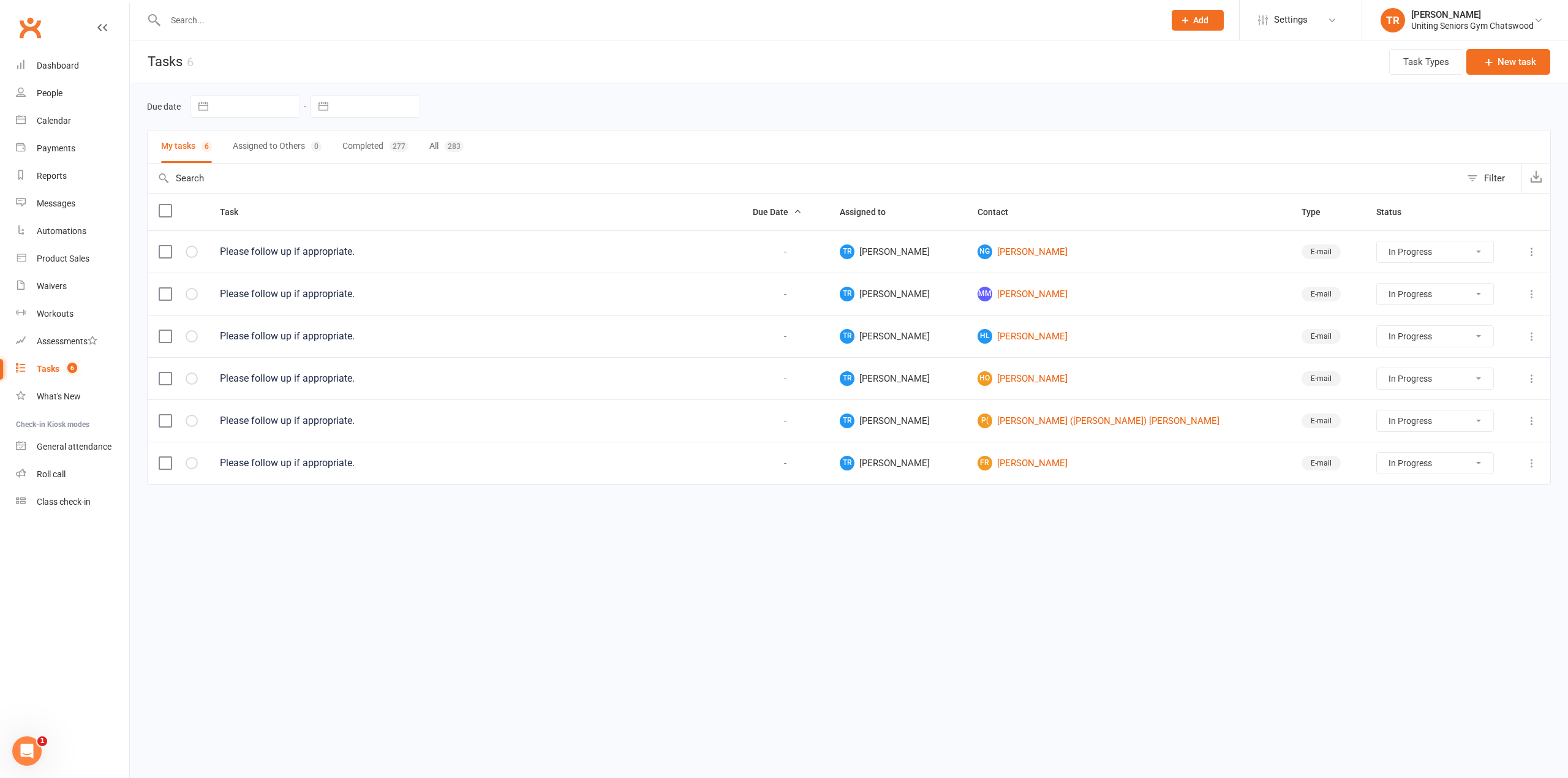
click at [1400, 297] on select "Not Started In Progress Waiting Complete" at bounding box center [1435, 293] width 116 height 21
click at [1377, 286] on select "Not Started In Progress Waiting Complete" at bounding box center [1435, 293] width 116 height 21
click at [1025, 248] on link "NG Neil Glick" at bounding box center [1128, 252] width 302 height 15
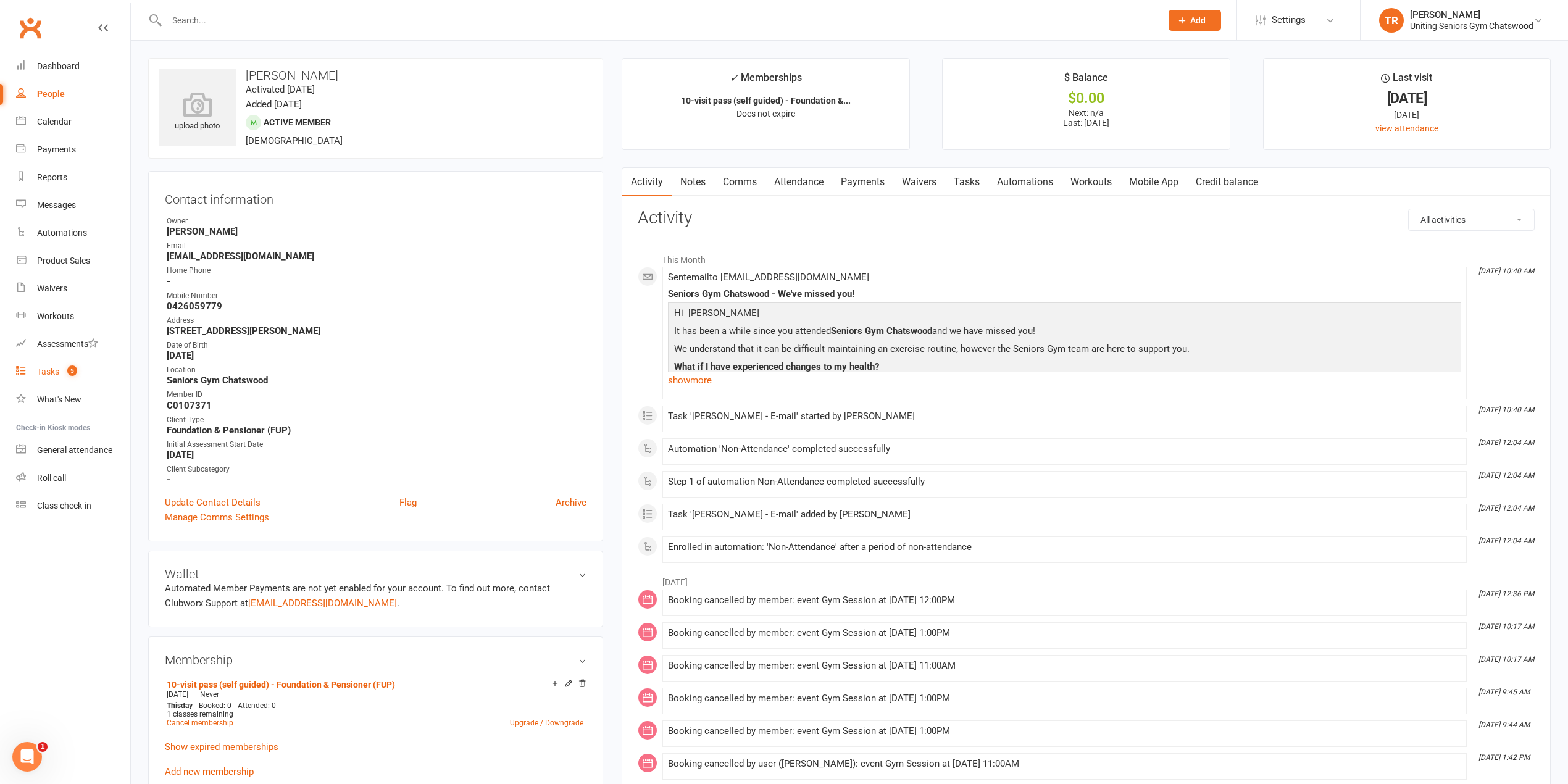
click at [101, 361] on link "Tasks 5" at bounding box center [74, 372] width 114 height 28
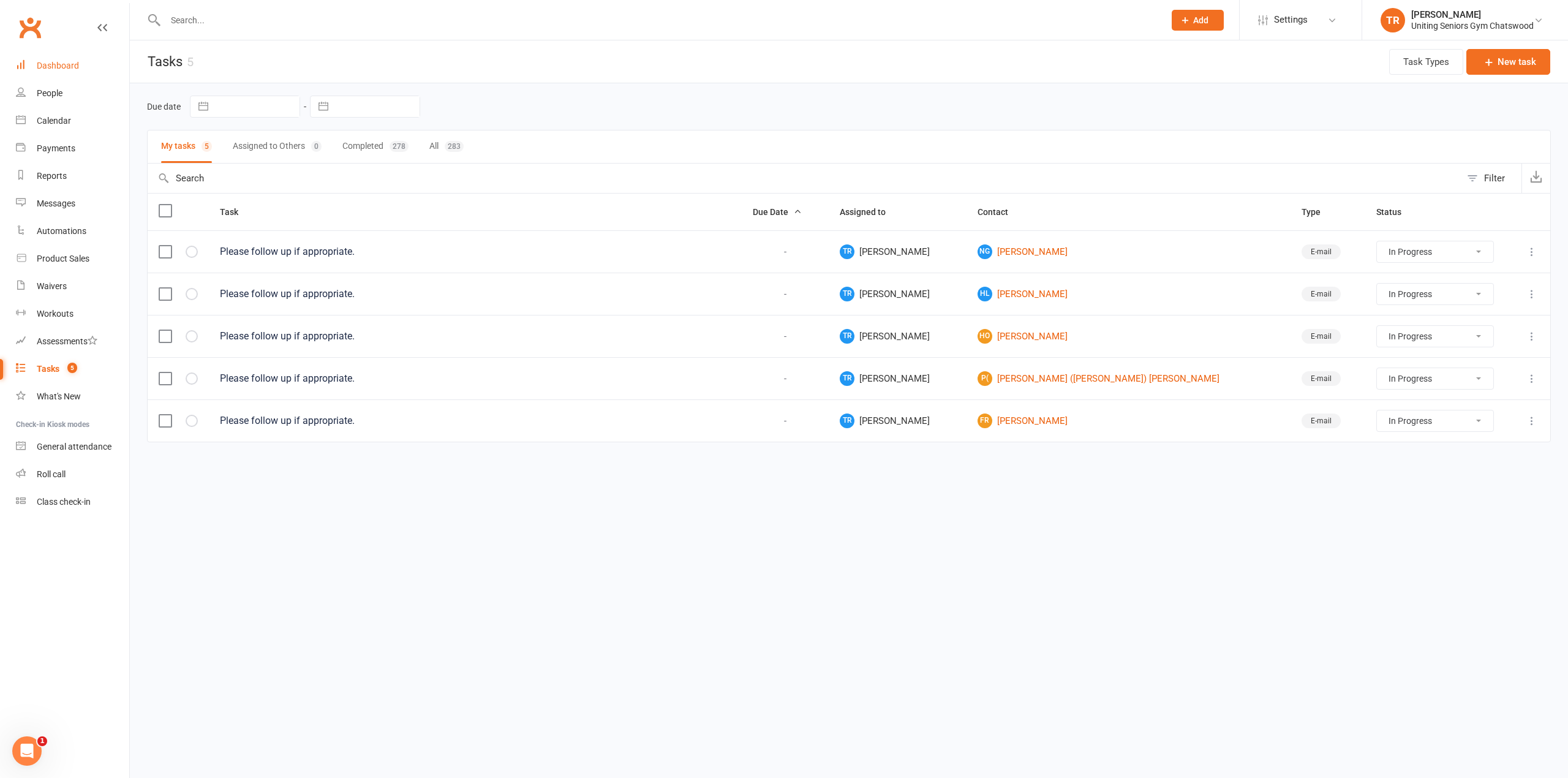
click at [60, 69] on div "Dashboard" at bounding box center [57, 65] width 42 height 10
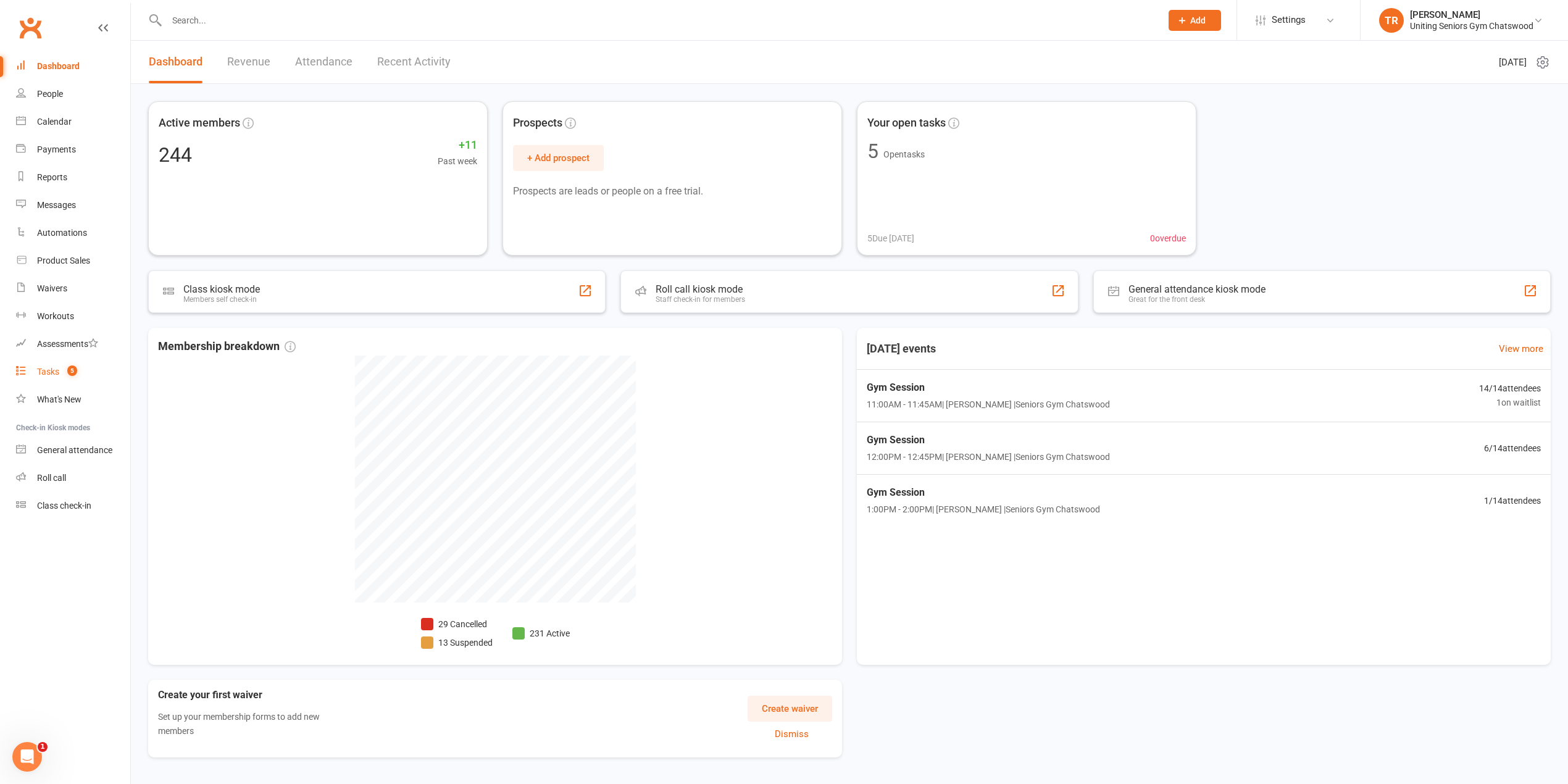
click at [57, 361] on link "Tasks 5" at bounding box center [74, 372] width 114 height 28
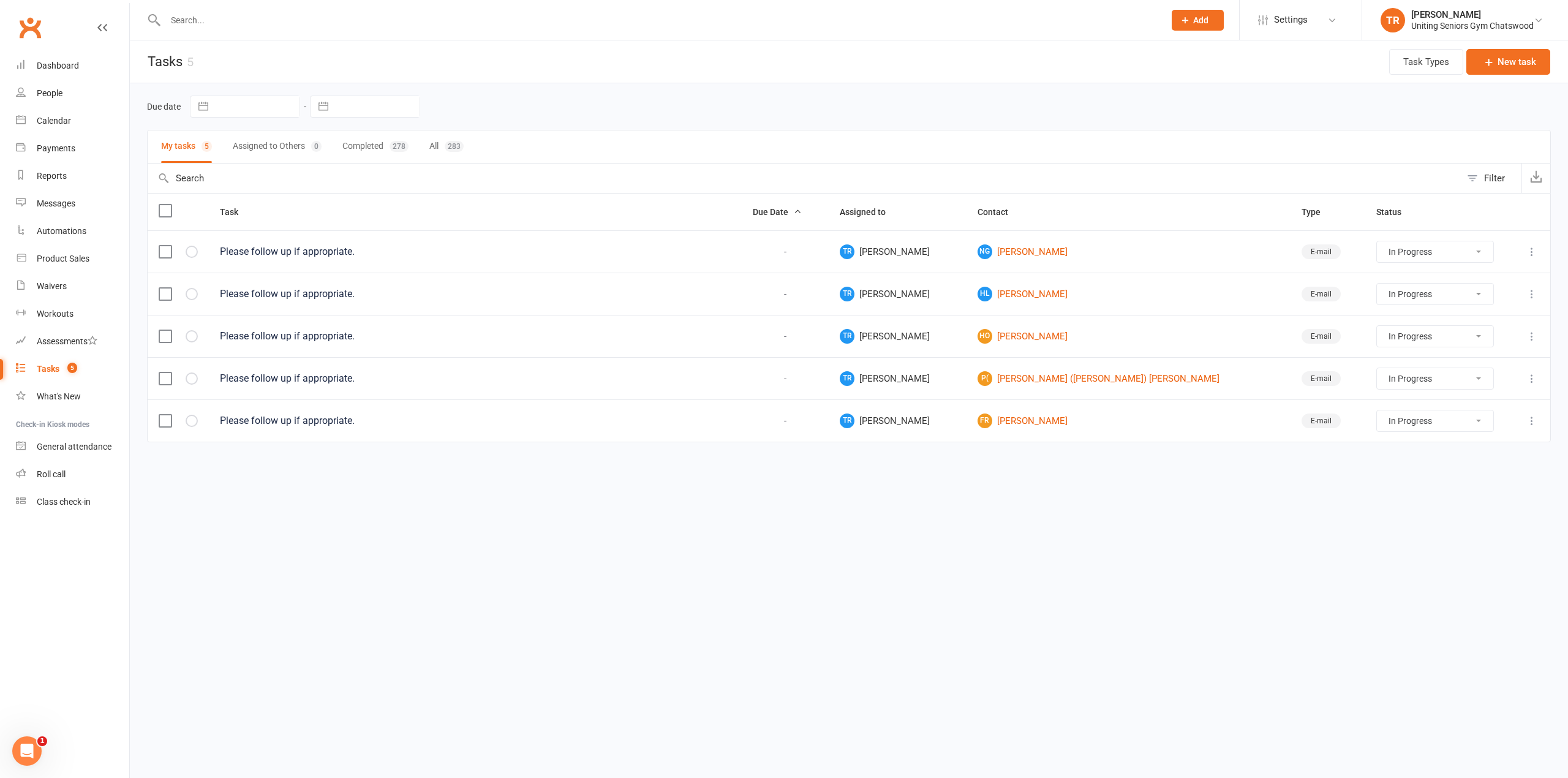
drag, startPoint x: 1387, startPoint y: 297, endPoint x: 1387, endPoint y: 306, distance: 9.0
click at [1387, 297] on select "Not Started In Progress Waiting Complete" at bounding box center [1435, 293] width 116 height 21
click at [1377, 286] on select "Not Started In Progress Waiting Complete" at bounding box center [1435, 293] width 116 height 21
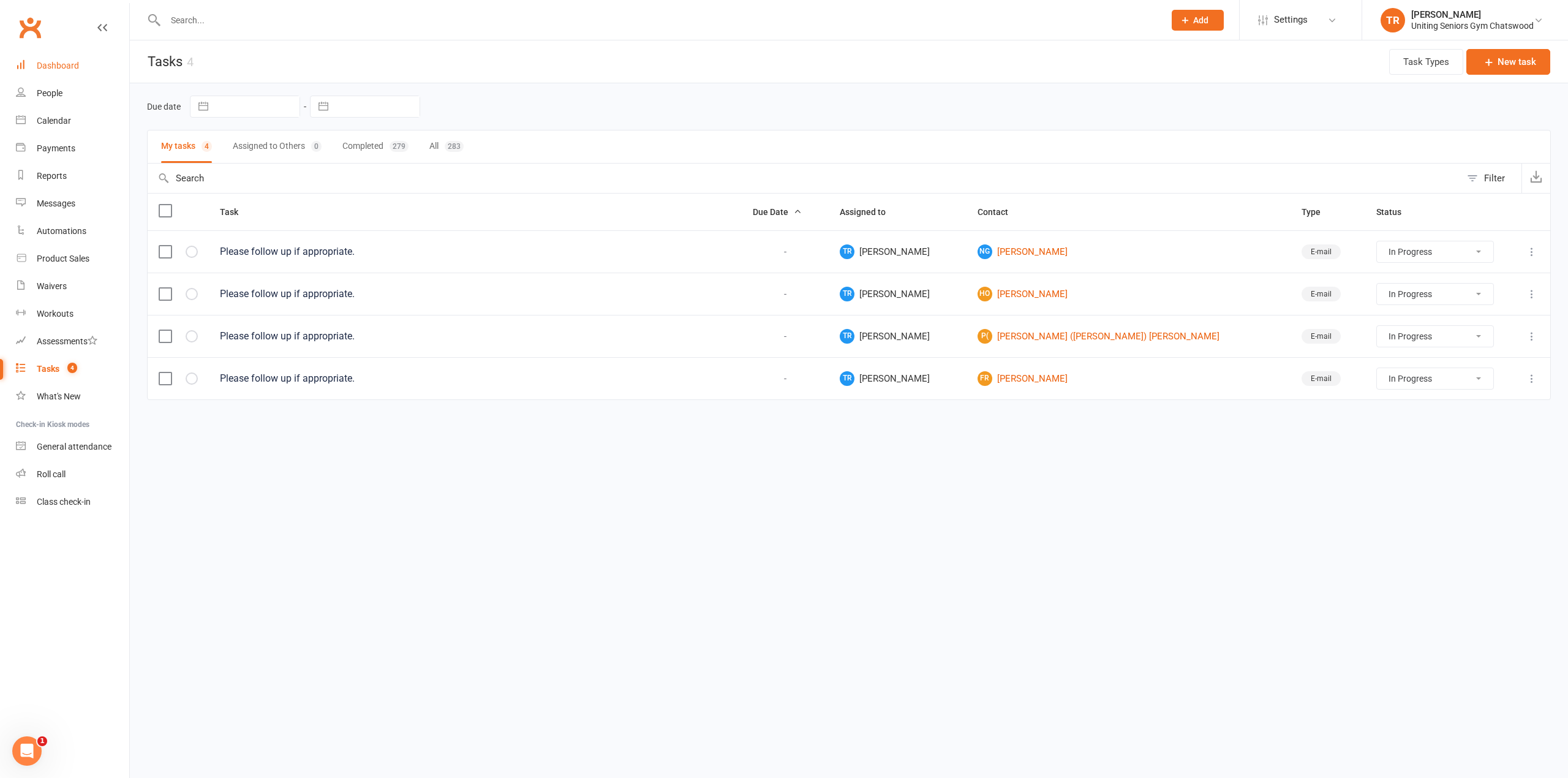
drag, startPoint x: 69, startPoint y: 64, endPoint x: 520, endPoint y: 327, distance: 522.1
click at [70, 64] on div "Dashboard" at bounding box center [57, 65] width 42 height 10
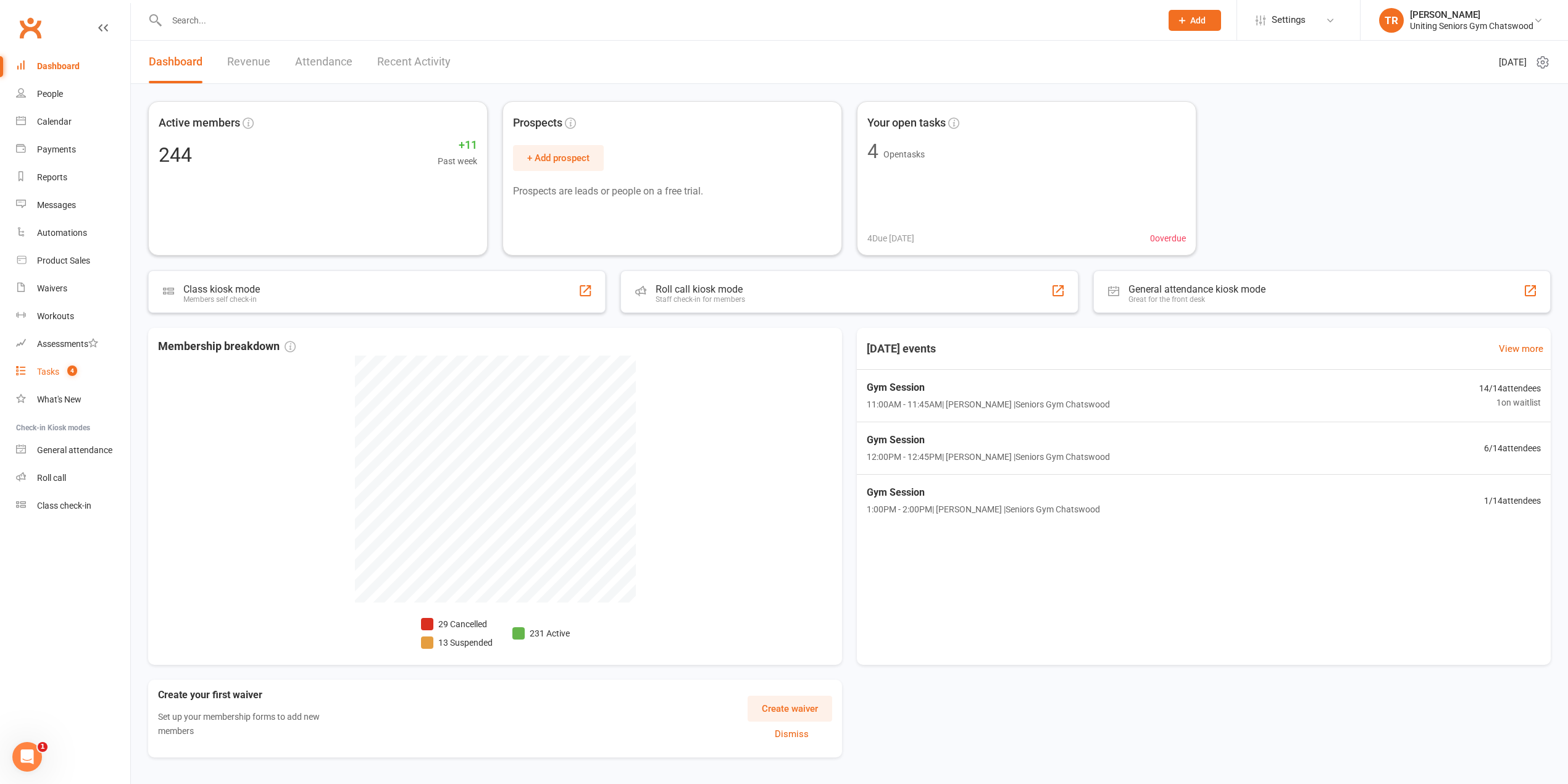
click at [87, 367] on link "Tasks 4" at bounding box center [74, 372] width 114 height 28
